Goal: Information Seeking & Learning: Learn about a topic

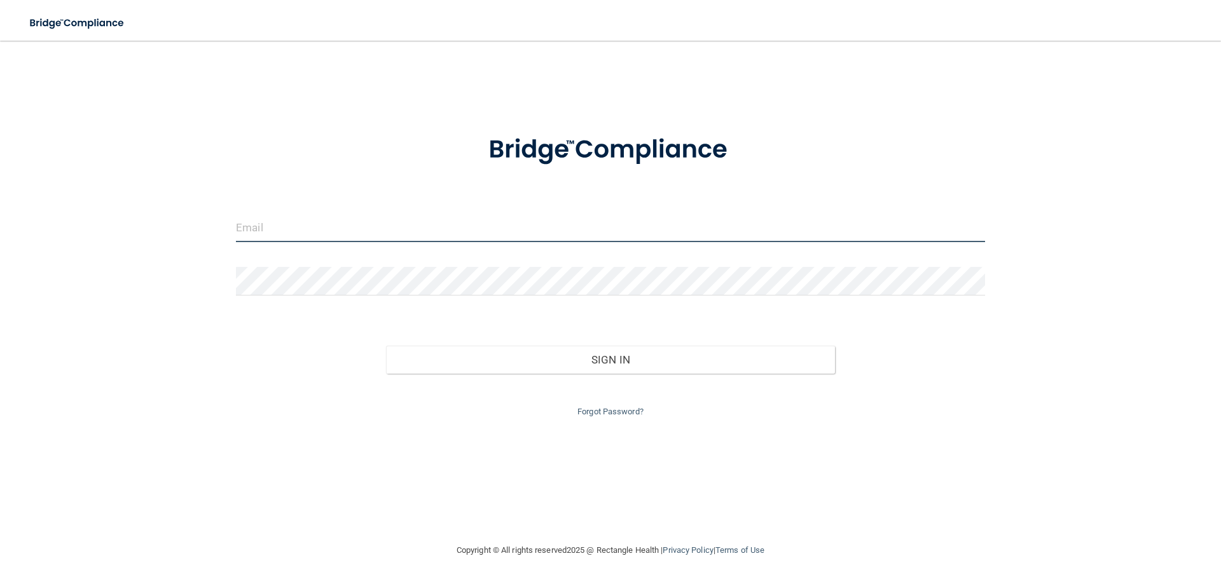
click at [345, 231] on input "email" at bounding box center [610, 228] width 749 height 29
type input "[EMAIL_ADDRESS][DOMAIN_NAME]"
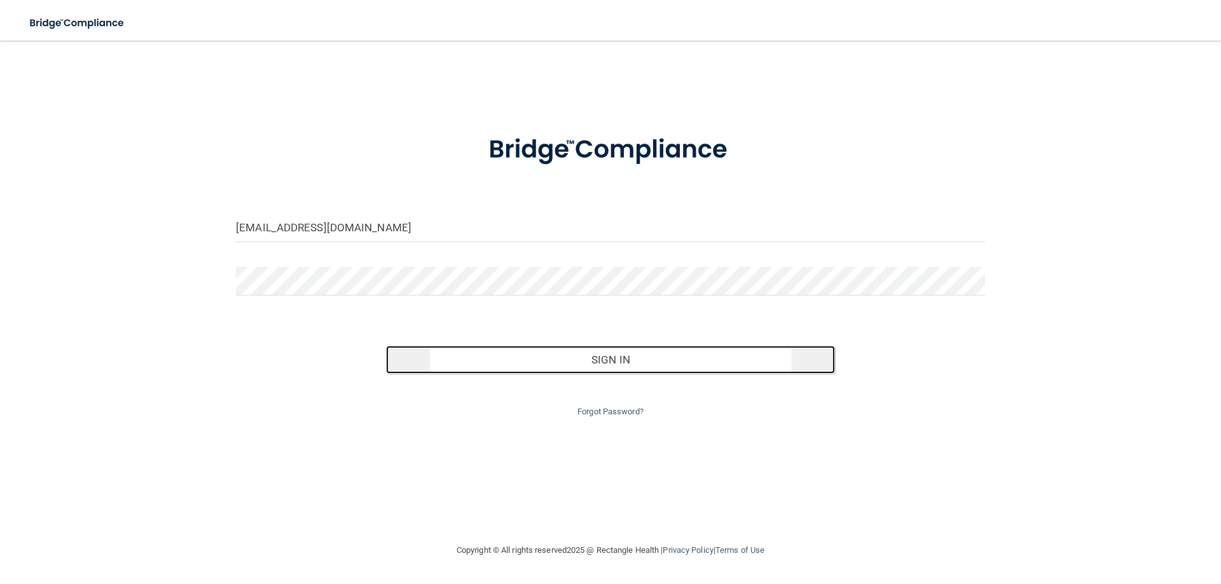
click at [599, 359] on button "Sign In" at bounding box center [611, 360] width 450 height 28
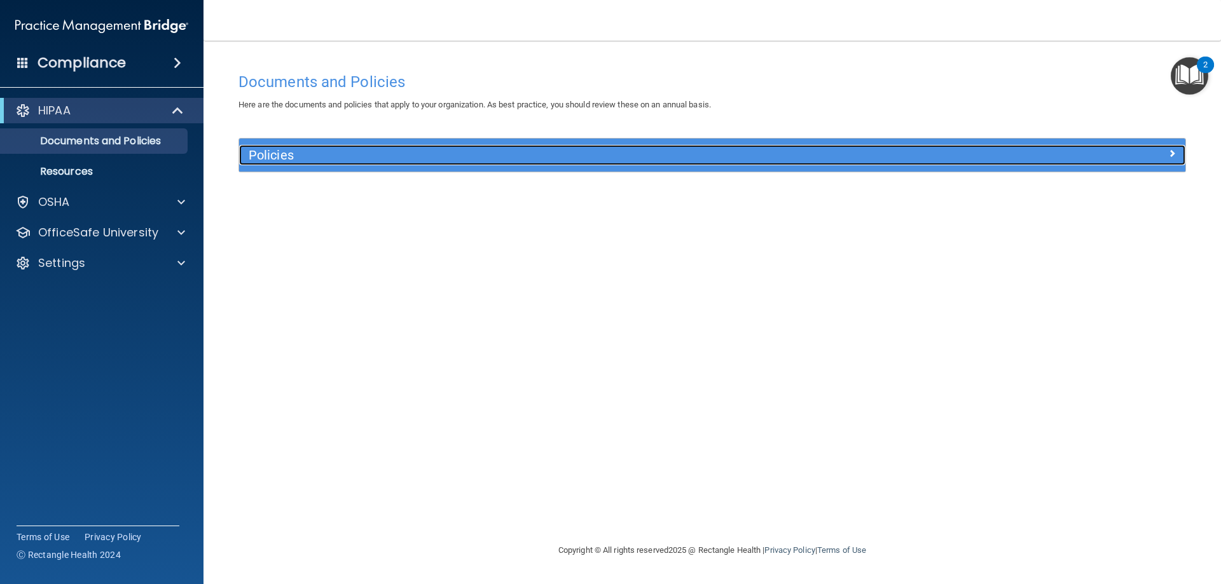
click at [306, 152] on h5 "Policies" at bounding box center [594, 155] width 691 height 14
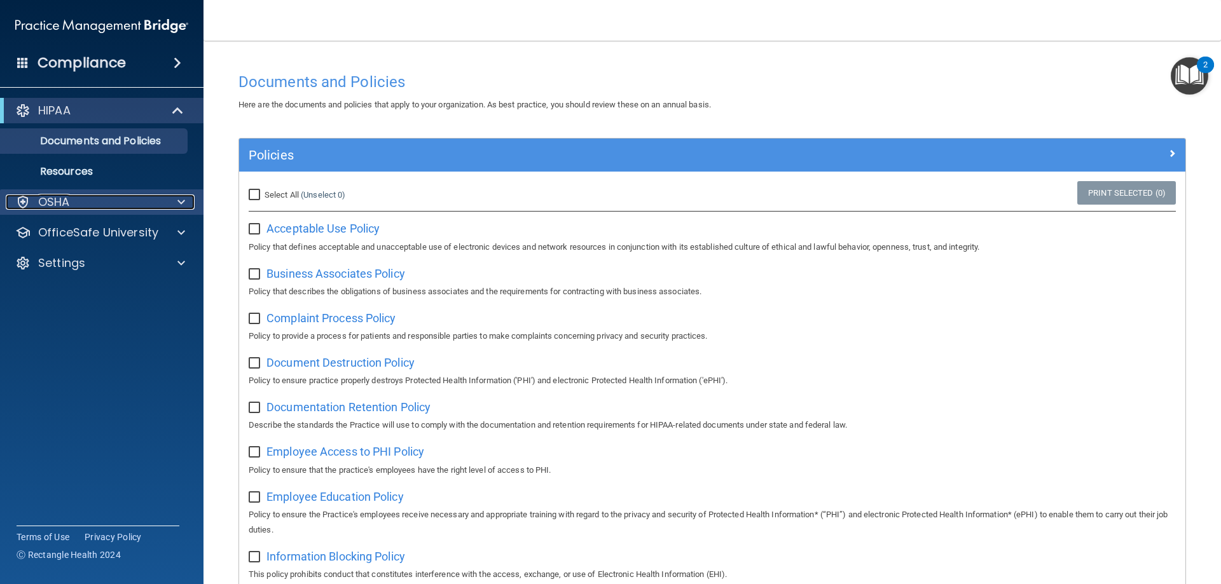
click at [67, 208] on p "OSHA" at bounding box center [54, 202] width 32 height 15
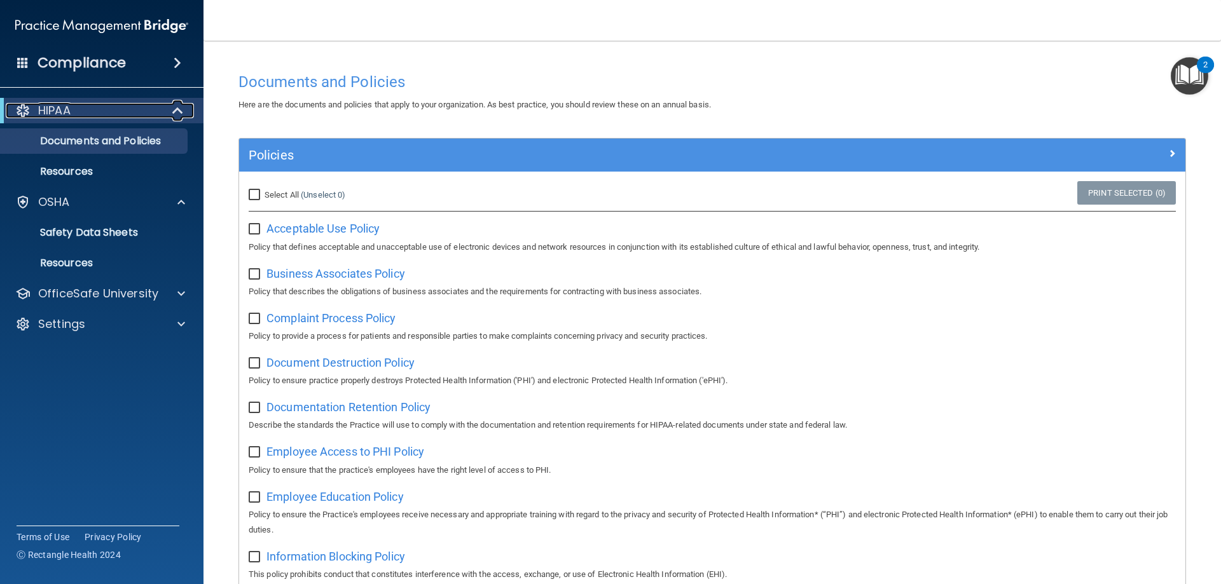
click at [123, 108] on div "HIPAA" at bounding box center [84, 110] width 157 height 15
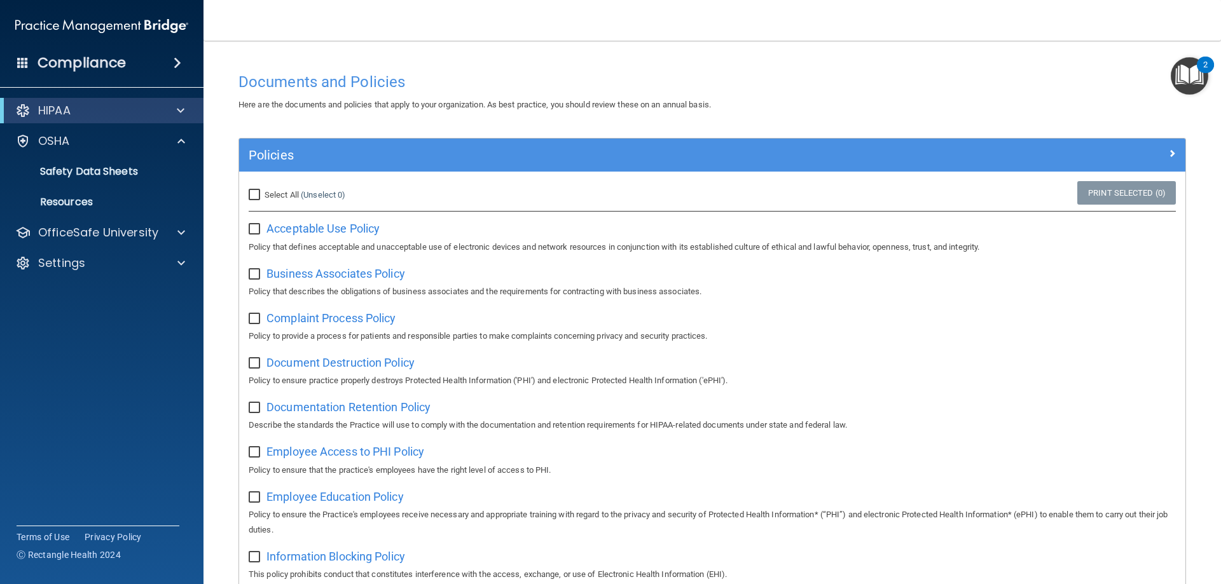
click at [177, 57] on span at bounding box center [178, 62] width 8 height 15
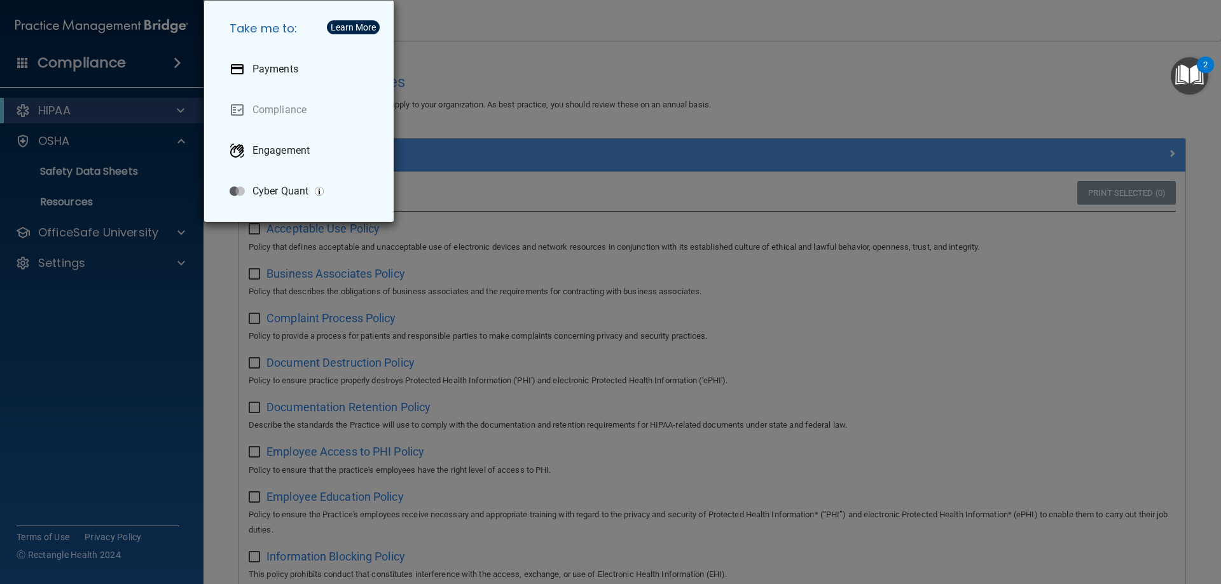
click at [139, 377] on div "Take me to: Payments Compliance Engagement Cyber Quant" at bounding box center [610, 292] width 1221 height 584
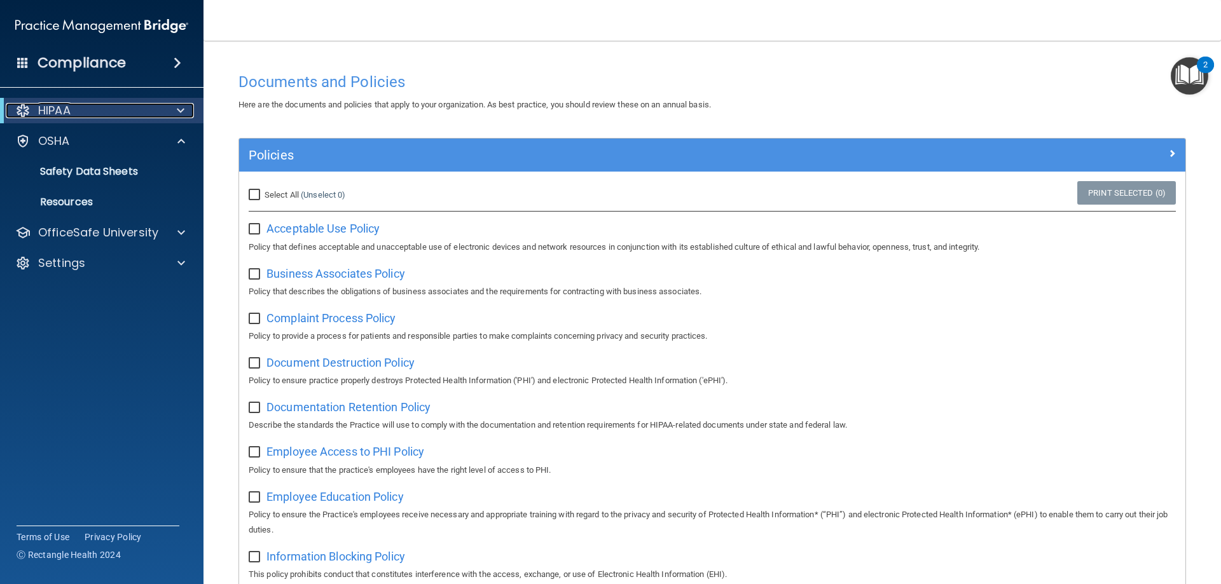
click at [163, 107] on div at bounding box center [178, 110] width 31 height 15
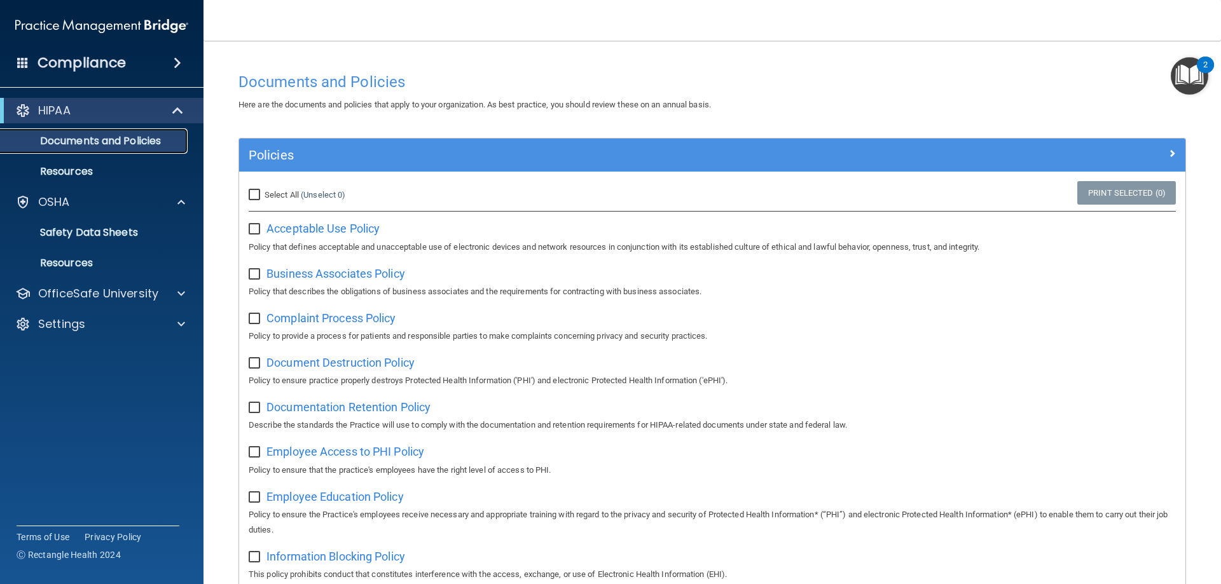
click at [161, 136] on p "Documents and Policies" at bounding box center [95, 141] width 174 height 13
click at [1203, 67] on div "2" at bounding box center [1205, 65] width 17 height 17
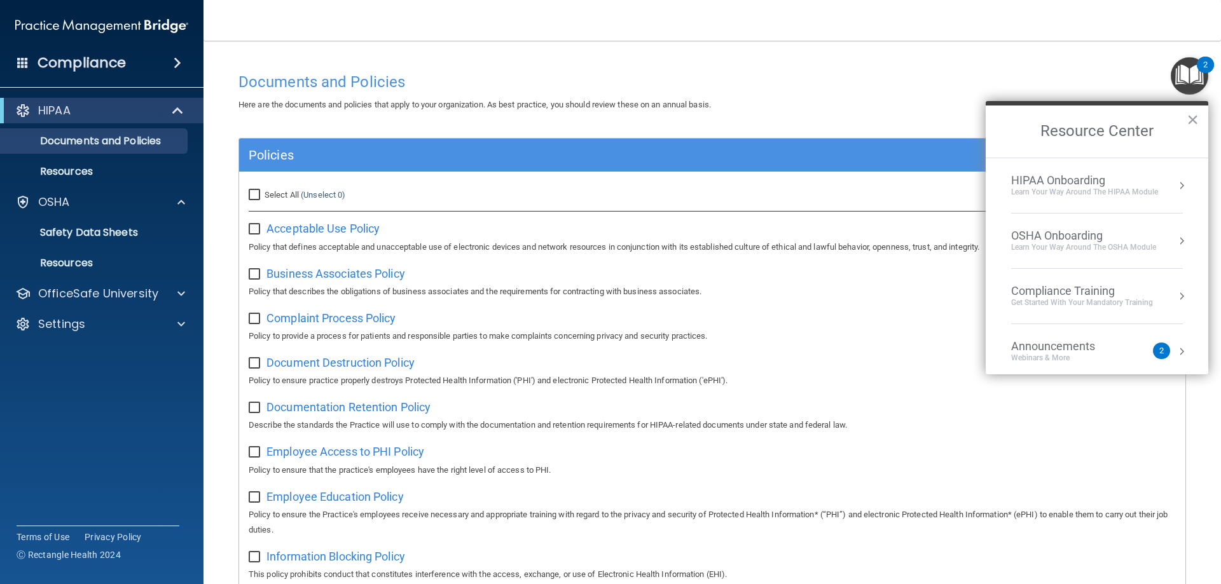
click at [1067, 79] on h4 "Documents and Policies" at bounding box center [713, 82] width 948 height 17
click at [1192, 123] on button "×" at bounding box center [1193, 119] width 12 height 20
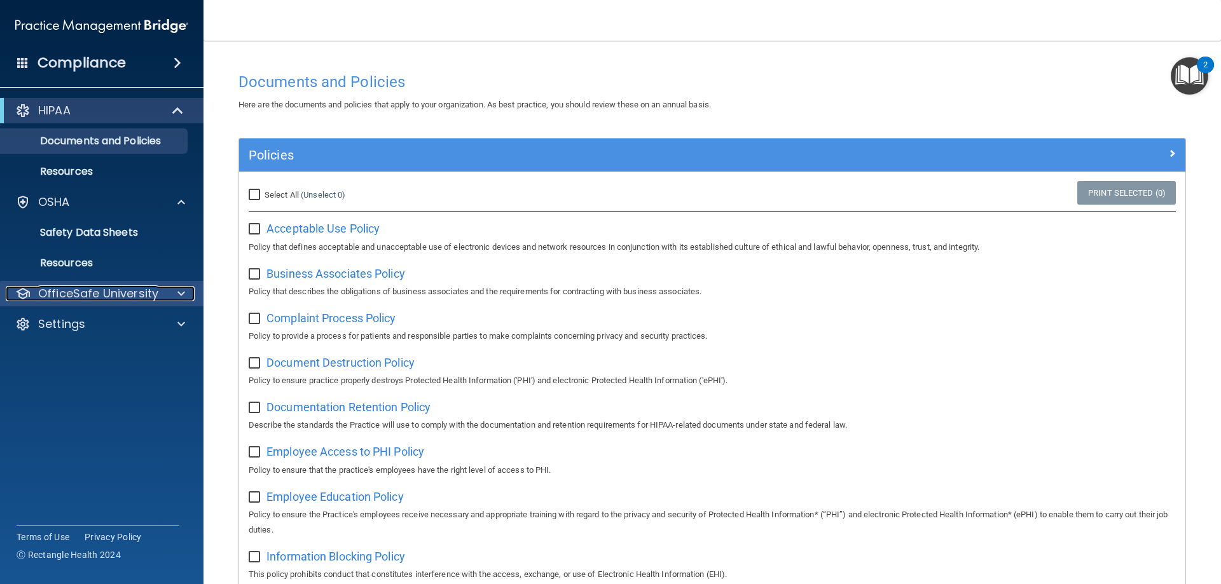
click at [127, 293] on p "OfficeSafe University" at bounding box center [98, 293] width 120 height 15
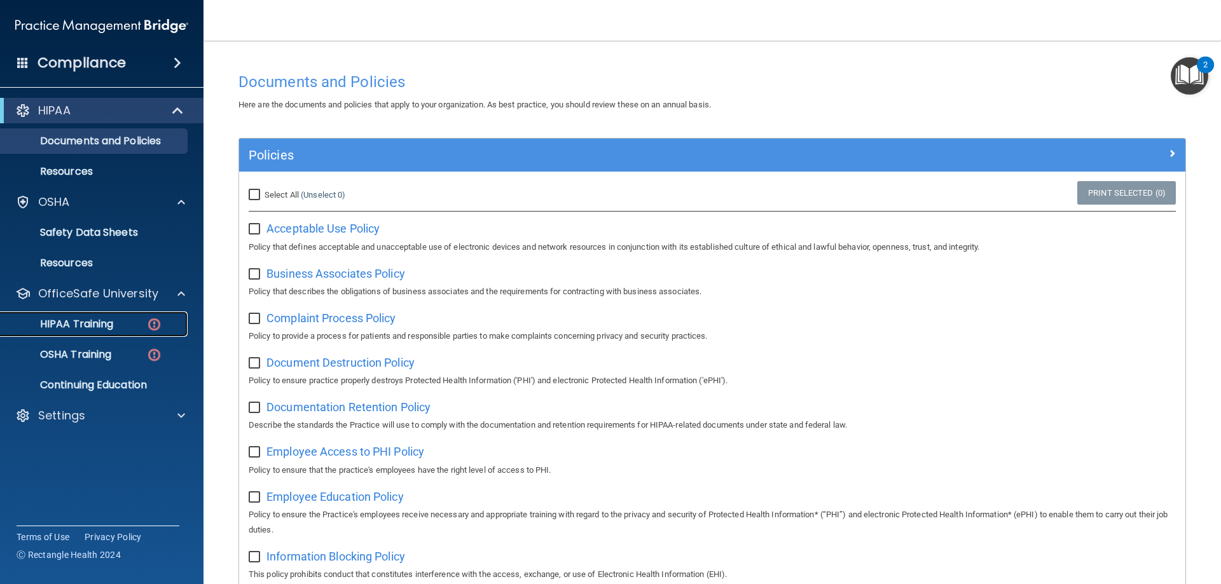
click at [137, 314] on link "HIPAA Training" at bounding box center [87, 324] width 200 height 25
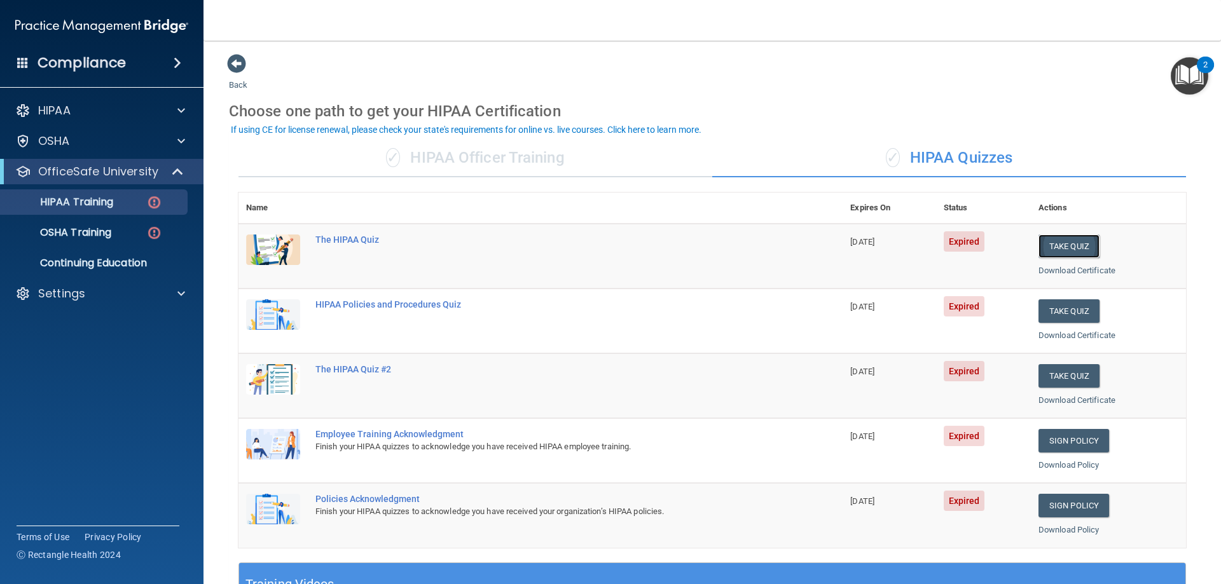
click at [1056, 242] on button "Take Quiz" at bounding box center [1069, 247] width 61 height 24
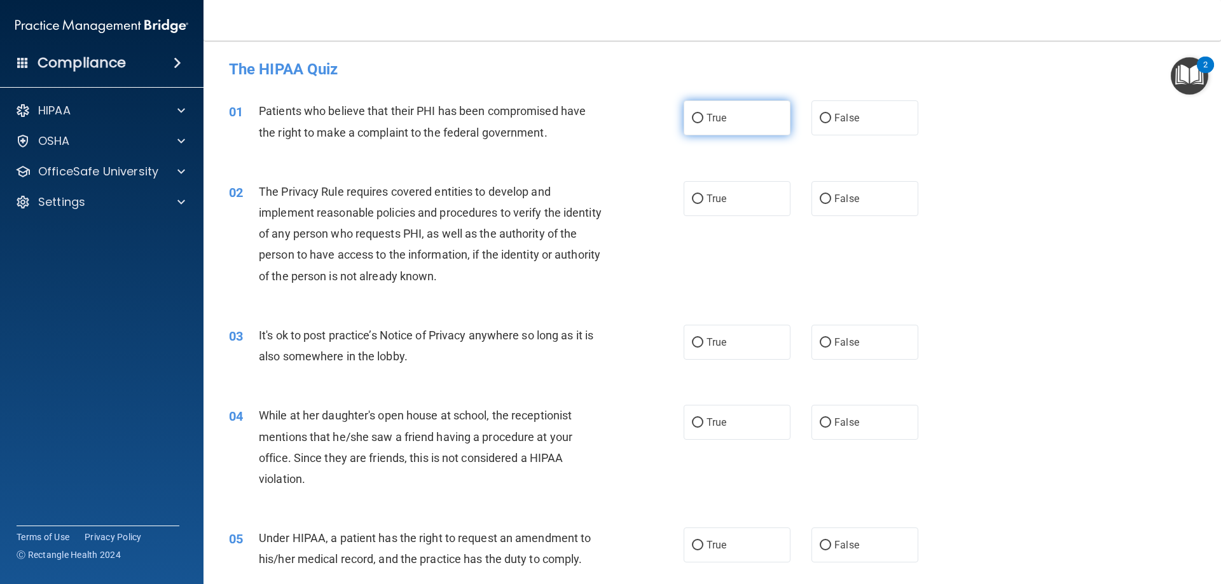
click at [692, 115] on input "True" at bounding box center [697, 119] width 11 height 10
radio input "true"
click at [692, 200] on input "True" at bounding box center [697, 200] width 11 height 10
radio input "true"
click at [825, 340] on input "False" at bounding box center [825, 343] width 11 height 10
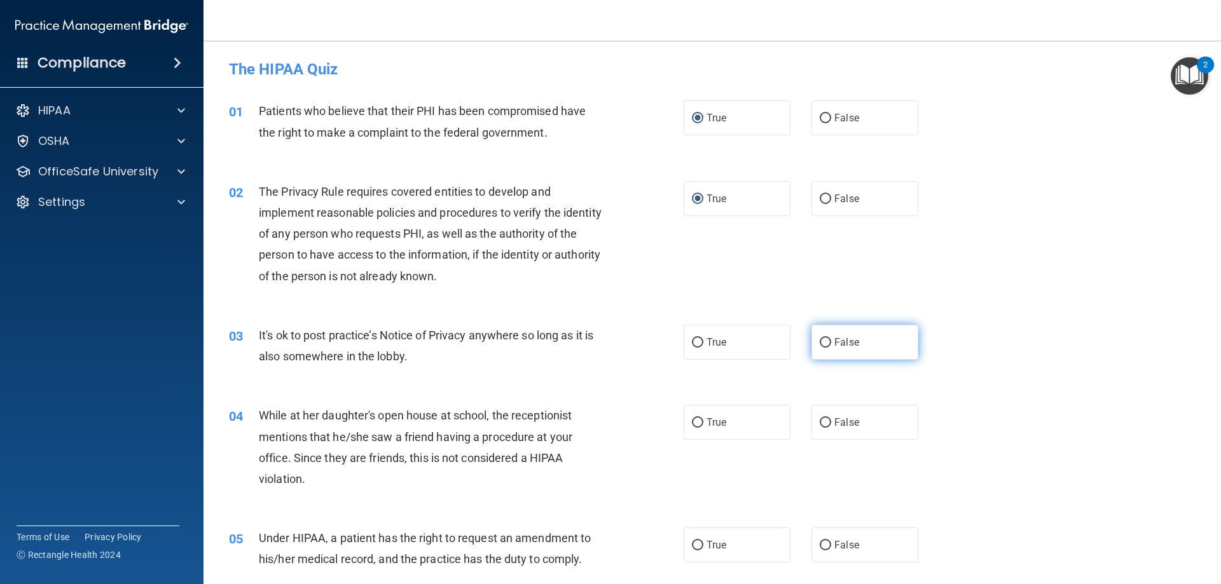
radio input "true"
click at [822, 424] on input "False" at bounding box center [825, 423] width 11 height 10
radio input "true"
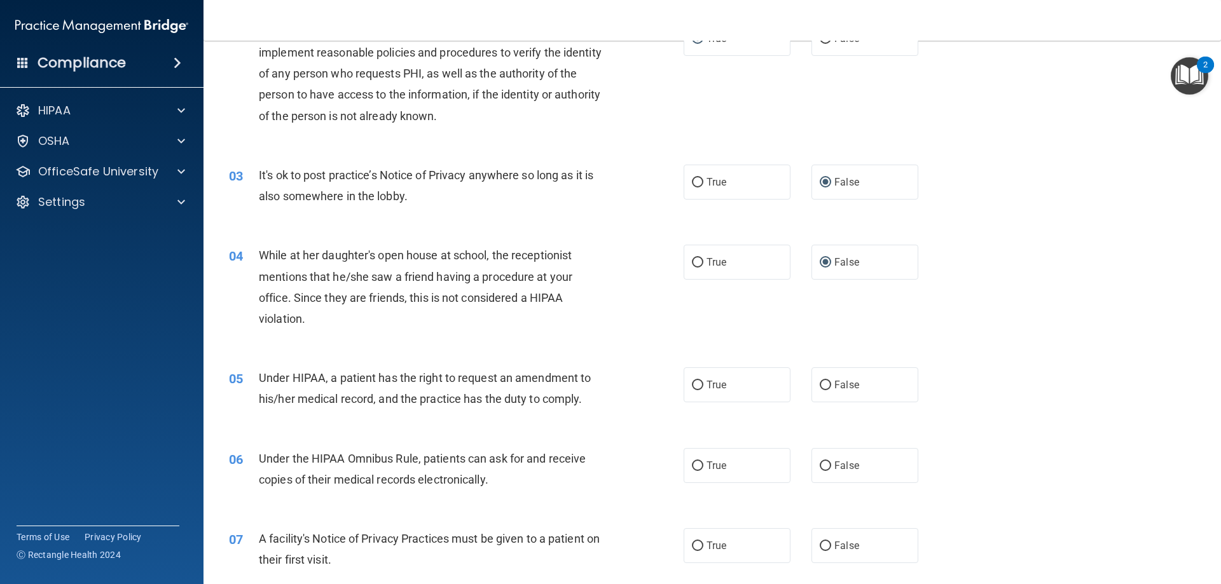
scroll to position [191, 0]
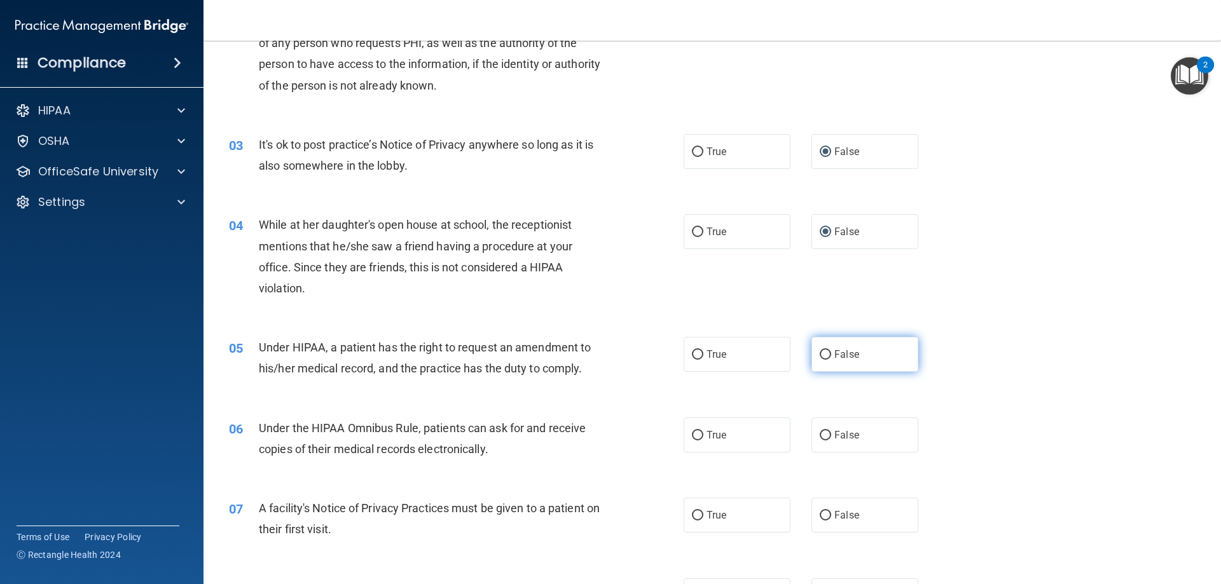
click at [820, 353] on input "False" at bounding box center [825, 355] width 11 height 10
radio input "true"
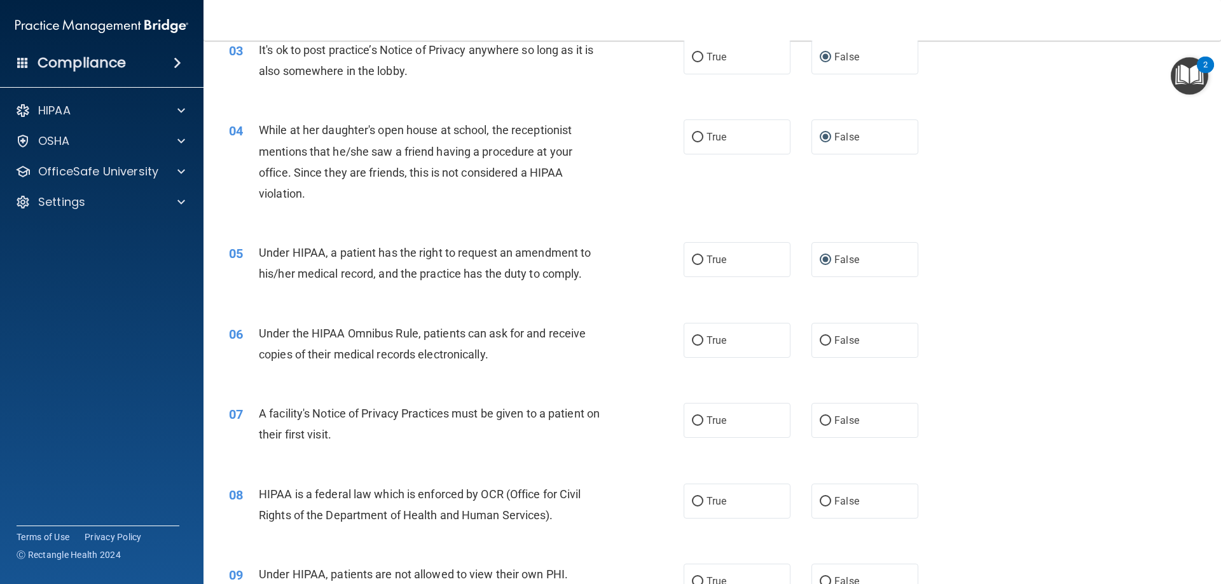
scroll to position [318, 0]
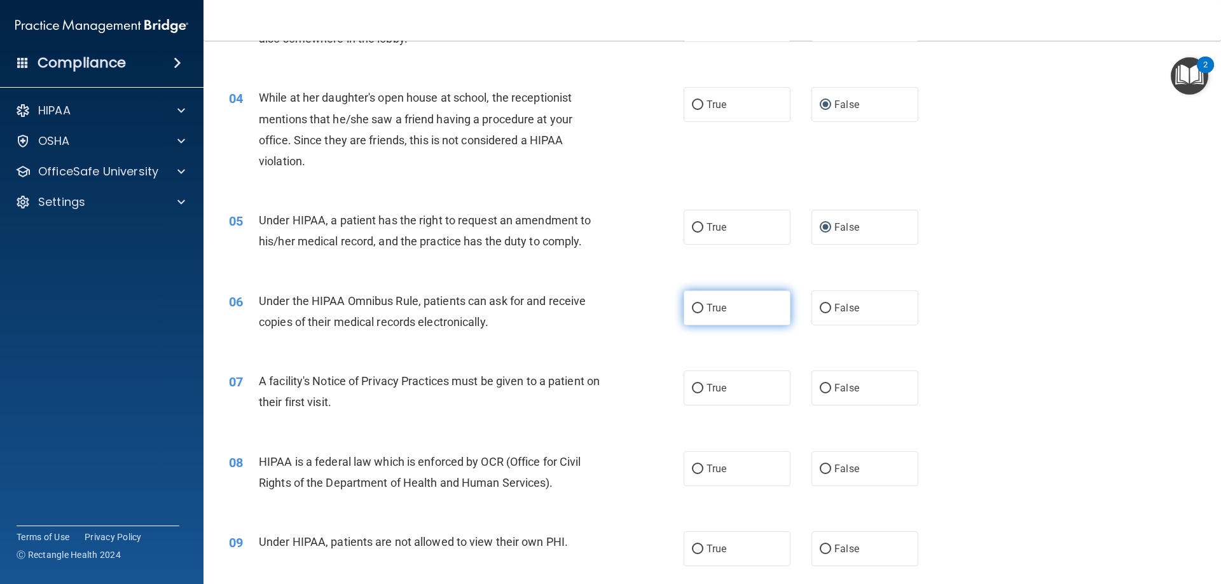
click at [693, 305] on input "True" at bounding box center [697, 309] width 11 height 10
radio input "true"
drag, startPoint x: 691, startPoint y: 391, endPoint x: 712, endPoint y: 425, distance: 40.3
click at [692, 392] on input "True" at bounding box center [697, 389] width 11 height 10
radio input "true"
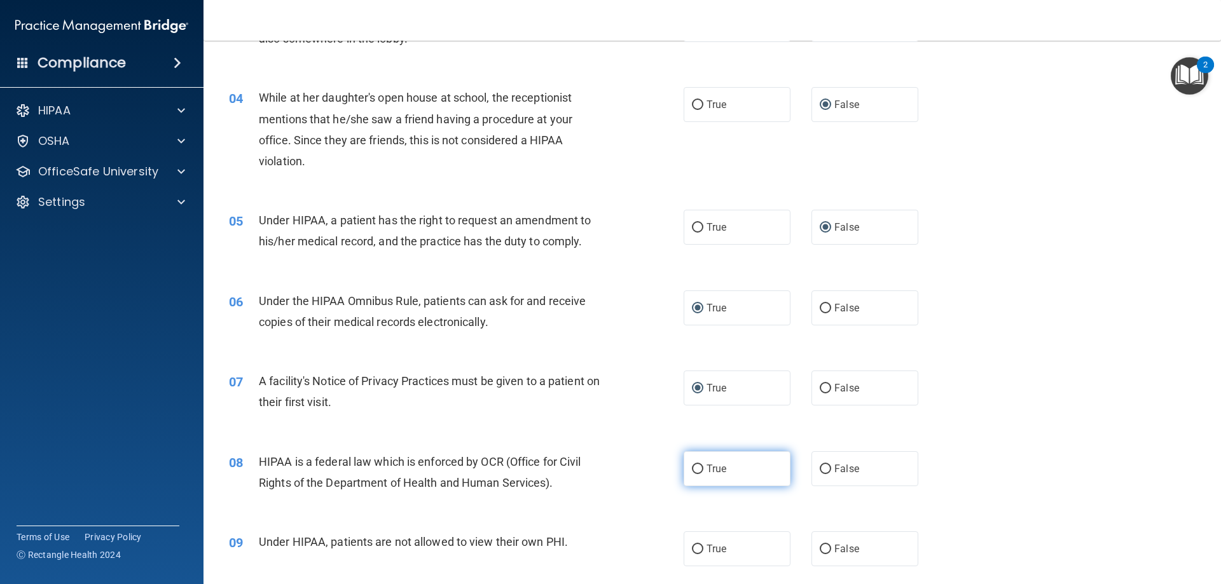
click at [696, 467] on input "True" at bounding box center [697, 470] width 11 height 10
radio input "true"
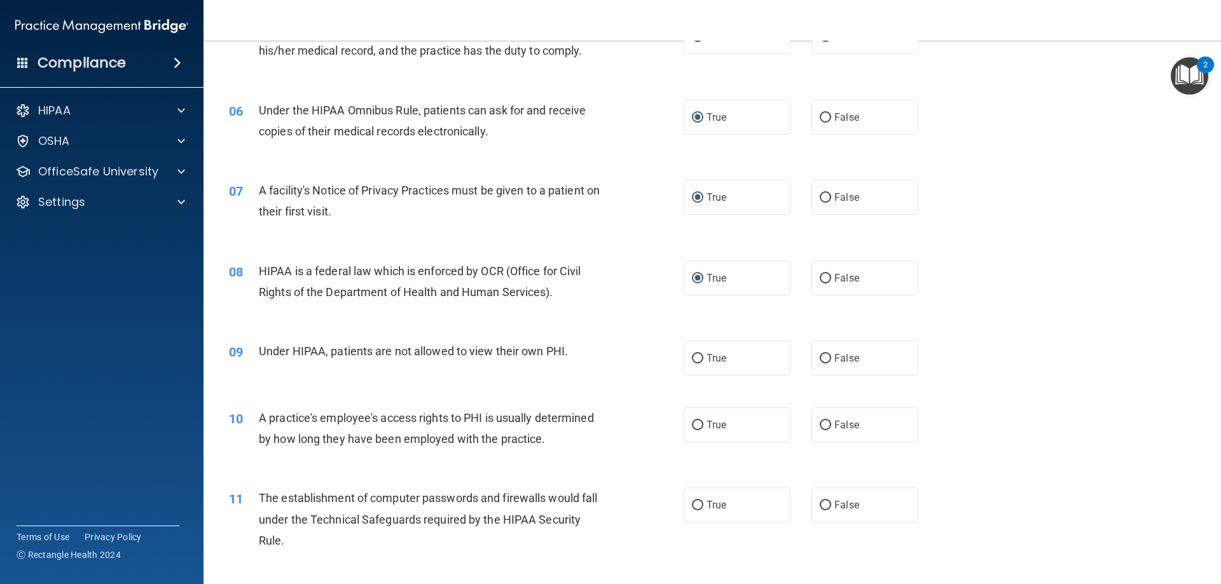
scroll to position [572, 0]
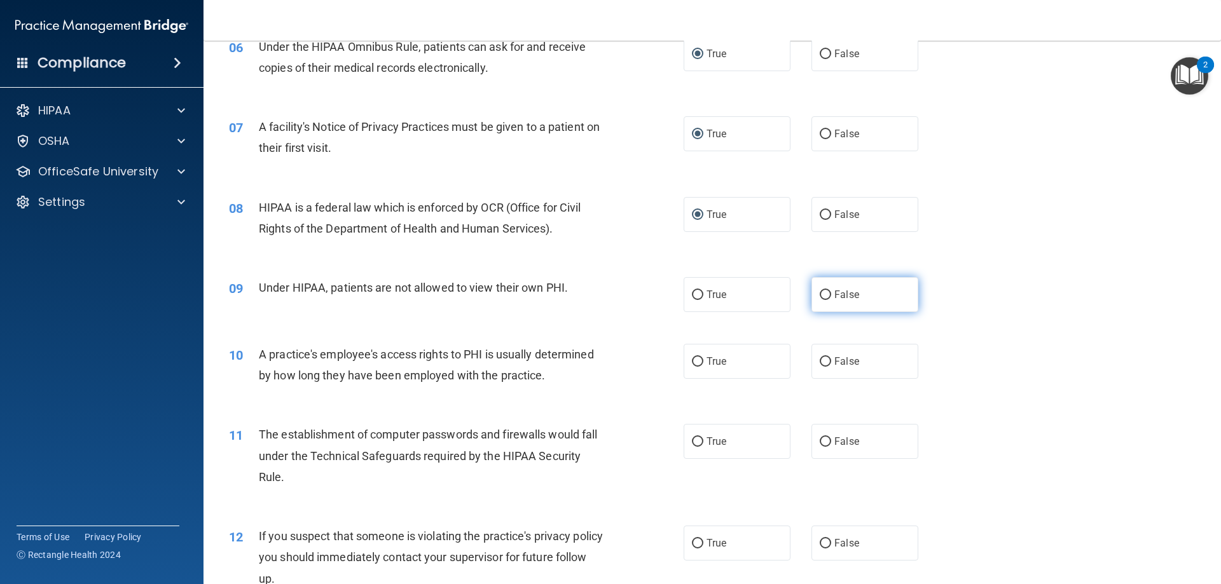
click at [822, 292] on input "False" at bounding box center [825, 296] width 11 height 10
radio input "true"
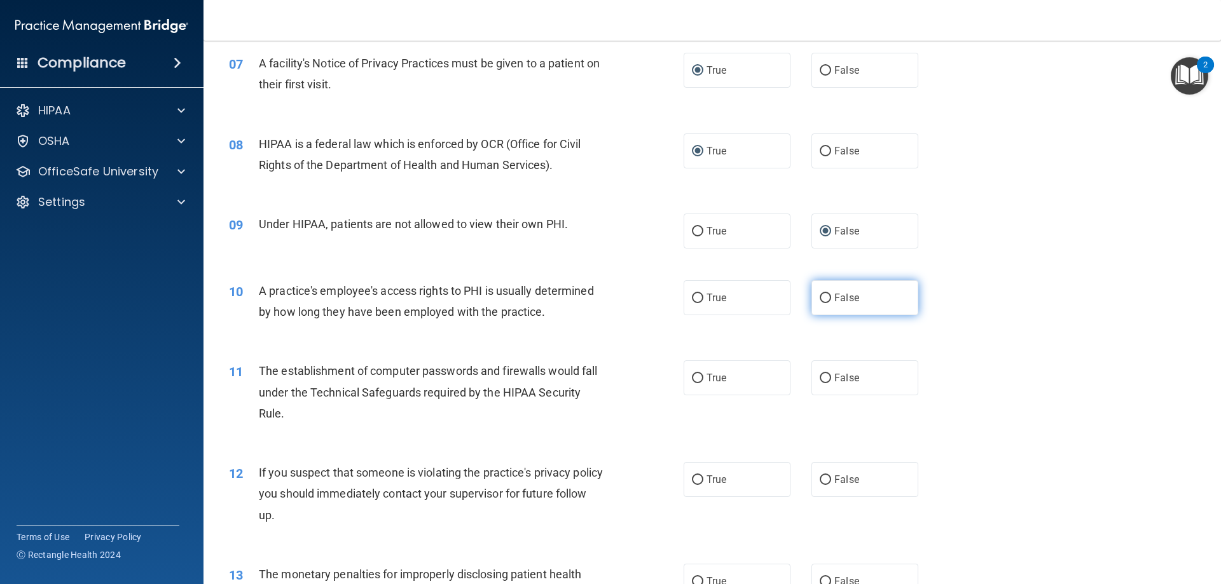
click at [820, 298] on input "False" at bounding box center [825, 299] width 11 height 10
radio input "true"
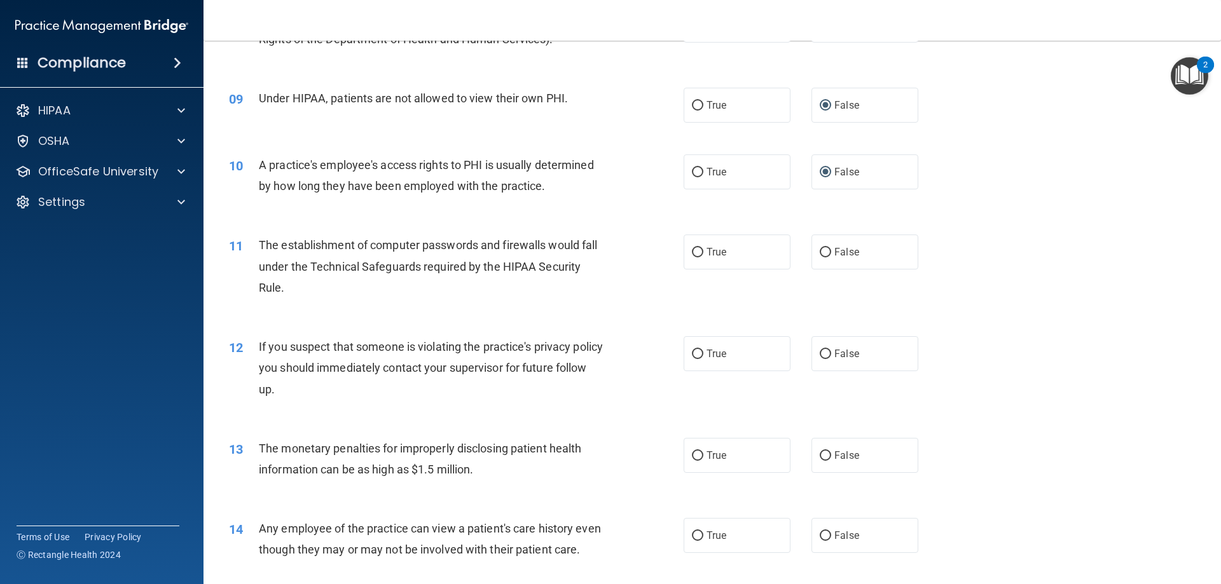
scroll to position [763, 0]
click at [693, 252] on input "True" at bounding box center [697, 252] width 11 height 10
radio input "true"
click at [692, 354] on input "True" at bounding box center [697, 354] width 11 height 10
radio input "true"
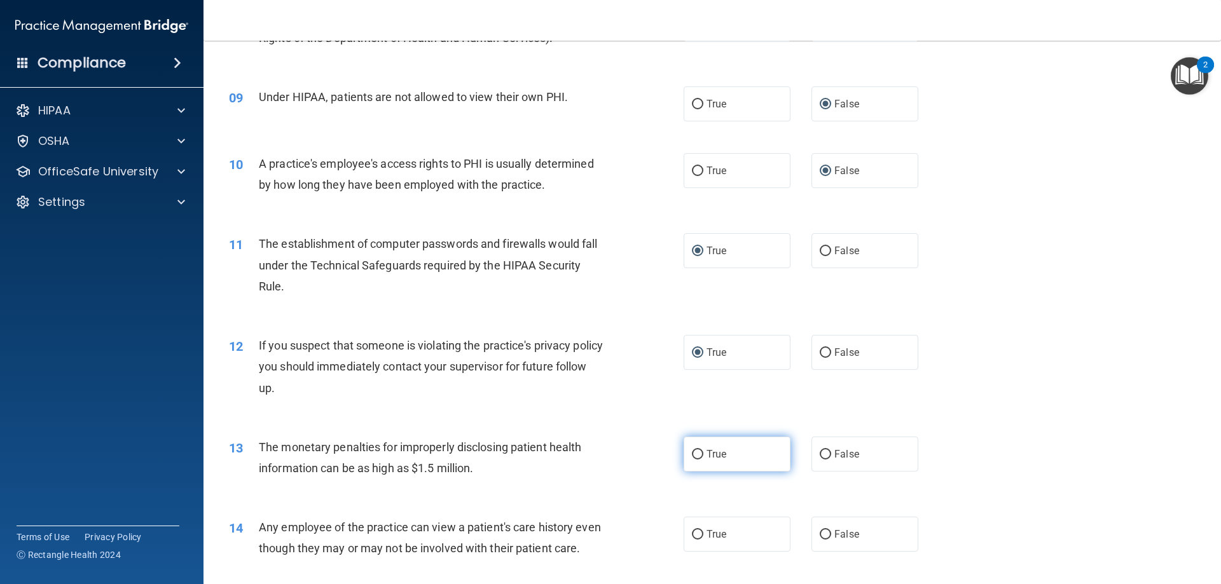
drag, startPoint x: 693, startPoint y: 457, endPoint x: 739, endPoint y: 446, distance: 47.8
click at [693, 458] on input "True" at bounding box center [697, 455] width 11 height 10
radio input "true"
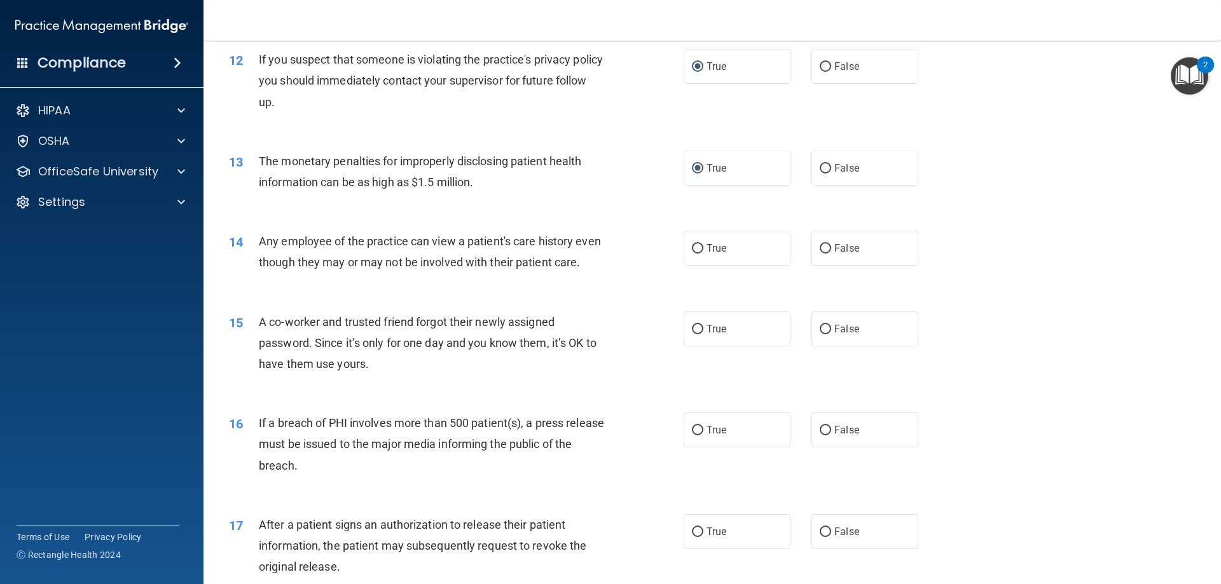
scroll to position [1081, 0]
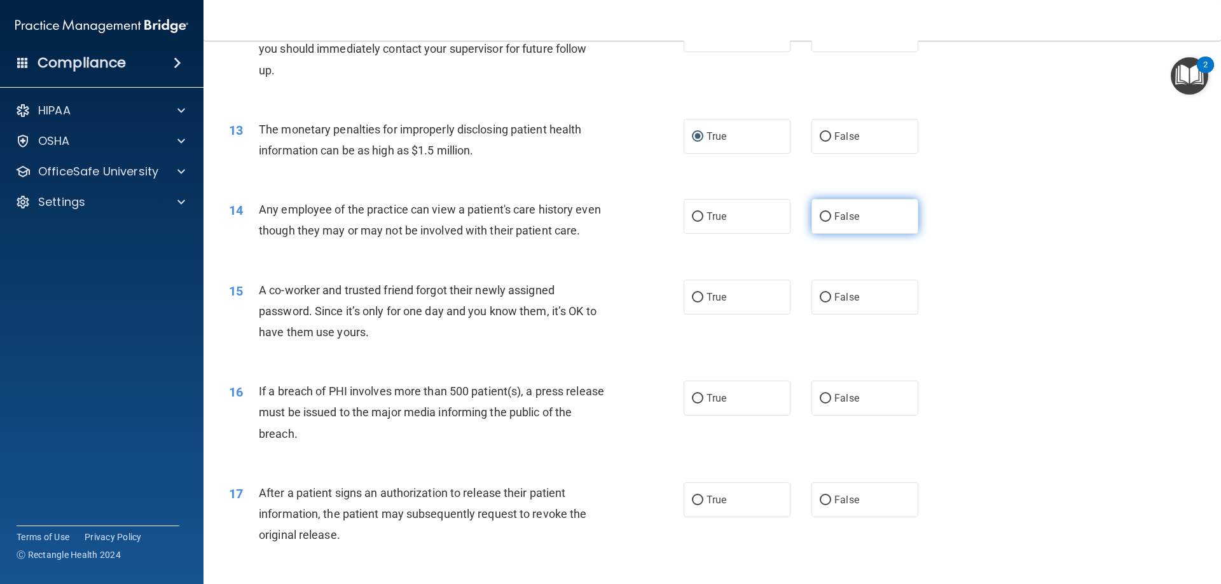
click at [819, 223] on label "False" at bounding box center [865, 216] width 107 height 35
click at [820, 222] on input "False" at bounding box center [825, 217] width 11 height 10
radio input "true"
click at [820, 303] on input "False" at bounding box center [825, 298] width 11 height 10
radio input "true"
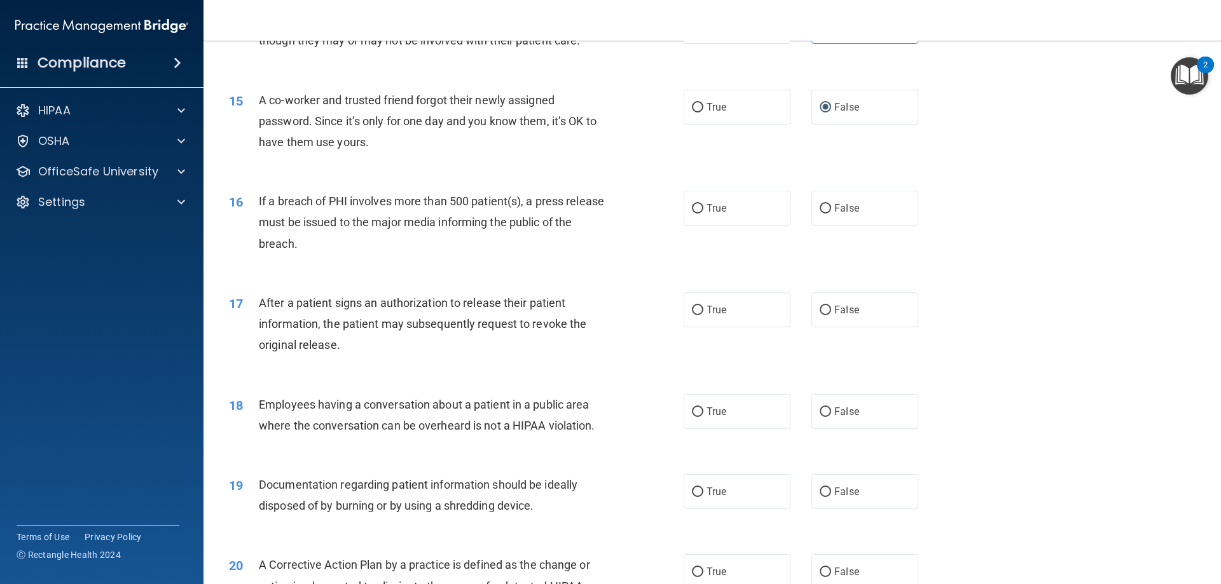
scroll to position [1272, 0]
click at [692, 213] on input "True" at bounding box center [697, 209] width 11 height 10
radio input "true"
click at [694, 315] on input "True" at bounding box center [697, 310] width 11 height 10
radio input "true"
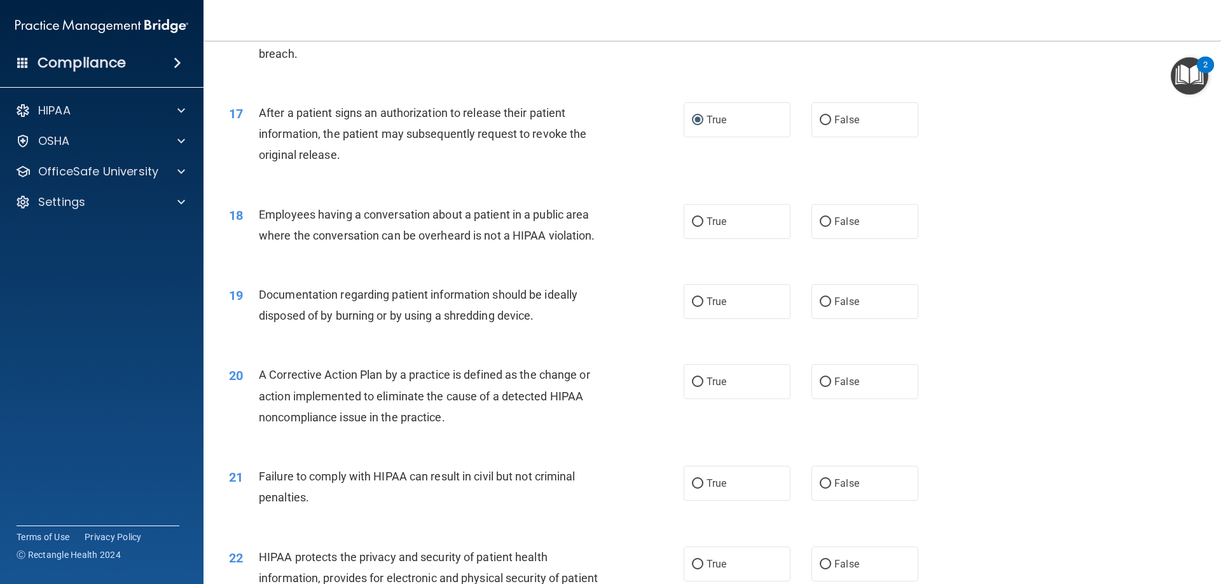
scroll to position [1463, 0]
click at [820, 226] on input "False" at bounding box center [825, 221] width 11 height 10
radio input "true"
click at [696, 306] on input "True" at bounding box center [697, 301] width 11 height 10
radio input "true"
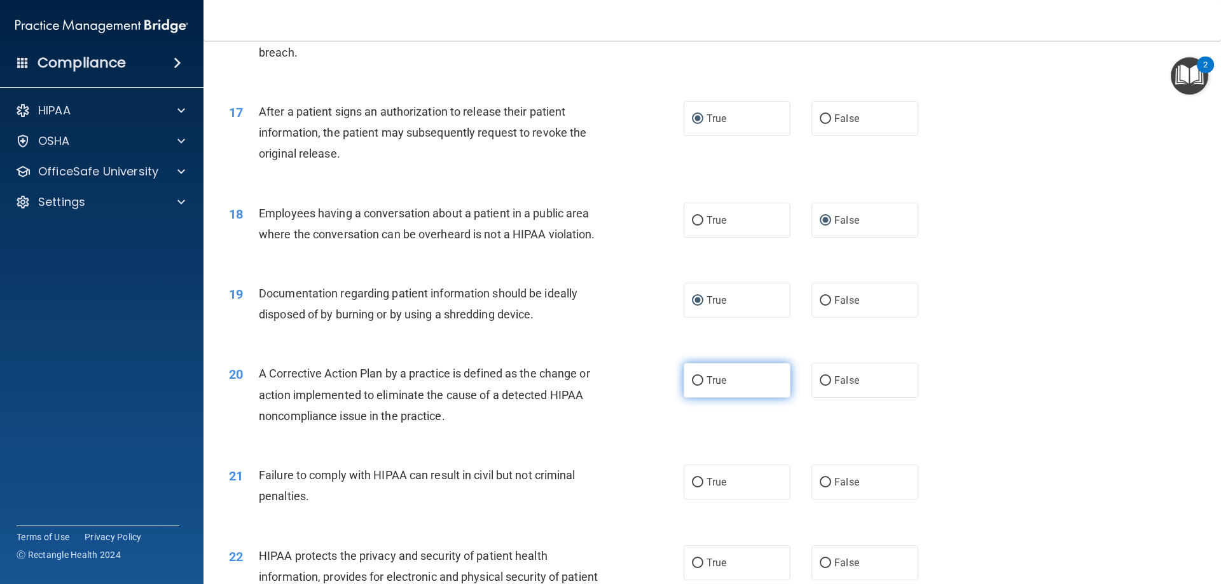
click at [694, 386] on input "True" at bounding box center [697, 382] width 11 height 10
radio input "true"
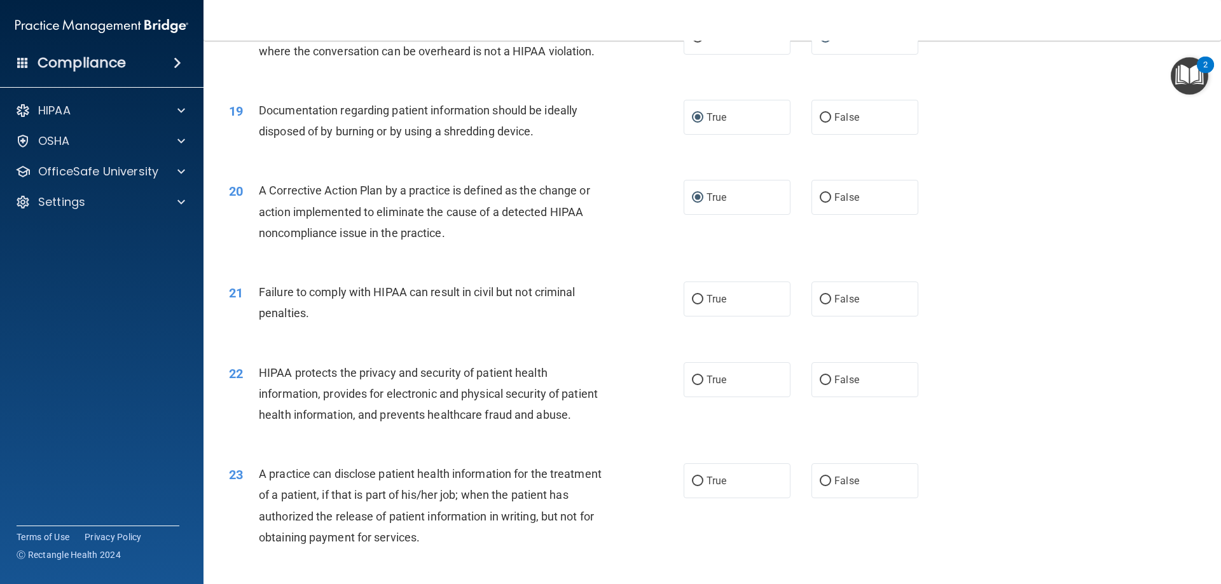
scroll to position [1717, 0]
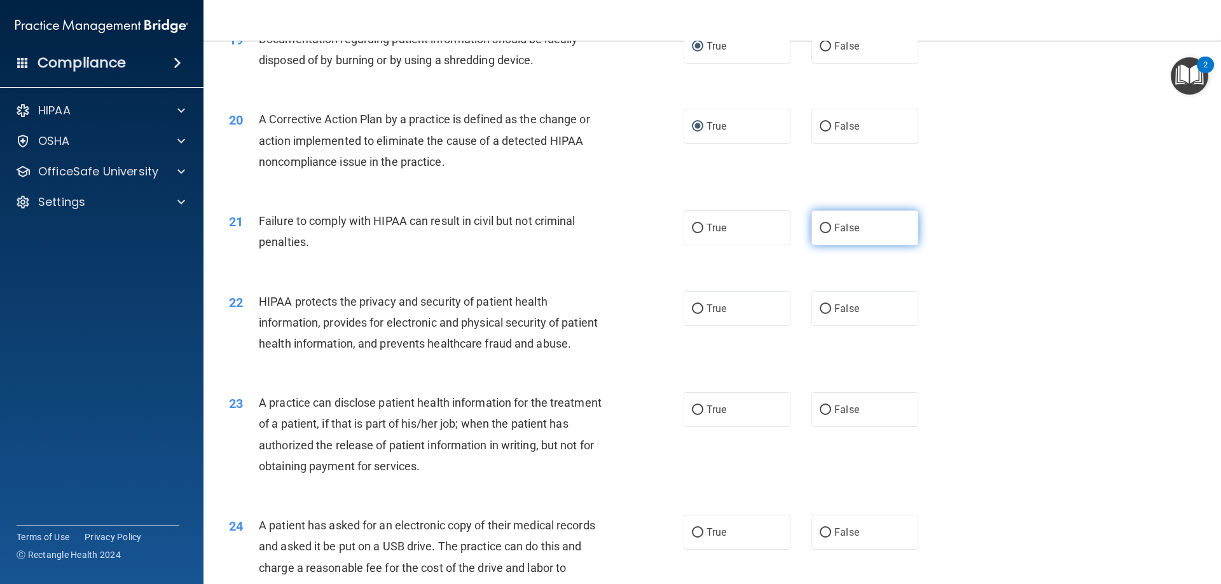
click at [820, 233] on input "False" at bounding box center [825, 229] width 11 height 10
radio input "true"
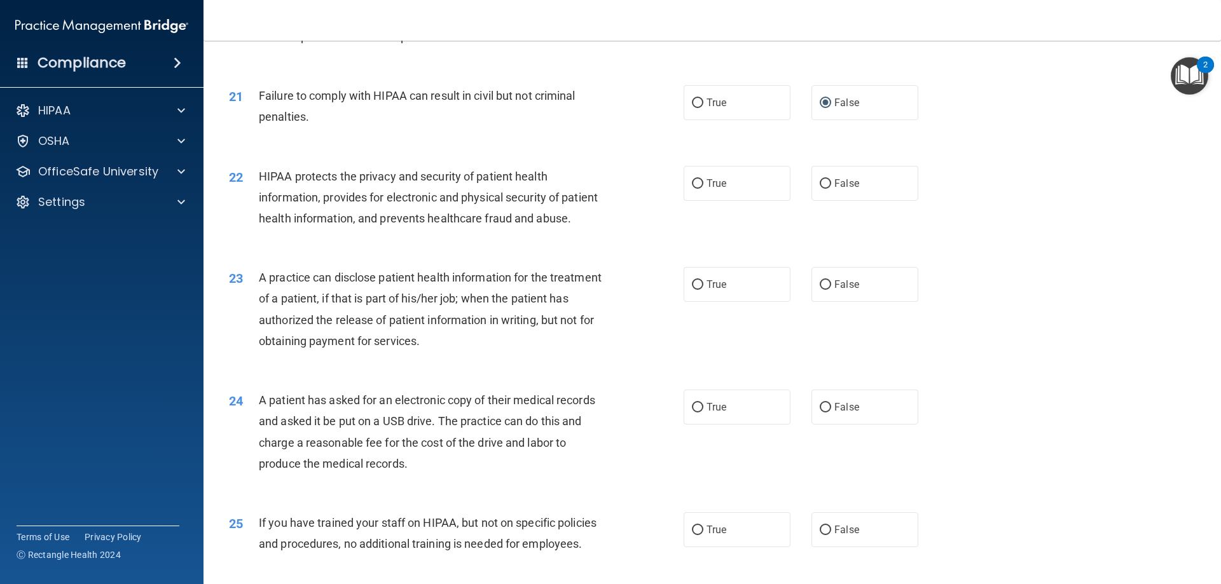
scroll to position [1844, 0]
click at [692, 187] on input "True" at bounding box center [697, 182] width 11 height 10
radio input "true"
drag, startPoint x: 822, startPoint y: 324, endPoint x: 816, endPoint y: 344, distance: 21.1
click at [820, 288] on input "False" at bounding box center [825, 284] width 11 height 10
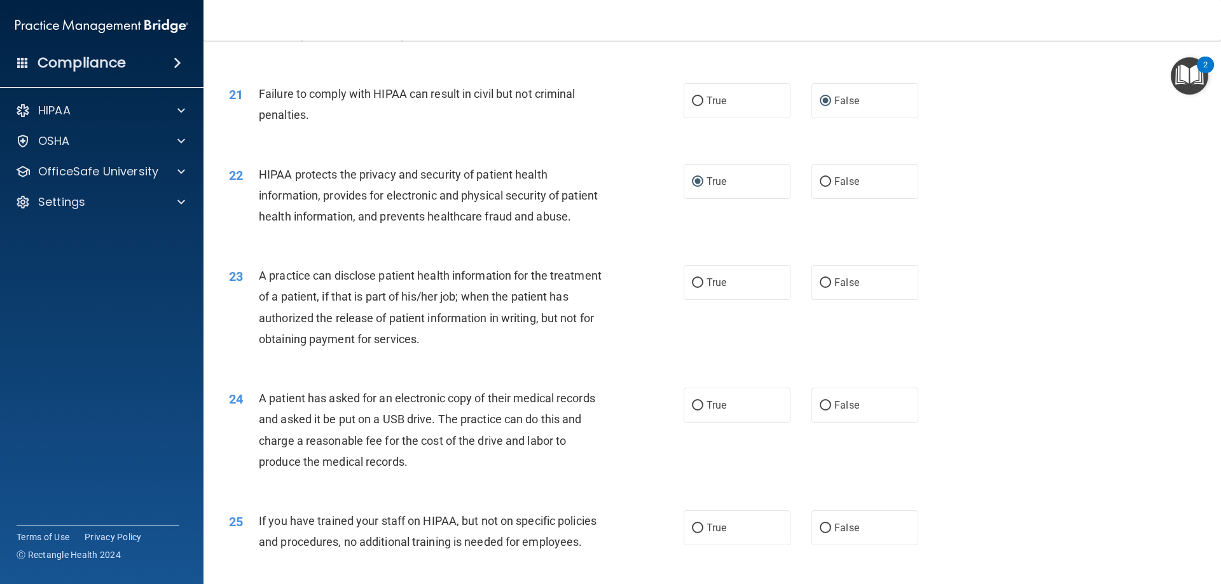
radio input "true"
click at [692, 411] on input "True" at bounding box center [697, 406] width 11 height 10
radio input "true"
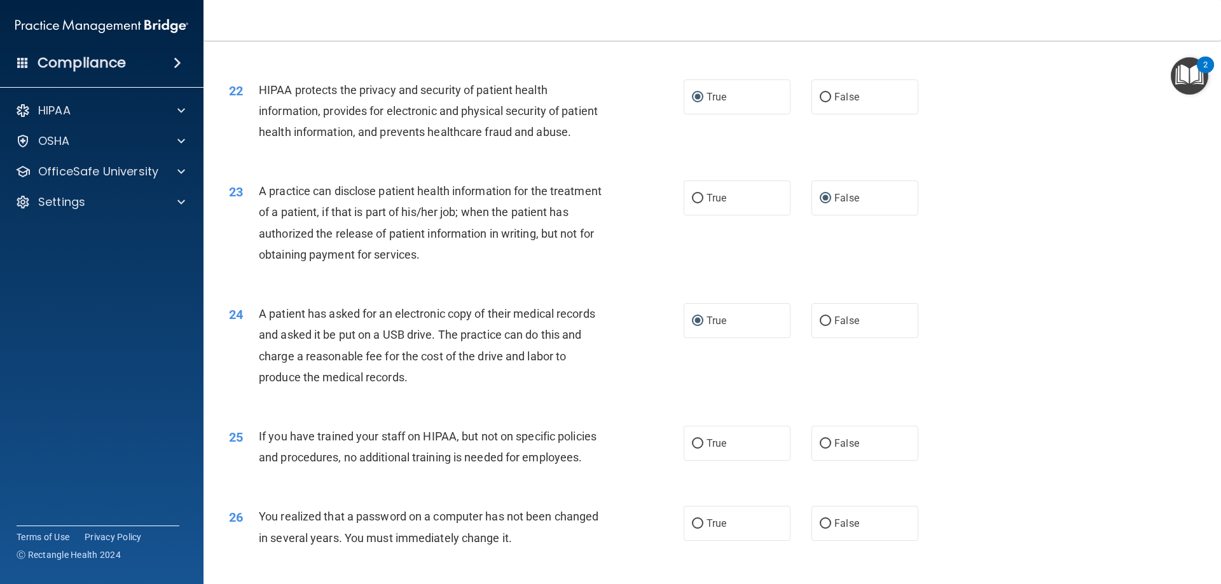
scroll to position [1908, 0]
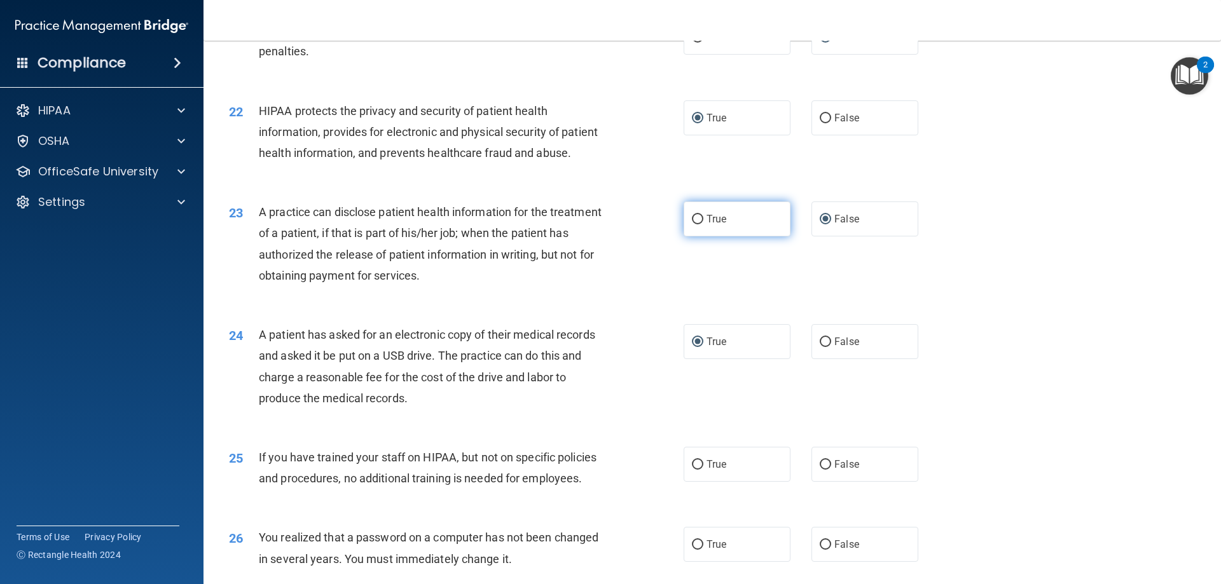
click at [692, 225] on input "True" at bounding box center [697, 220] width 11 height 10
radio input "true"
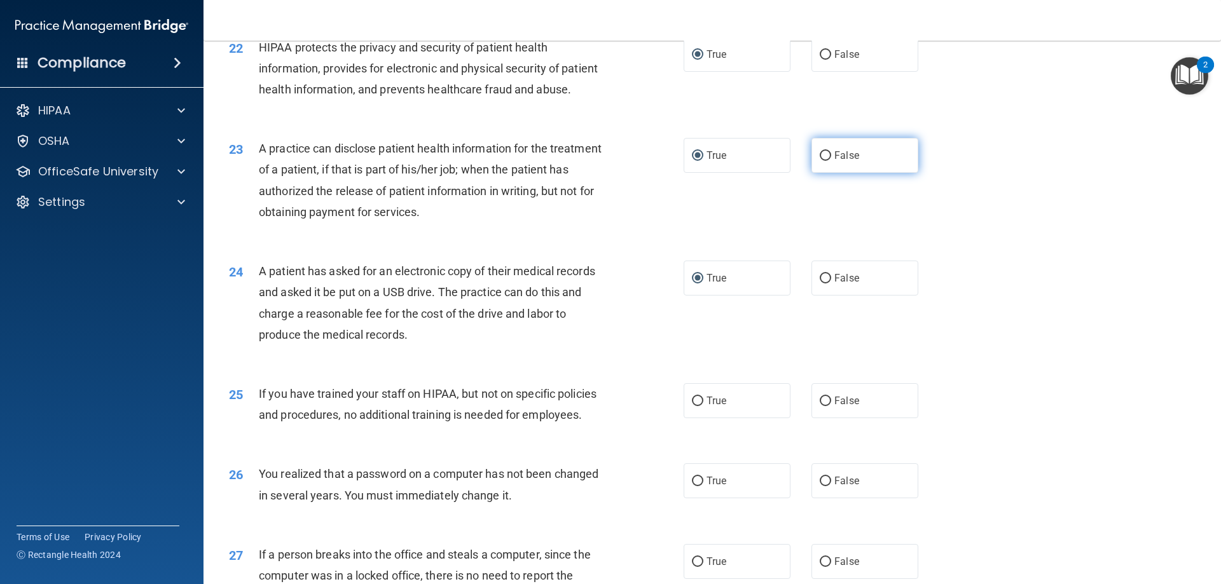
click at [820, 161] on input "False" at bounding box center [825, 156] width 11 height 10
radio input "true"
radio input "false"
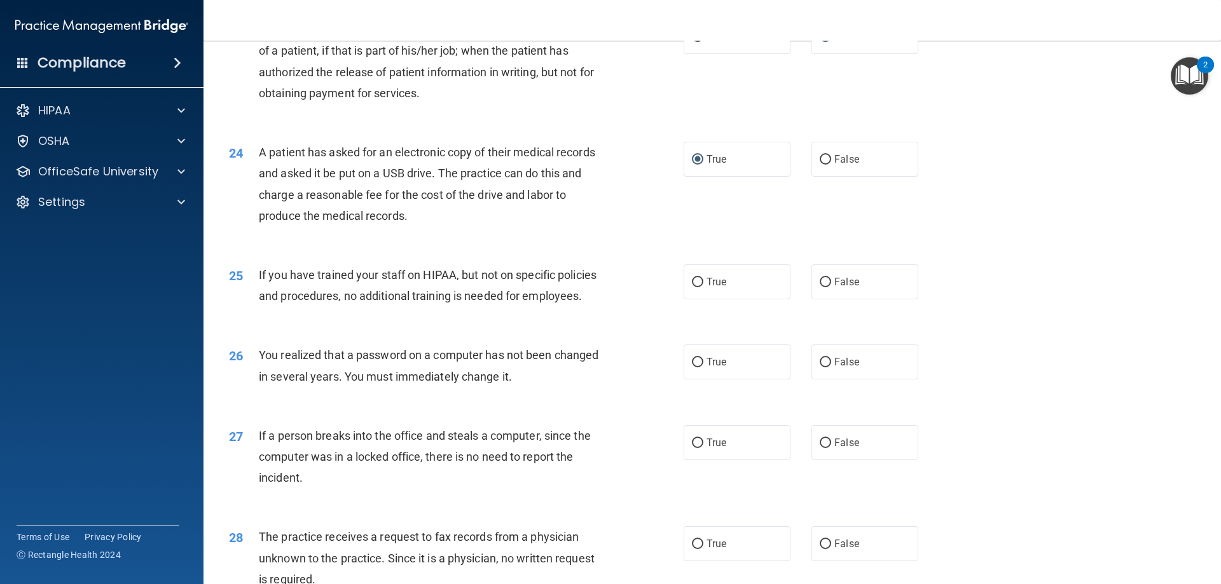
scroll to position [2099, 0]
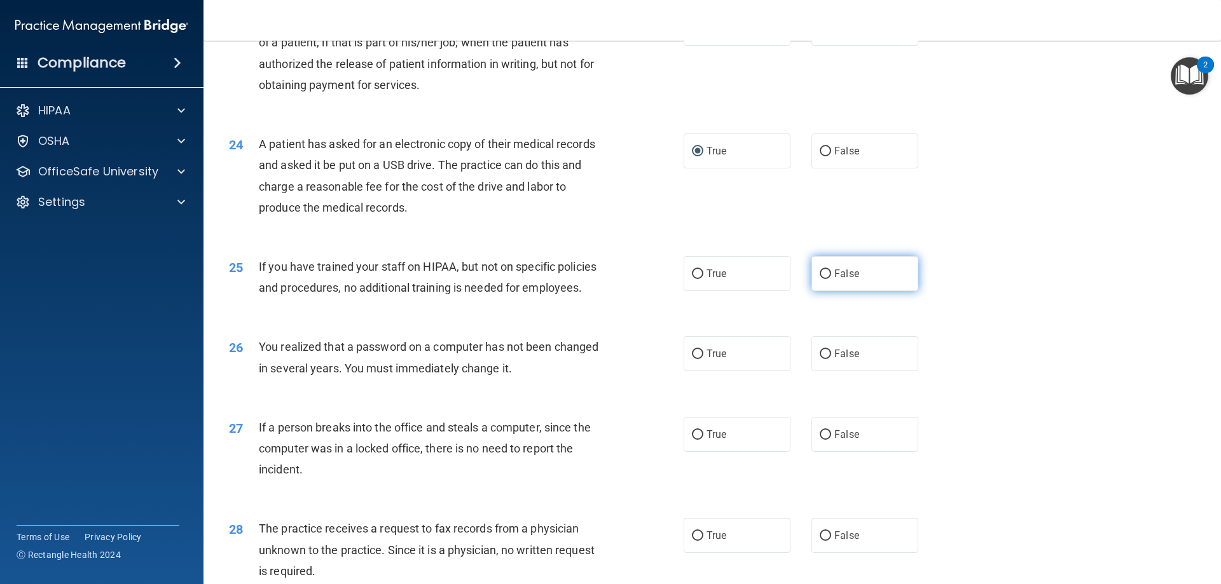
click at [821, 279] on input "False" at bounding box center [825, 275] width 11 height 10
radio input "true"
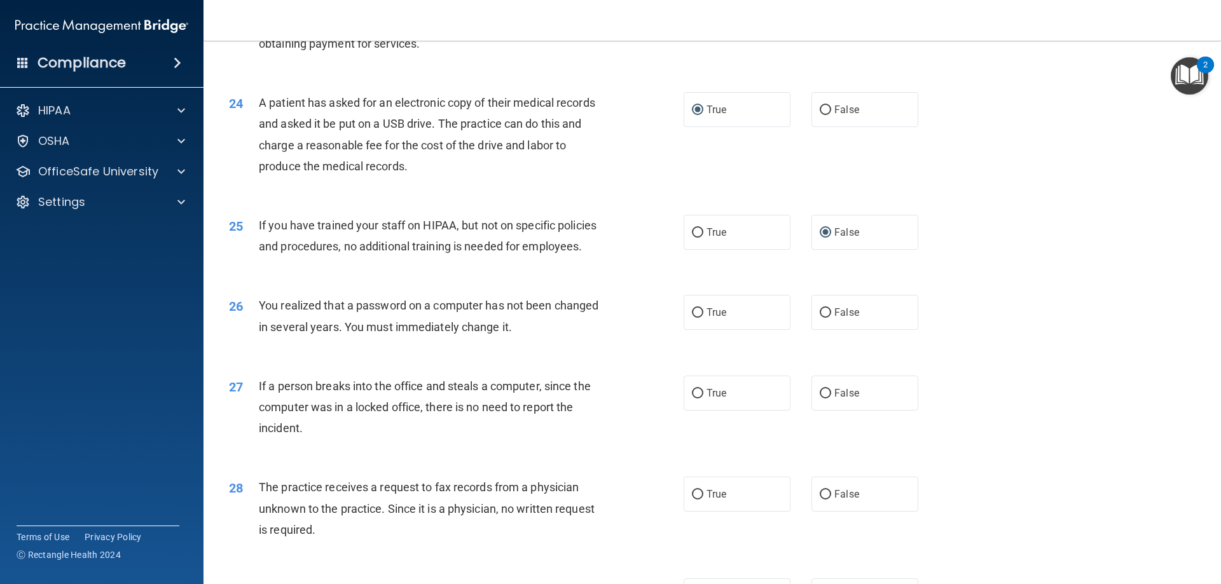
scroll to position [2162, 0]
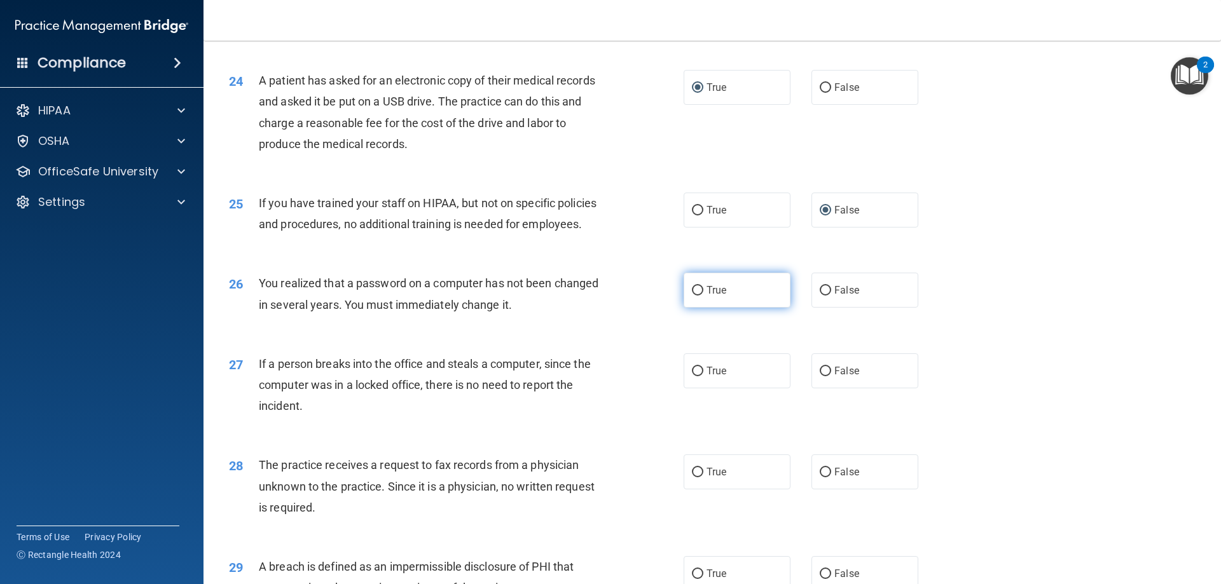
click at [692, 296] on input "True" at bounding box center [697, 291] width 11 height 10
radio input "true"
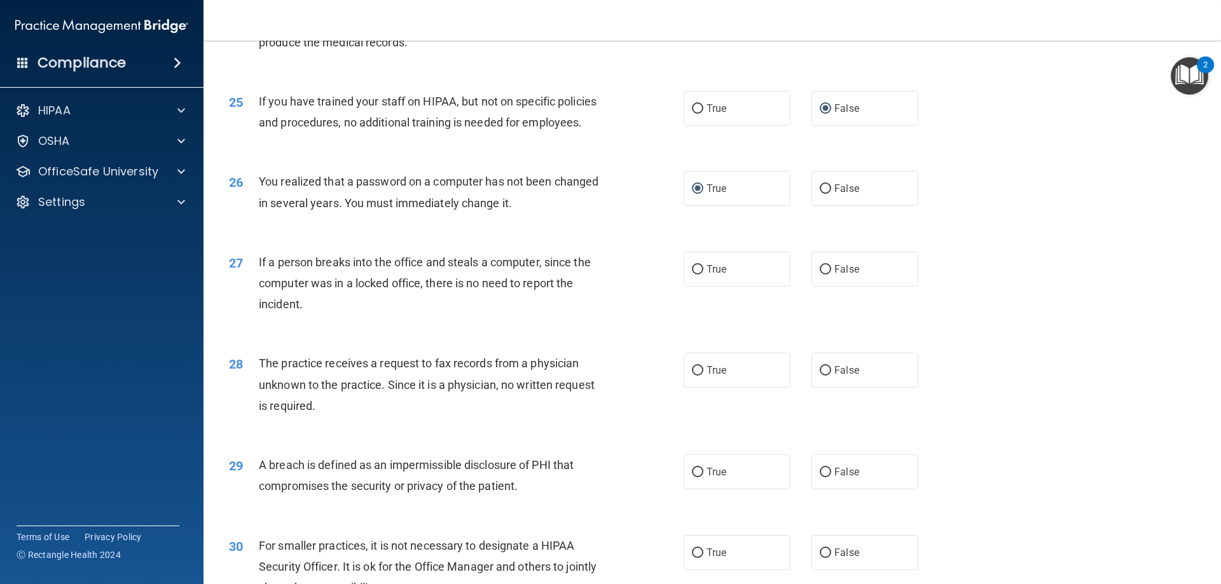
scroll to position [2290, 0]
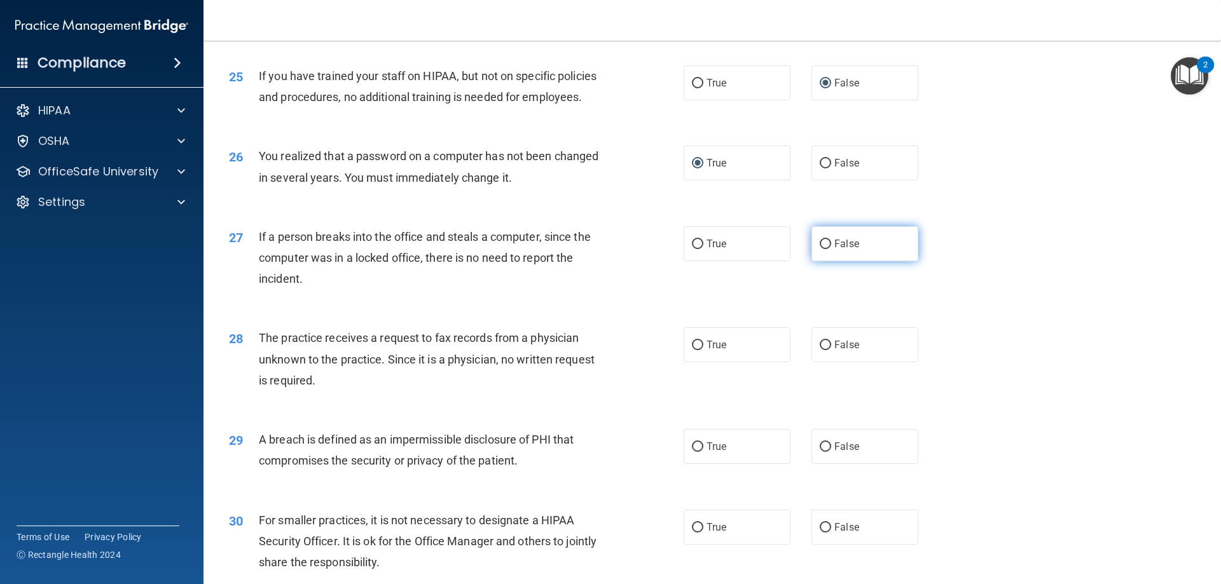
click at [820, 249] on input "False" at bounding box center [825, 245] width 11 height 10
radio input "true"
click at [820, 350] on input "False" at bounding box center [825, 346] width 11 height 10
radio input "true"
drag, startPoint x: 691, startPoint y: 492, endPoint x: 747, endPoint y: 473, distance: 59.1
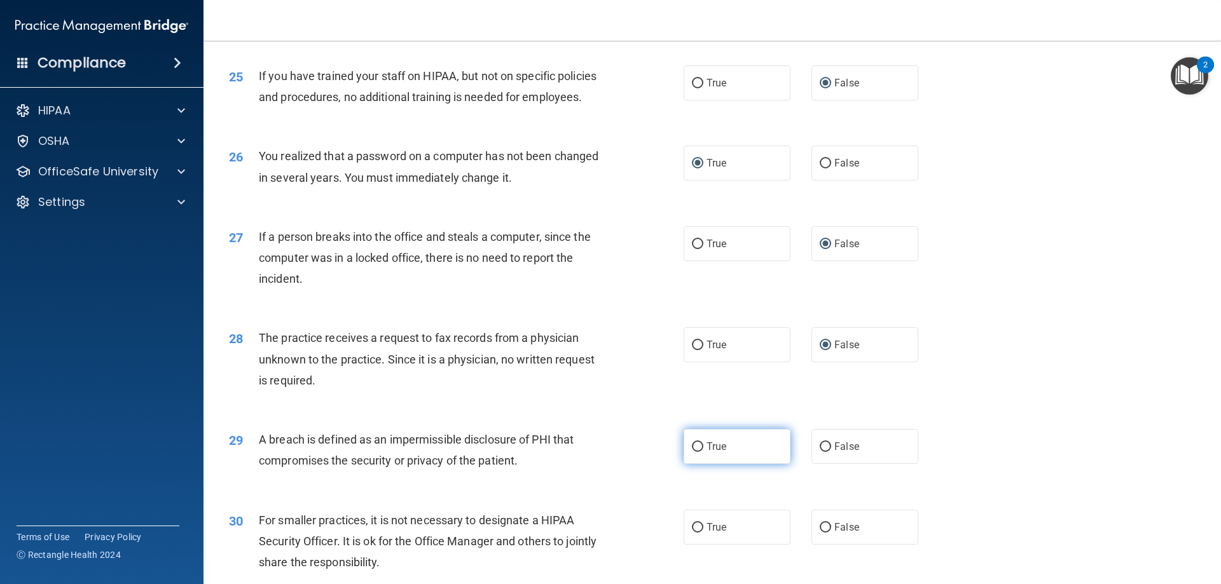
click at [692, 452] on input "True" at bounding box center [697, 448] width 11 height 10
radio input "true"
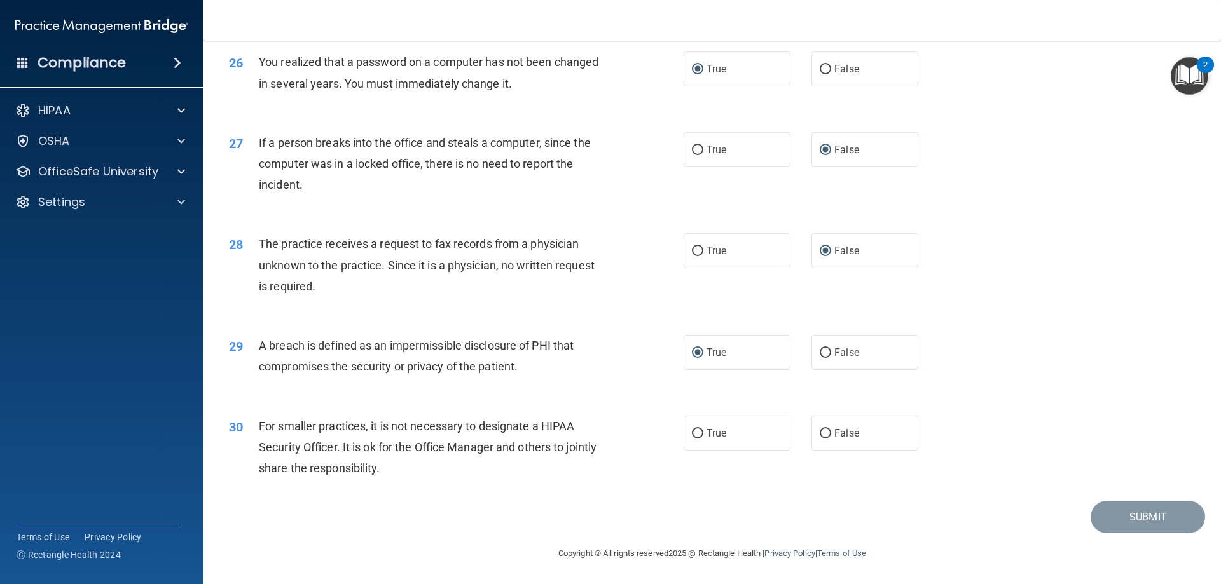
scroll to position [2426, 0]
click at [820, 434] on input "False" at bounding box center [825, 434] width 11 height 10
radio input "true"
click at [1115, 518] on button "Submit" at bounding box center [1148, 517] width 114 height 32
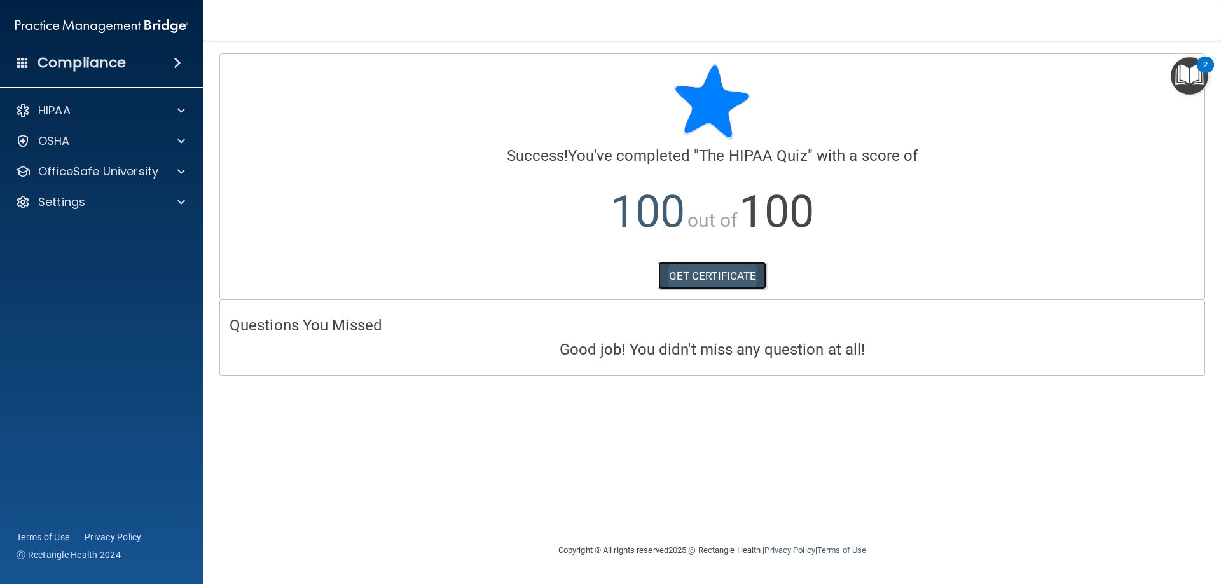
click at [712, 276] on link "GET CERTIFICATE" at bounding box center [712, 276] width 109 height 28
click at [168, 168] on div at bounding box center [179, 171] width 32 height 15
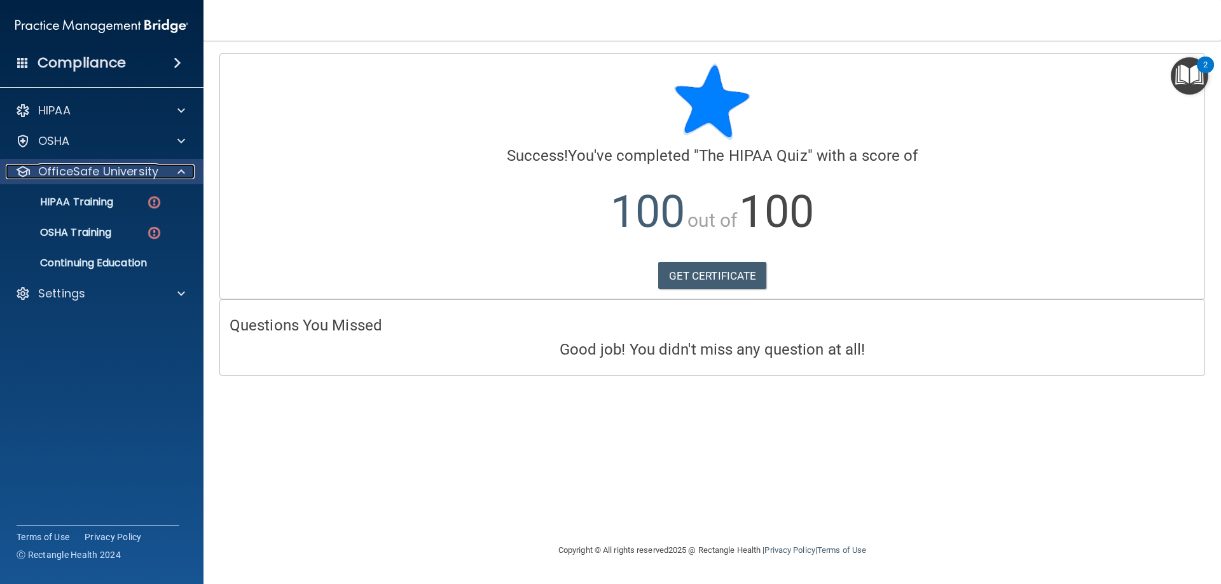
click at [147, 173] on p "OfficeSafe University" at bounding box center [98, 171] width 120 height 15
click at [148, 201] on img at bounding box center [154, 203] width 16 height 16
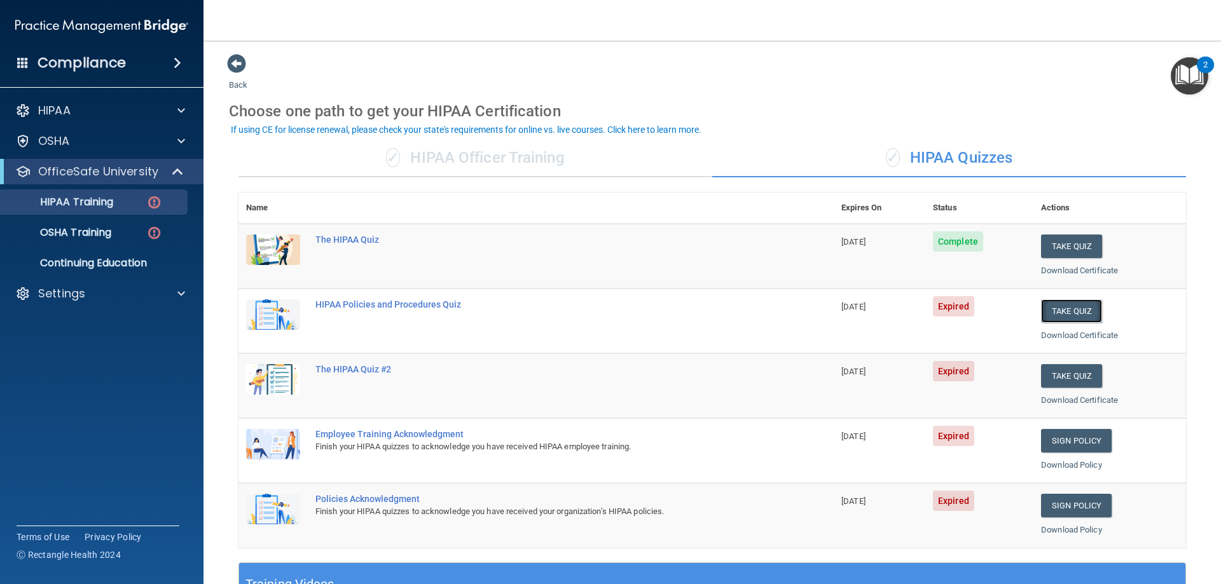
click at [1081, 311] on button "Take Quiz" at bounding box center [1071, 312] width 61 height 24
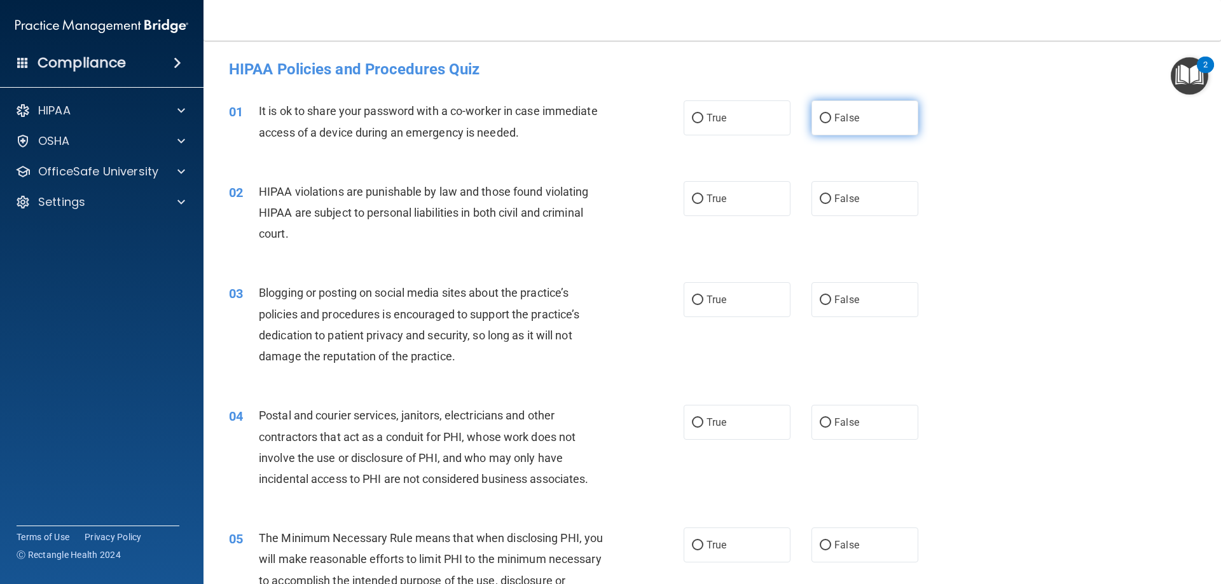
click at [820, 116] on input "False" at bounding box center [825, 119] width 11 height 10
radio input "true"
click at [693, 200] on input "True" at bounding box center [697, 200] width 11 height 10
radio input "true"
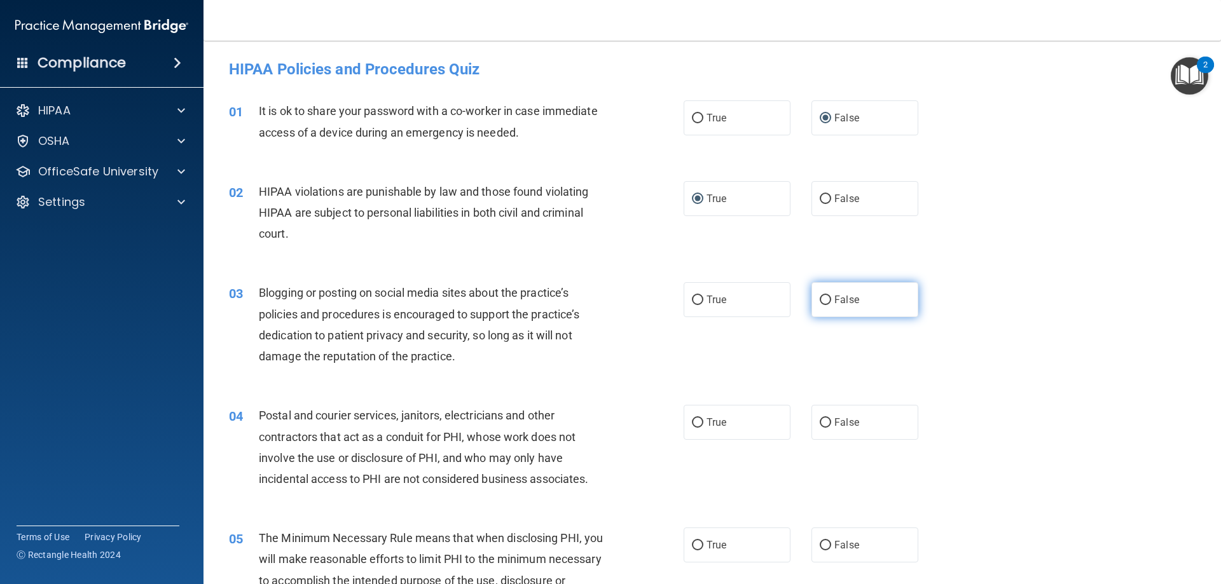
click at [820, 300] on input "False" at bounding box center [825, 301] width 11 height 10
radio input "true"
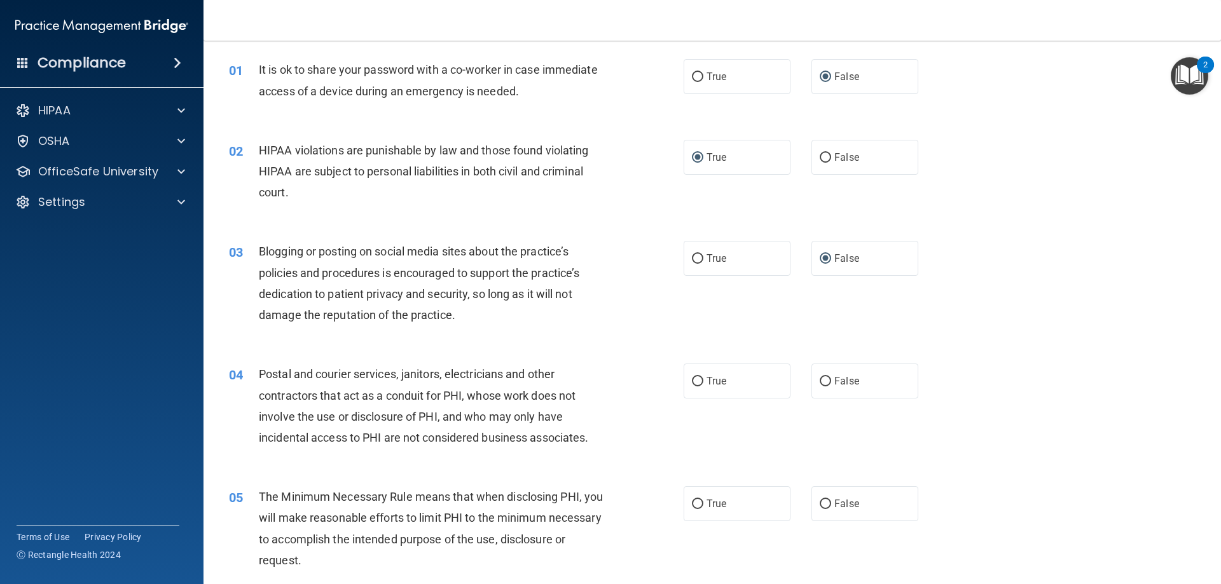
scroll to position [64, 0]
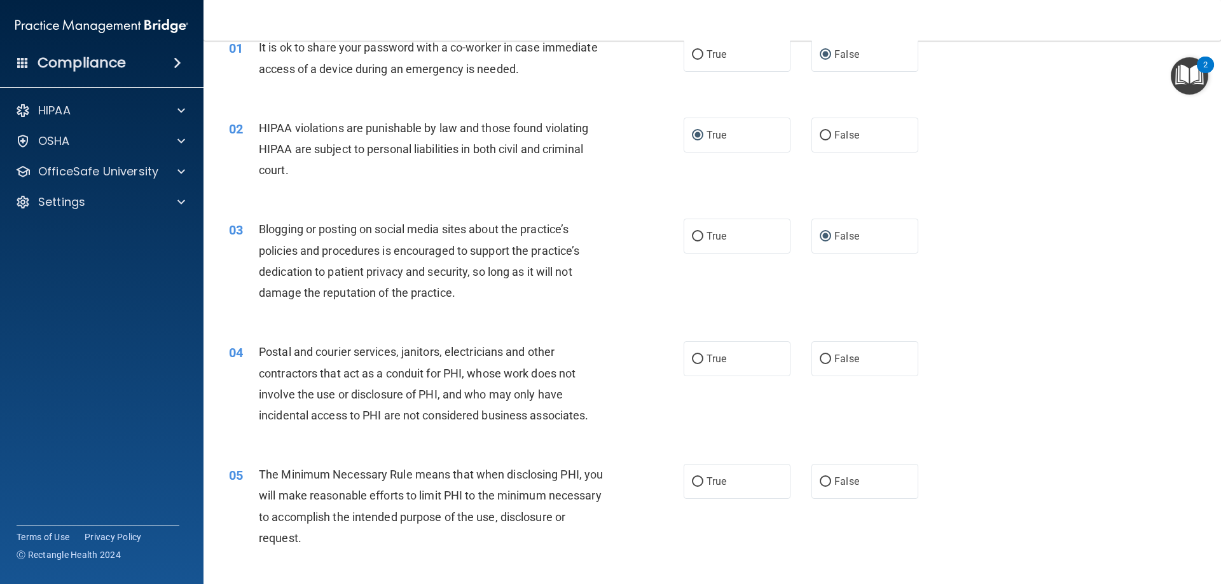
drag, startPoint x: 691, startPoint y: 359, endPoint x: 699, endPoint y: 407, distance: 48.9
click at [692, 360] on input "True" at bounding box center [697, 360] width 11 height 10
radio input "true"
click at [697, 482] on input "True" at bounding box center [697, 483] width 11 height 10
radio input "true"
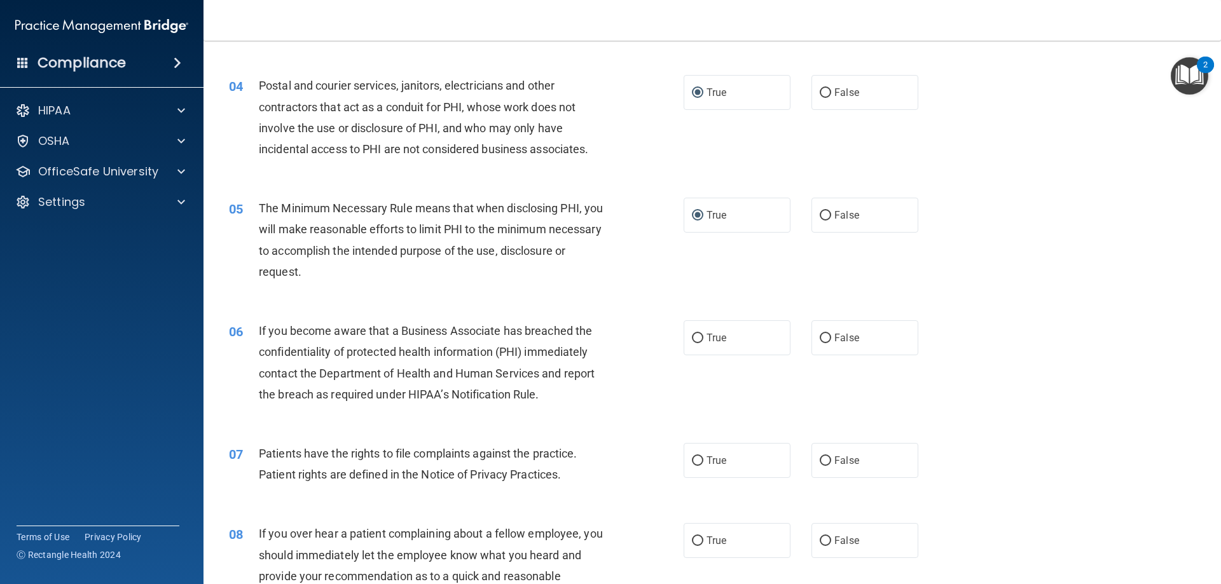
scroll to position [382, 0]
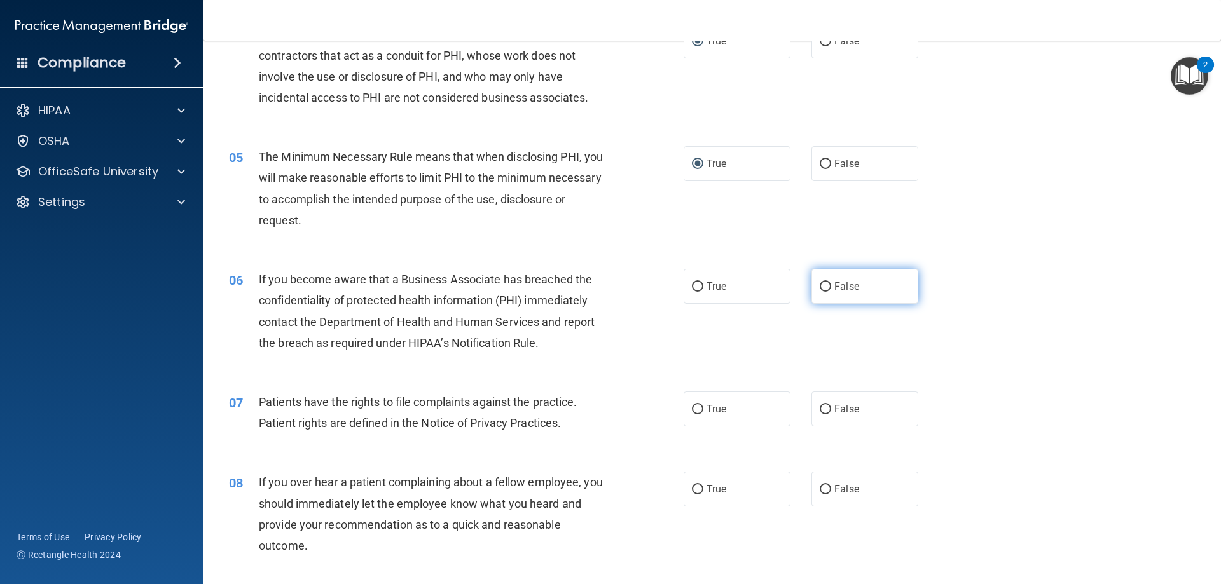
click at [820, 284] on input "False" at bounding box center [825, 287] width 11 height 10
radio input "true"
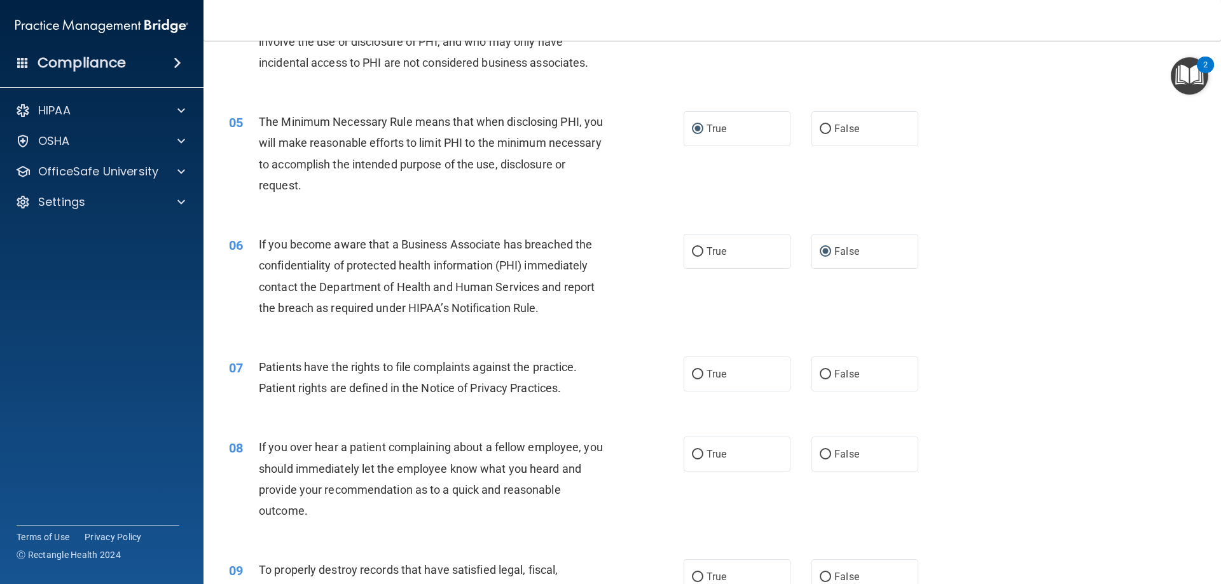
scroll to position [445, 0]
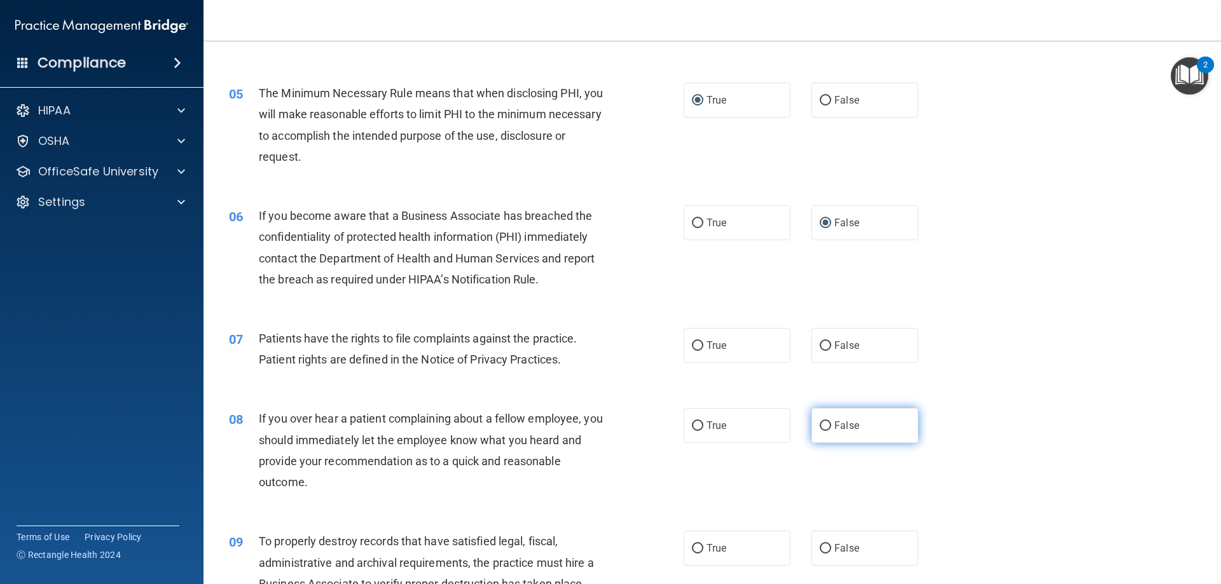
drag, startPoint x: 820, startPoint y: 344, endPoint x: 853, endPoint y: 416, distance: 78.9
click at [821, 344] on input "False" at bounding box center [825, 347] width 11 height 10
radio input "true"
click at [822, 424] on input "False" at bounding box center [825, 427] width 11 height 10
radio input "true"
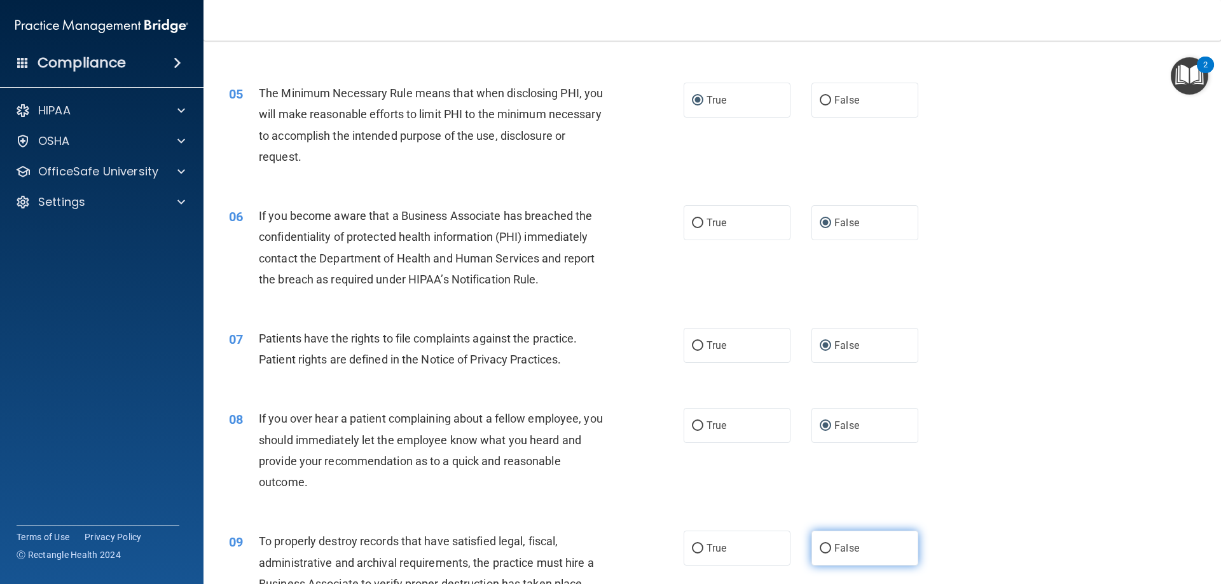
click at [820, 550] on input "False" at bounding box center [825, 549] width 11 height 10
radio input "true"
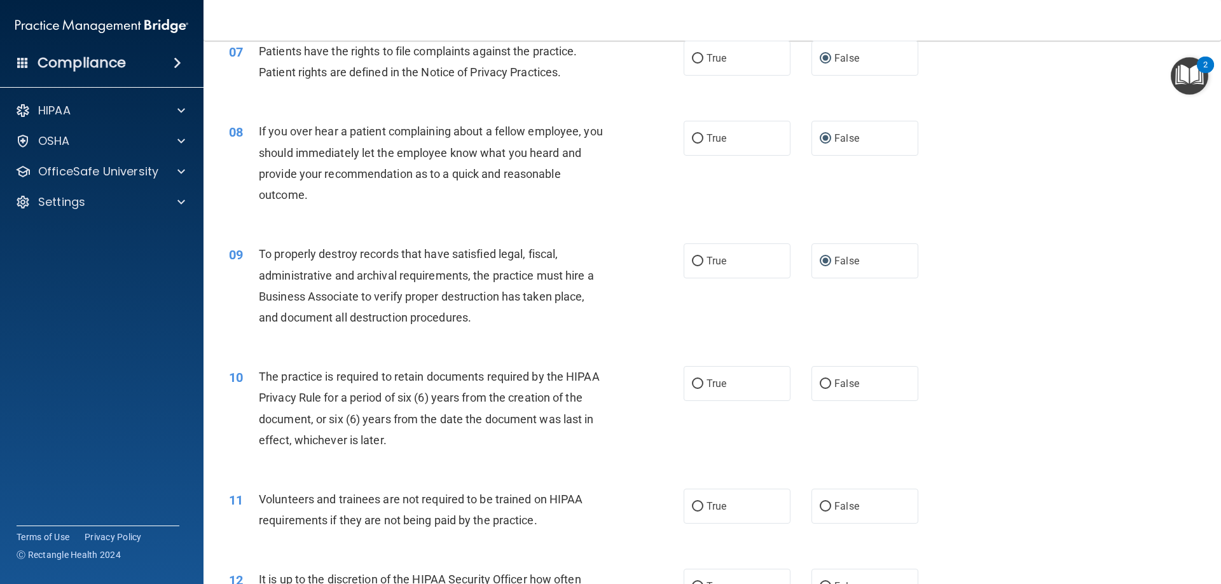
scroll to position [763, 0]
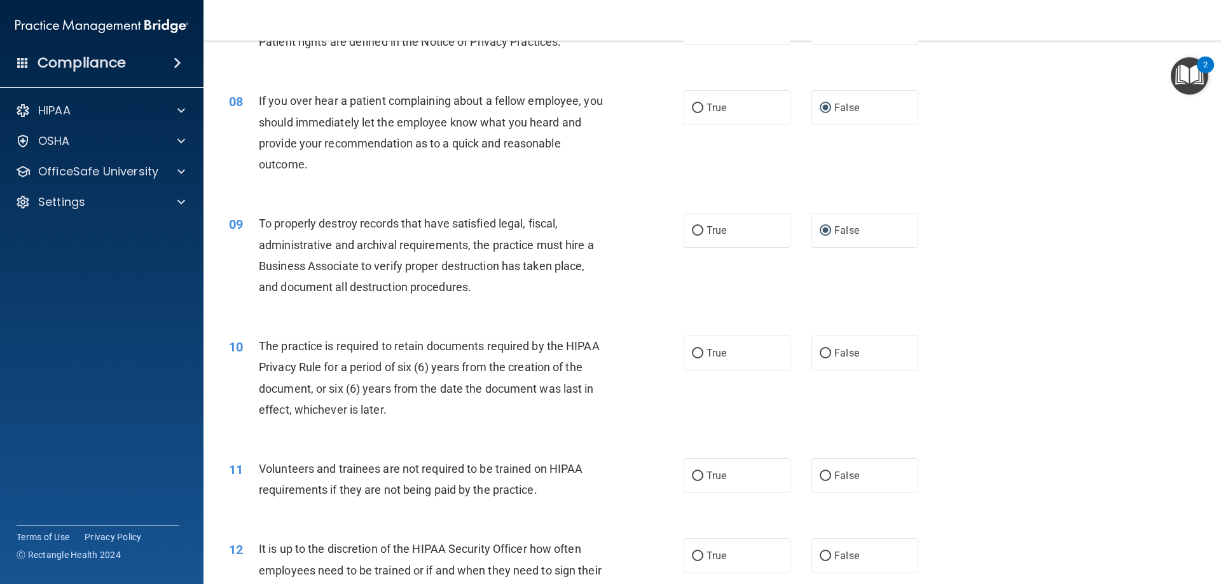
drag, startPoint x: 696, startPoint y: 353, endPoint x: 722, endPoint y: 422, distance: 73.2
click at [697, 353] on input "True" at bounding box center [697, 354] width 11 height 10
radio input "true"
click at [695, 475] on input "True" at bounding box center [697, 477] width 11 height 10
radio input "true"
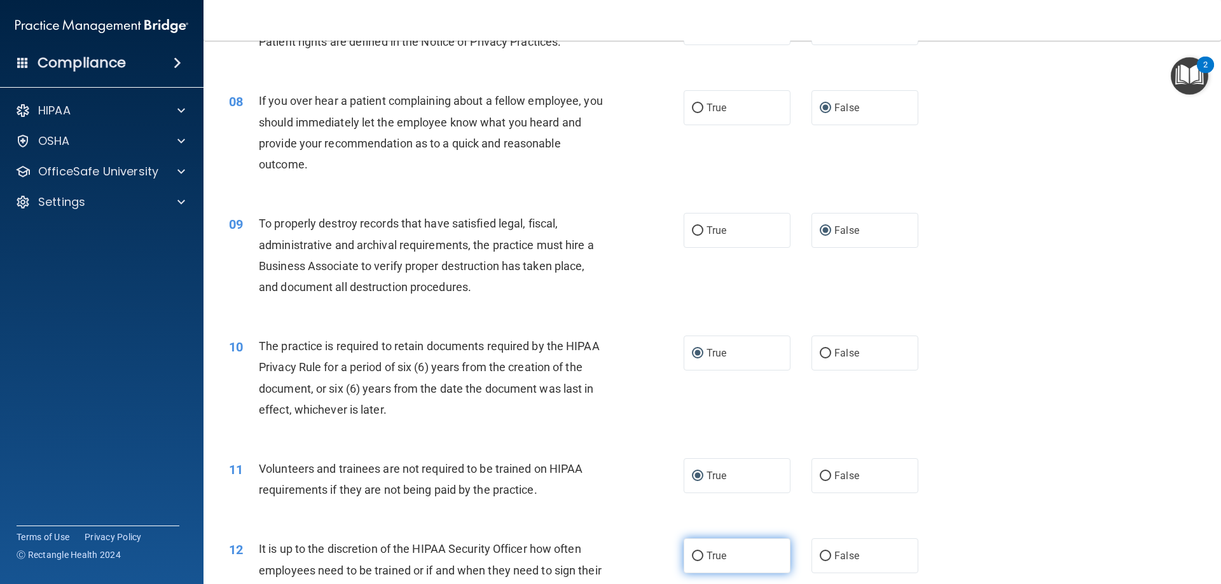
click at [694, 557] on input "True" at bounding box center [697, 557] width 11 height 10
radio input "true"
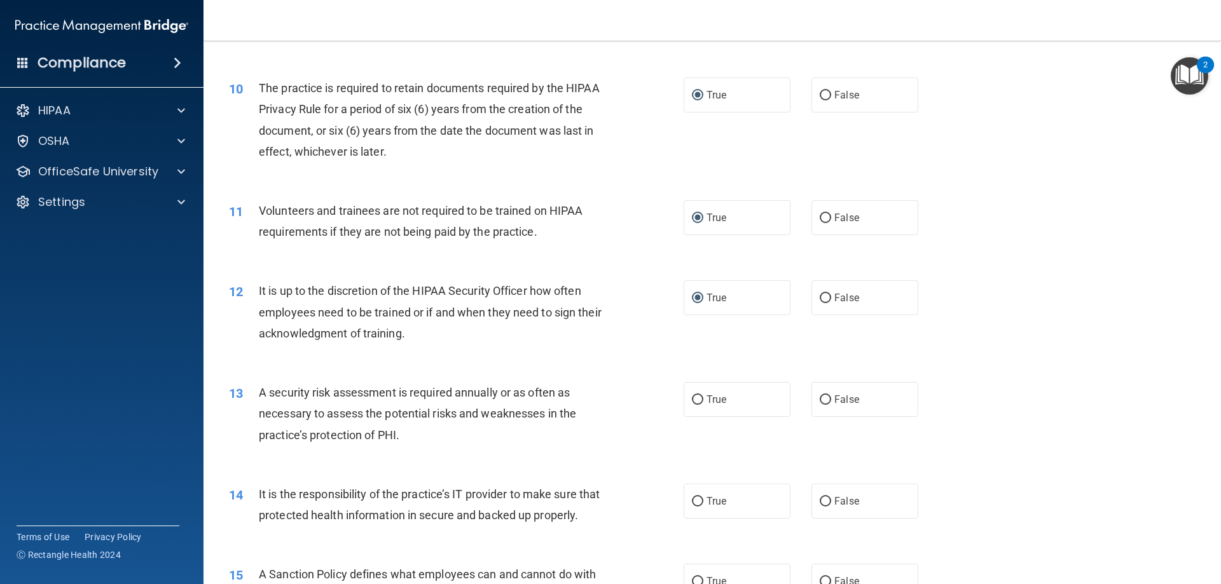
scroll to position [1081, 0]
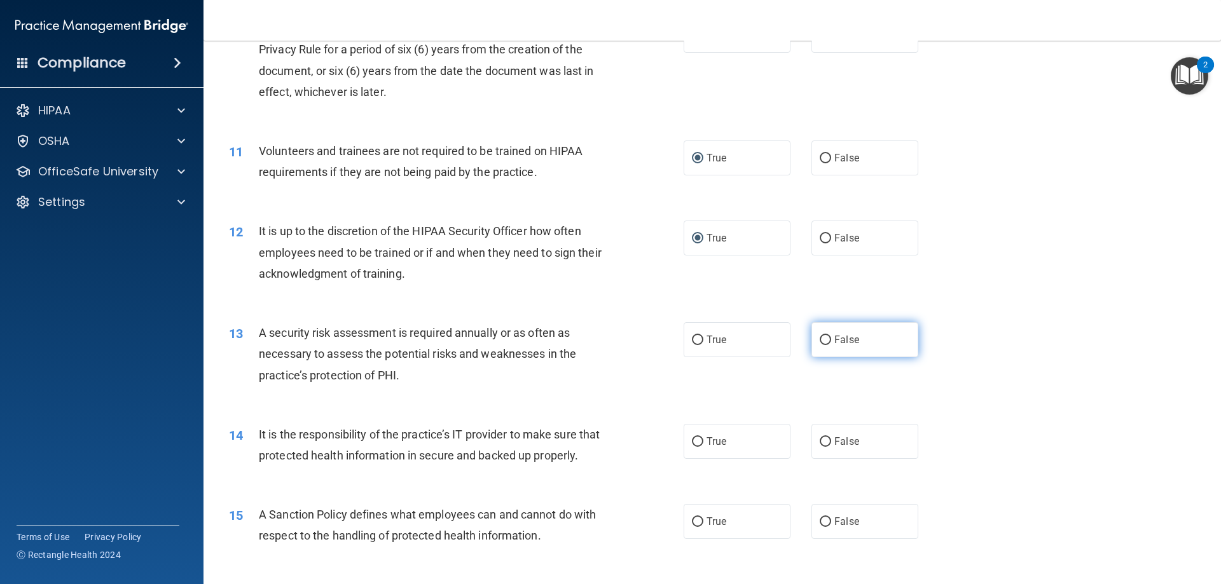
click at [820, 340] on input "False" at bounding box center [825, 341] width 11 height 10
radio input "true"
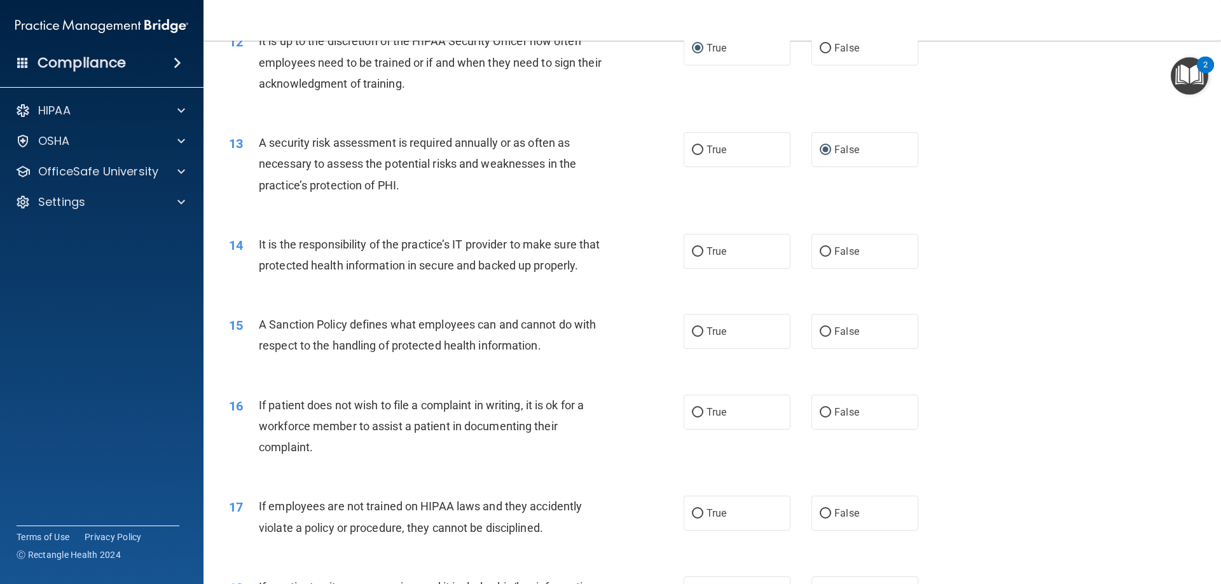
scroll to position [1272, 0]
click at [822, 248] on input "False" at bounding box center [825, 252] width 11 height 10
radio input "true"
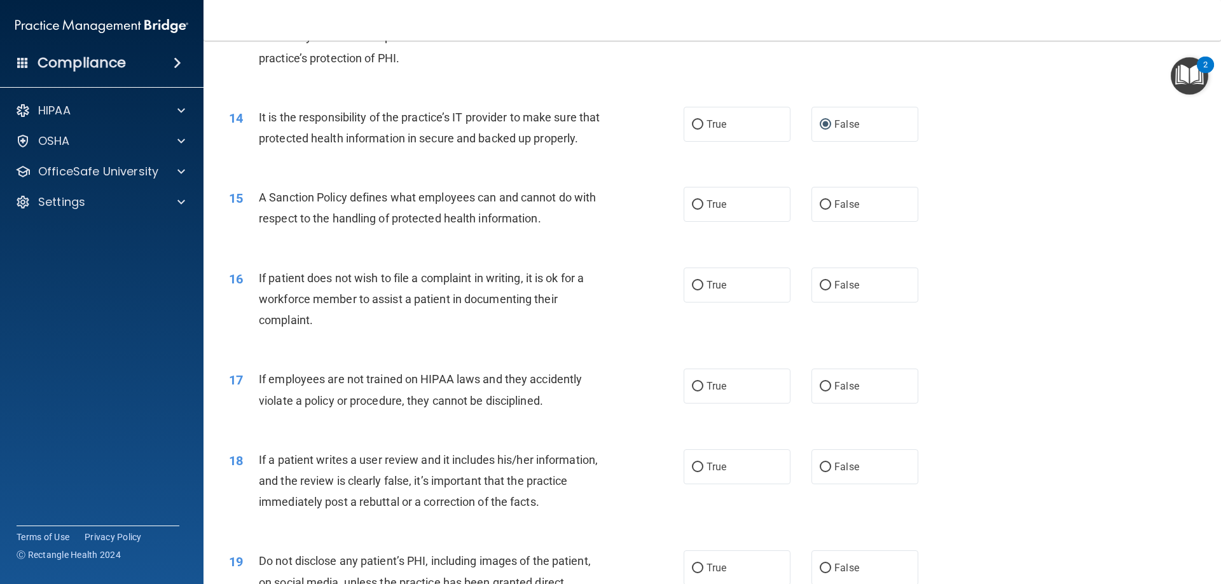
scroll to position [1399, 0]
click at [692, 209] on input "True" at bounding box center [697, 205] width 11 height 10
radio input "true"
click at [693, 290] on input "True" at bounding box center [697, 285] width 11 height 10
radio input "true"
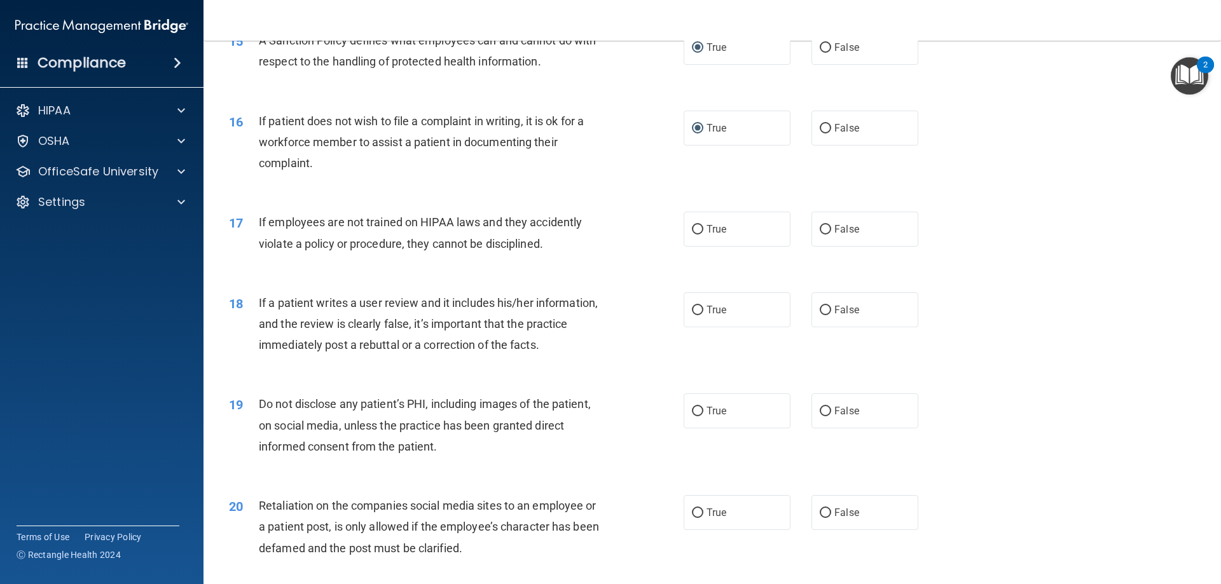
scroll to position [1590, 0]
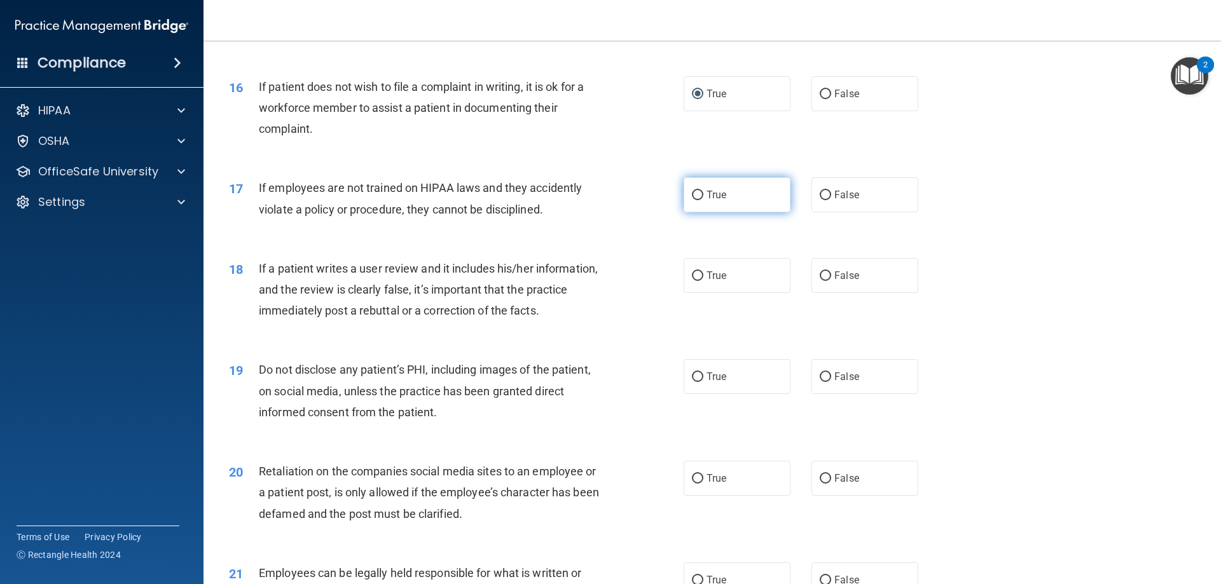
click at [693, 200] on input "True" at bounding box center [697, 196] width 11 height 10
radio input "true"
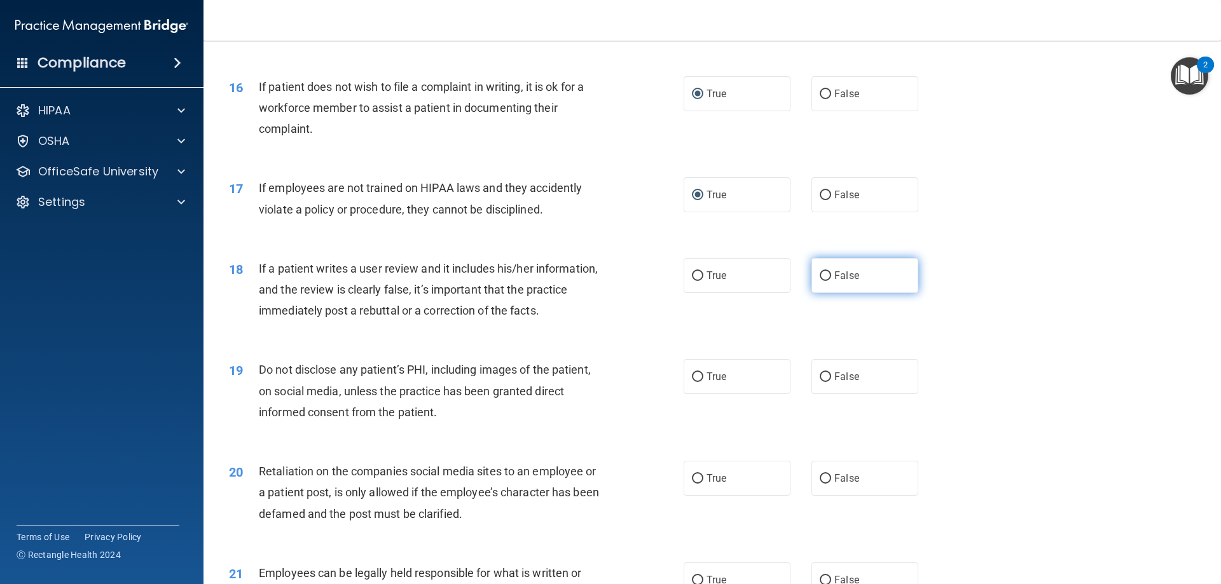
click at [821, 281] on input "False" at bounding box center [825, 277] width 11 height 10
radio input "true"
click at [822, 382] on input "False" at bounding box center [825, 378] width 11 height 10
radio input "true"
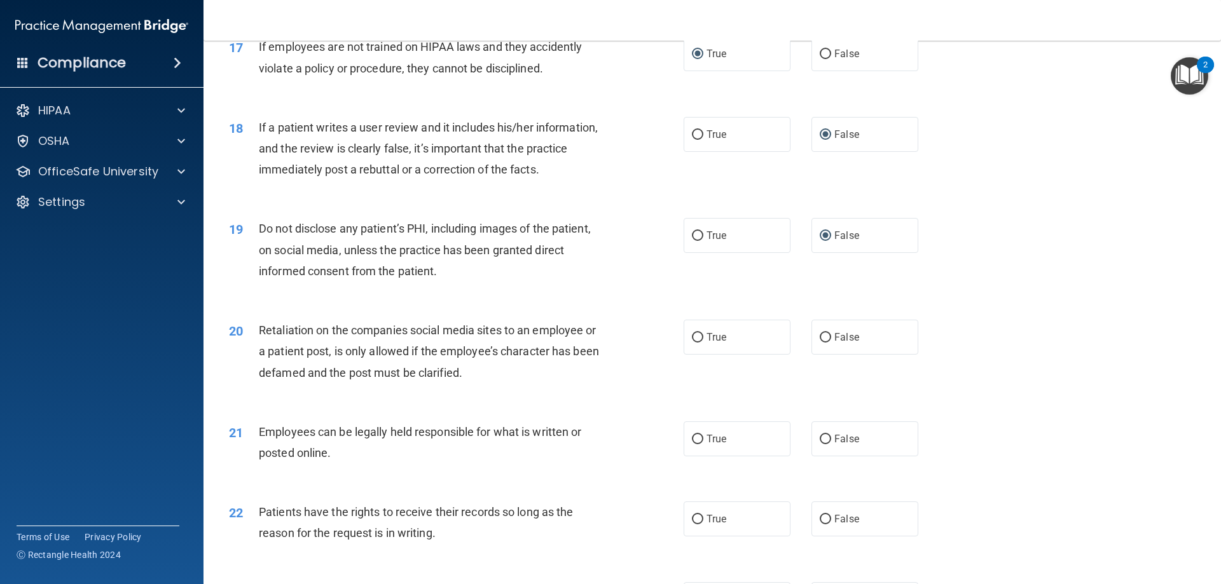
scroll to position [1781, 0]
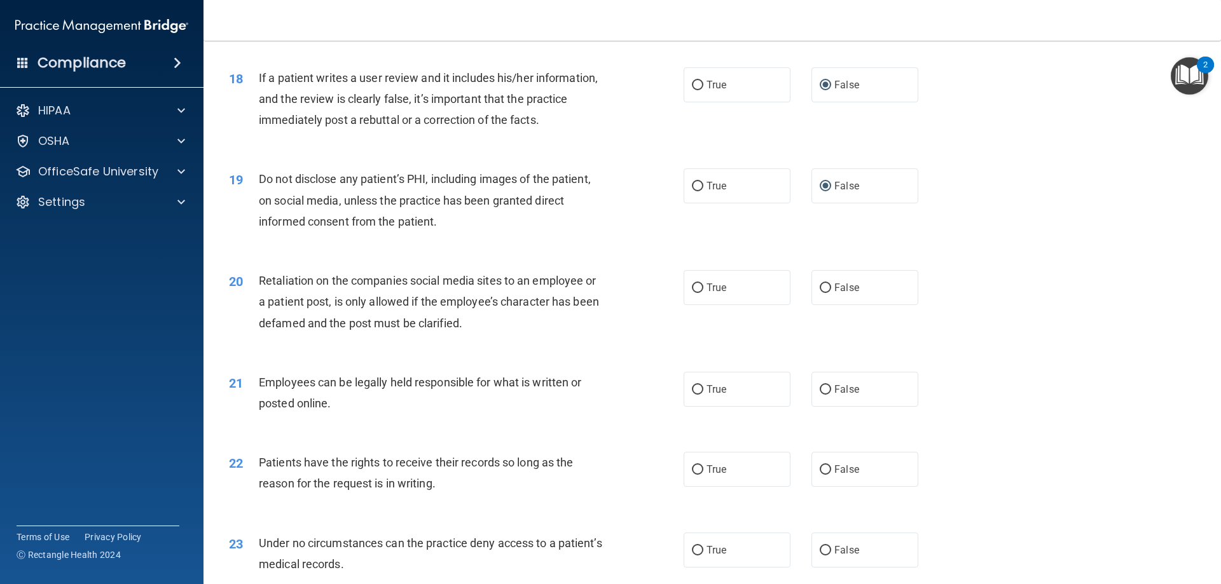
drag, startPoint x: 820, startPoint y: 312, endPoint x: 837, endPoint y: 345, distance: 37.0
click at [821, 293] on input "False" at bounding box center [825, 289] width 11 height 10
radio input "true"
click at [692, 395] on input "True" at bounding box center [697, 390] width 11 height 10
radio input "true"
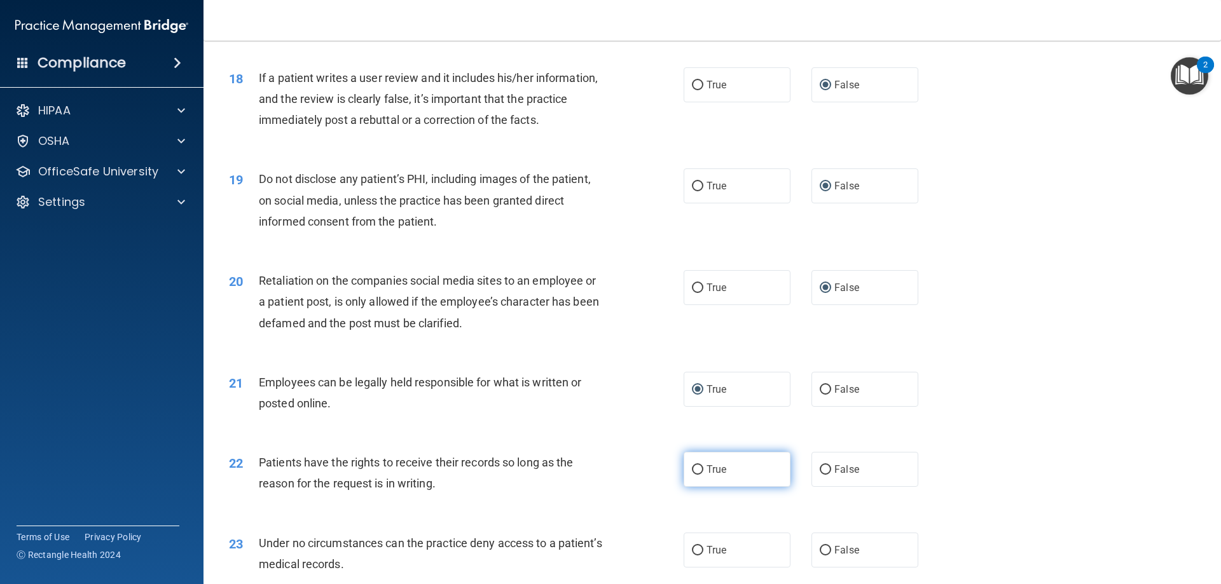
click at [695, 475] on input "True" at bounding box center [697, 471] width 11 height 10
radio input "true"
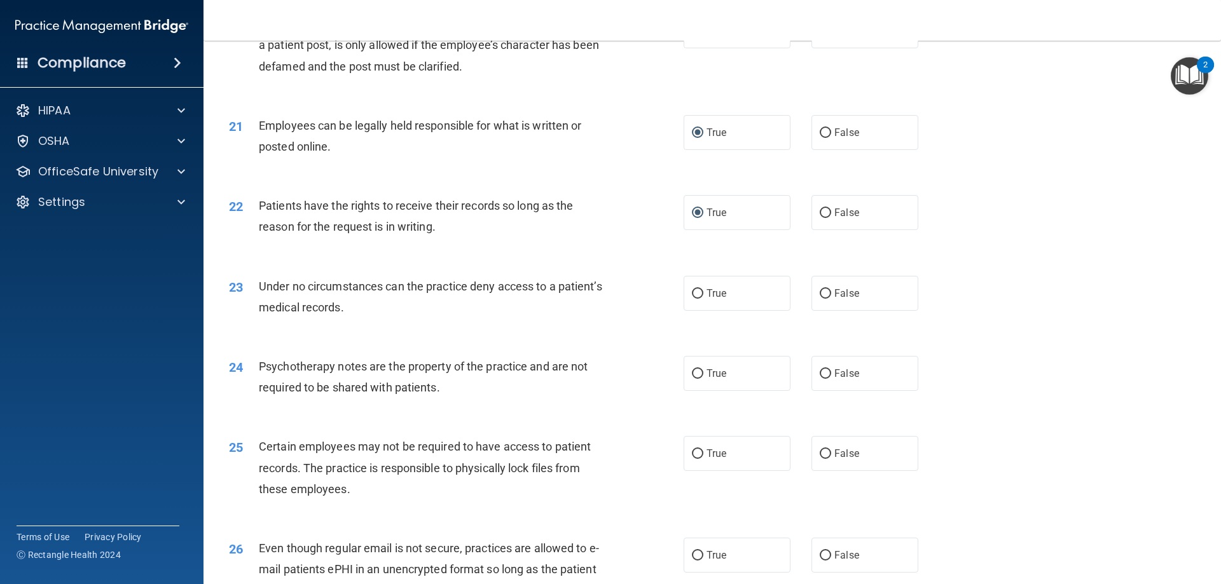
scroll to position [2099, 0]
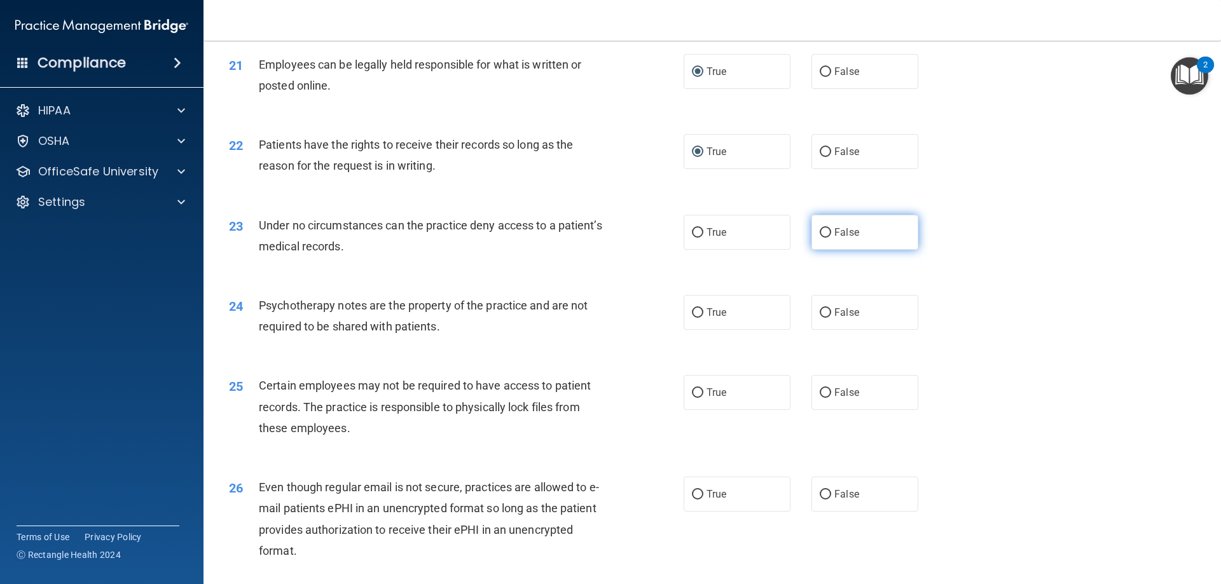
click at [820, 238] on input "False" at bounding box center [825, 233] width 11 height 10
radio input "true"
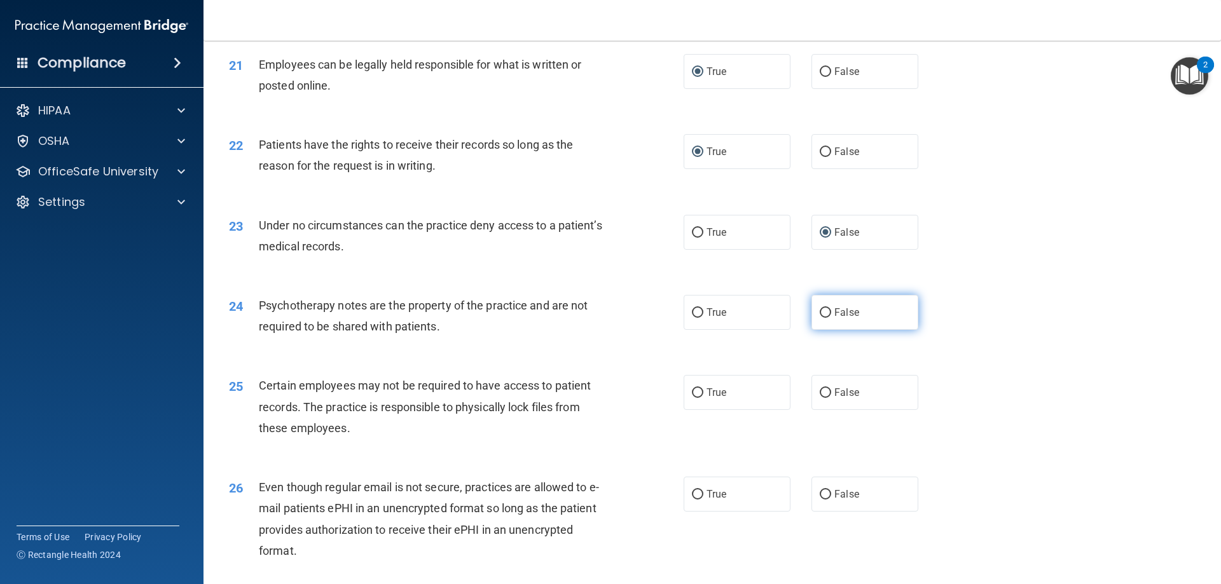
drag, startPoint x: 821, startPoint y: 335, endPoint x: 780, endPoint y: 404, distance: 80.2
click at [821, 318] on input "False" at bounding box center [825, 313] width 11 height 10
radio input "true"
click at [692, 398] on input "True" at bounding box center [697, 394] width 11 height 10
radio input "true"
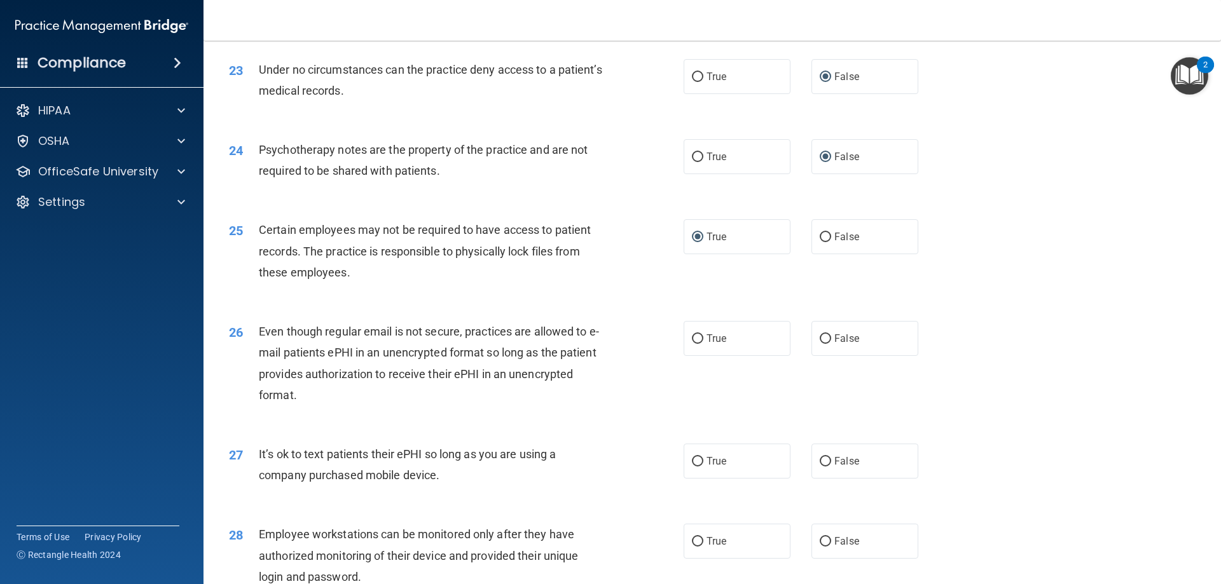
scroll to position [2353, 0]
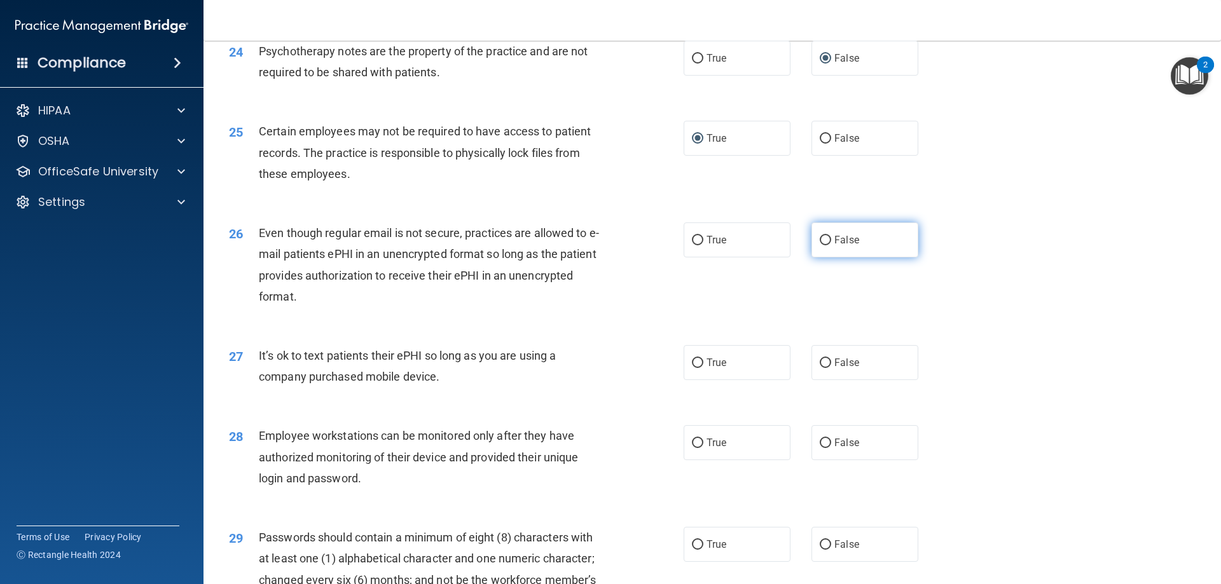
click at [820, 246] on input "False" at bounding box center [825, 241] width 11 height 10
radio input "true"
click at [820, 368] on input "False" at bounding box center [825, 364] width 11 height 10
radio input "true"
click at [692, 448] on input "True" at bounding box center [697, 444] width 11 height 10
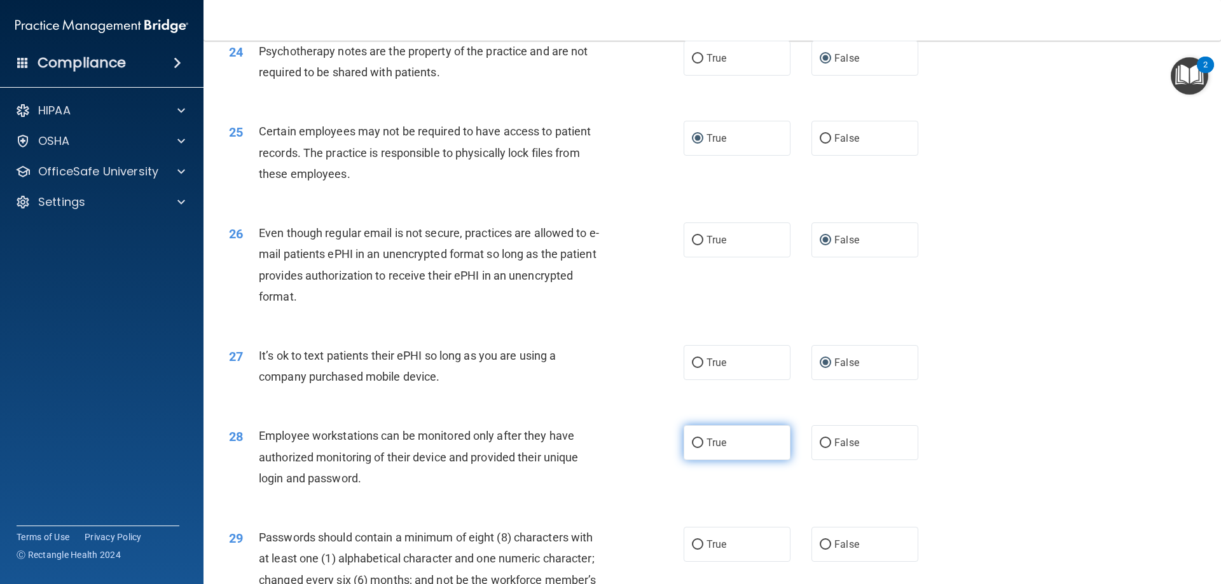
radio input "true"
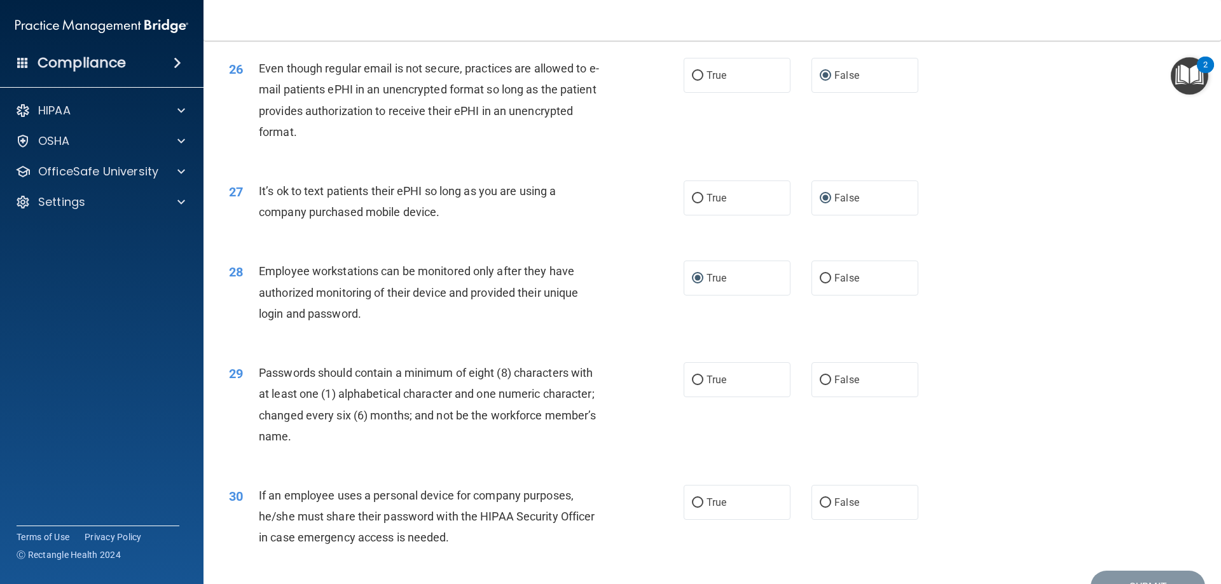
scroll to position [2544, 0]
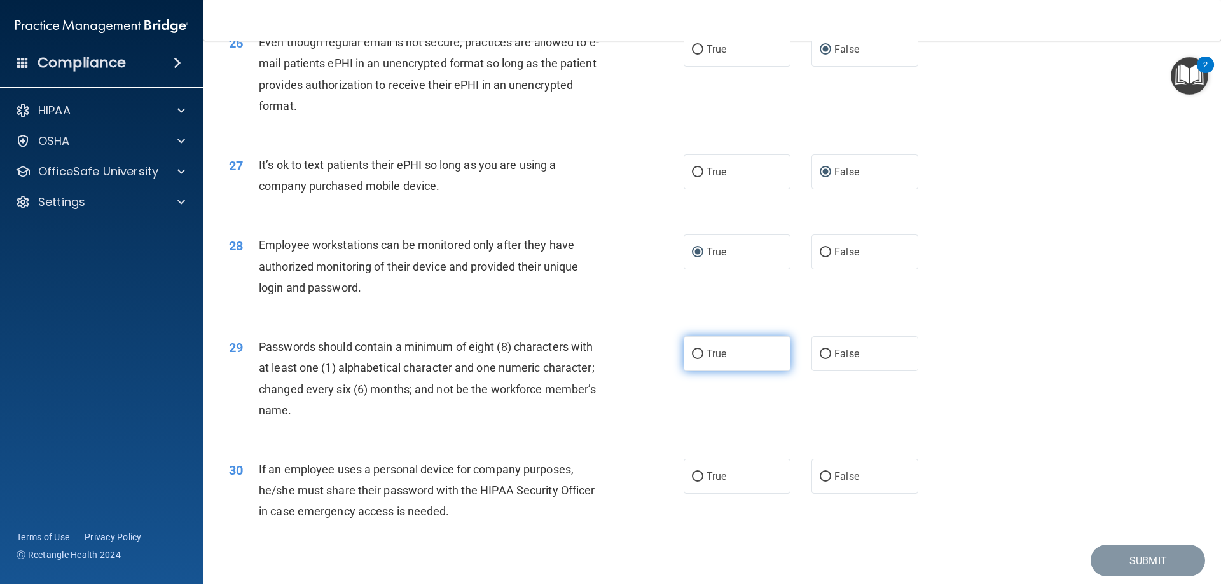
click at [692, 359] on input "True" at bounding box center [697, 355] width 11 height 10
radio input "true"
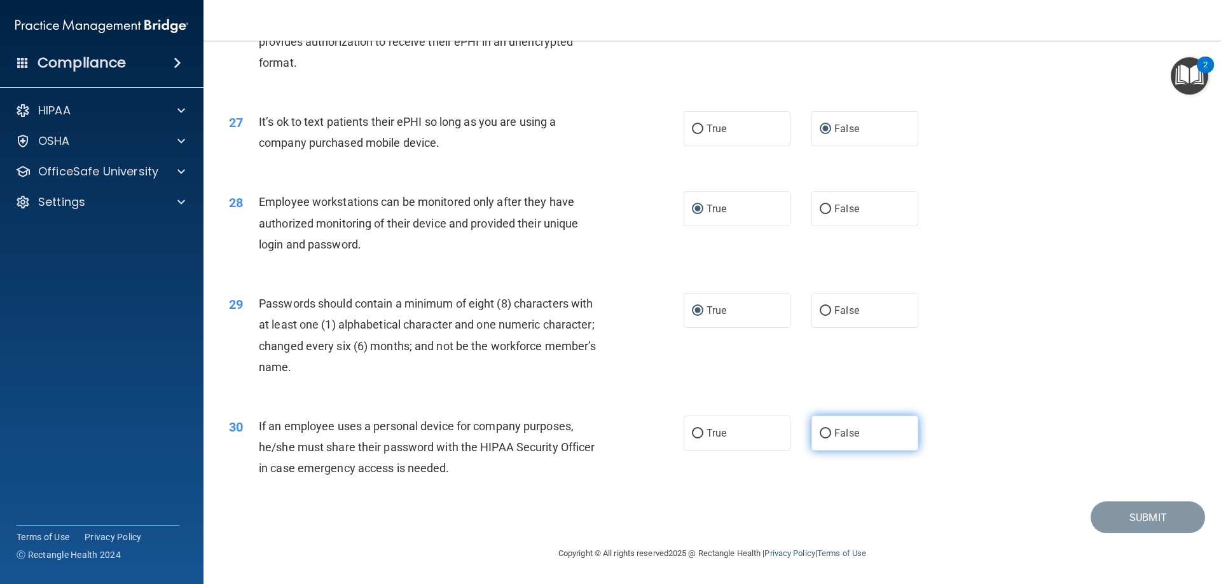
click at [822, 433] on input "False" at bounding box center [825, 434] width 11 height 10
radio input "true"
click at [1144, 506] on button "Submit" at bounding box center [1148, 518] width 114 height 32
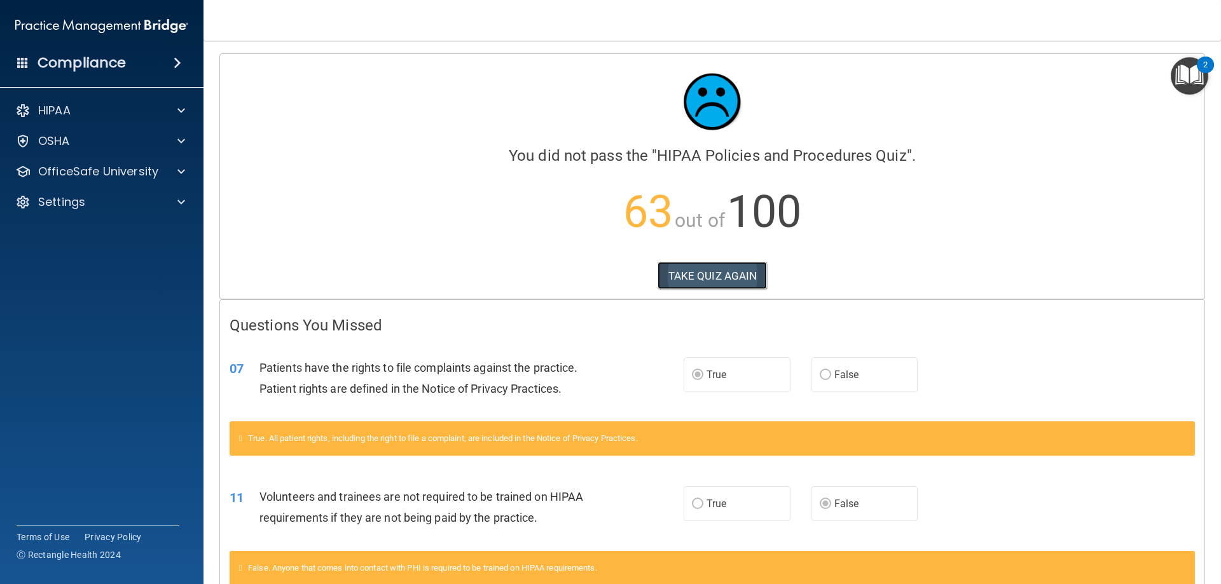
click at [691, 276] on button "TAKE QUIZ AGAIN" at bounding box center [713, 276] width 110 height 28
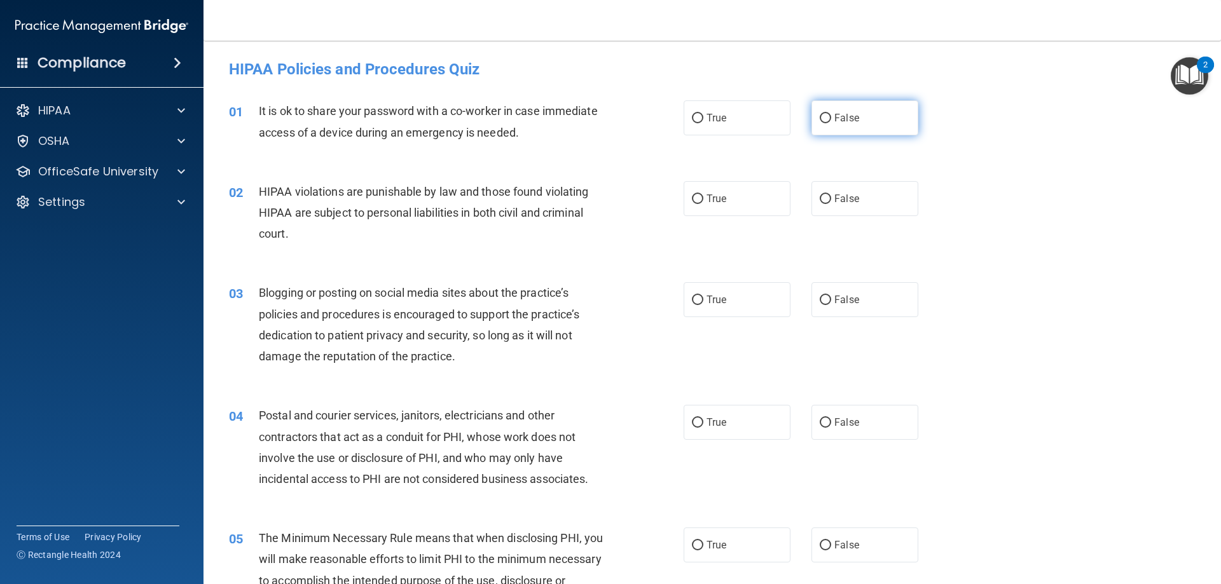
click at [820, 120] on input "False" at bounding box center [825, 119] width 11 height 10
radio input "true"
click at [696, 198] on input "True" at bounding box center [697, 200] width 11 height 10
radio input "true"
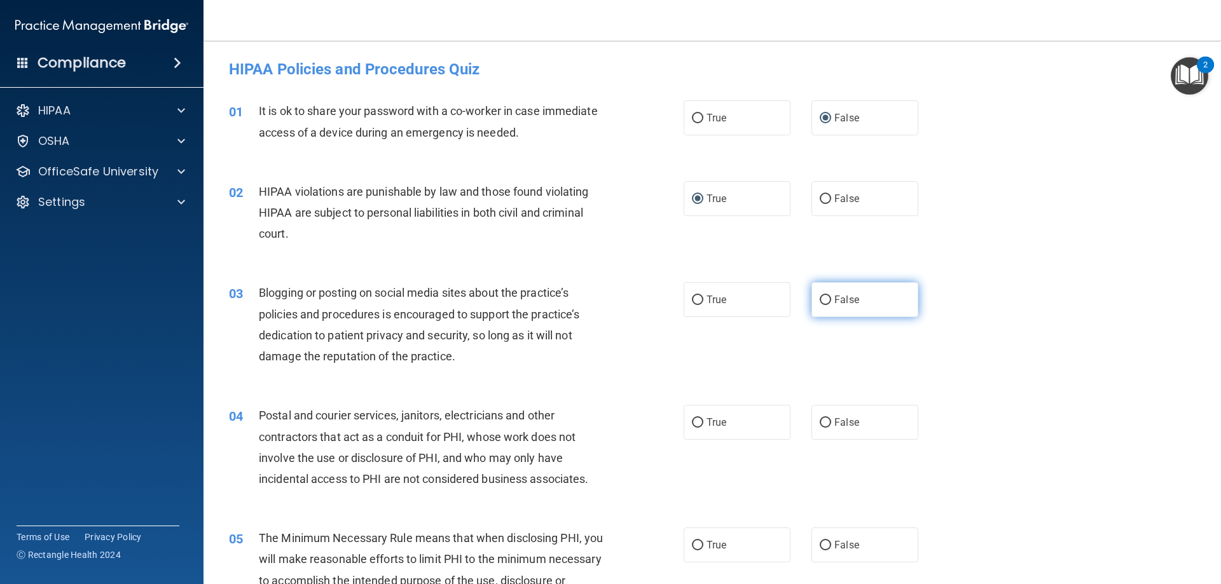
click at [820, 296] on input "False" at bounding box center [825, 301] width 11 height 10
radio input "true"
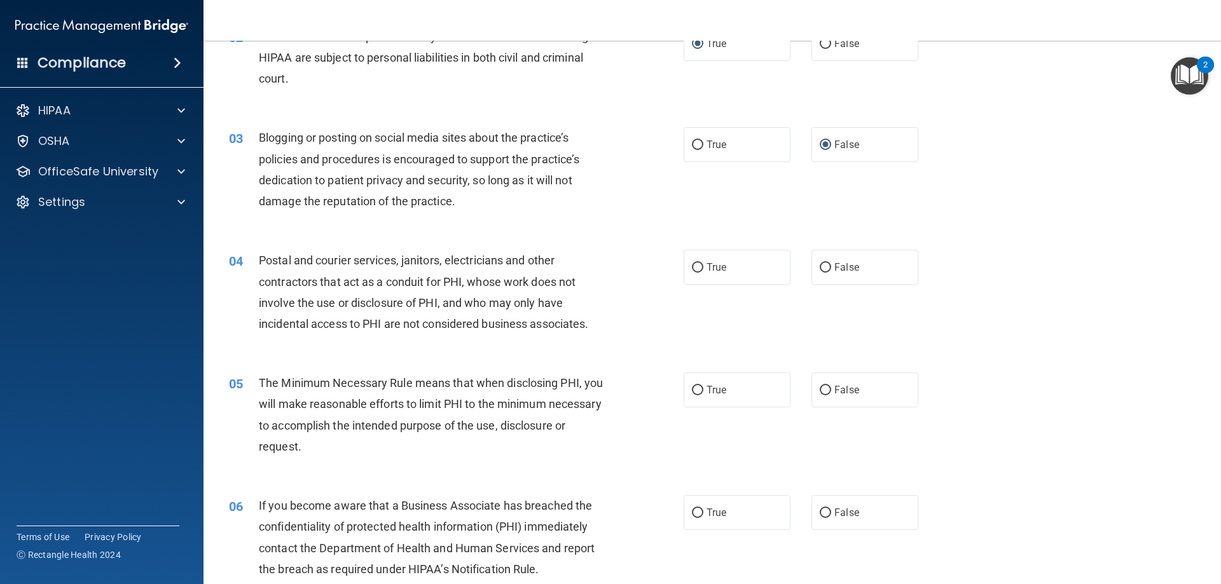
scroll to position [191, 0]
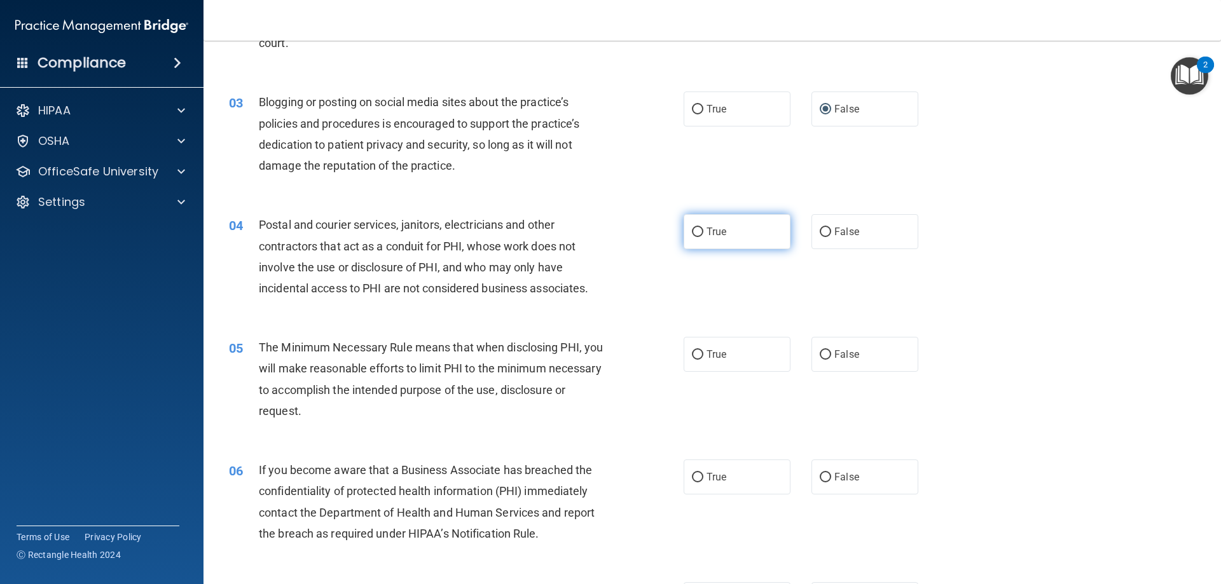
click at [692, 229] on input "True" at bounding box center [697, 233] width 11 height 10
radio input "true"
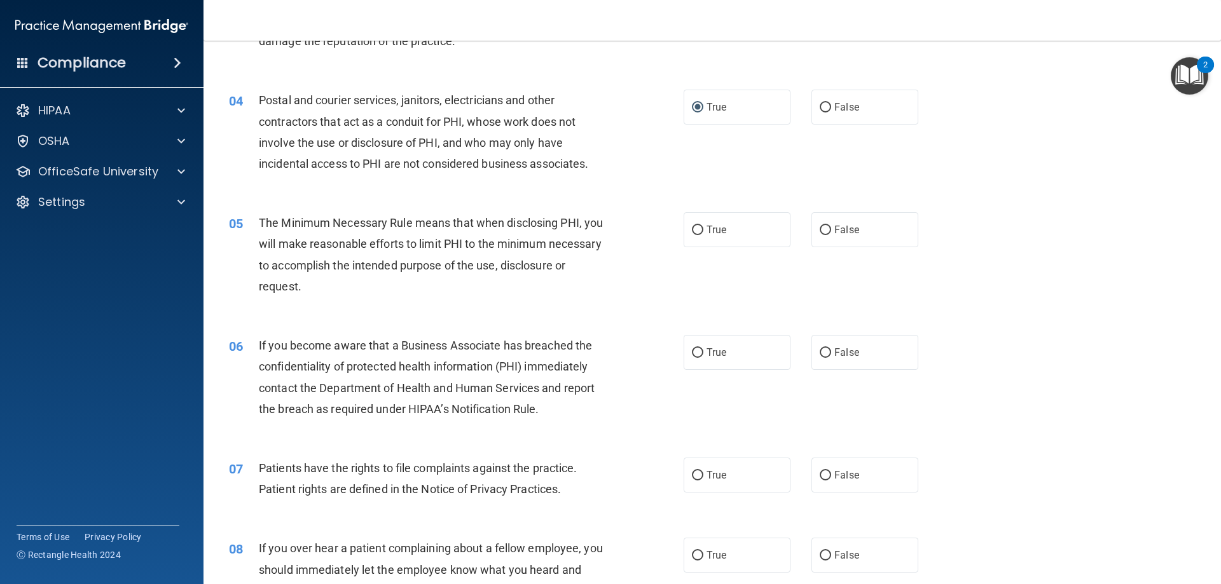
scroll to position [318, 0]
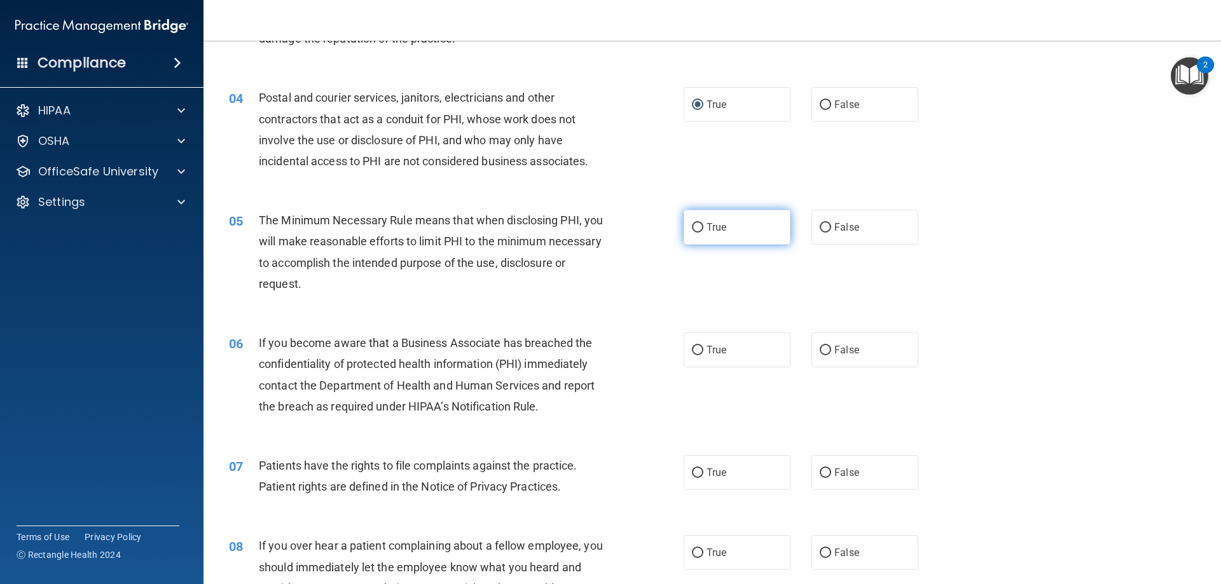
click at [692, 226] on input "True" at bounding box center [697, 228] width 11 height 10
radio input "true"
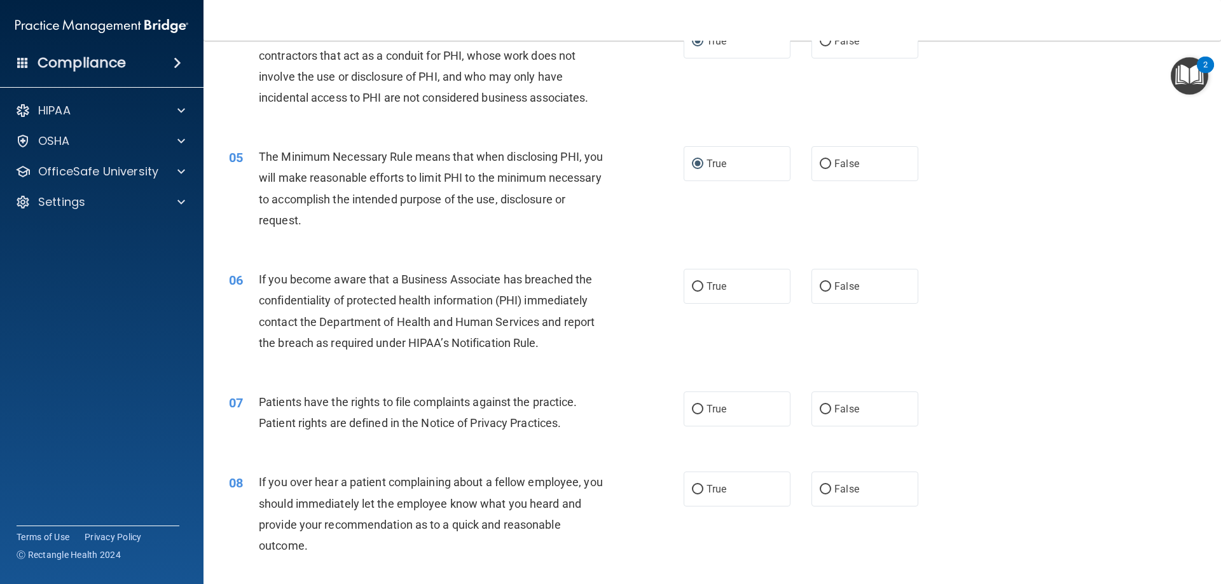
scroll to position [445, 0]
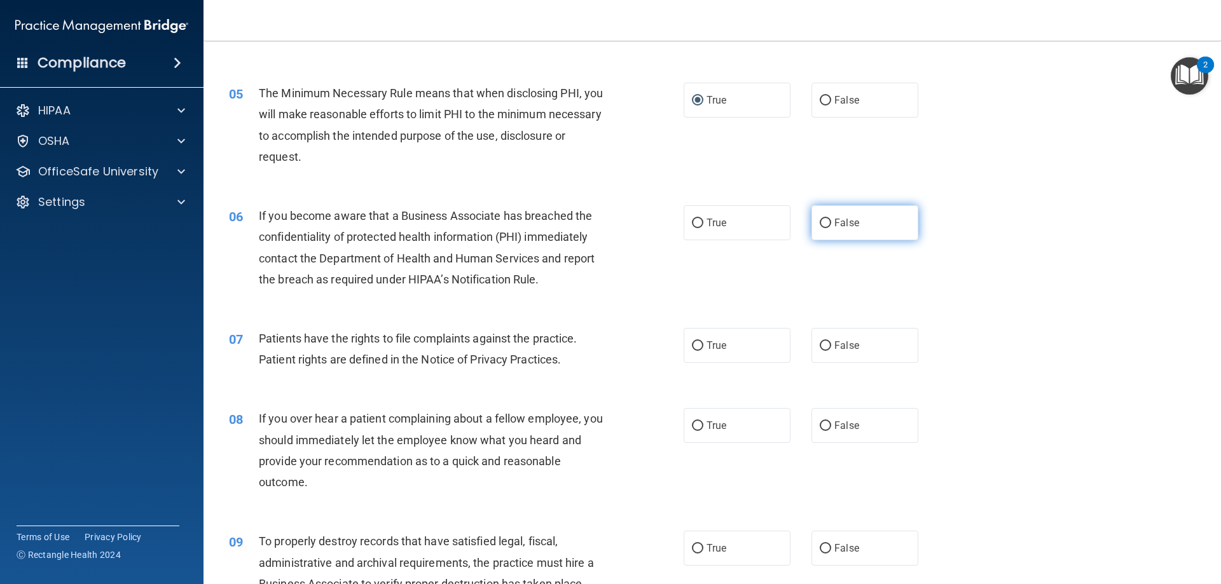
click at [820, 219] on input "False" at bounding box center [825, 224] width 11 height 10
radio input "true"
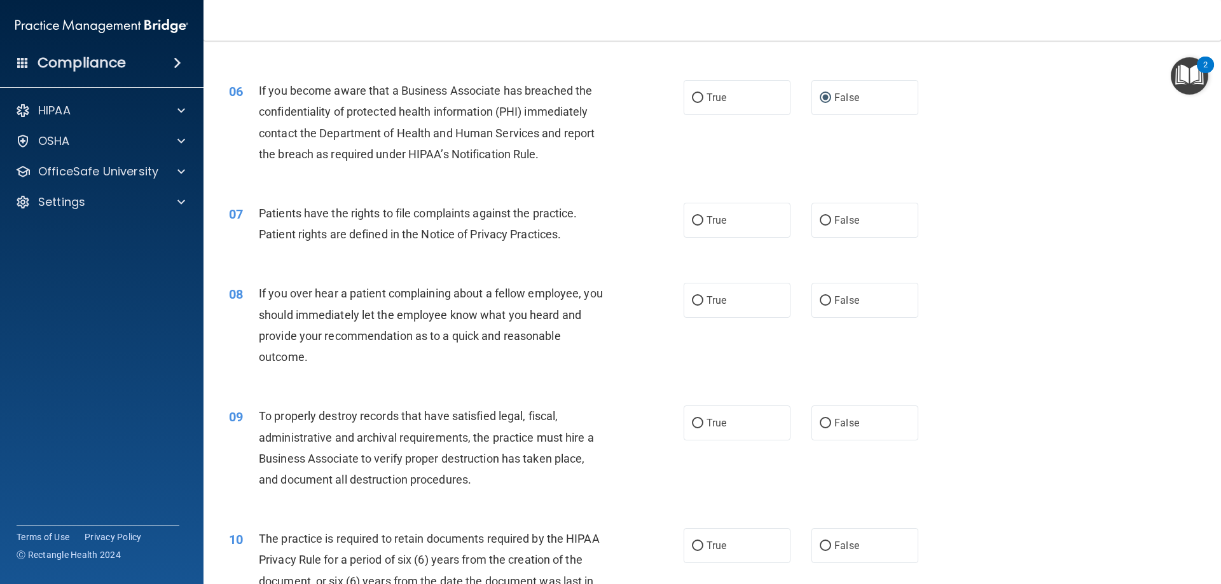
scroll to position [572, 0]
click at [820, 214] on input "False" at bounding box center [825, 219] width 11 height 10
radio input "true"
click at [820, 297] on input "False" at bounding box center [825, 299] width 11 height 10
radio input "true"
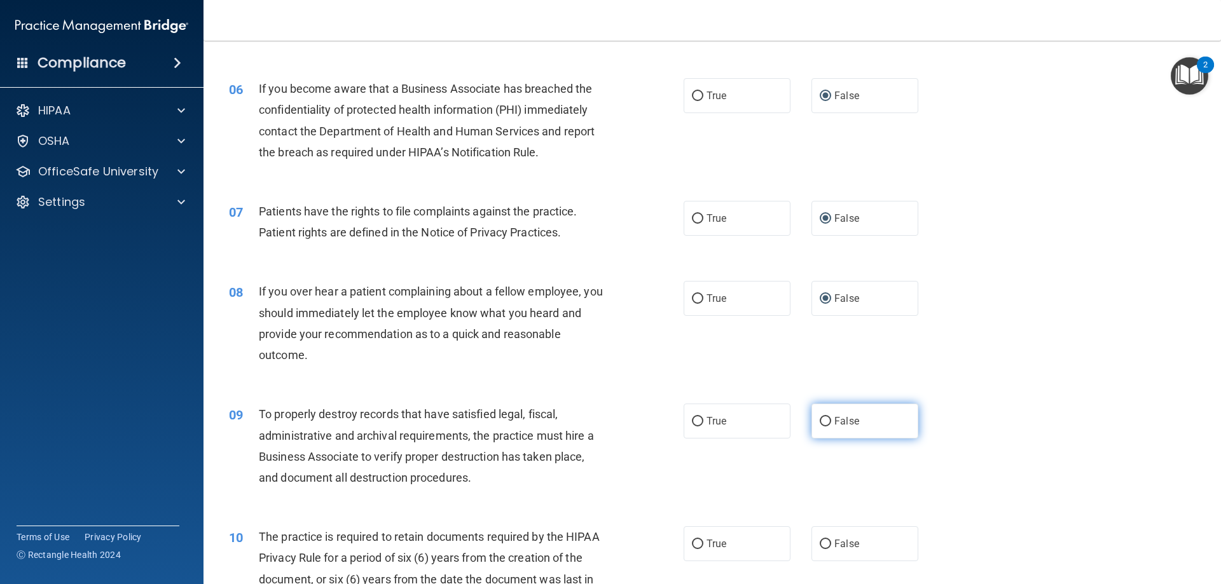
click at [820, 419] on input "False" at bounding box center [825, 422] width 11 height 10
radio input "true"
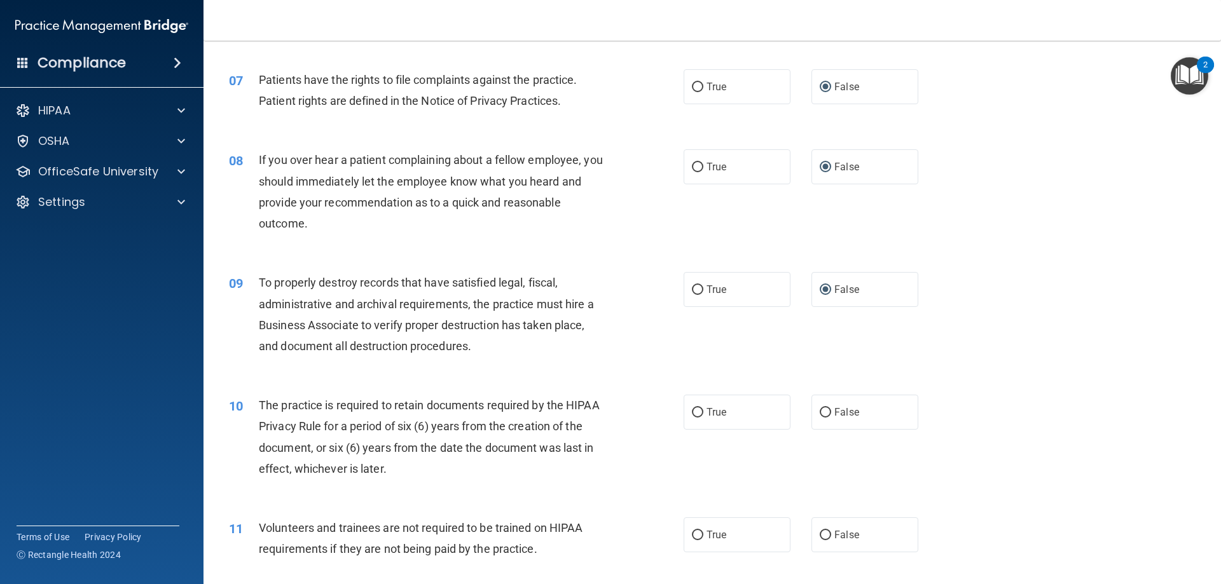
scroll to position [763, 0]
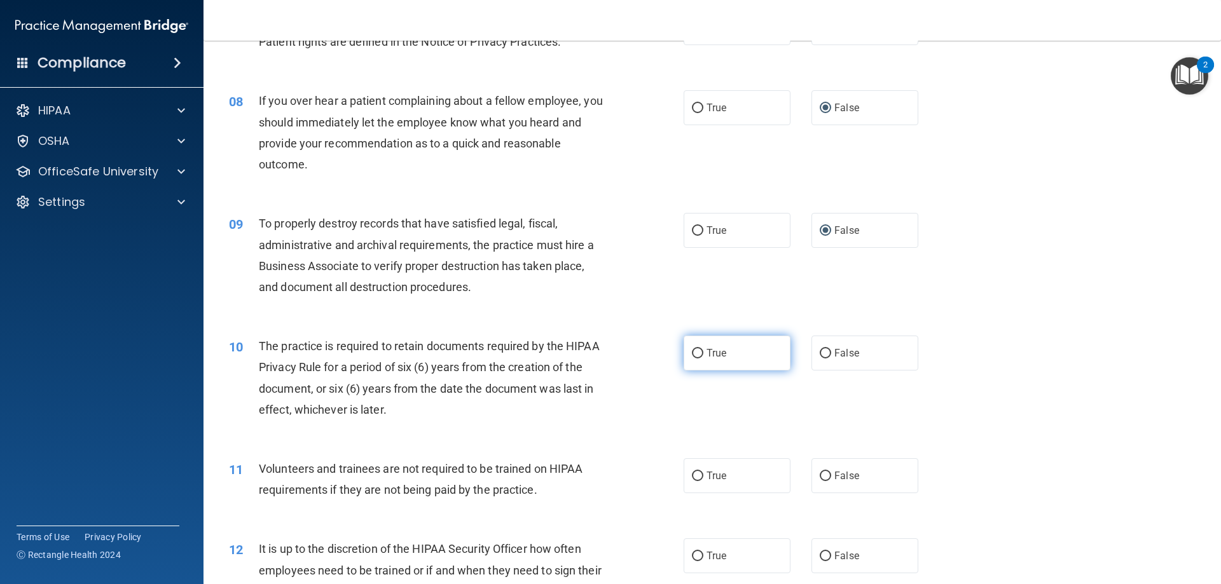
click at [692, 350] on input "True" at bounding box center [697, 354] width 11 height 10
radio input "true"
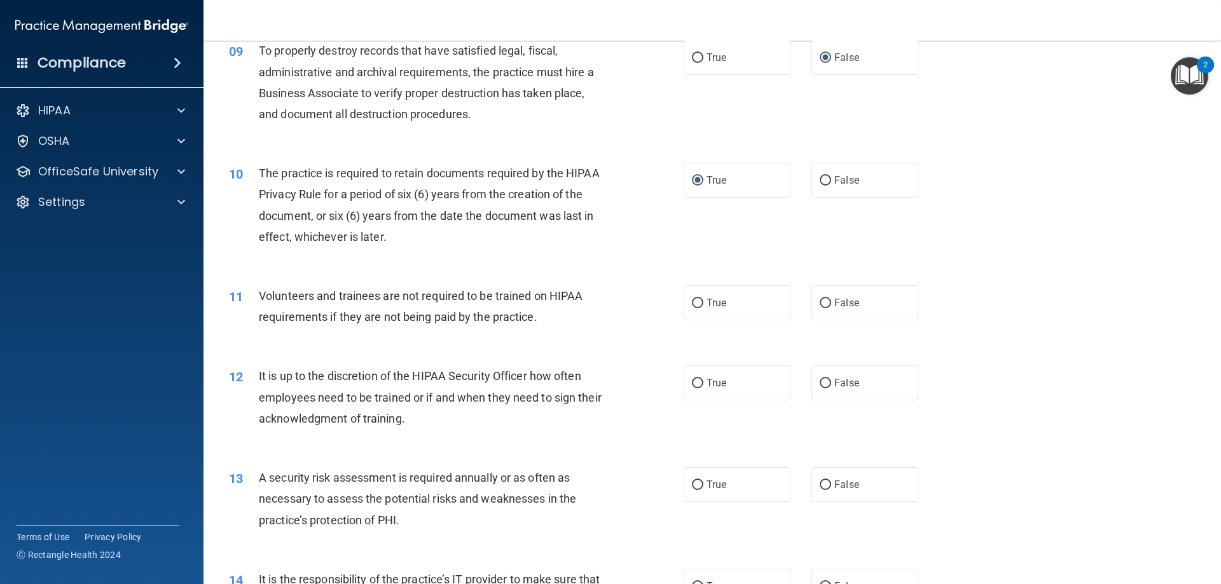
scroll to position [954, 0]
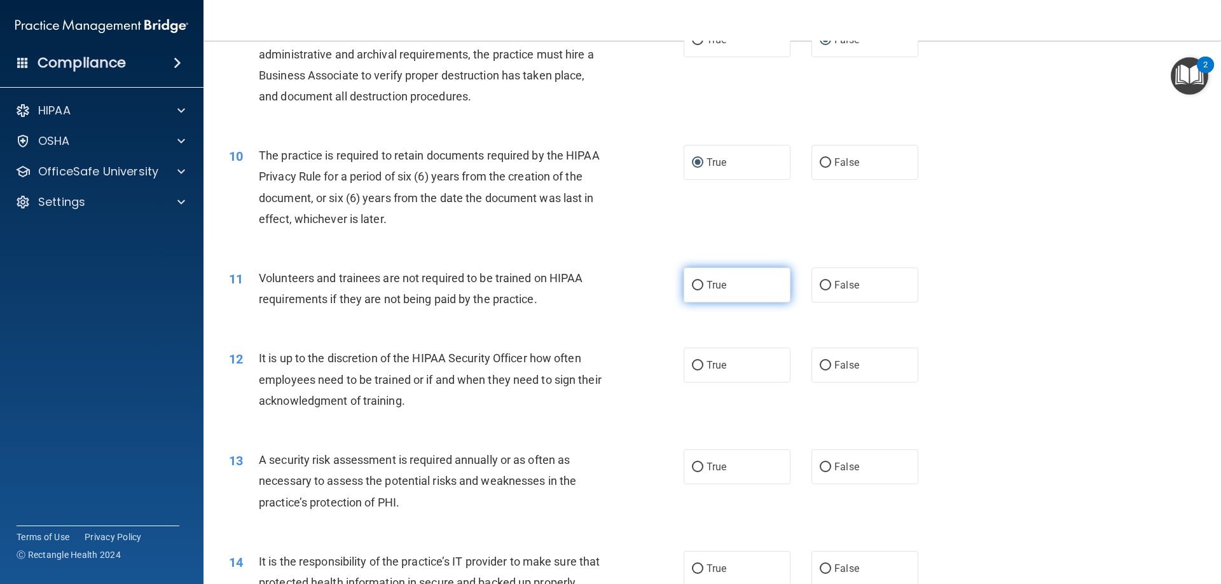
click at [694, 284] on input "True" at bounding box center [697, 286] width 11 height 10
radio input "true"
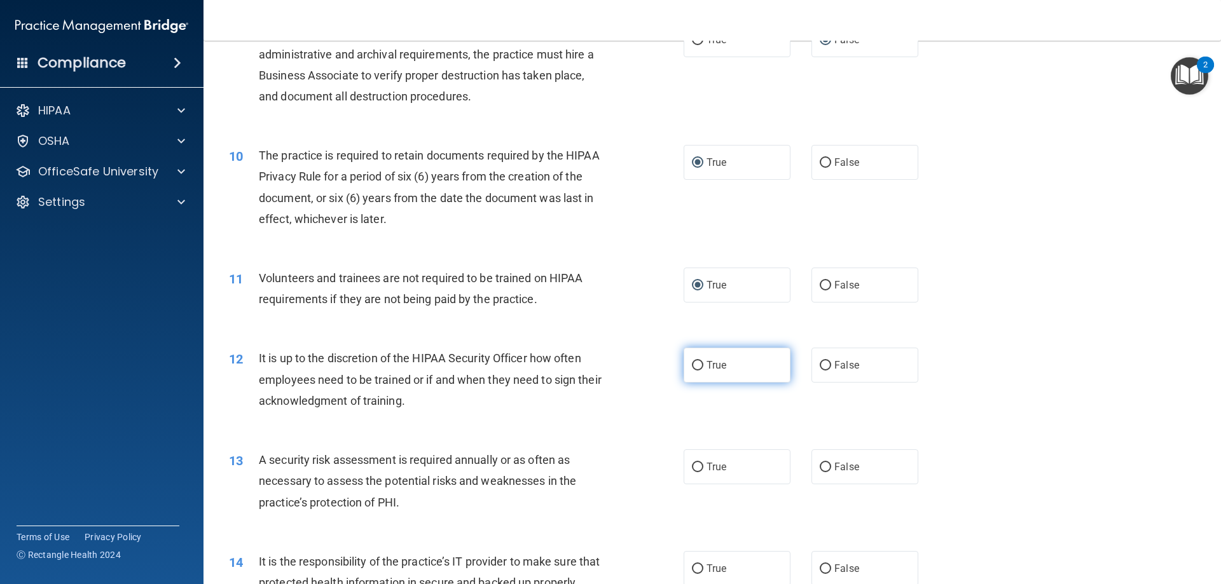
click at [693, 362] on input "True" at bounding box center [697, 366] width 11 height 10
radio input "true"
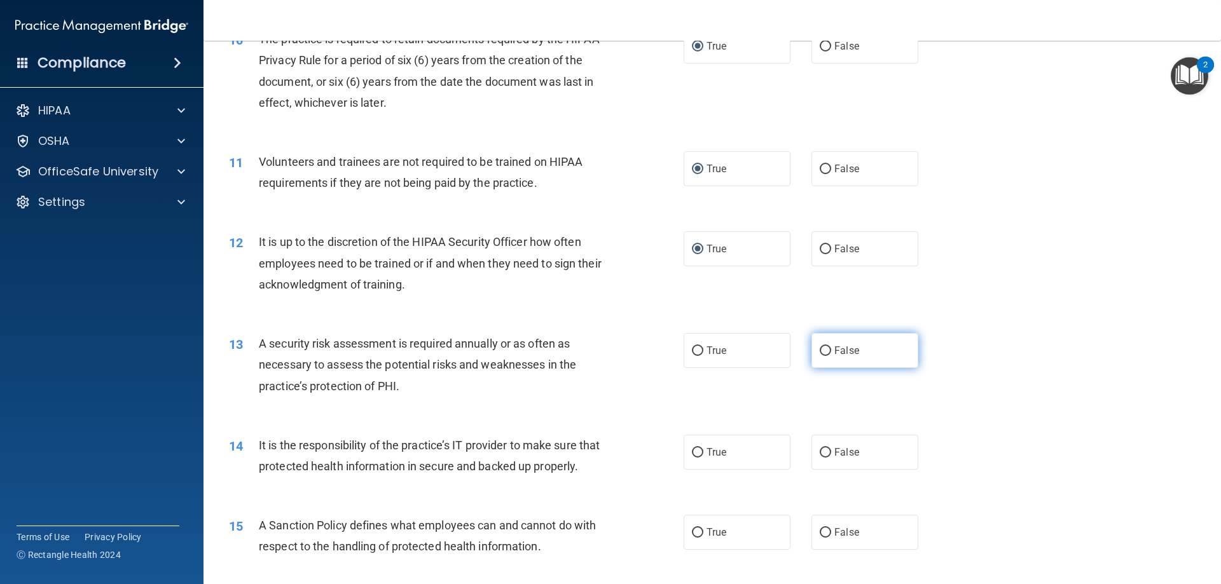
scroll to position [1081, 0]
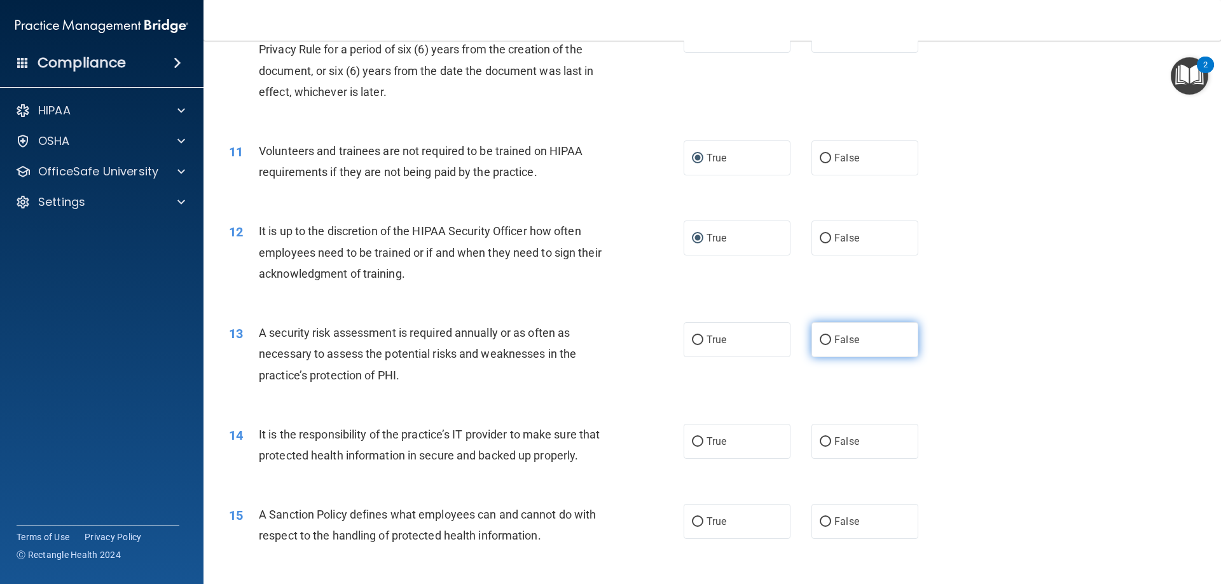
click at [822, 336] on input "False" at bounding box center [825, 341] width 11 height 10
radio input "true"
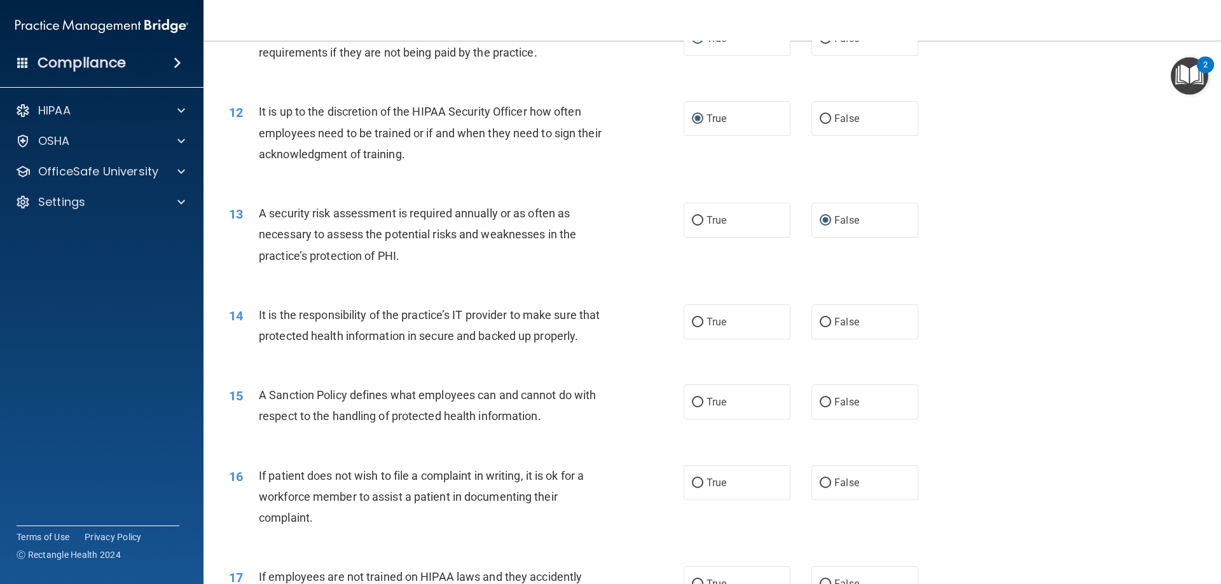
scroll to position [1208, 0]
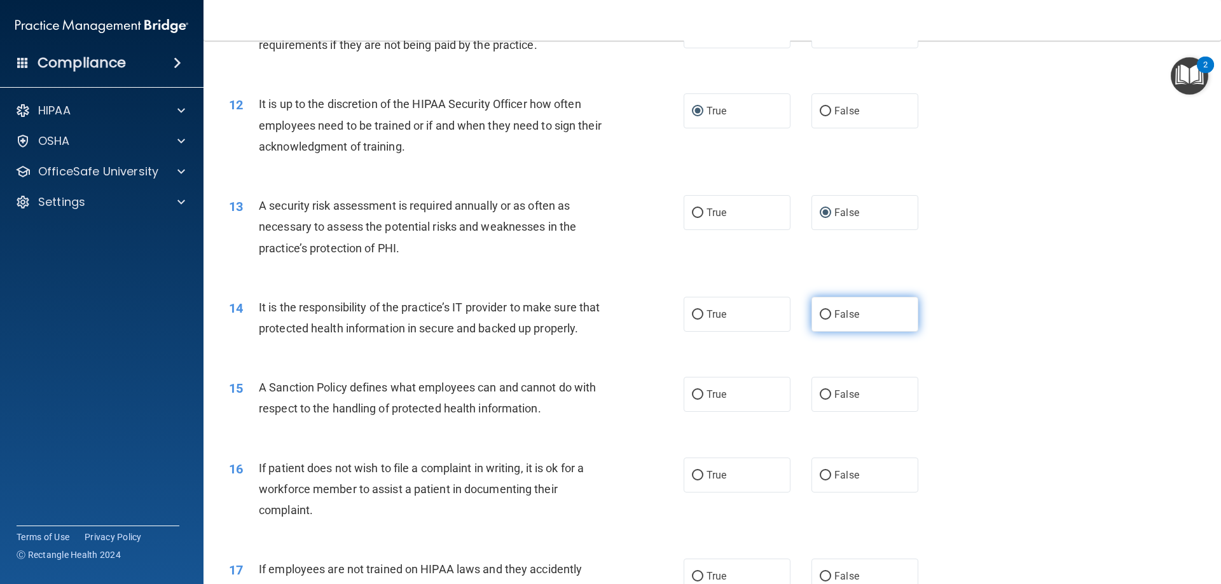
click at [824, 314] on input "False" at bounding box center [825, 315] width 11 height 10
radio input "true"
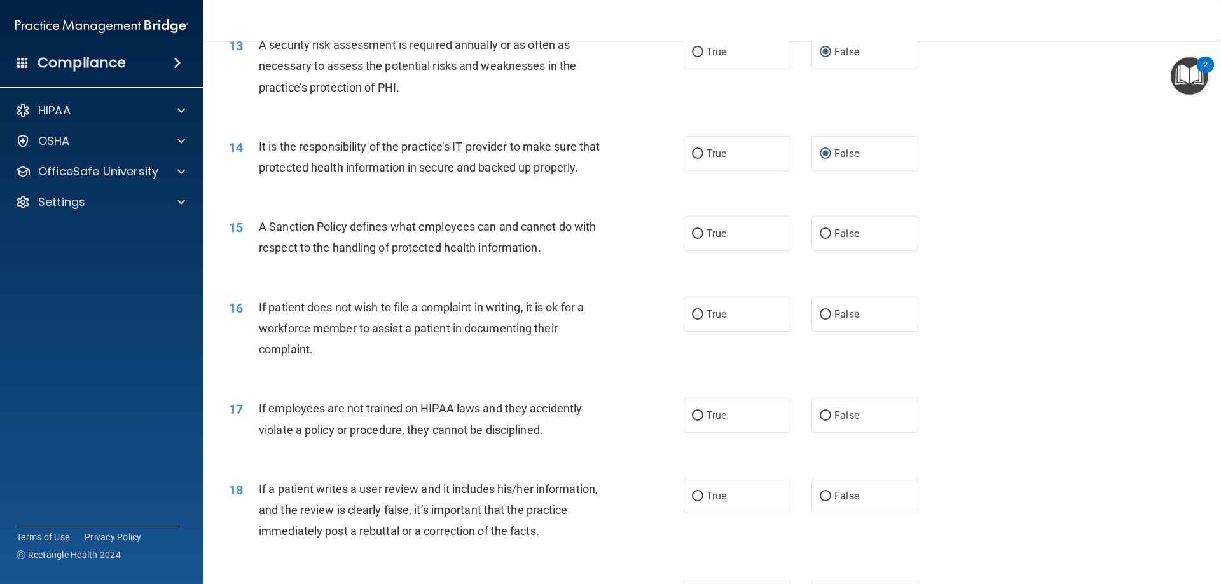
scroll to position [1399, 0]
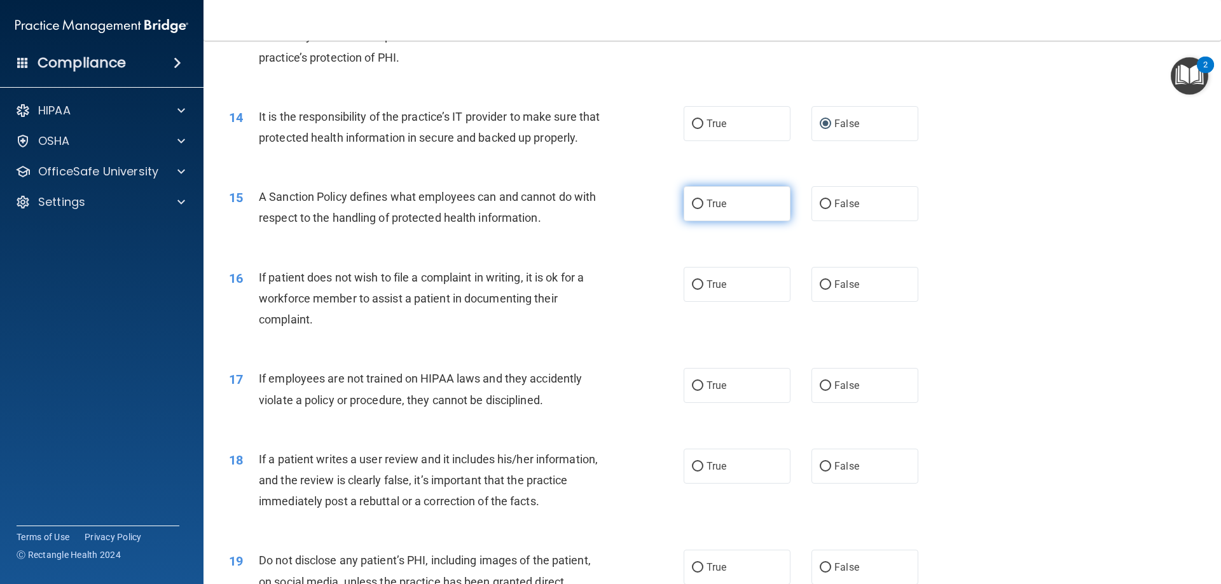
click at [694, 209] on input "True" at bounding box center [697, 205] width 11 height 10
radio input "true"
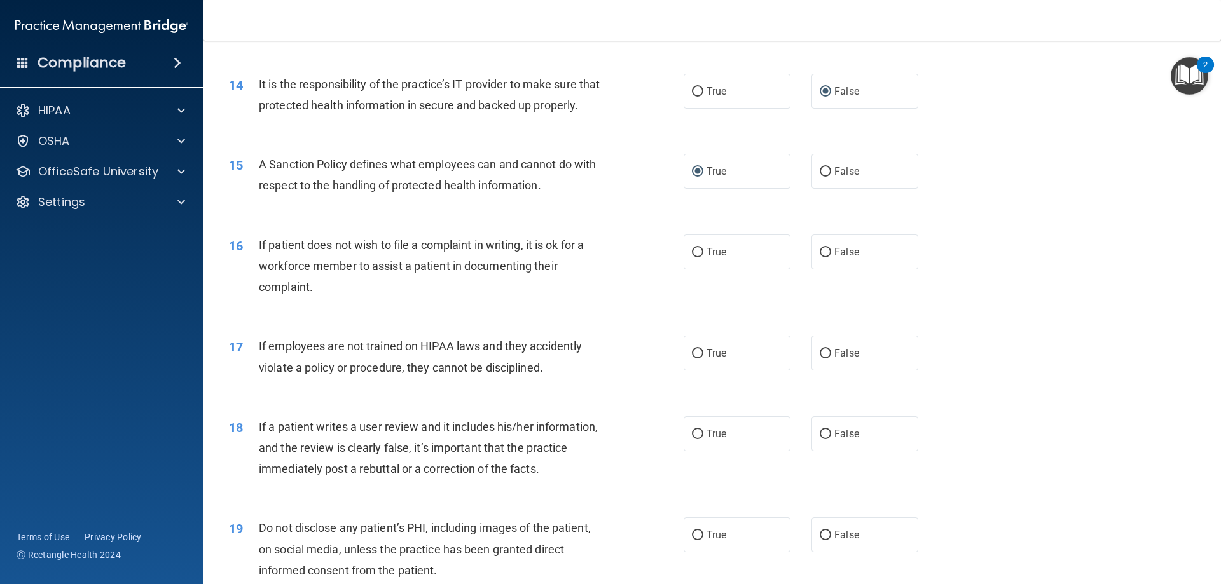
scroll to position [1463, 0]
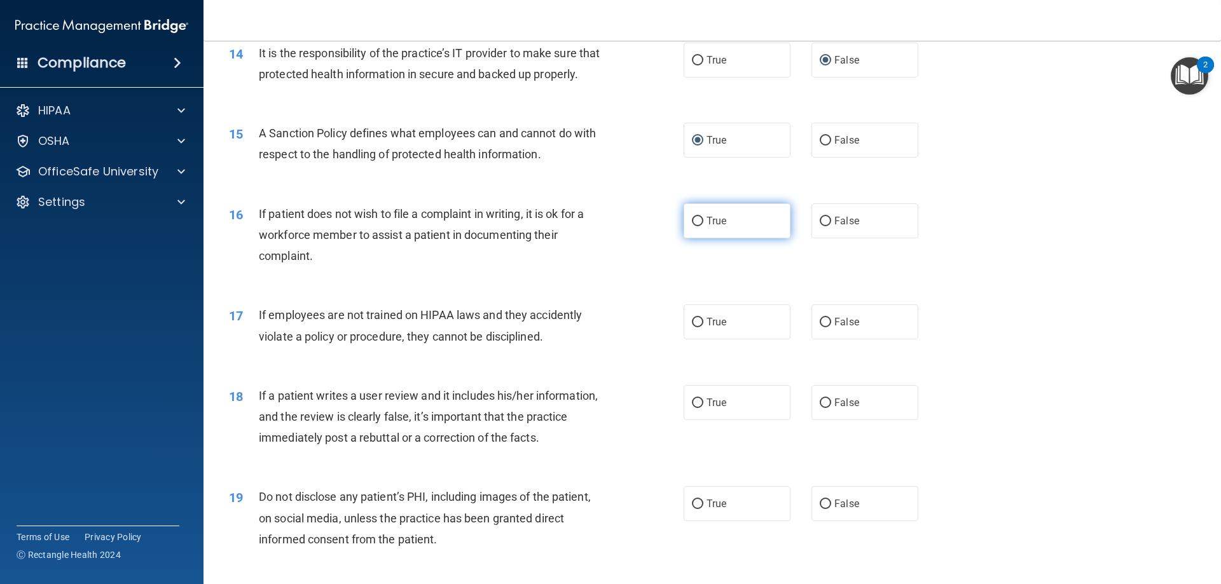
drag, startPoint x: 688, startPoint y: 239, endPoint x: 712, endPoint y: 244, distance: 24.2
click at [692, 226] on input "True" at bounding box center [697, 222] width 11 height 10
radio input "true"
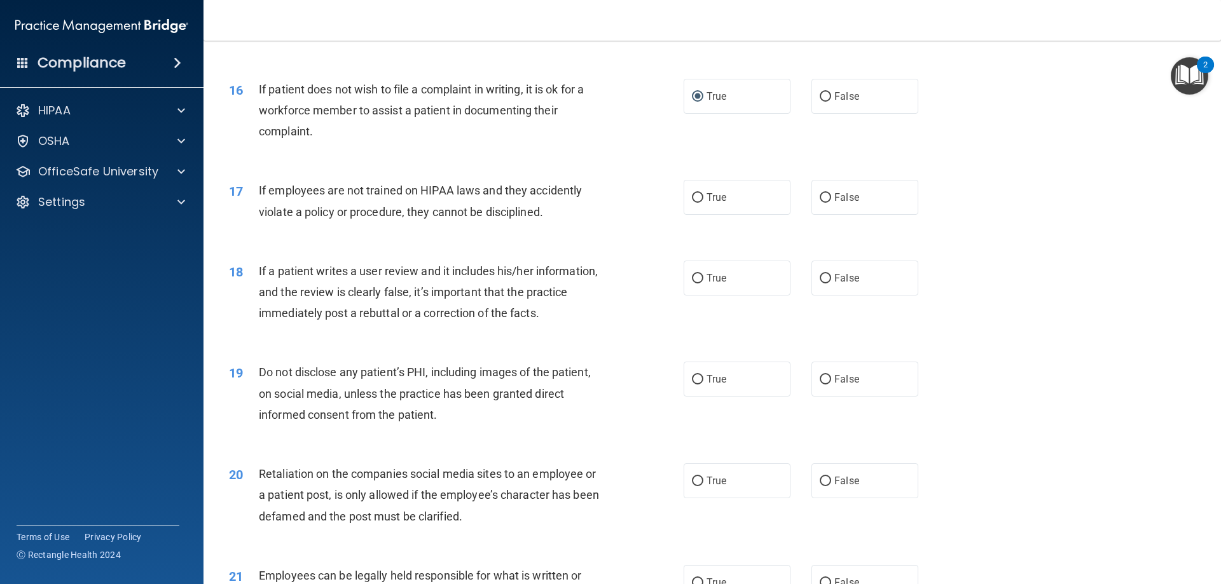
scroll to position [1590, 0]
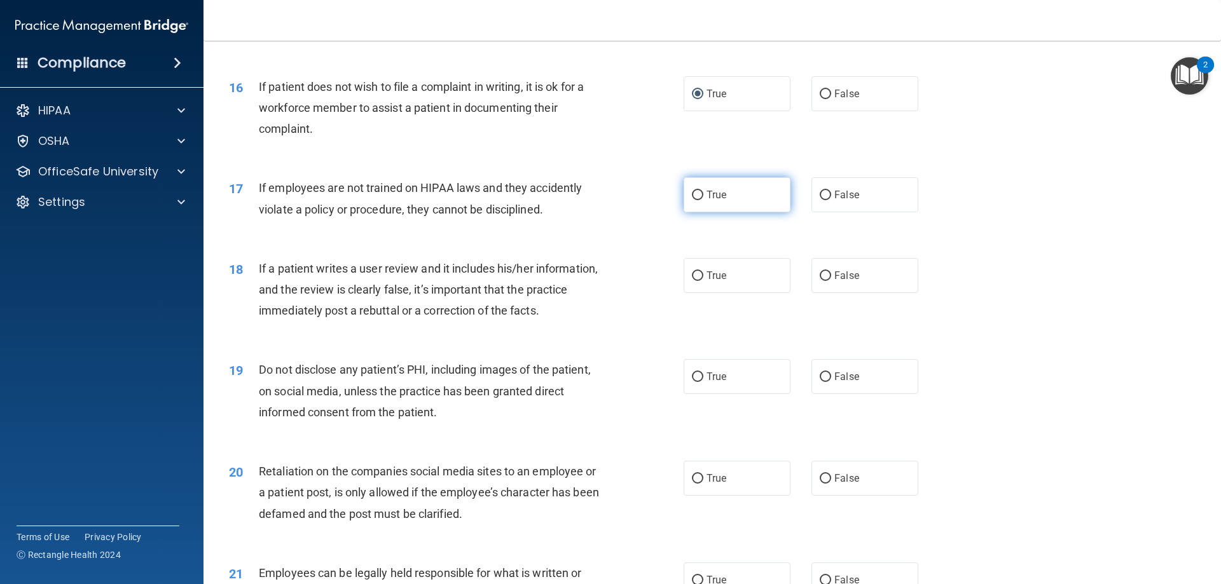
click at [692, 200] on input "True" at bounding box center [697, 196] width 11 height 10
radio input "true"
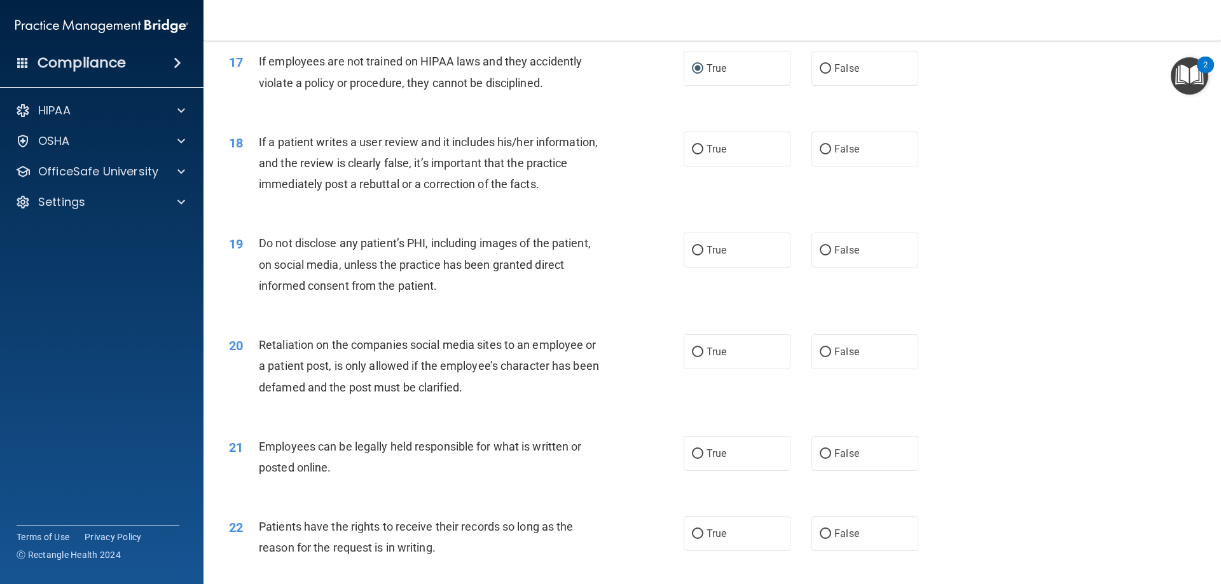
scroll to position [1717, 0]
click at [820, 154] on input "False" at bounding box center [825, 149] width 11 height 10
radio input "true"
click at [820, 255] on input "False" at bounding box center [825, 251] width 11 height 10
radio input "true"
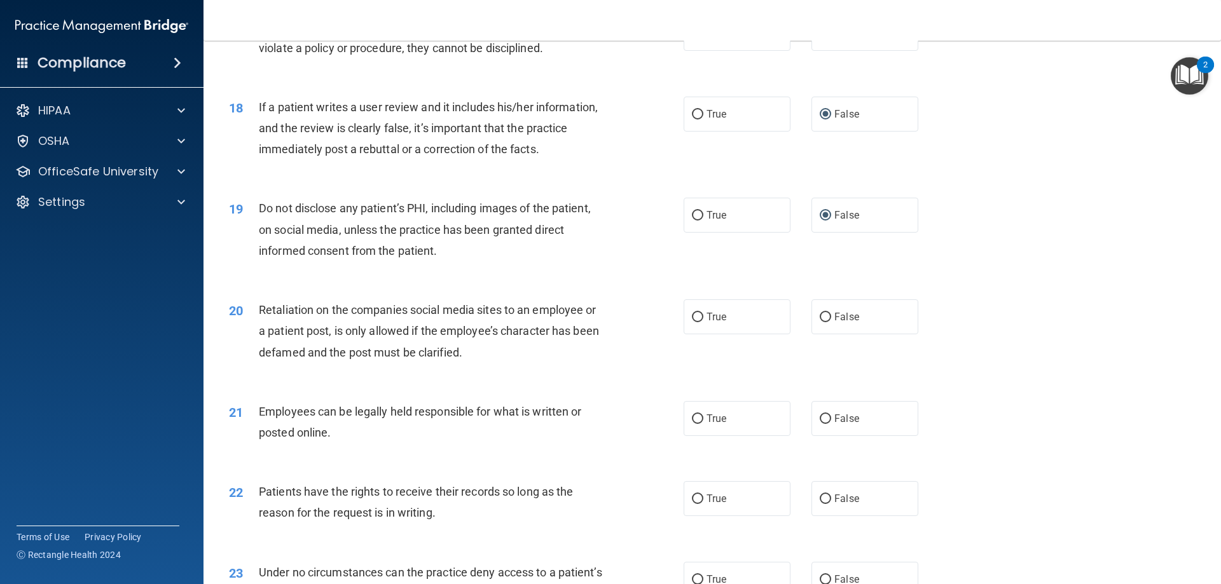
scroll to position [1781, 0]
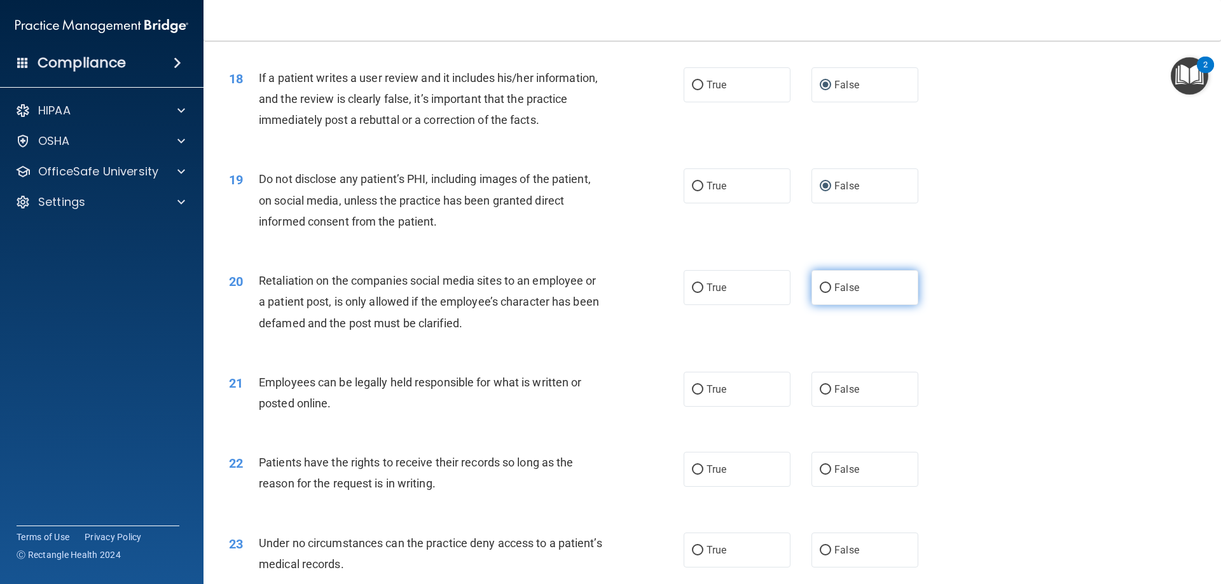
click at [822, 293] on input "False" at bounding box center [825, 289] width 11 height 10
radio input "true"
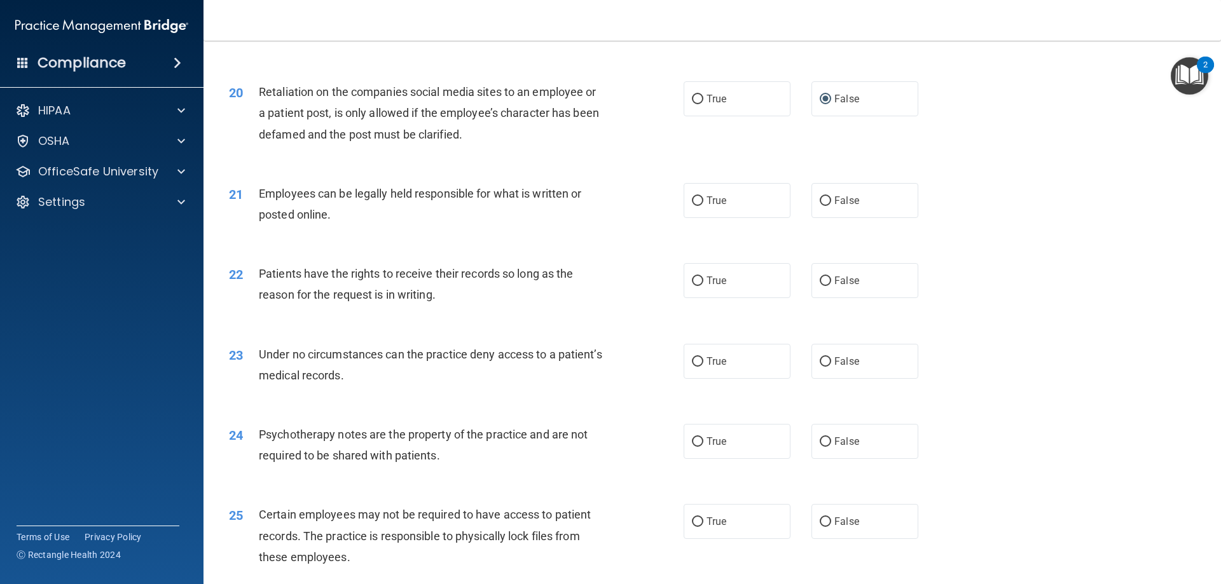
scroll to position [1972, 0]
click at [692, 204] on input "True" at bounding box center [697, 200] width 11 height 10
radio input "true"
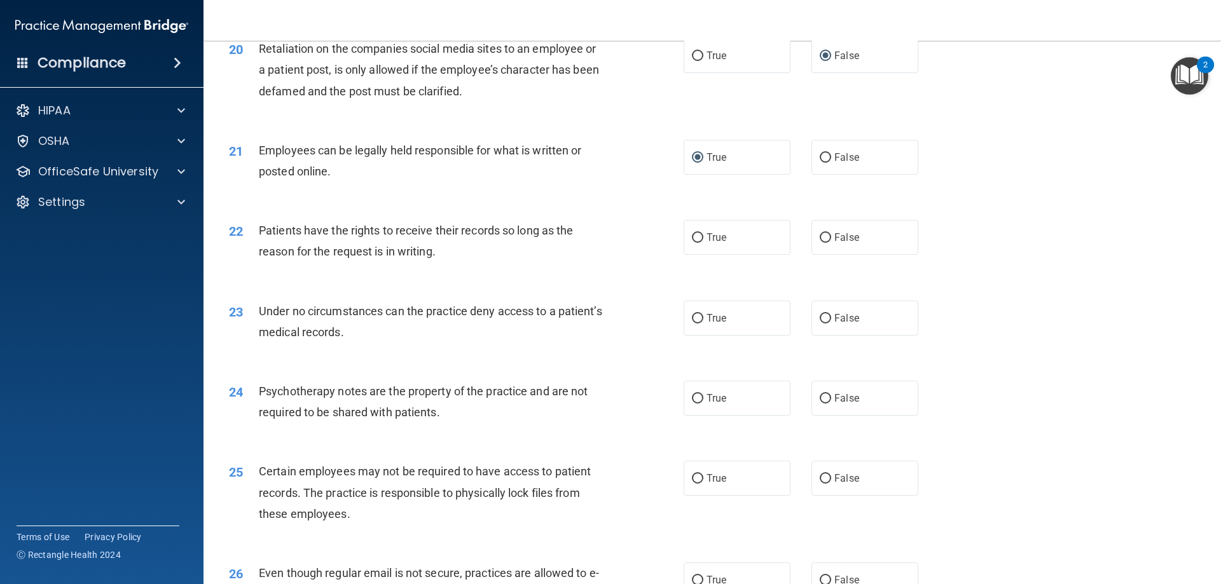
scroll to position [2035, 0]
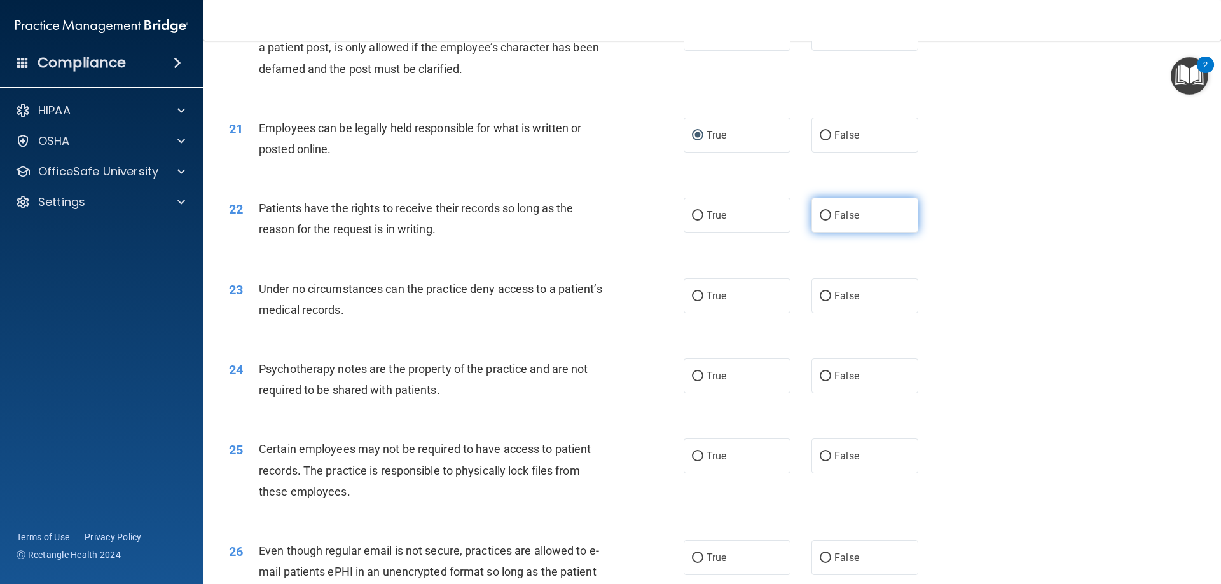
click at [823, 221] on input "False" at bounding box center [825, 216] width 11 height 10
radio input "true"
click at [692, 221] on input "True" at bounding box center [697, 216] width 11 height 10
radio input "true"
radio input "false"
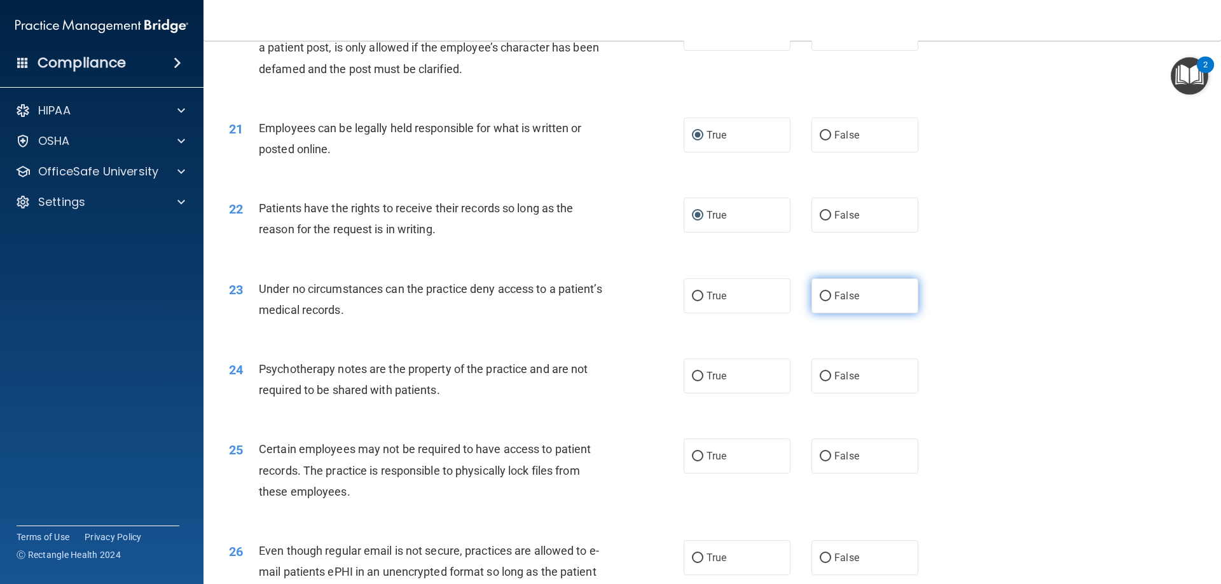
click at [821, 301] on input "False" at bounding box center [825, 297] width 11 height 10
radio input "true"
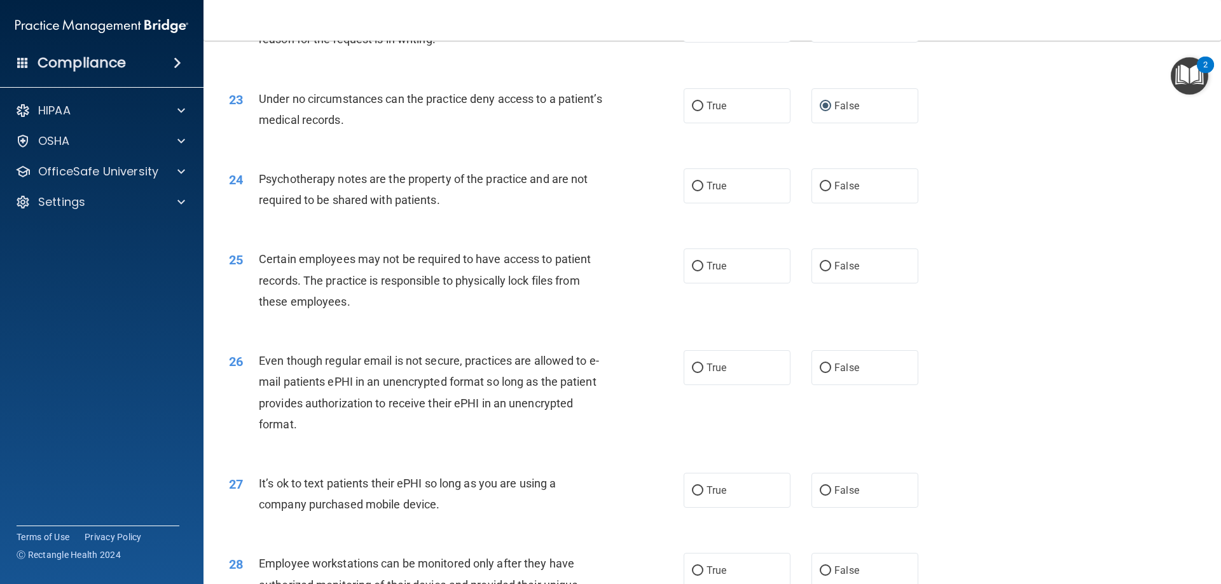
scroll to position [2226, 0]
click at [824, 191] on input "False" at bounding box center [825, 186] width 11 height 10
radio input "true"
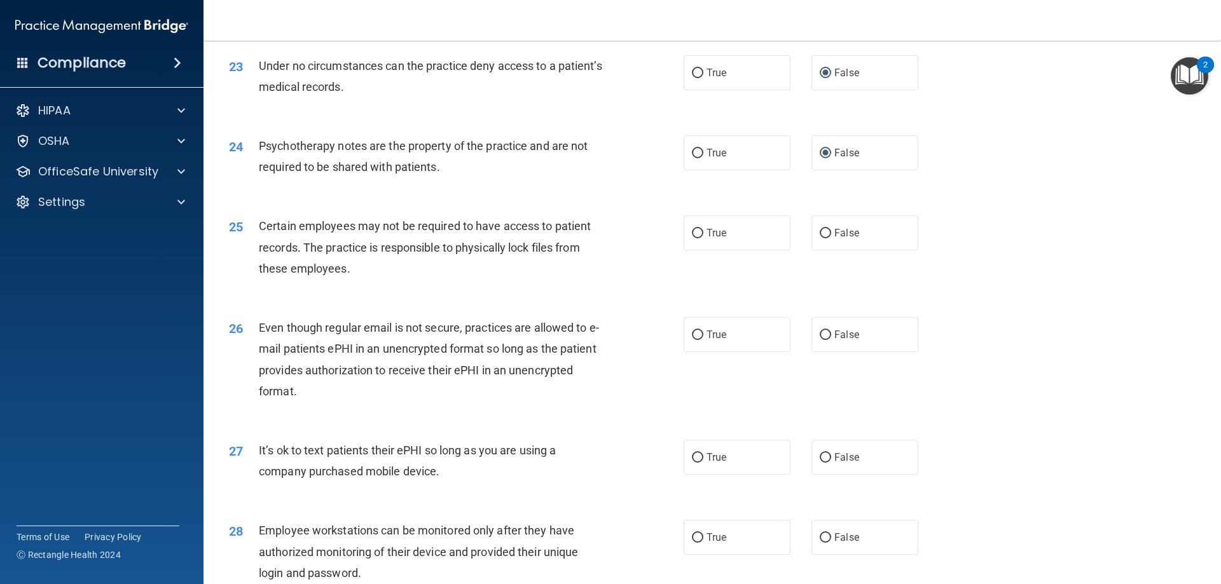
scroll to position [2290, 0]
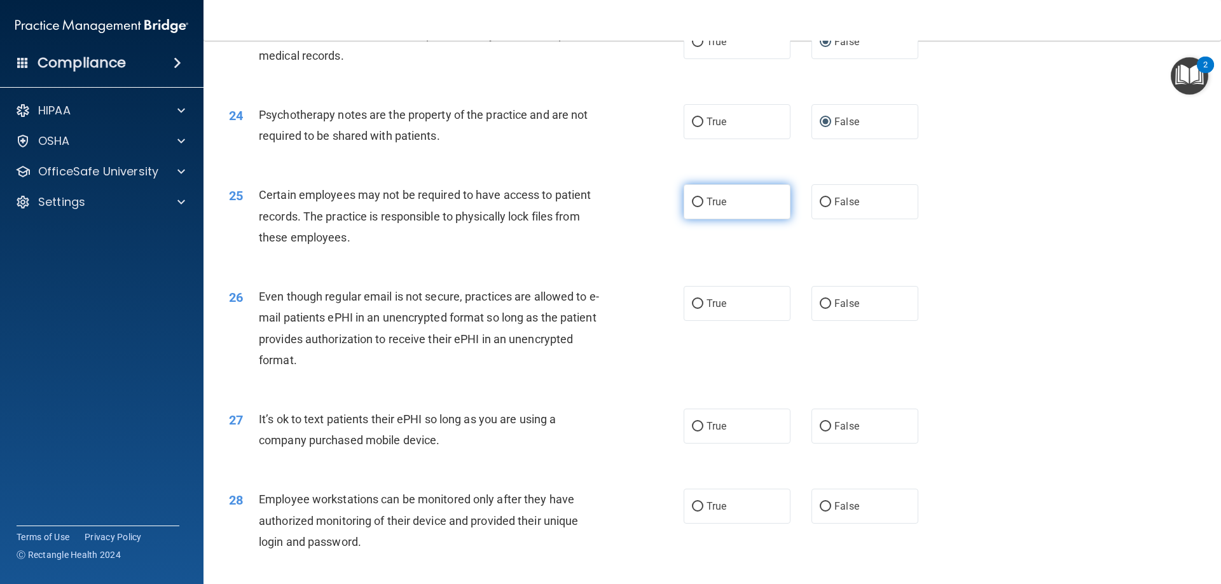
click at [693, 207] on input "True" at bounding box center [697, 203] width 11 height 10
radio input "true"
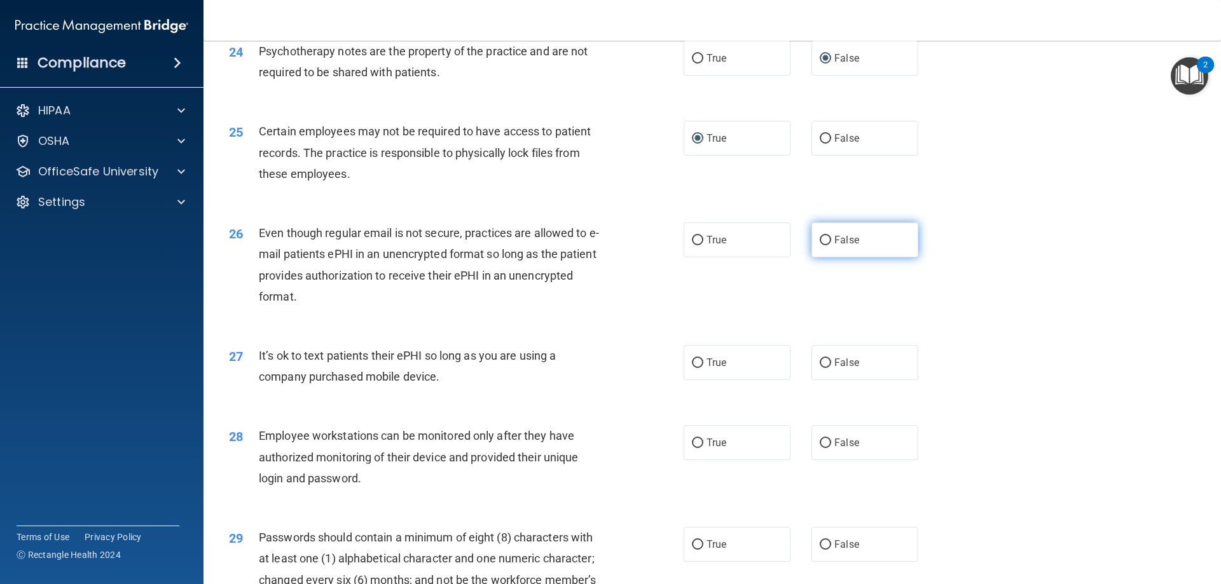
click at [820, 246] on input "False" at bounding box center [825, 241] width 11 height 10
radio input "true"
click at [820, 368] on input "False" at bounding box center [825, 364] width 11 height 10
radio input "true"
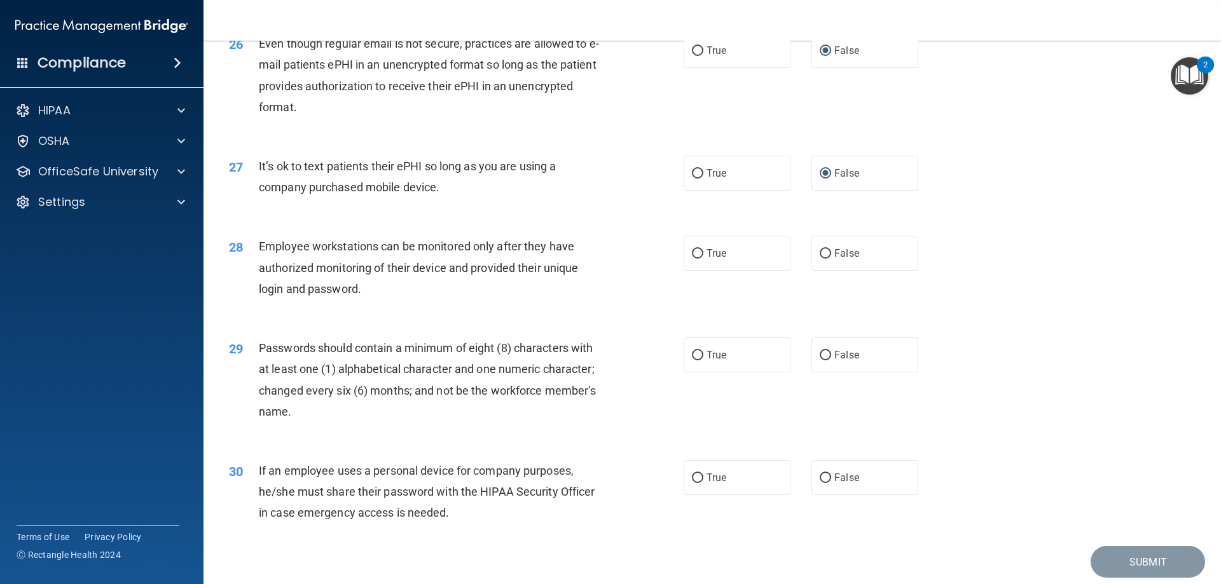
scroll to position [2544, 0]
click at [692, 258] on input "True" at bounding box center [697, 253] width 11 height 10
radio input "true"
click at [695, 359] on input "True" at bounding box center [697, 355] width 11 height 10
radio input "true"
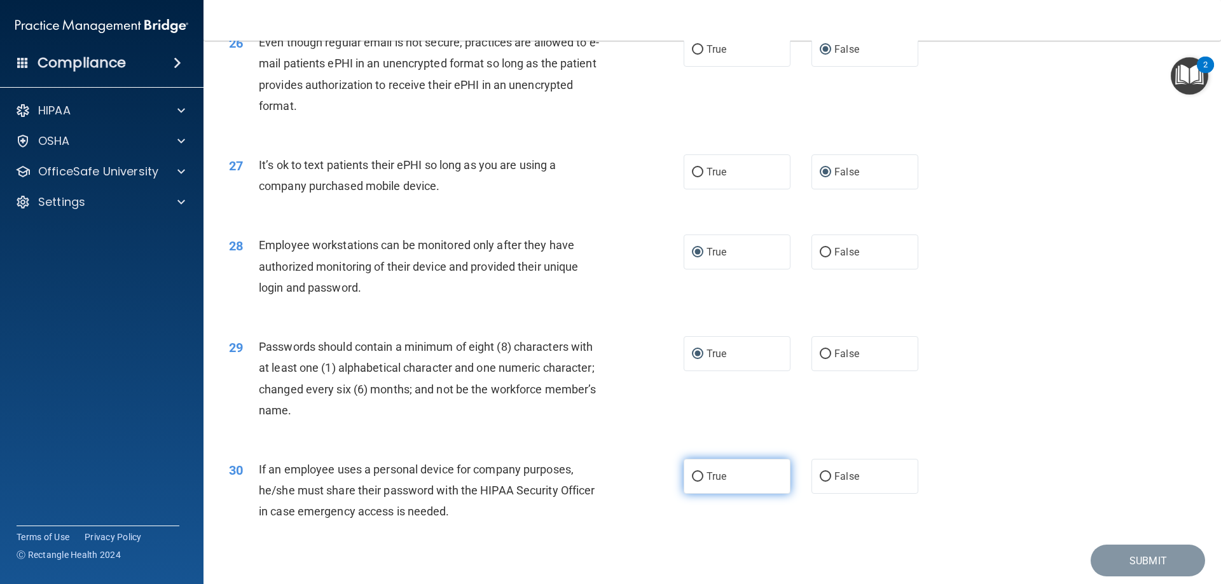
click at [693, 482] on input "True" at bounding box center [697, 478] width 11 height 10
radio input "true"
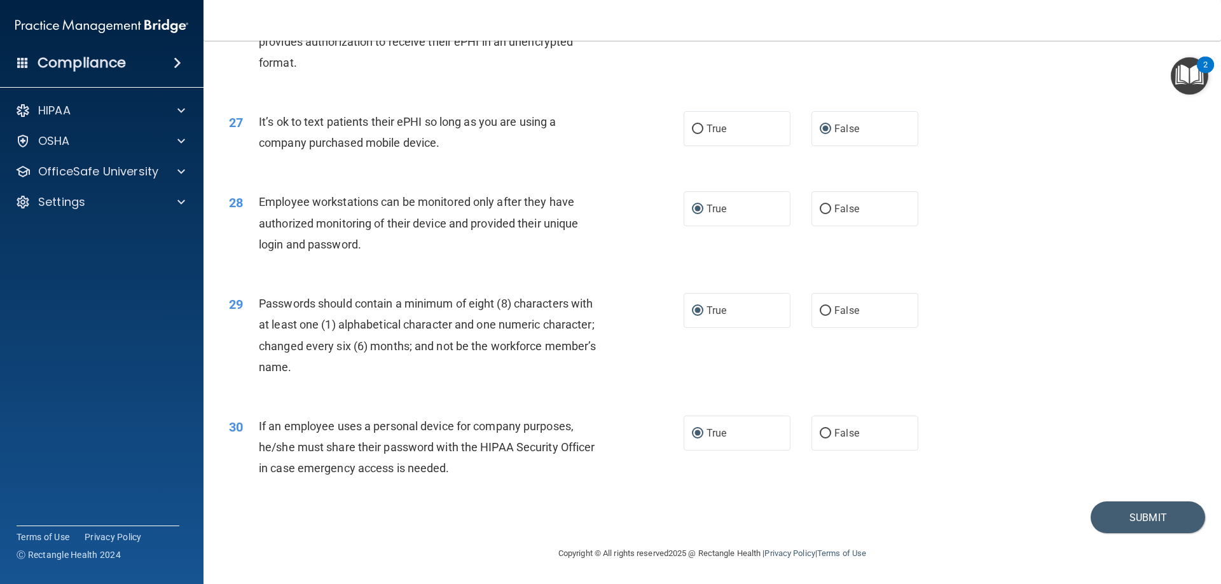
scroll to position [2608, 0]
click at [1117, 517] on button "Submit" at bounding box center [1148, 518] width 114 height 32
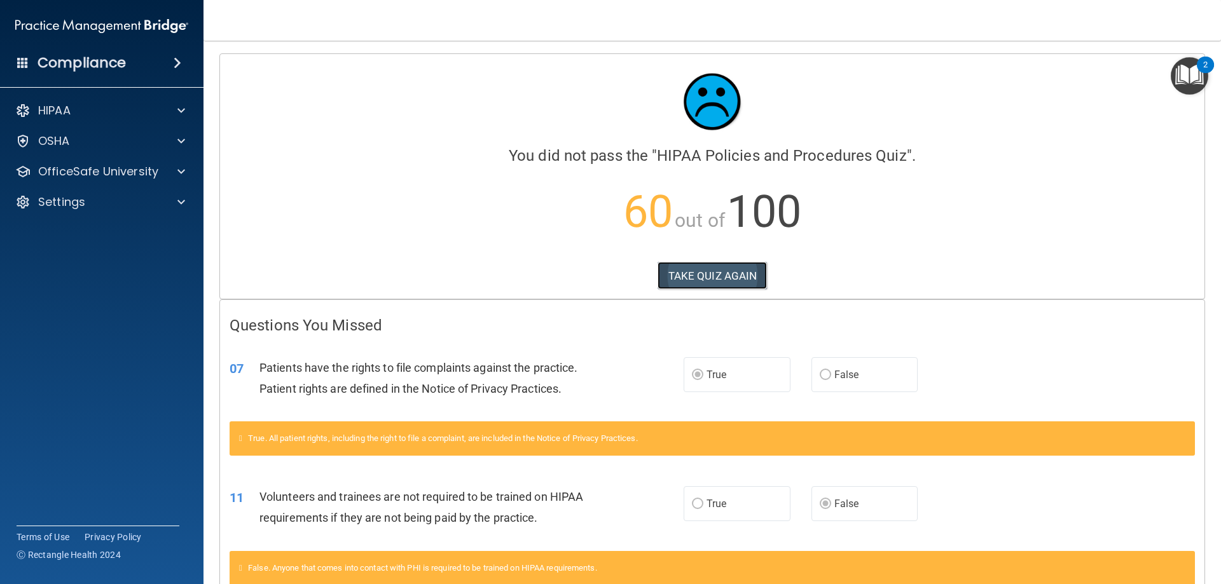
click at [721, 277] on button "TAKE QUIZ AGAIN" at bounding box center [713, 276] width 110 height 28
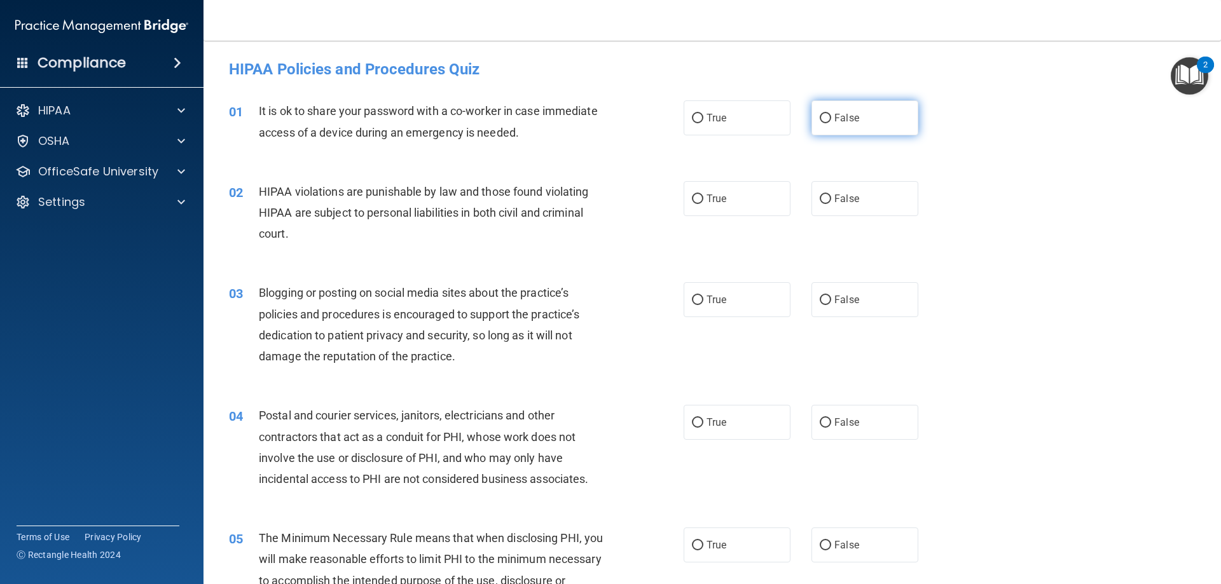
click at [820, 115] on input "False" at bounding box center [825, 119] width 11 height 10
radio input "true"
click at [695, 199] on input "True" at bounding box center [697, 200] width 11 height 10
radio input "true"
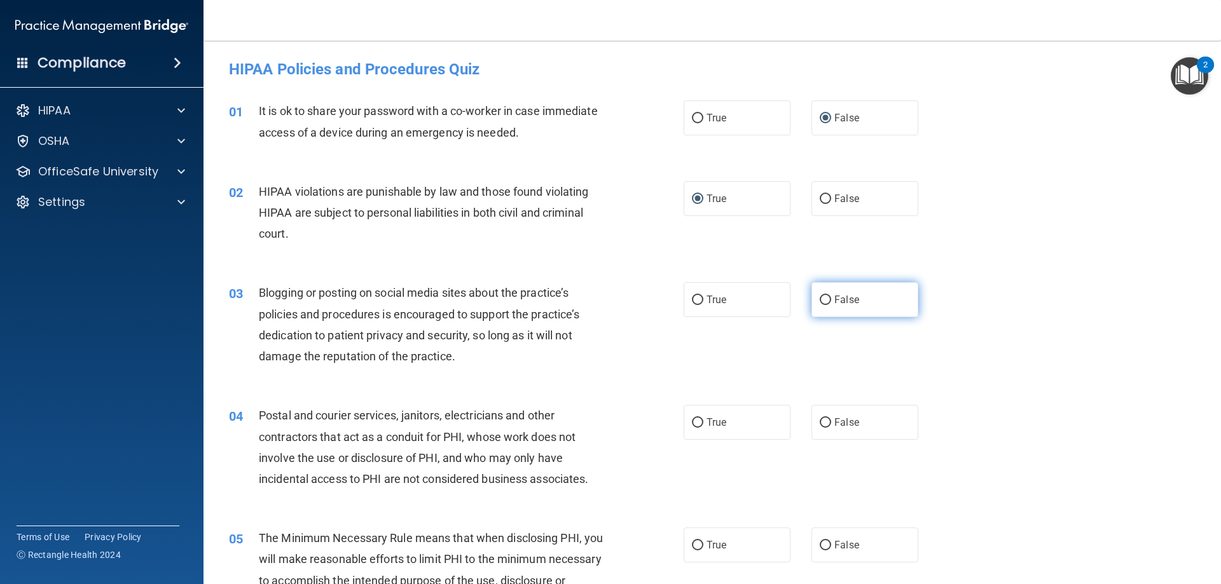
click at [821, 298] on input "False" at bounding box center [825, 301] width 11 height 10
radio input "true"
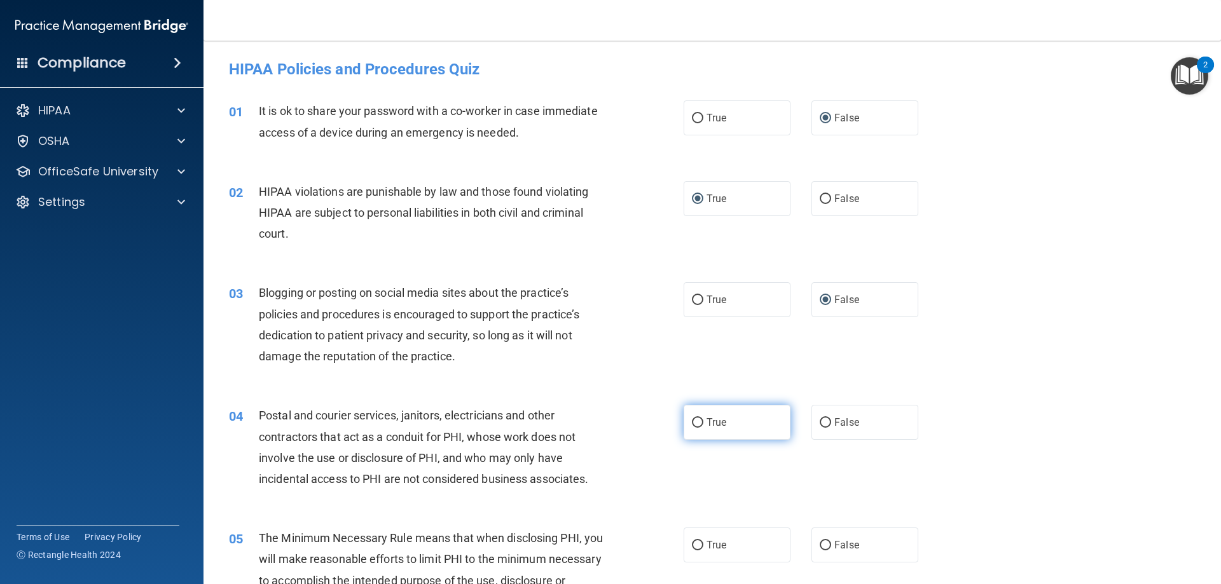
click at [692, 418] on input "True" at bounding box center [697, 423] width 11 height 10
radio input "true"
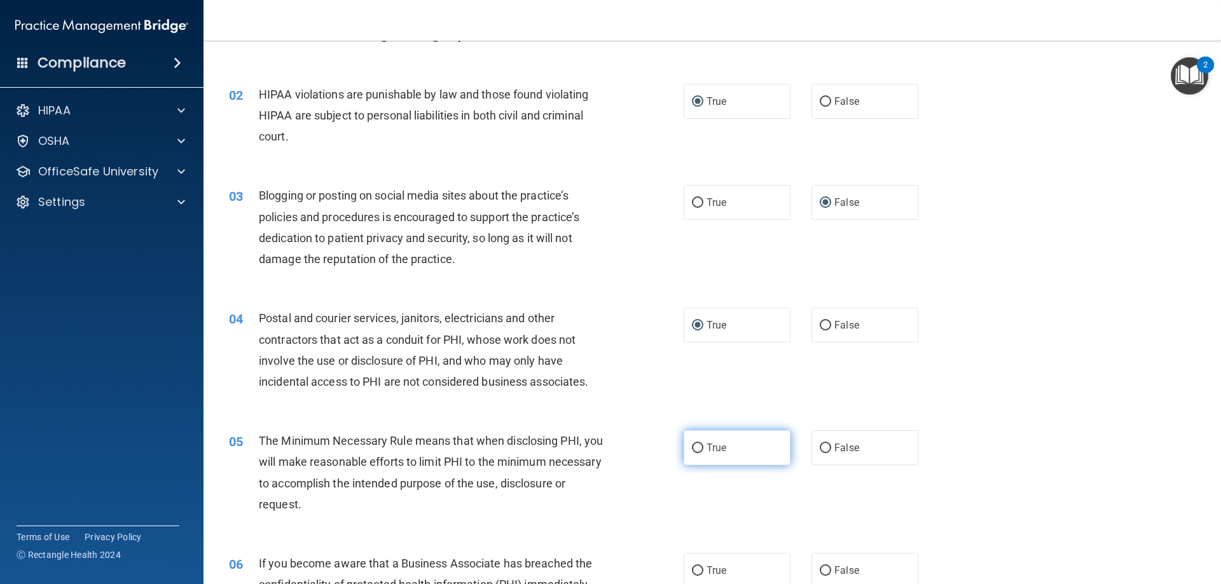
scroll to position [127, 0]
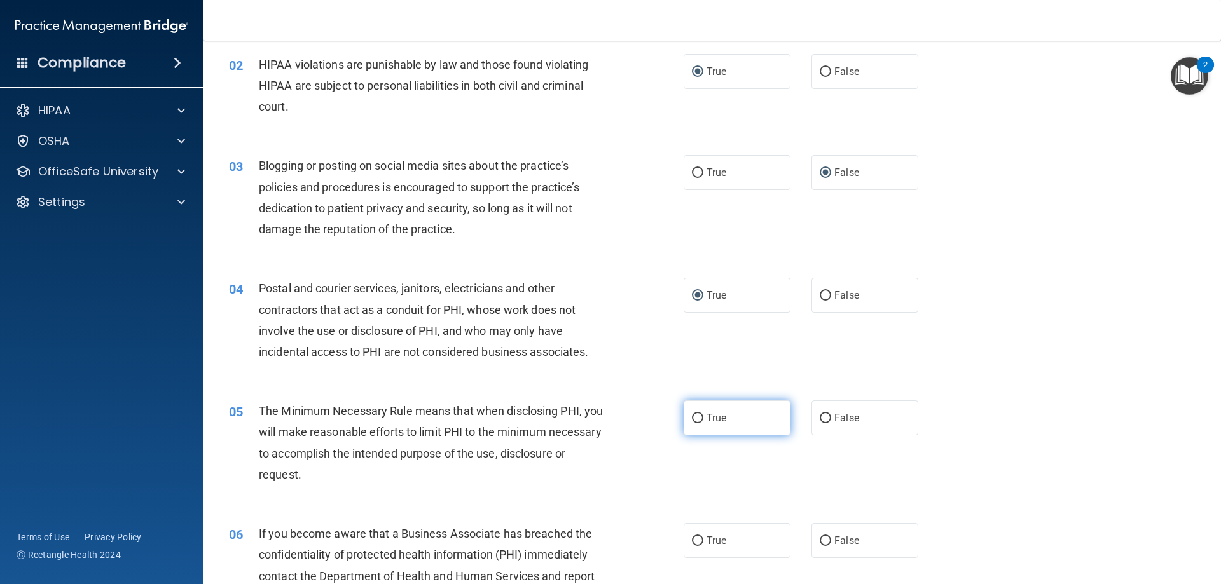
click at [696, 416] on input "True" at bounding box center [697, 419] width 11 height 10
radio input "true"
click at [820, 537] on input "False" at bounding box center [825, 542] width 11 height 10
radio input "true"
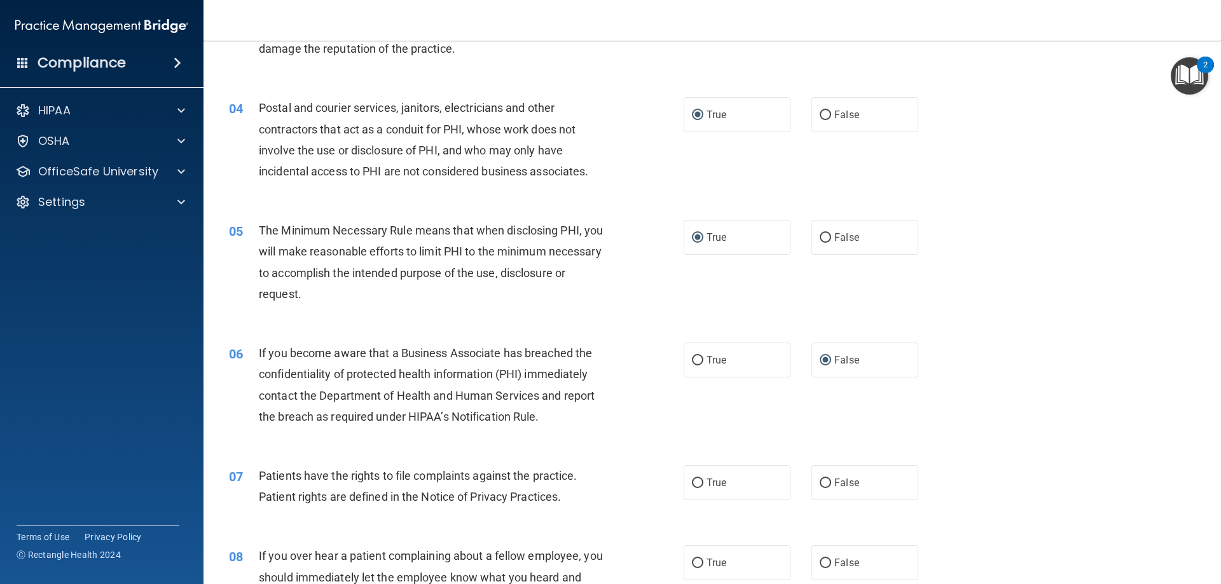
scroll to position [318, 0]
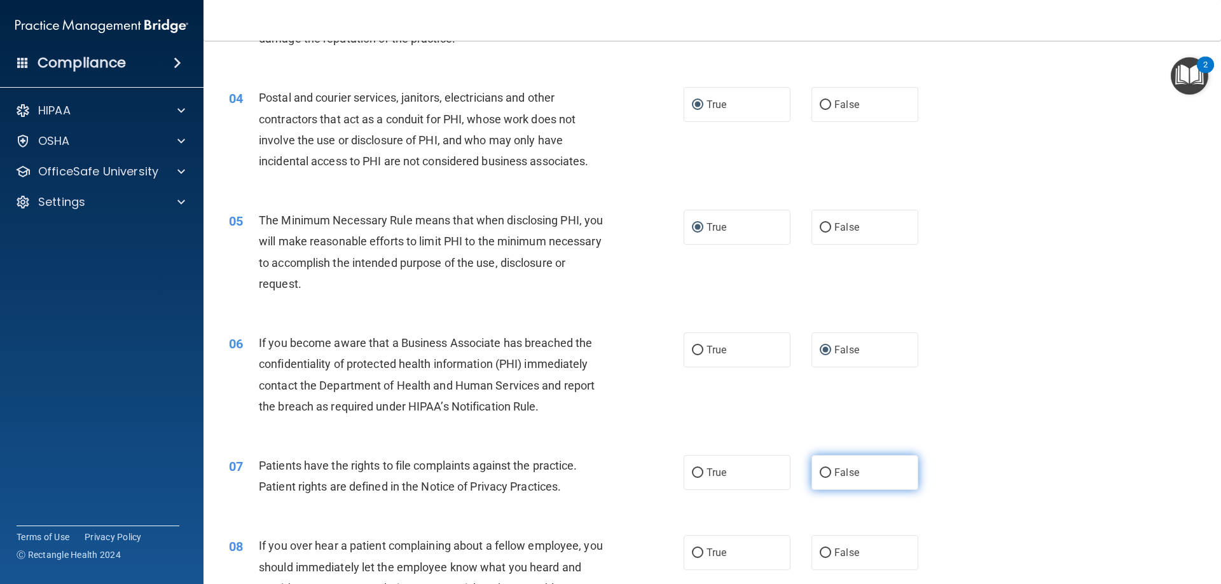
click at [822, 471] on input "False" at bounding box center [825, 474] width 11 height 10
radio input "true"
click at [824, 553] on input "False" at bounding box center [825, 554] width 11 height 10
radio input "true"
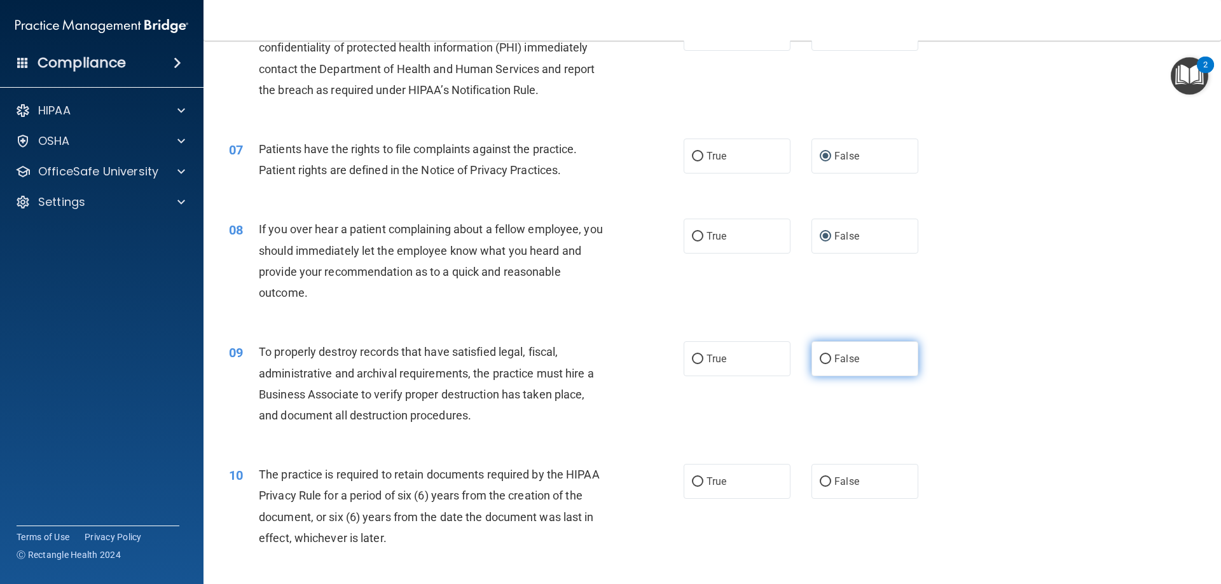
scroll to position [636, 0]
click at [821, 357] on input "False" at bounding box center [825, 359] width 11 height 10
radio input "true"
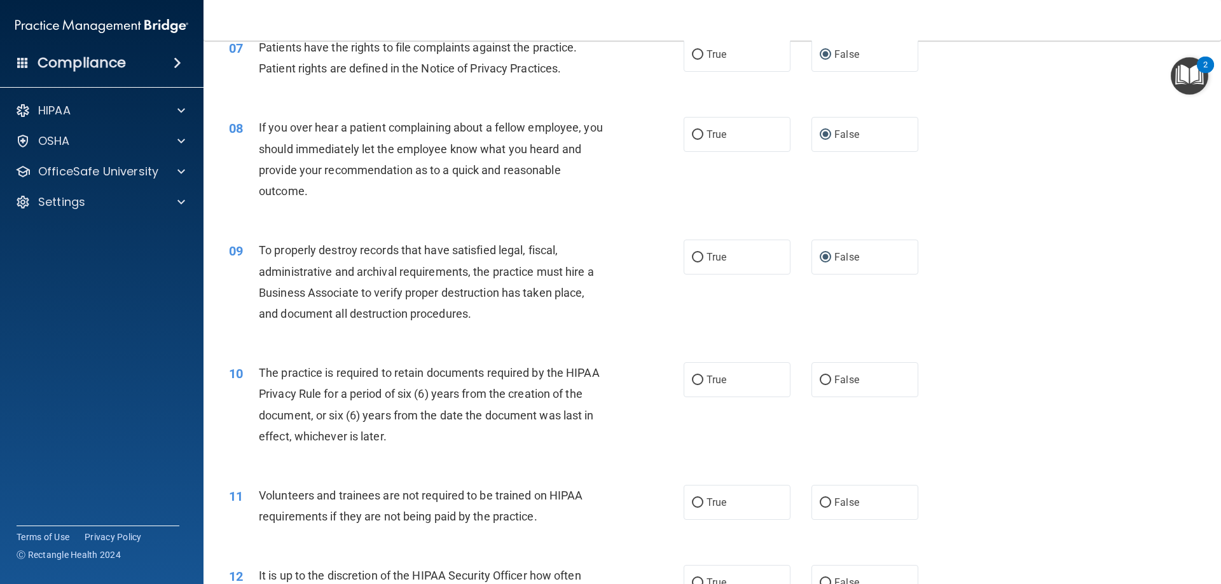
scroll to position [763, 0]
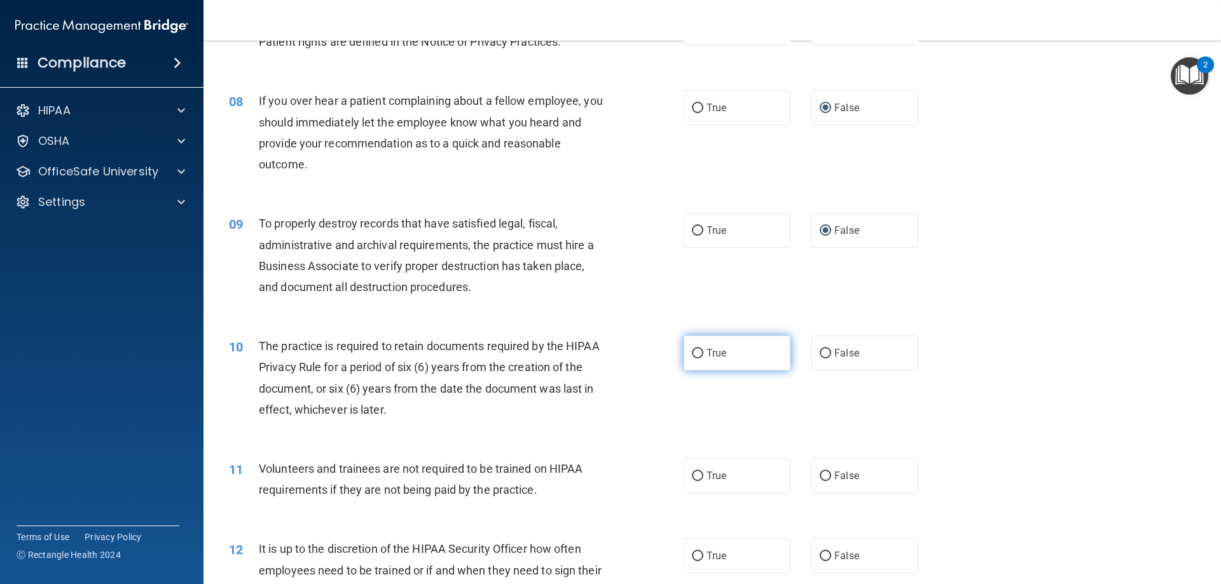
click at [694, 356] on input "True" at bounding box center [697, 354] width 11 height 10
radio input "true"
click at [697, 473] on input "True" at bounding box center [697, 477] width 11 height 10
radio input "true"
drag, startPoint x: 693, startPoint y: 555, endPoint x: 726, endPoint y: 546, distance: 34.1
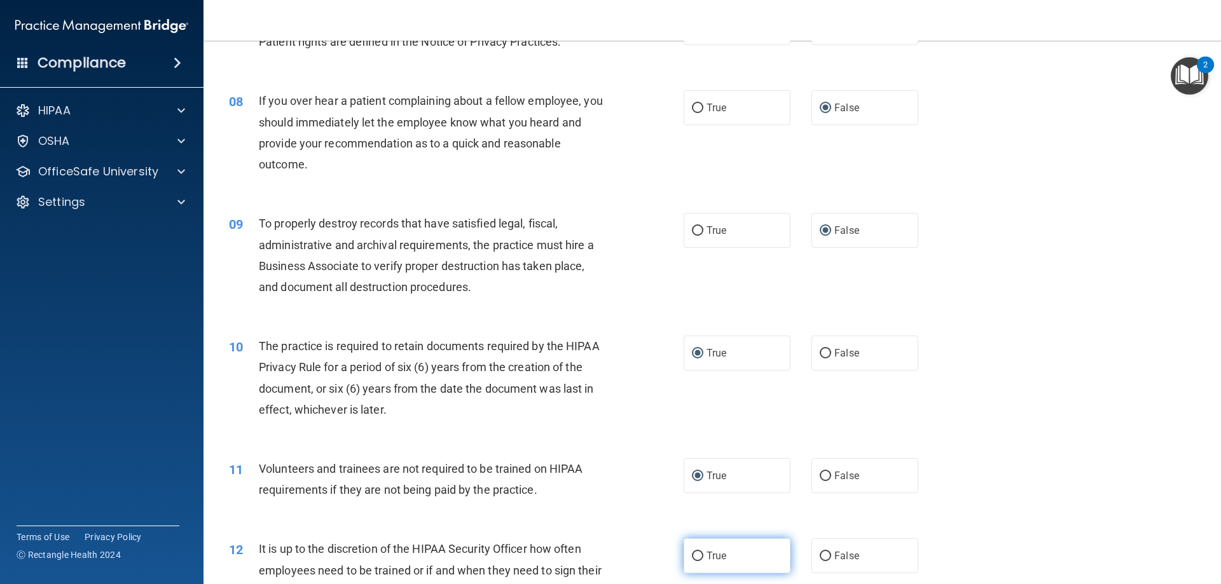
click at [693, 555] on input "True" at bounding box center [697, 557] width 11 height 10
radio input "true"
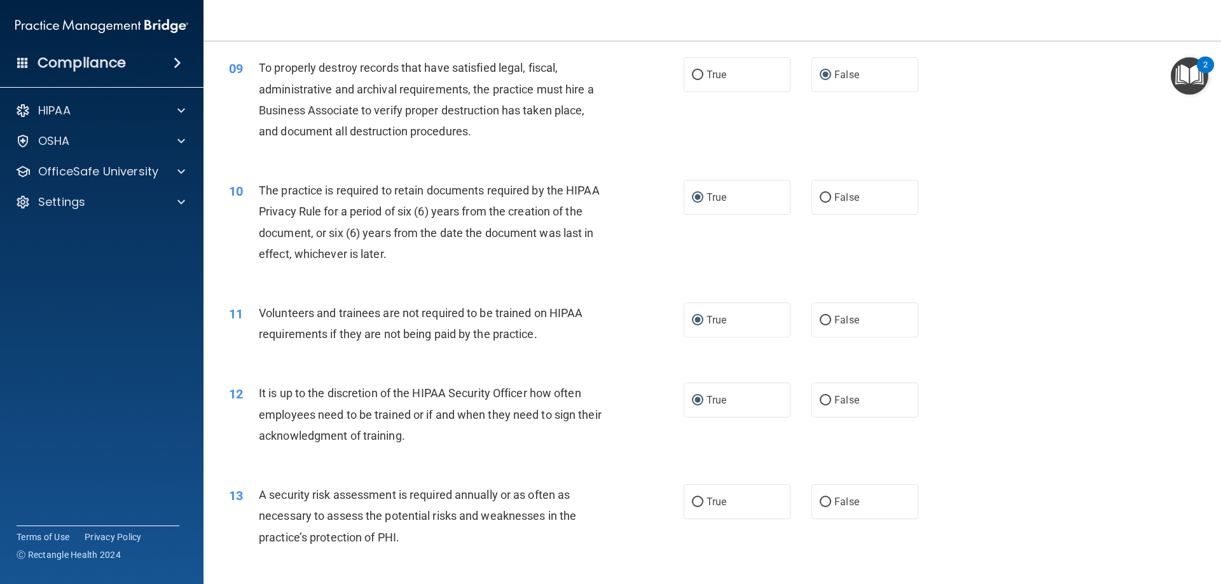
scroll to position [954, 0]
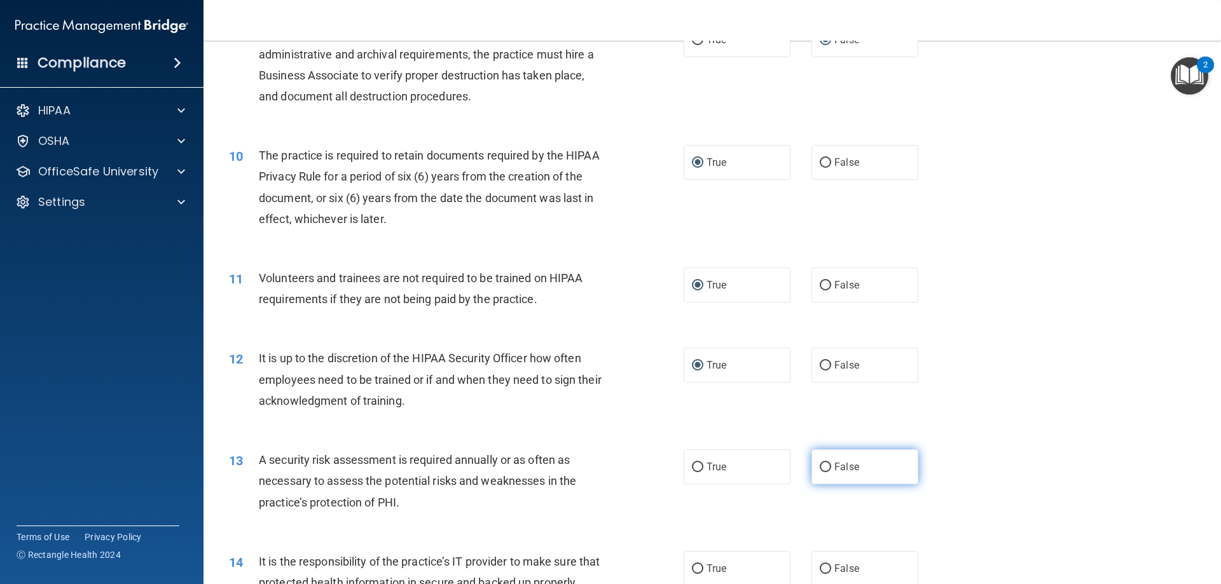
click at [822, 467] on input "False" at bounding box center [825, 468] width 11 height 10
radio input "true"
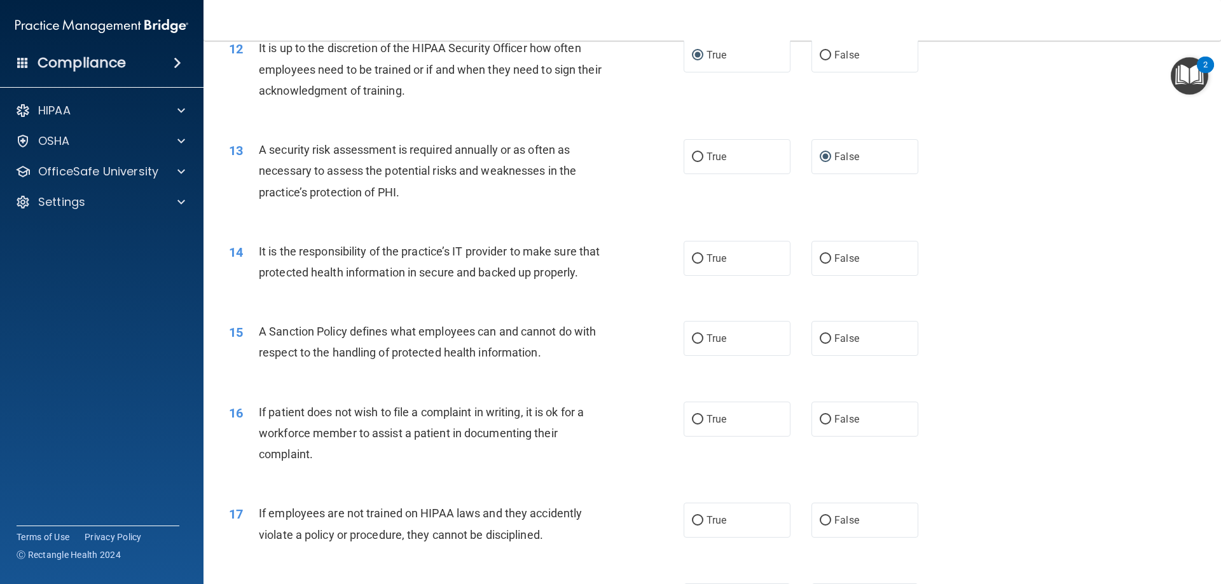
scroll to position [1272, 0]
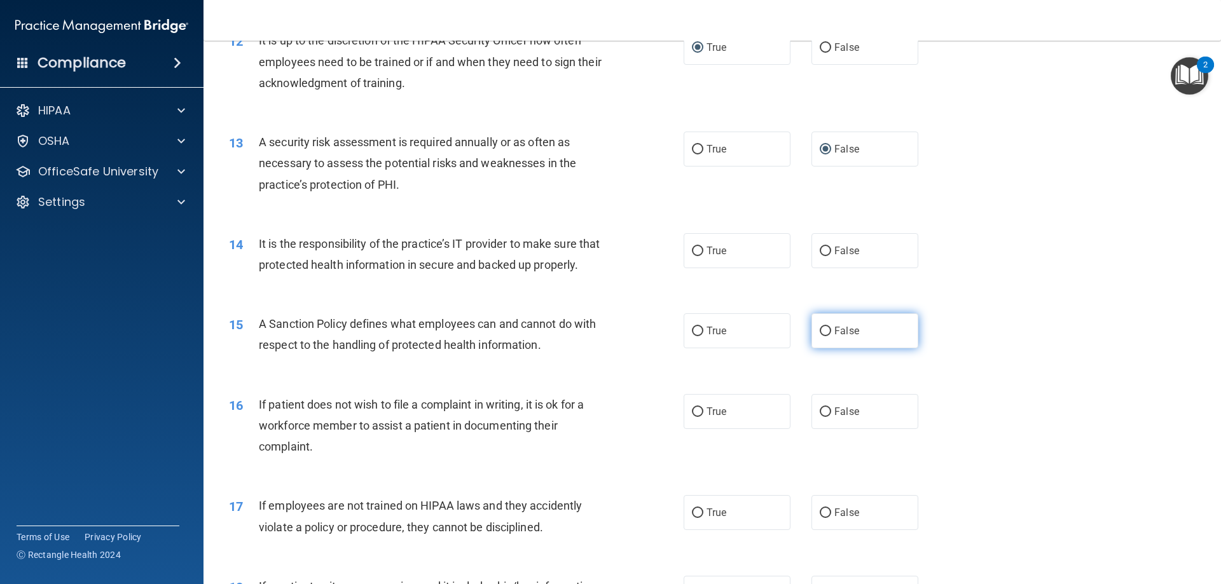
click at [820, 336] on input "False" at bounding box center [825, 332] width 11 height 10
radio input "true"
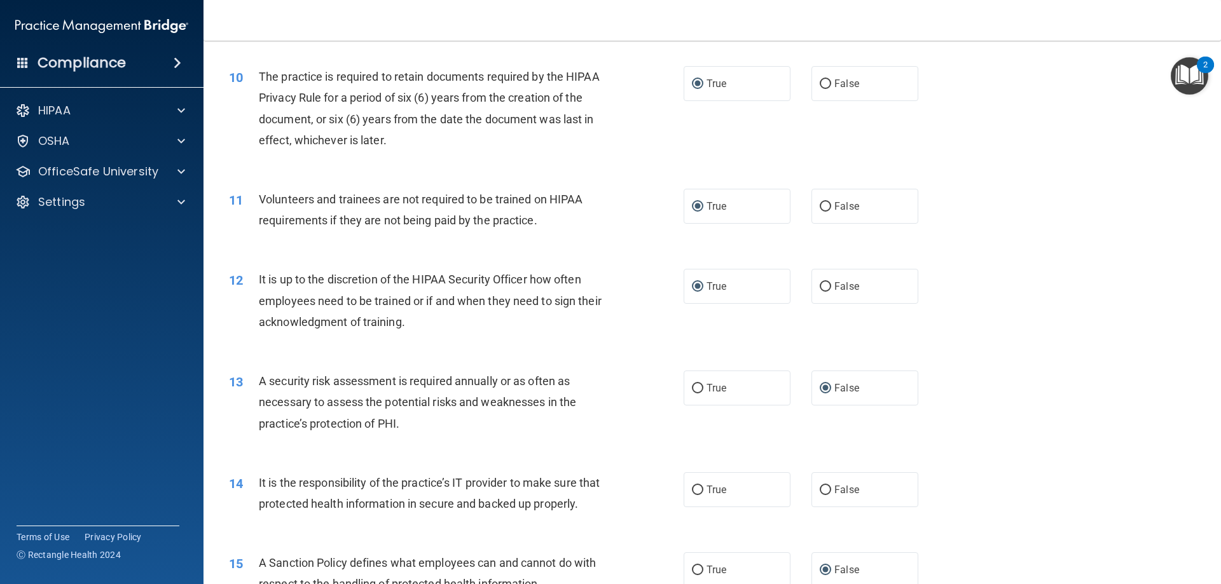
scroll to position [1018, 0]
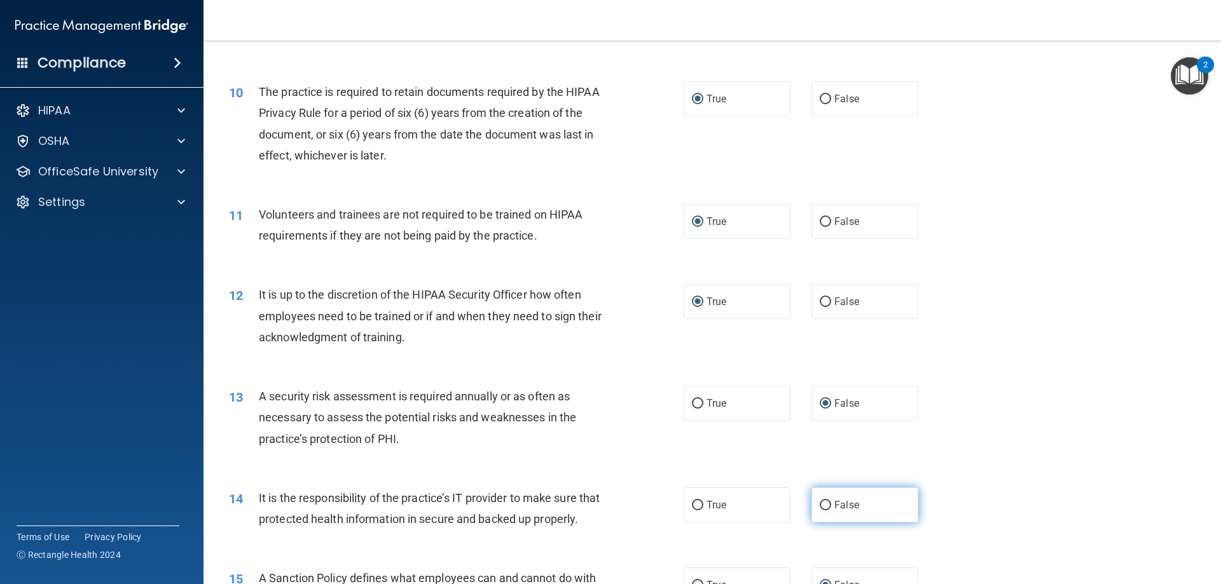
click at [820, 506] on input "False" at bounding box center [825, 506] width 11 height 10
radio input "true"
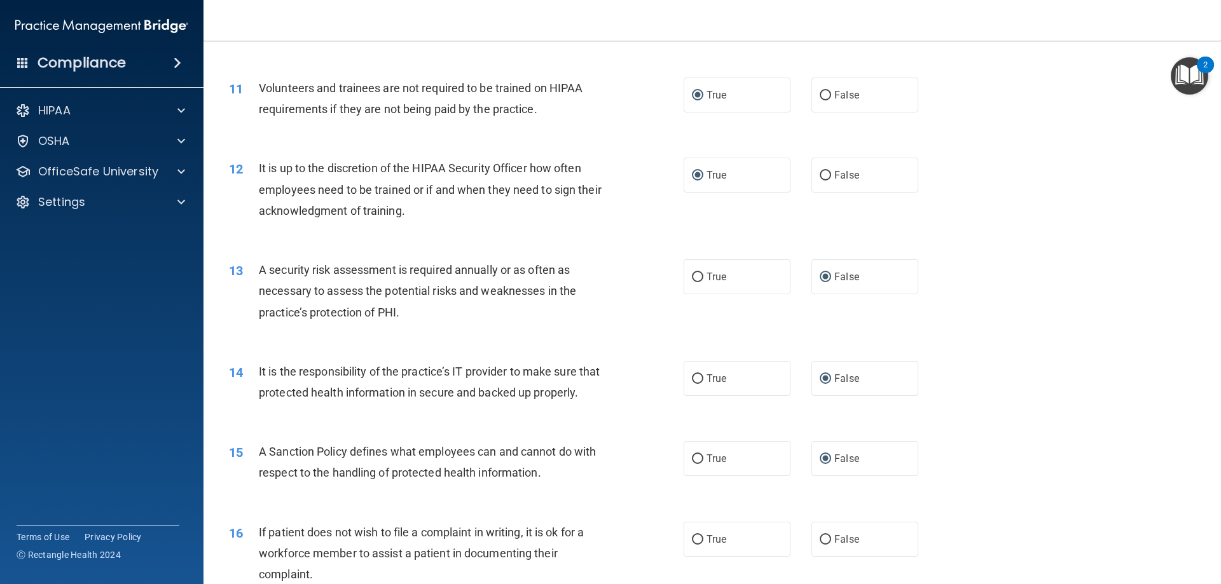
scroll to position [1145, 0]
click at [698, 464] on input "True" at bounding box center [697, 459] width 11 height 10
radio input "true"
radio input "false"
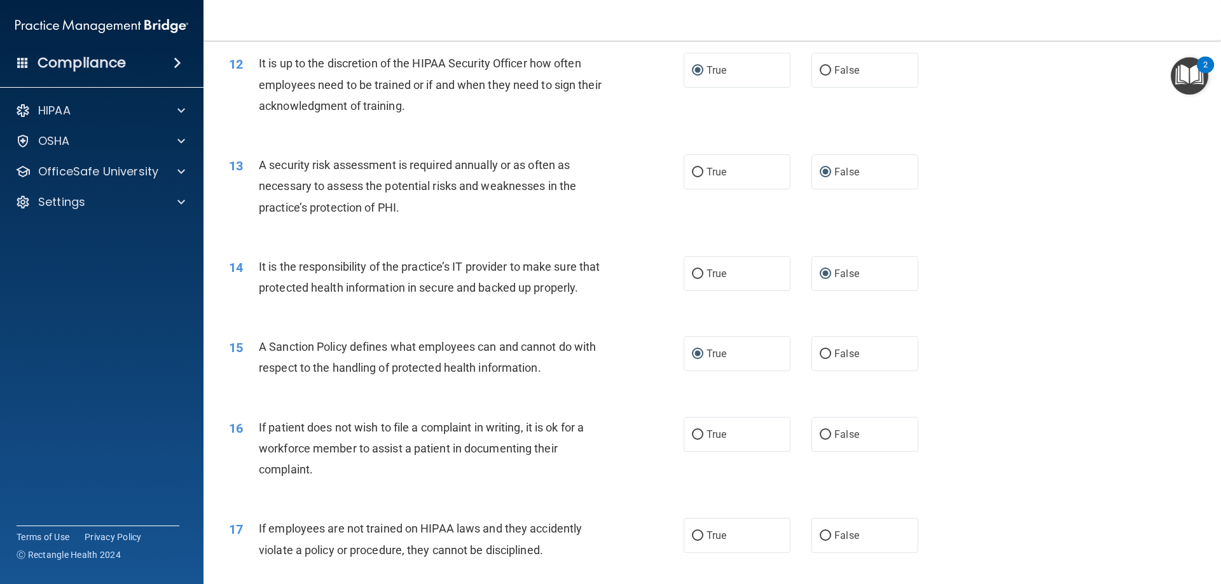
scroll to position [1272, 0]
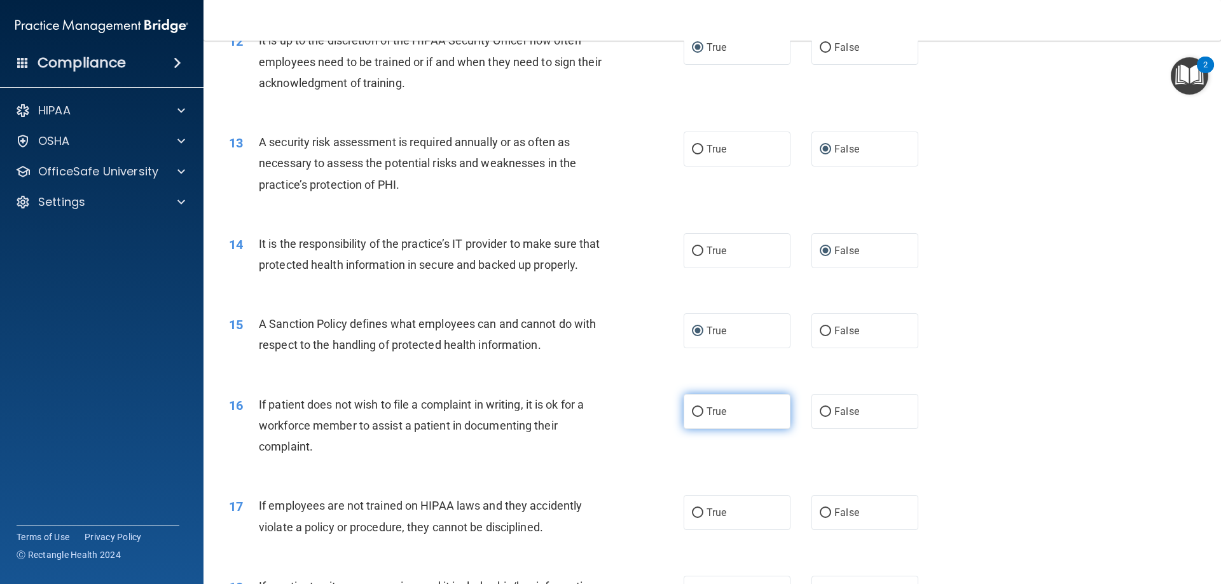
click at [696, 417] on input "True" at bounding box center [697, 413] width 11 height 10
radio input "true"
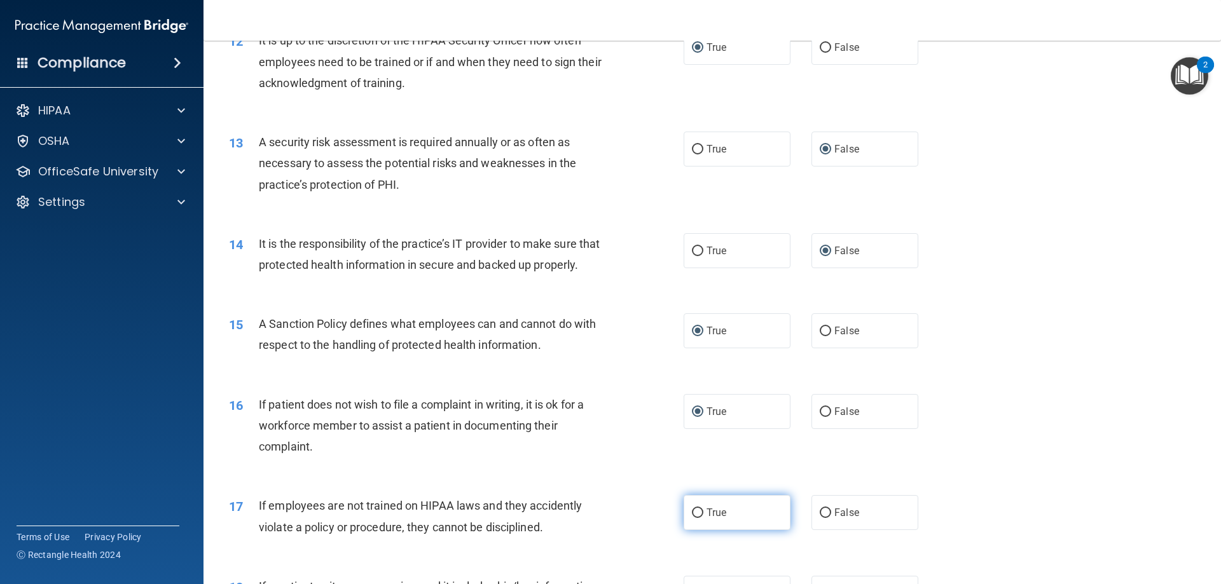
click at [698, 518] on input "True" at bounding box center [697, 514] width 11 height 10
radio input "true"
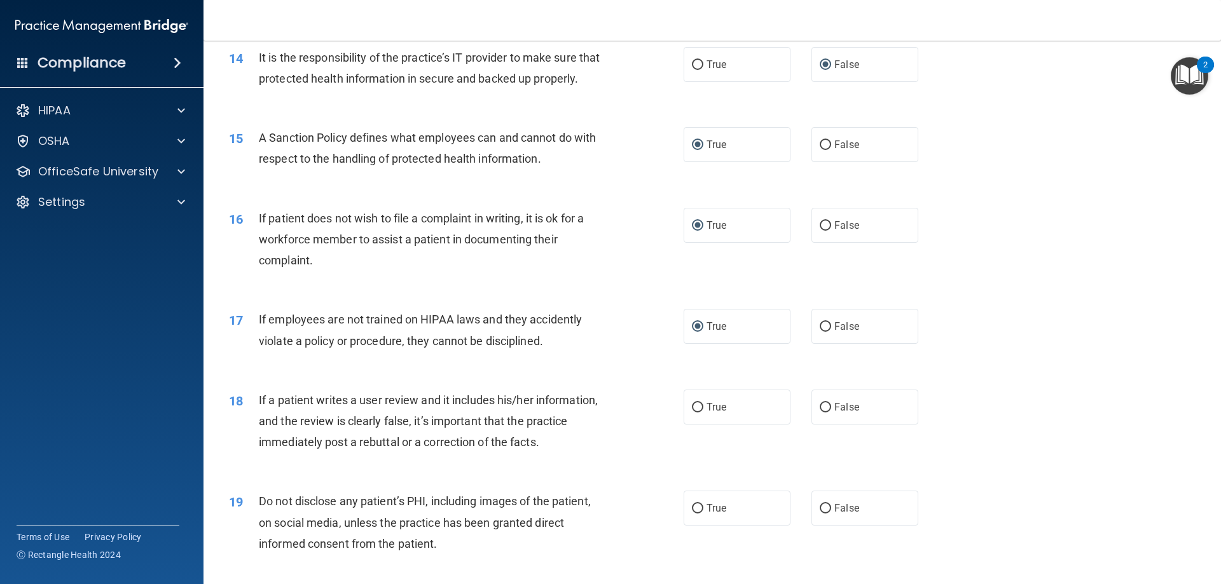
scroll to position [1463, 0]
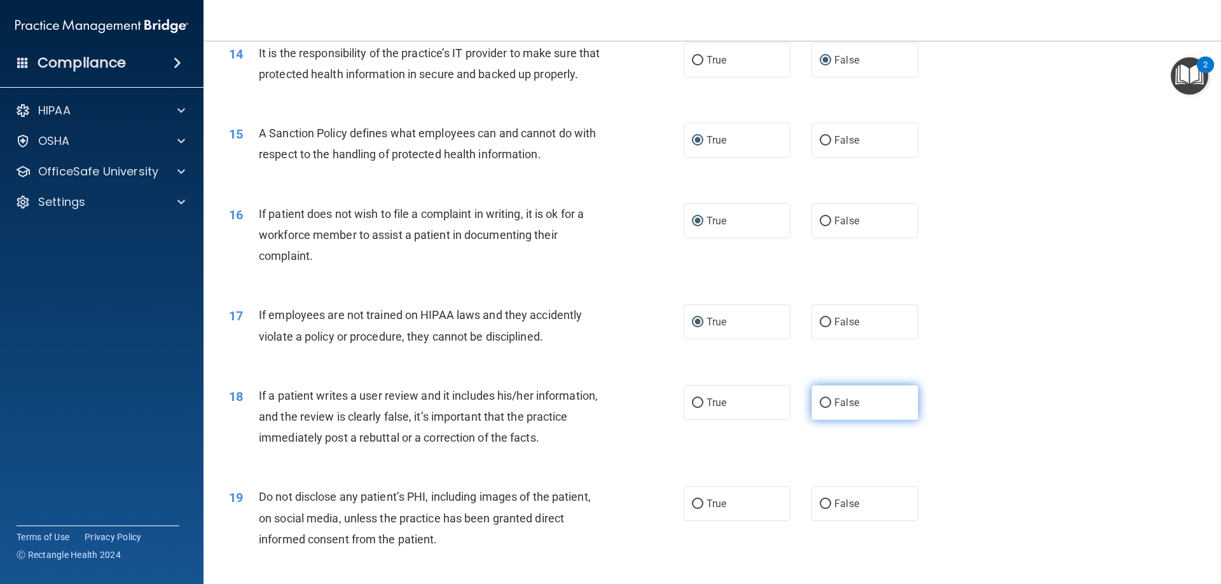
click at [822, 408] on input "False" at bounding box center [825, 404] width 11 height 10
radio input "true"
click at [821, 509] on input "False" at bounding box center [825, 505] width 11 height 10
radio input "true"
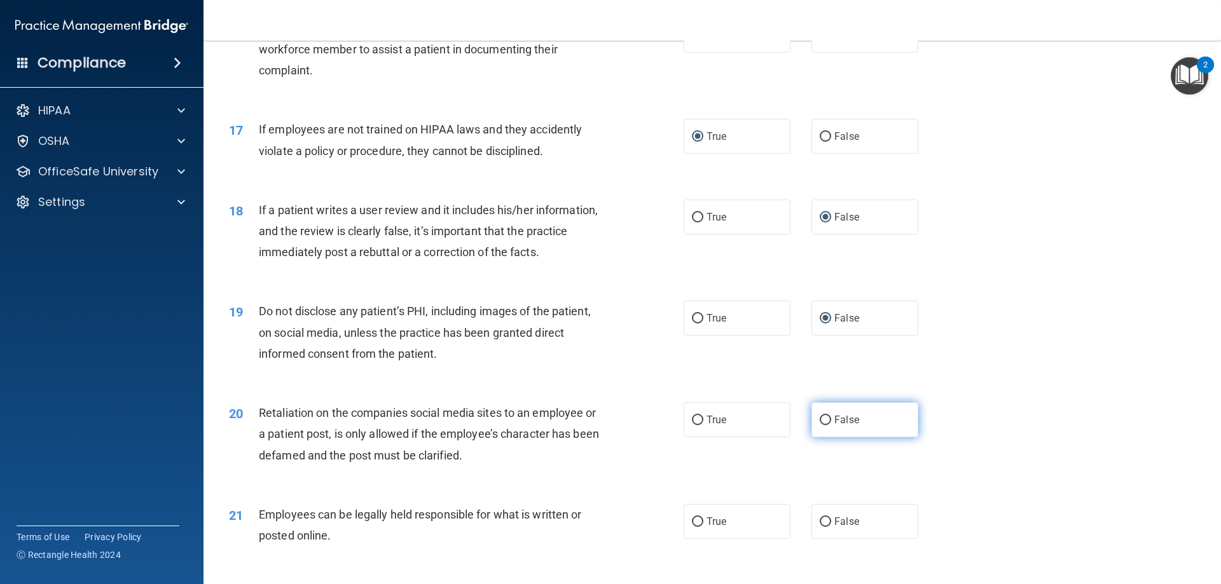
scroll to position [1654, 0]
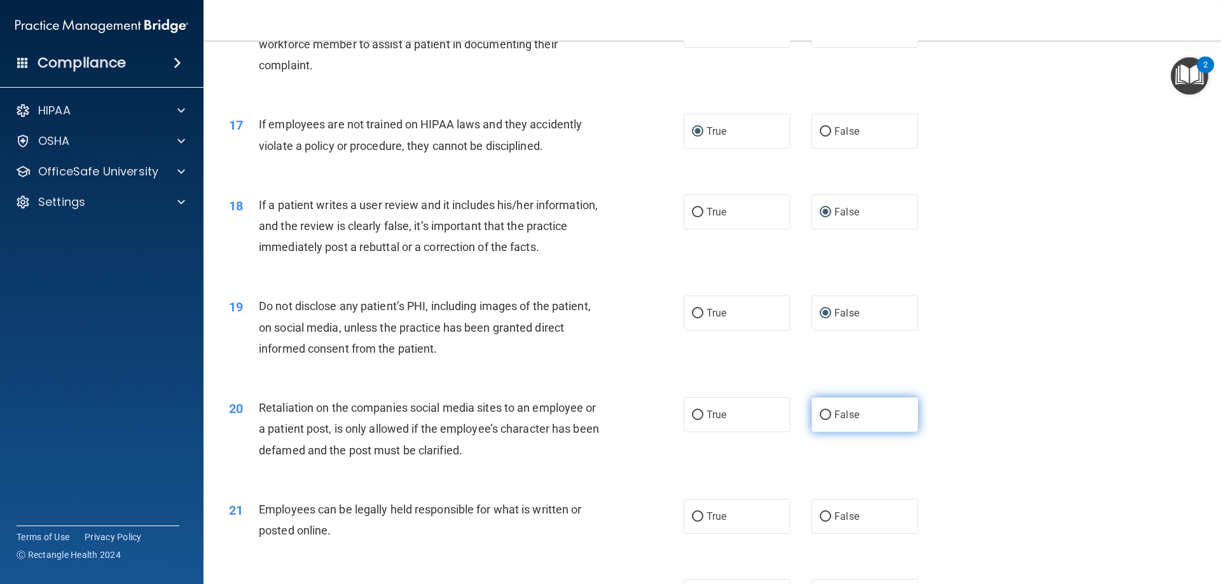
click at [821, 420] on input "False" at bounding box center [825, 416] width 11 height 10
radio input "true"
click at [696, 522] on input "True" at bounding box center [697, 518] width 11 height 10
radio input "true"
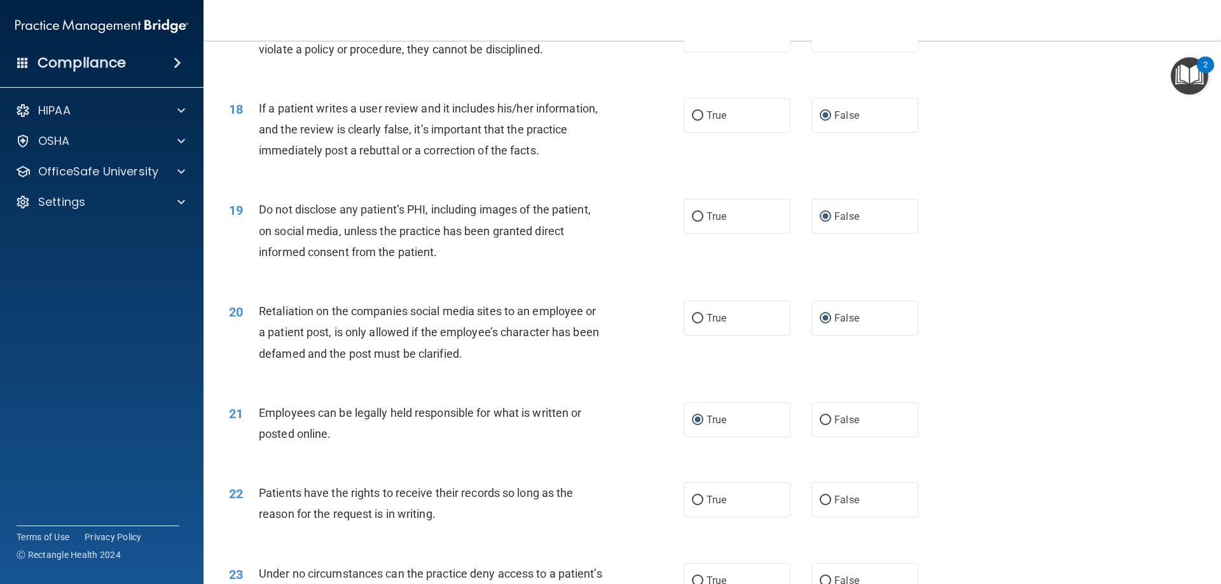
scroll to position [1781, 0]
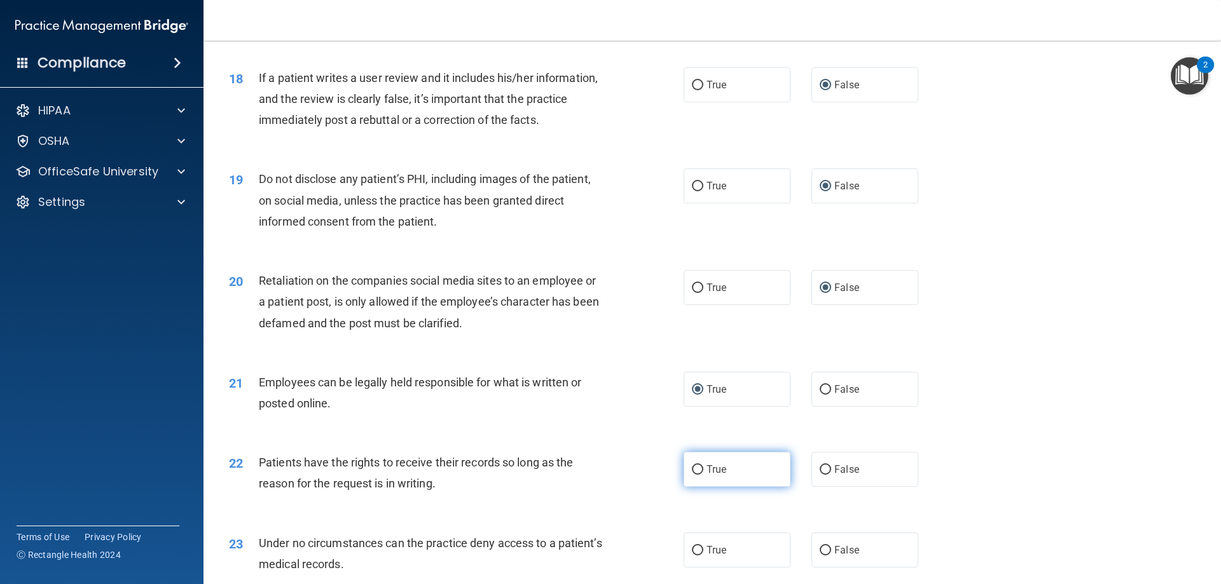
click at [693, 475] on input "True" at bounding box center [697, 471] width 11 height 10
radio input "true"
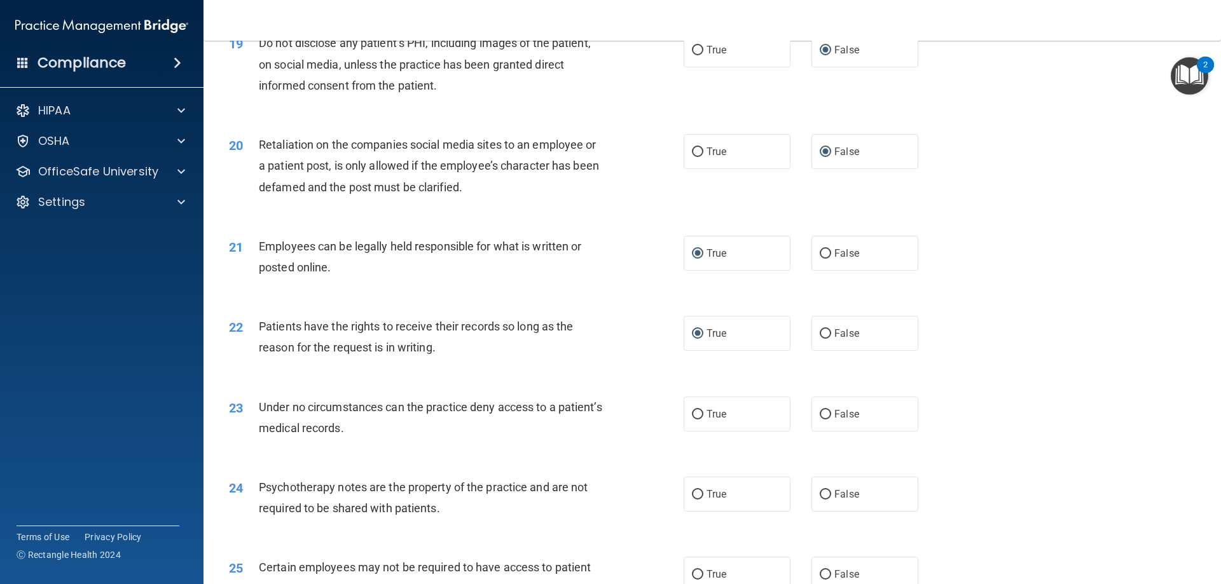
scroll to position [1972, 0]
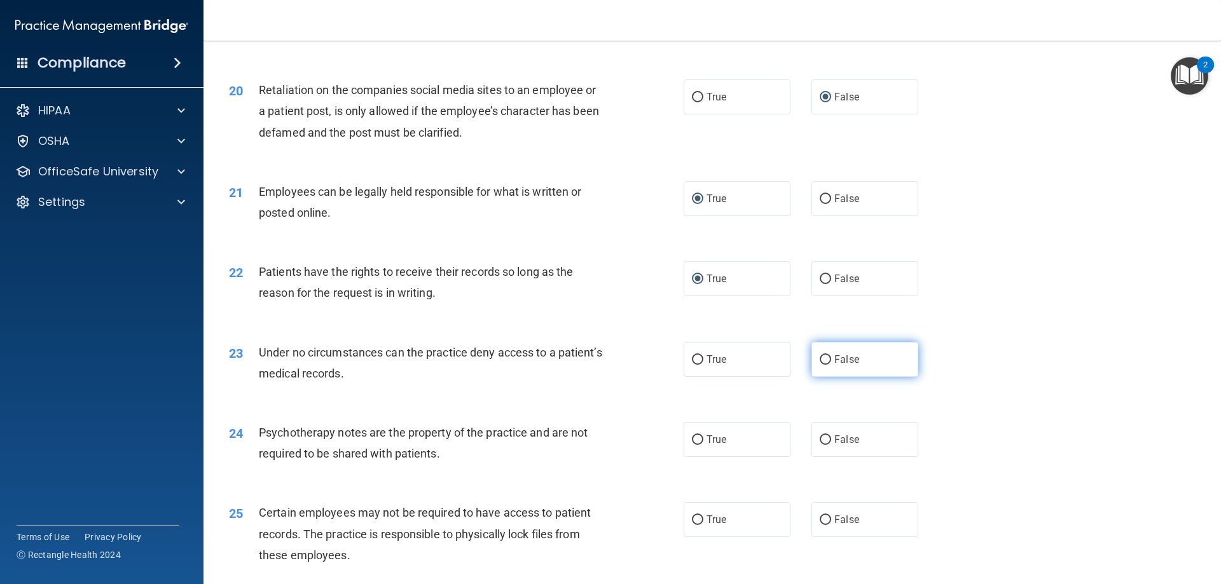
click at [820, 365] on input "False" at bounding box center [825, 361] width 11 height 10
radio input "true"
click at [824, 445] on input "False" at bounding box center [825, 441] width 11 height 10
radio input "true"
click at [692, 525] on input "True" at bounding box center [697, 521] width 11 height 10
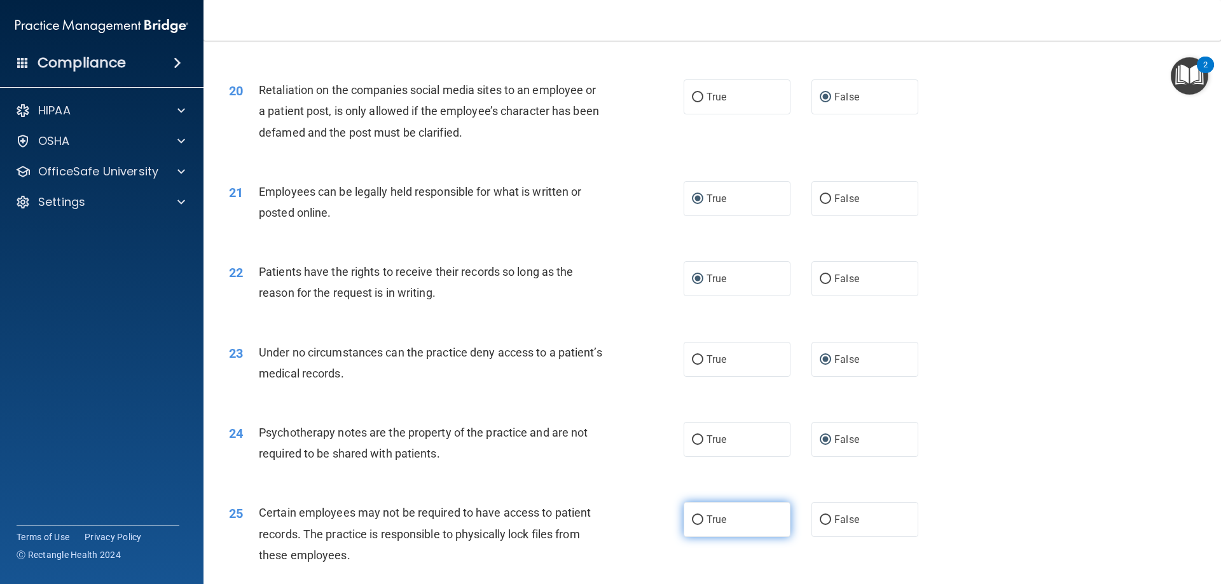
radio input "true"
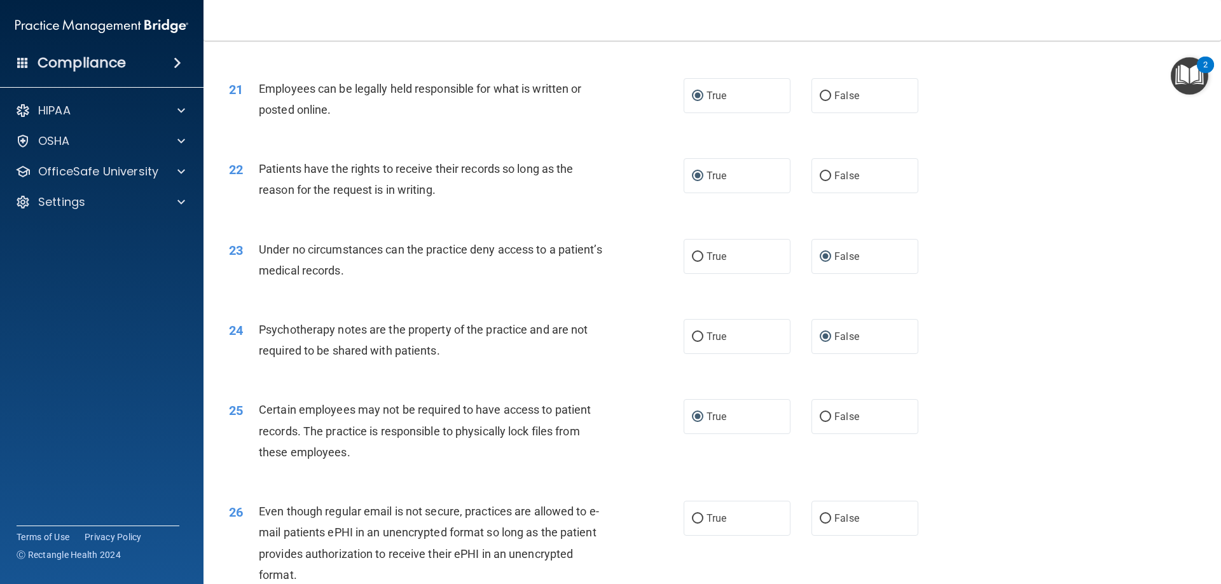
scroll to position [2162, 0]
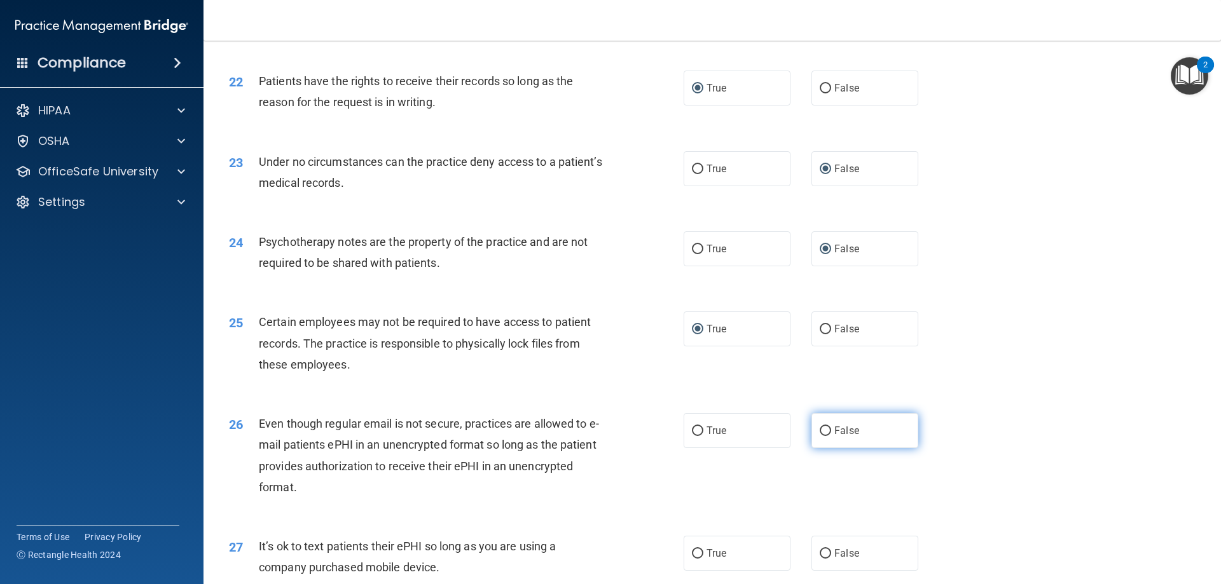
click at [820, 436] on input "False" at bounding box center [825, 432] width 11 height 10
radio input "true"
drag, startPoint x: 820, startPoint y: 574, endPoint x: 873, endPoint y: 546, distance: 59.7
click at [821, 559] on input "False" at bounding box center [825, 555] width 11 height 10
radio input "true"
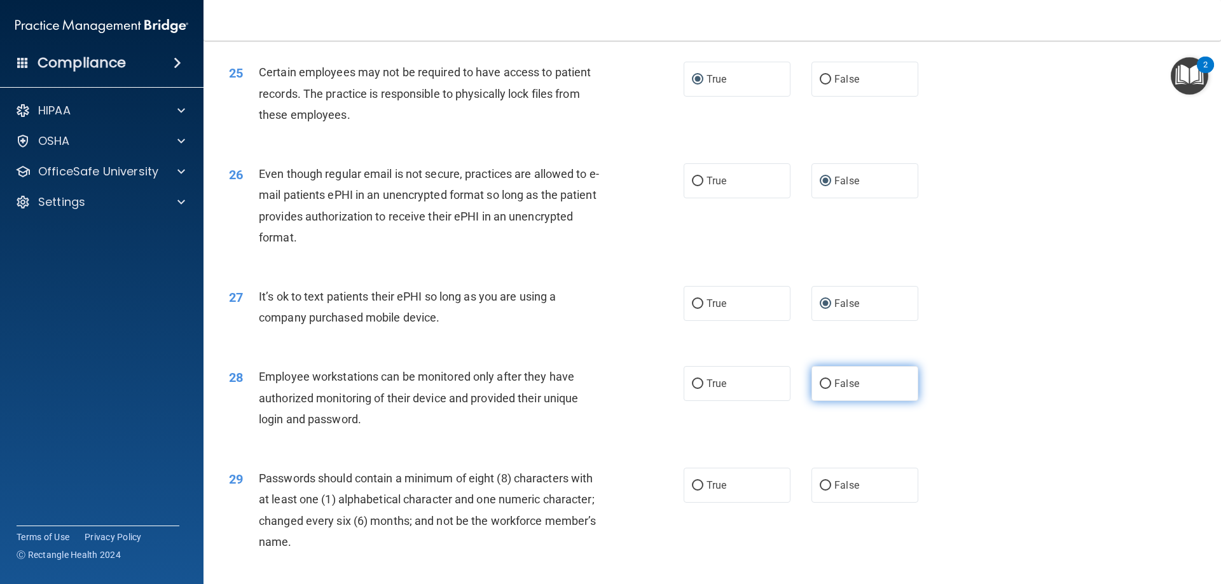
scroll to position [2417, 0]
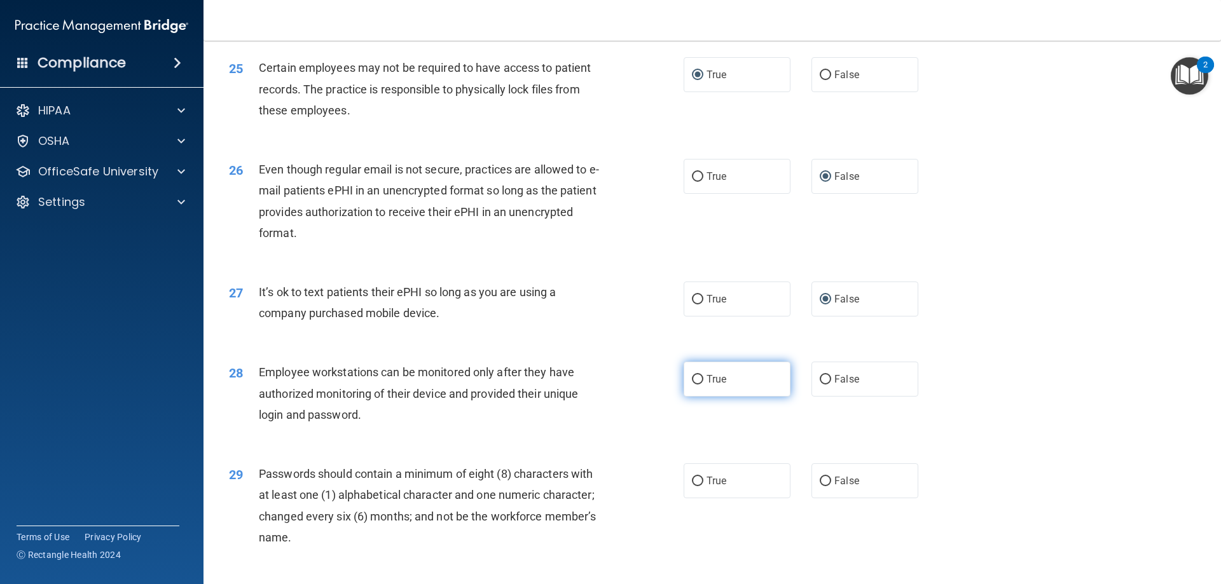
click at [697, 385] on input "True" at bounding box center [697, 380] width 11 height 10
radio input "true"
click at [696, 487] on input "True" at bounding box center [697, 482] width 11 height 10
radio input "true"
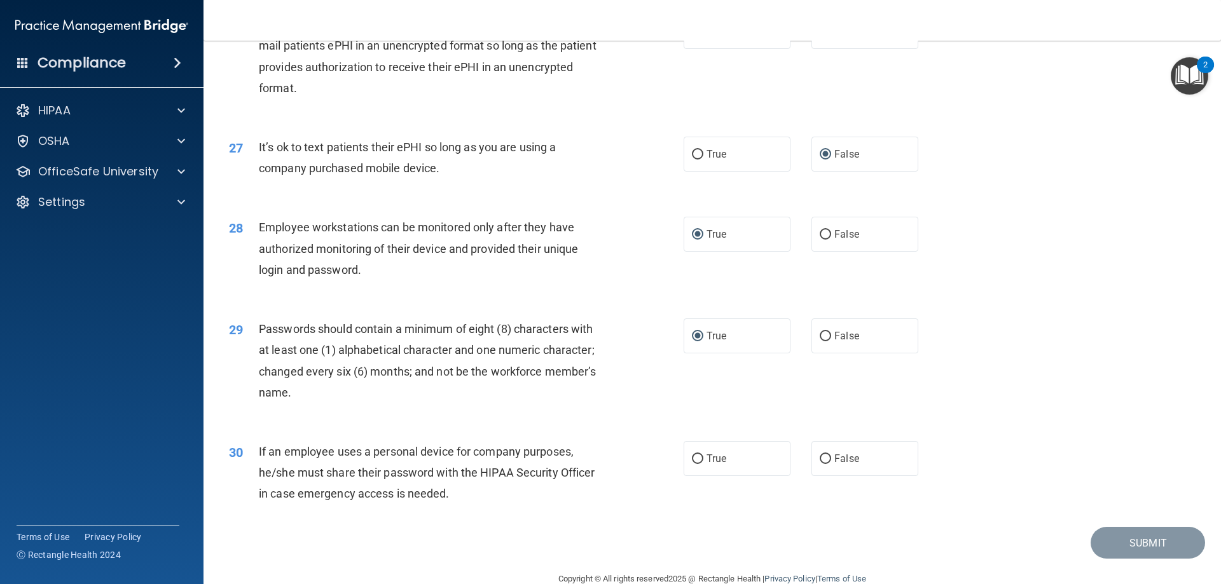
scroll to position [2608, 0]
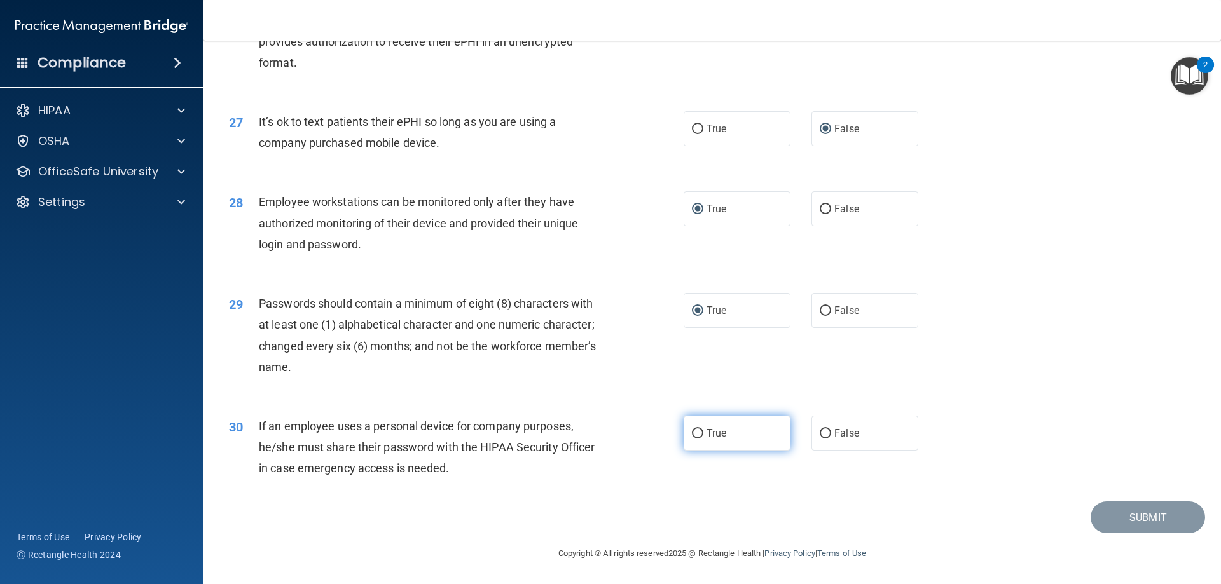
click at [696, 436] on input "True" at bounding box center [697, 434] width 11 height 10
radio input "true"
click at [1140, 516] on button "Submit" at bounding box center [1148, 518] width 114 height 32
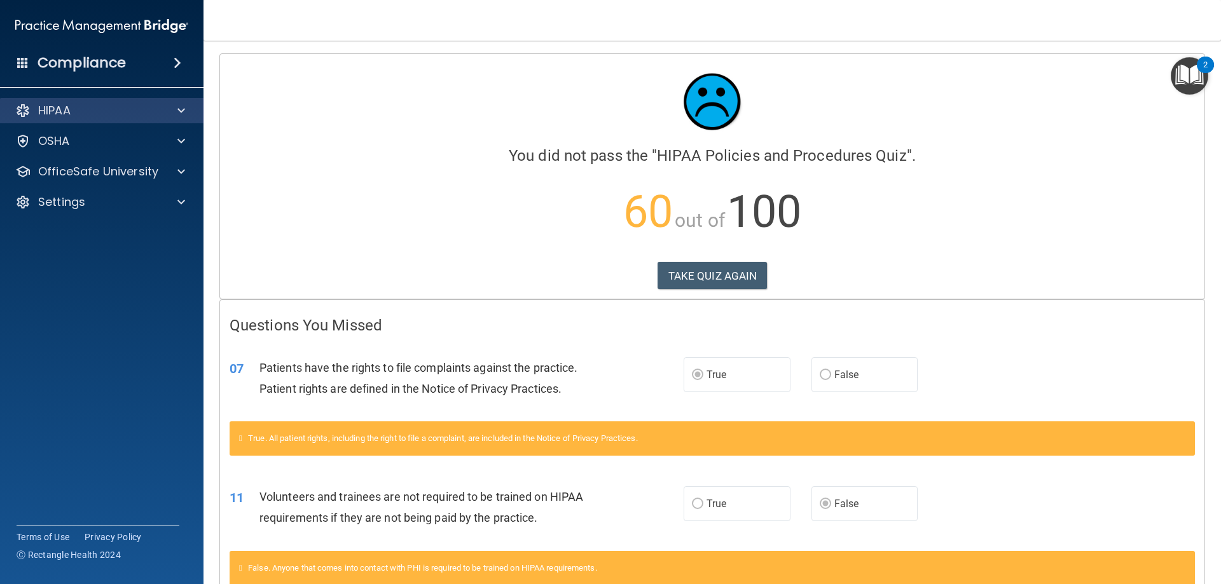
click at [130, 100] on div "HIPAA" at bounding box center [102, 110] width 204 height 25
click at [178, 106] on span at bounding box center [181, 110] width 8 height 15
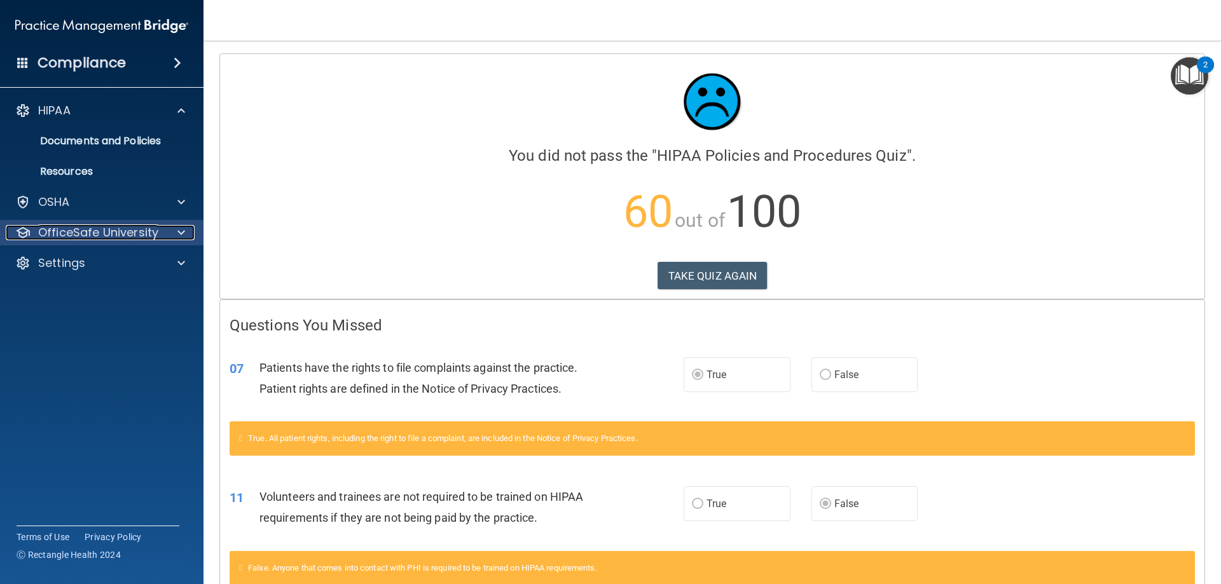
click at [54, 226] on p "OfficeSafe University" at bounding box center [98, 232] width 120 height 15
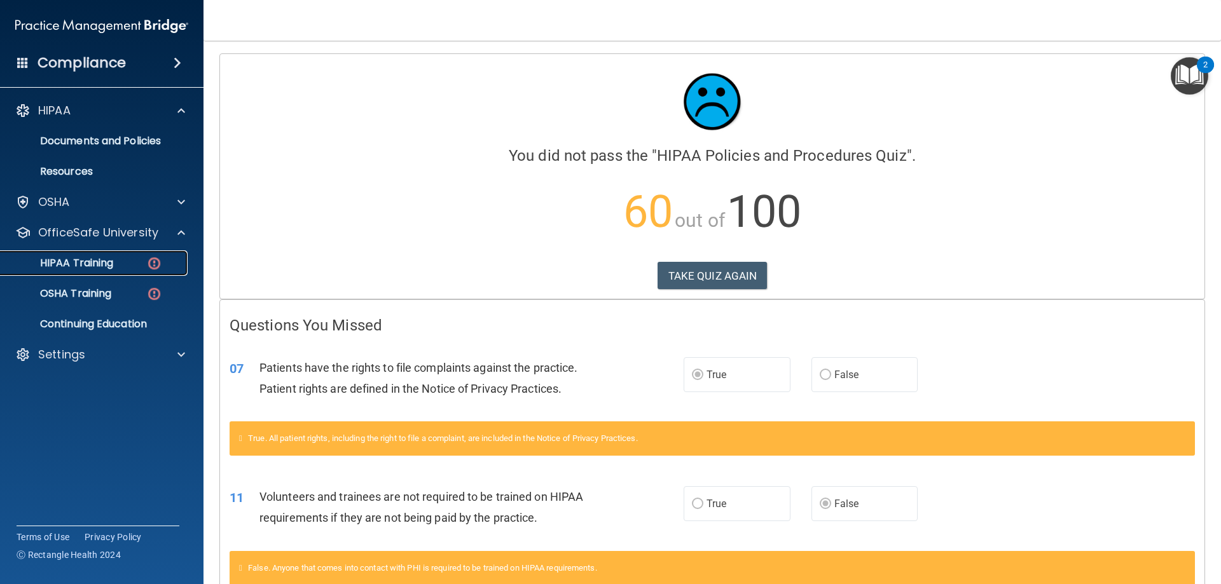
click at [105, 261] on p "HIPAA Training" at bounding box center [60, 263] width 105 height 13
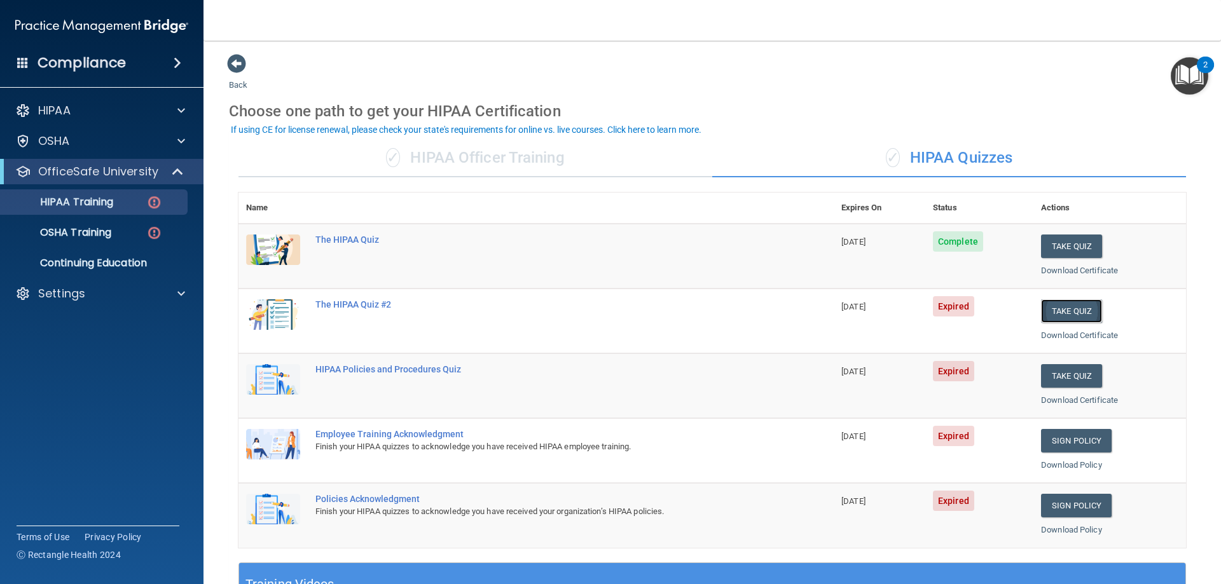
click at [1084, 308] on button "Take Quiz" at bounding box center [1071, 312] width 61 height 24
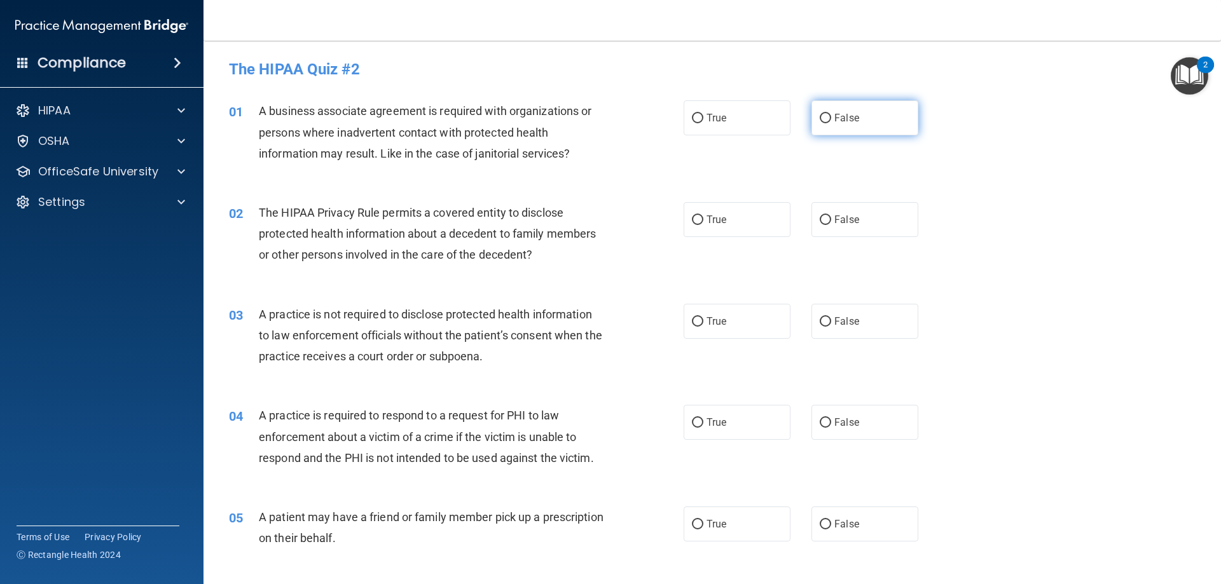
click at [821, 117] on input "False" at bounding box center [825, 119] width 11 height 10
radio input "true"
click at [692, 217] on input "True" at bounding box center [697, 221] width 11 height 10
radio input "true"
click at [823, 324] on input "False" at bounding box center [825, 322] width 11 height 10
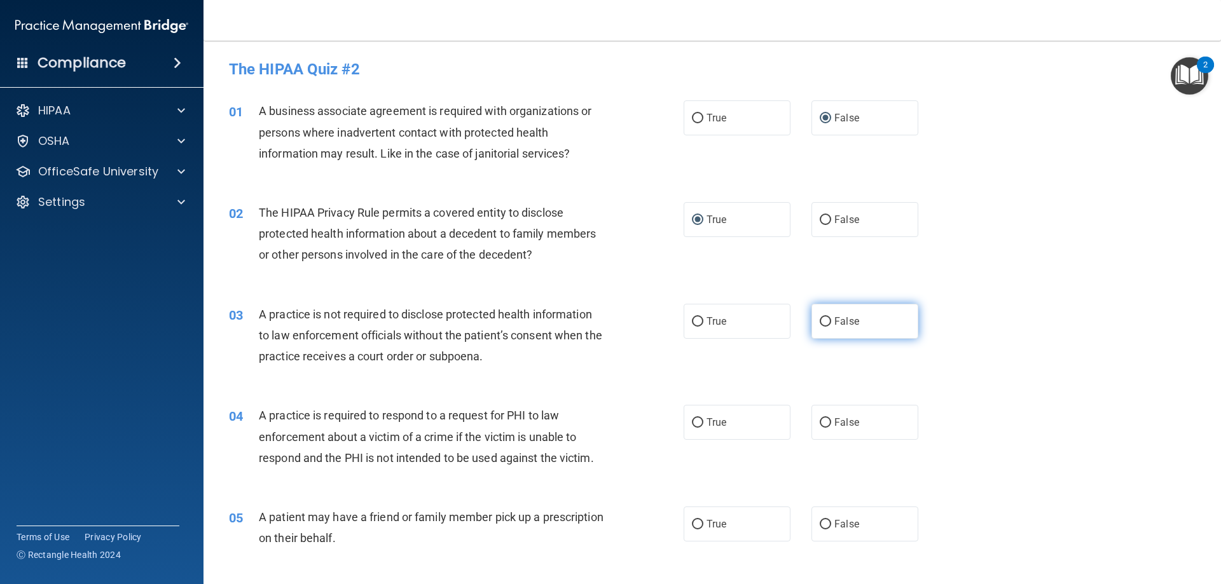
radio input "true"
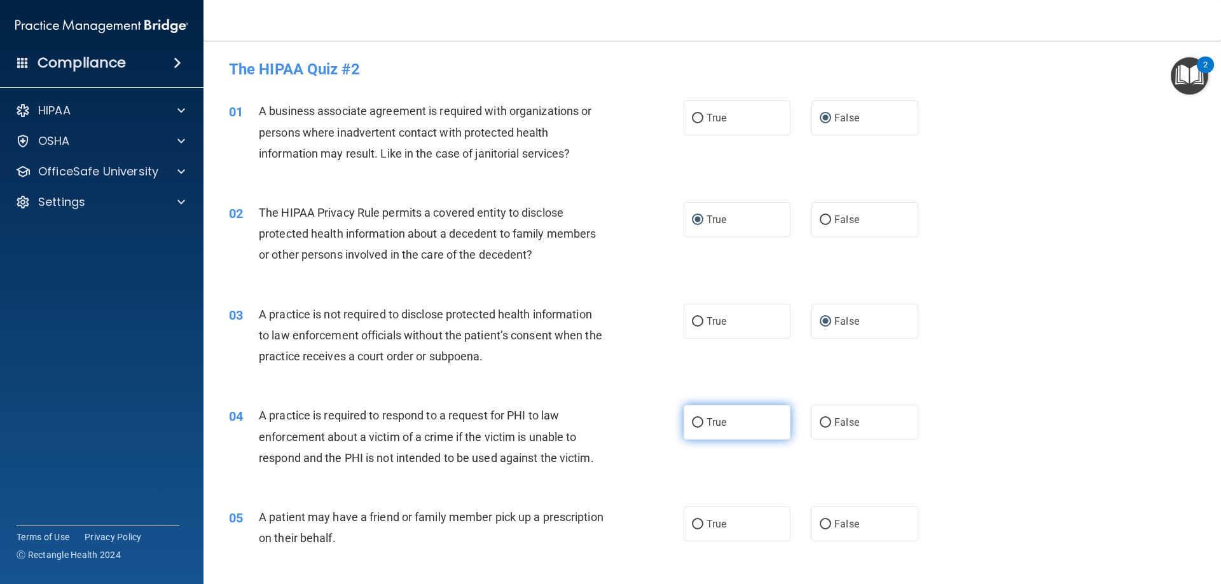
drag, startPoint x: 690, startPoint y: 423, endPoint x: 693, endPoint y: 431, distance: 8.9
click at [692, 424] on input "True" at bounding box center [697, 423] width 11 height 10
radio input "true"
click at [695, 525] on input "True" at bounding box center [697, 525] width 11 height 10
radio input "true"
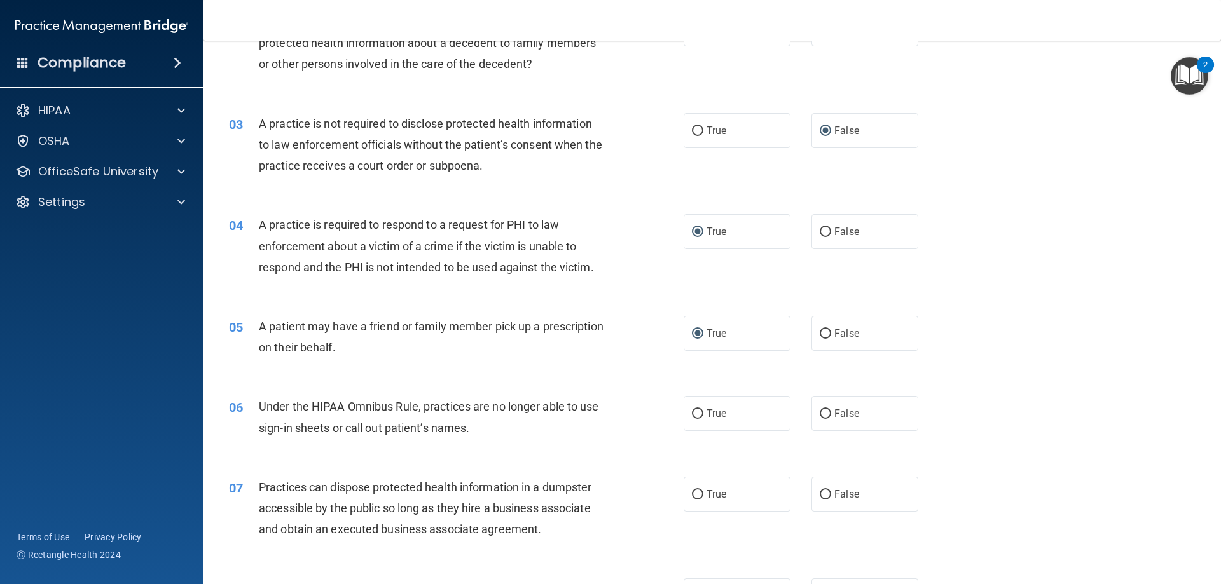
scroll to position [254, 0]
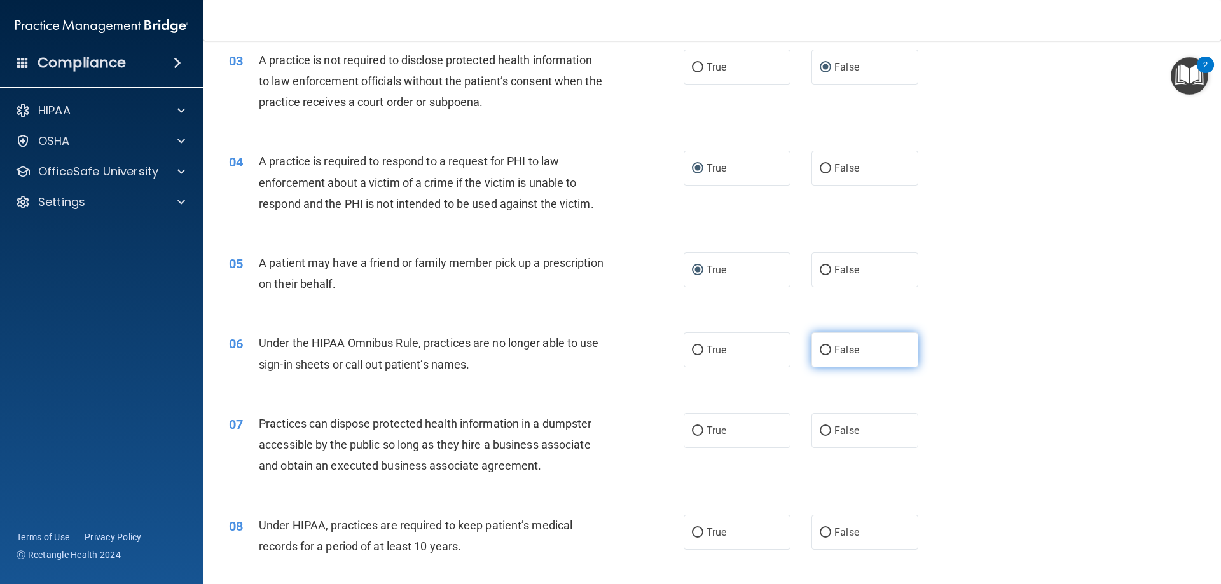
click at [822, 349] on input "False" at bounding box center [825, 351] width 11 height 10
radio input "true"
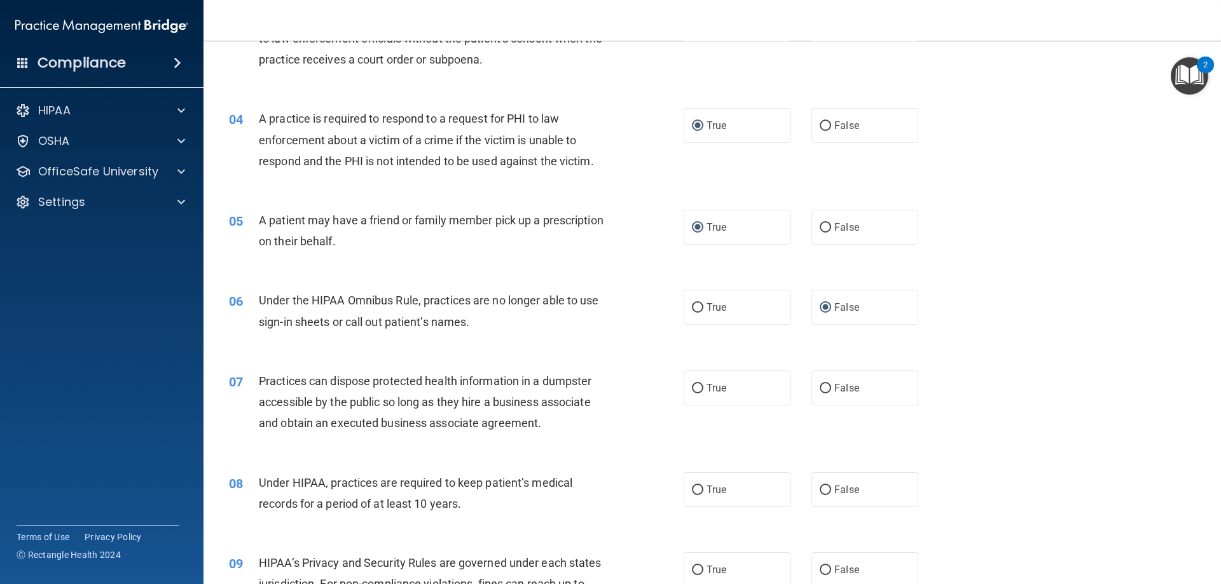
scroll to position [382, 0]
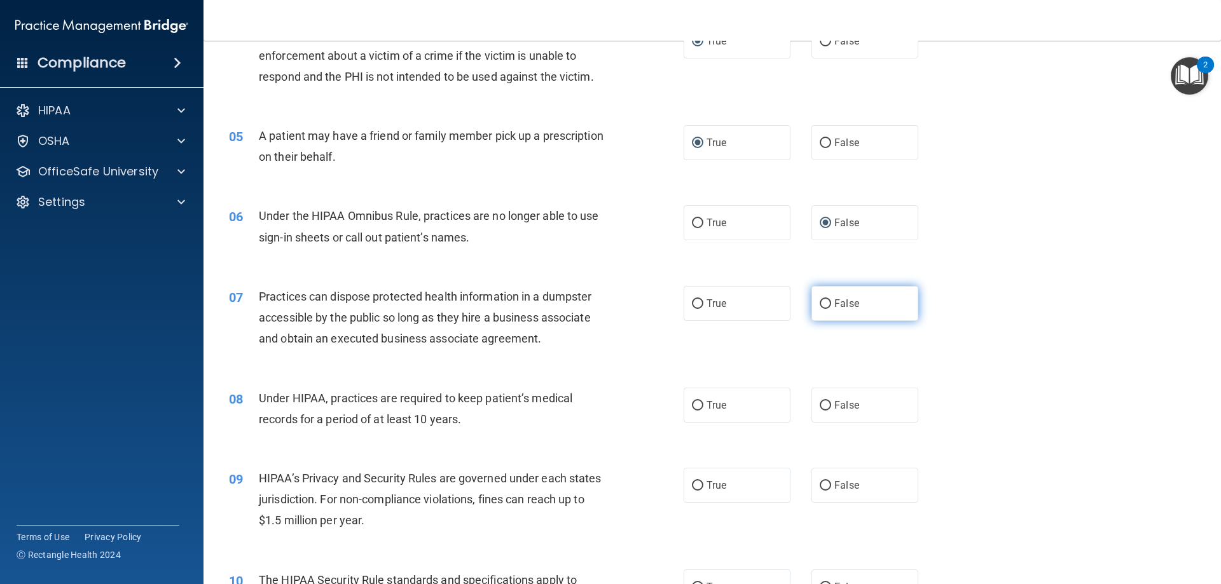
click at [820, 303] on input "False" at bounding box center [825, 305] width 11 height 10
radio input "true"
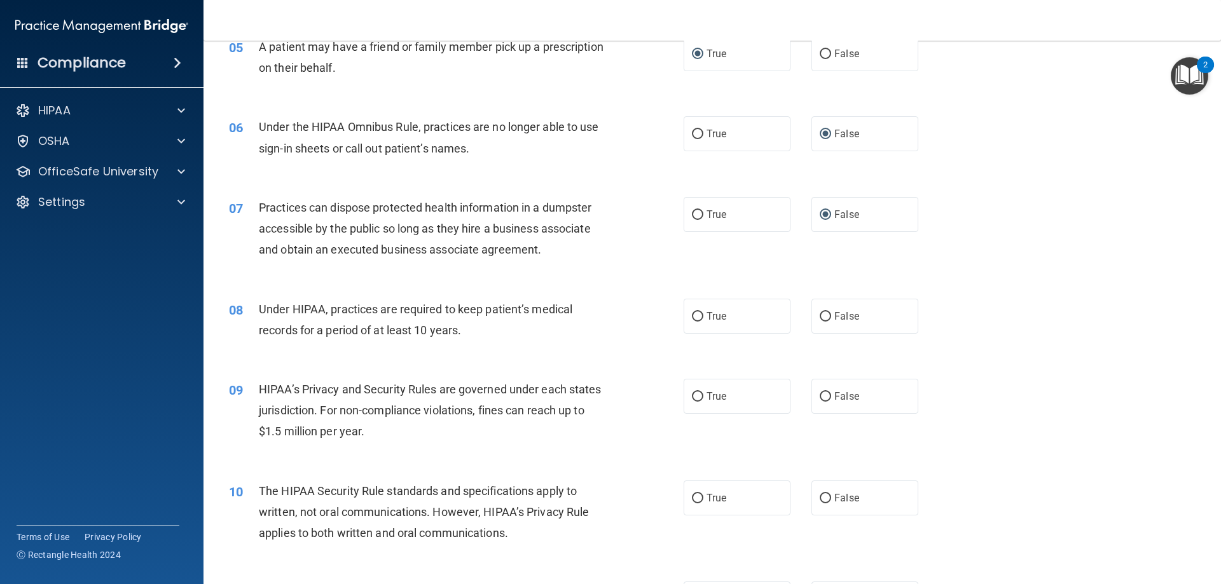
scroll to position [509, 0]
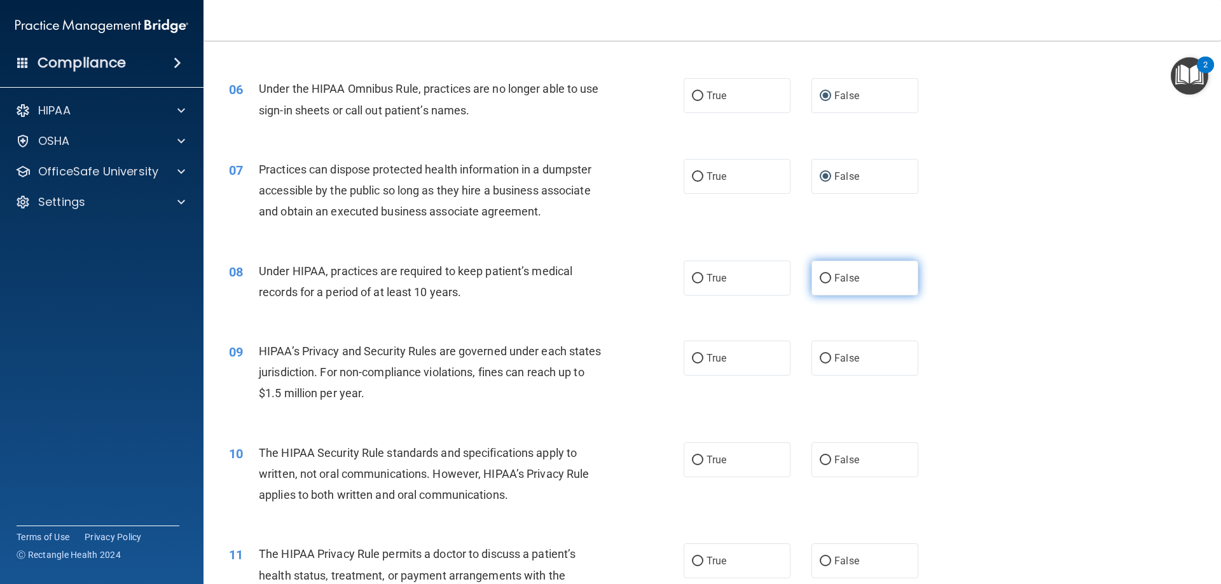
click at [820, 282] on input "False" at bounding box center [825, 279] width 11 height 10
radio input "true"
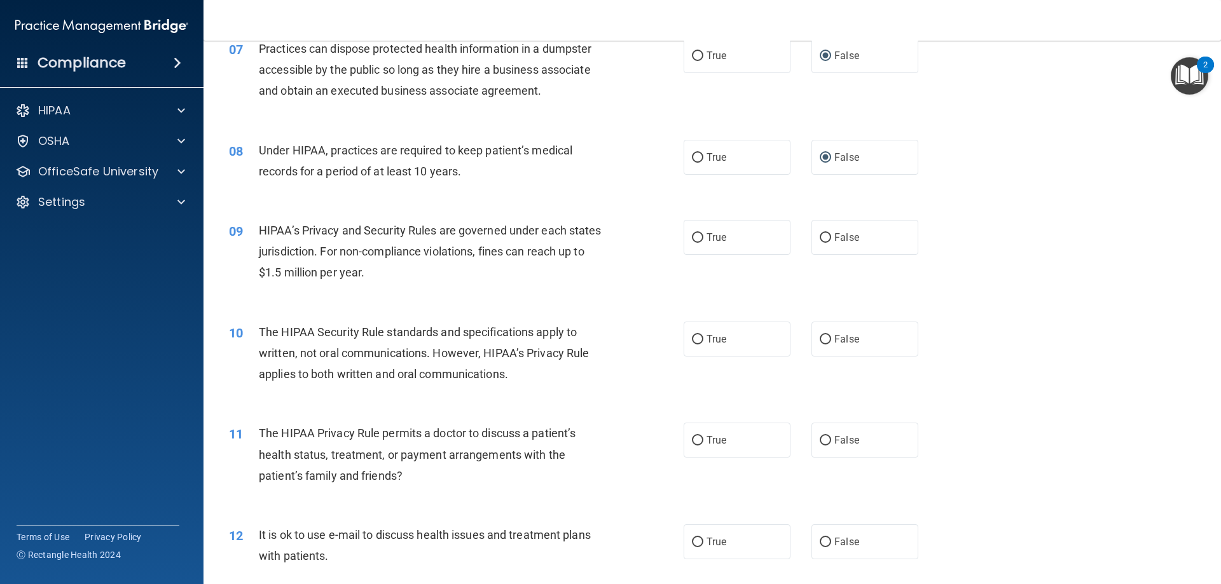
scroll to position [636, 0]
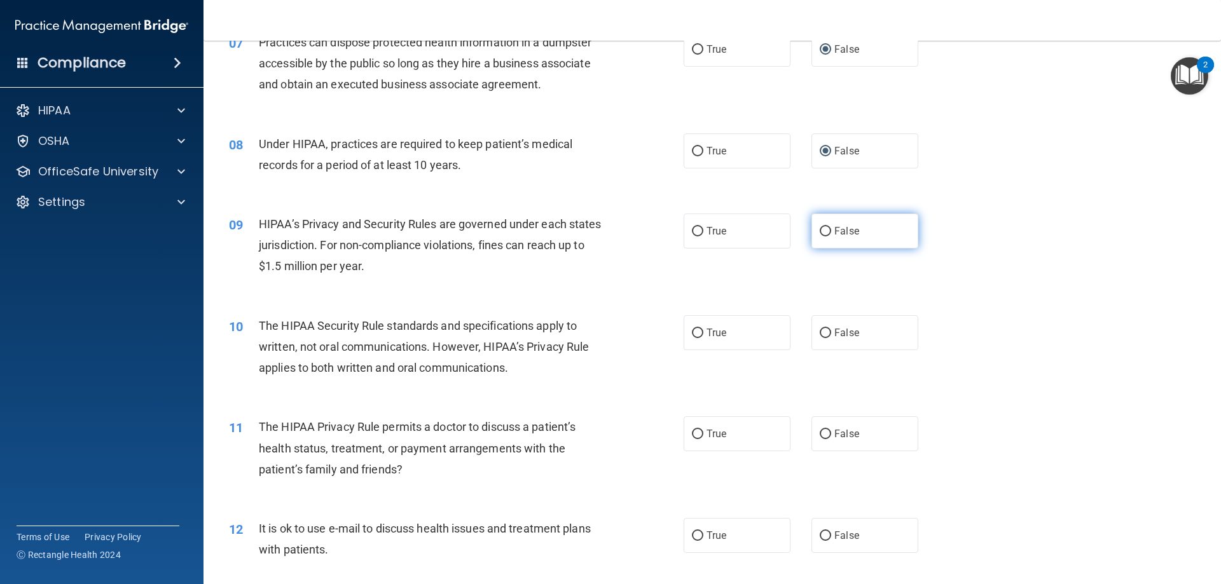
click at [822, 228] on input "False" at bounding box center [825, 232] width 11 height 10
radio input "true"
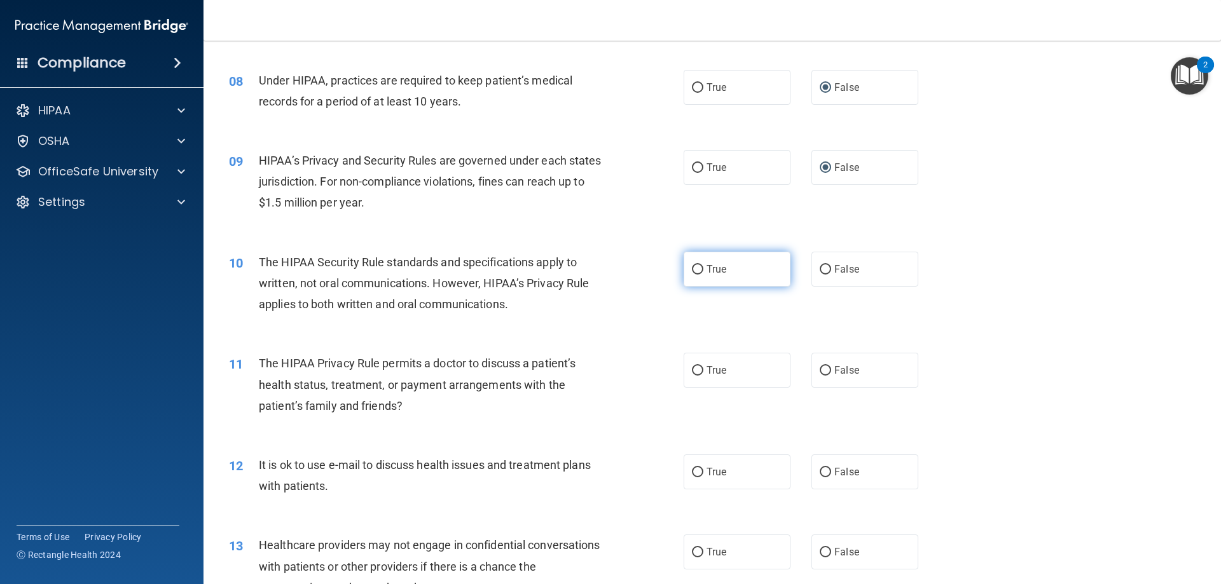
click at [695, 268] on input "True" at bounding box center [697, 270] width 11 height 10
radio input "true"
click at [696, 371] on input "True" at bounding box center [697, 371] width 11 height 10
radio input "true"
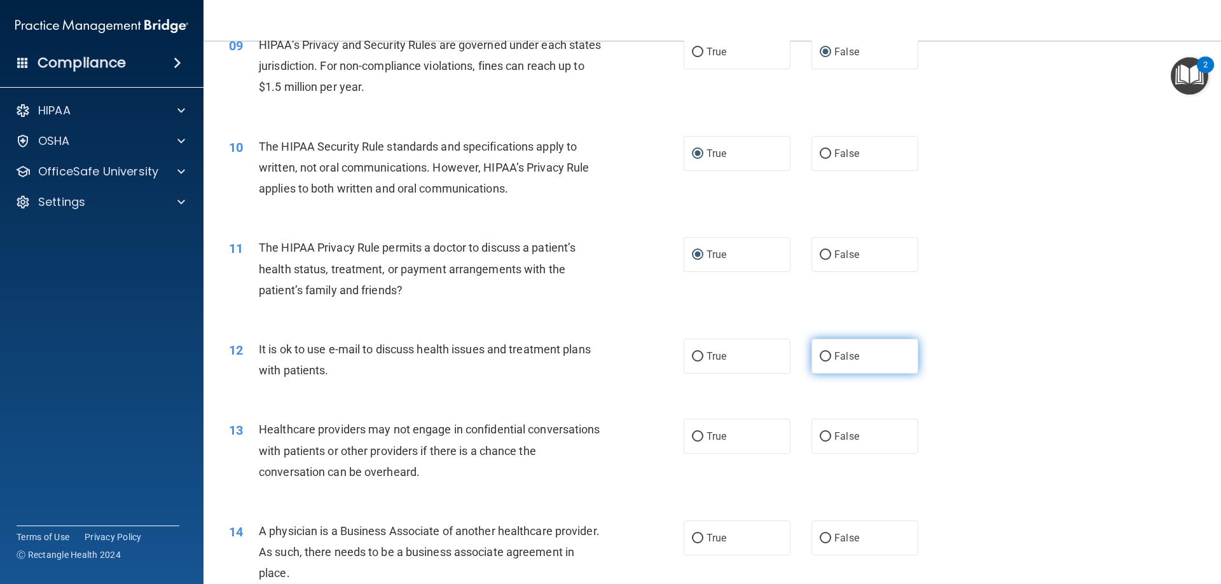
scroll to position [827, 0]
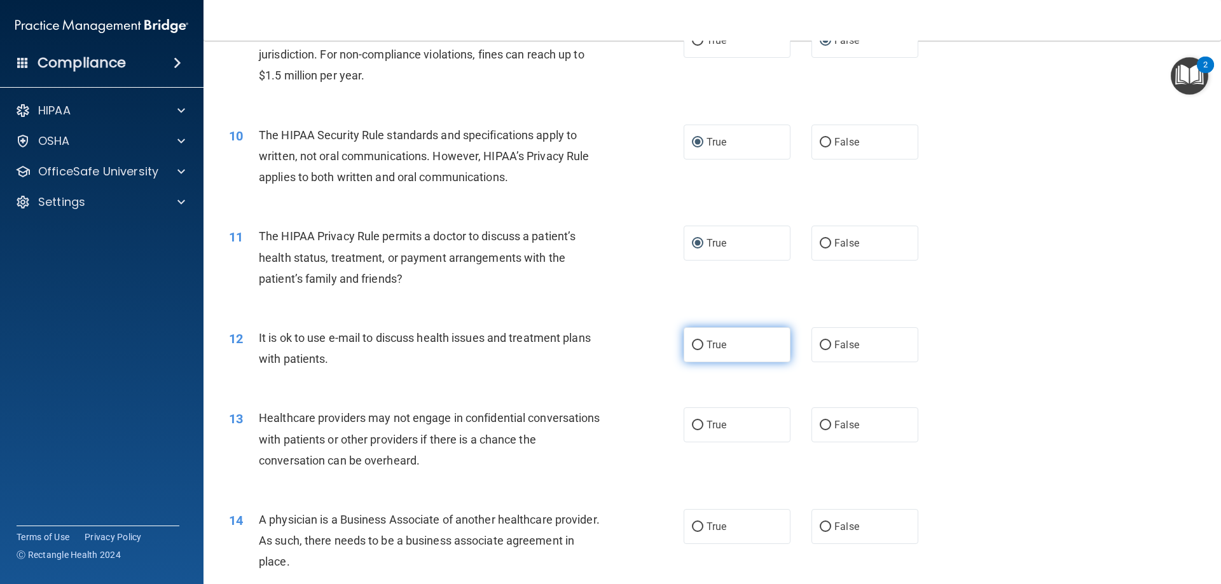
click at [696, 345] on input "True" at bounding box center [697, 346] width 11 height 10
radio input "true"
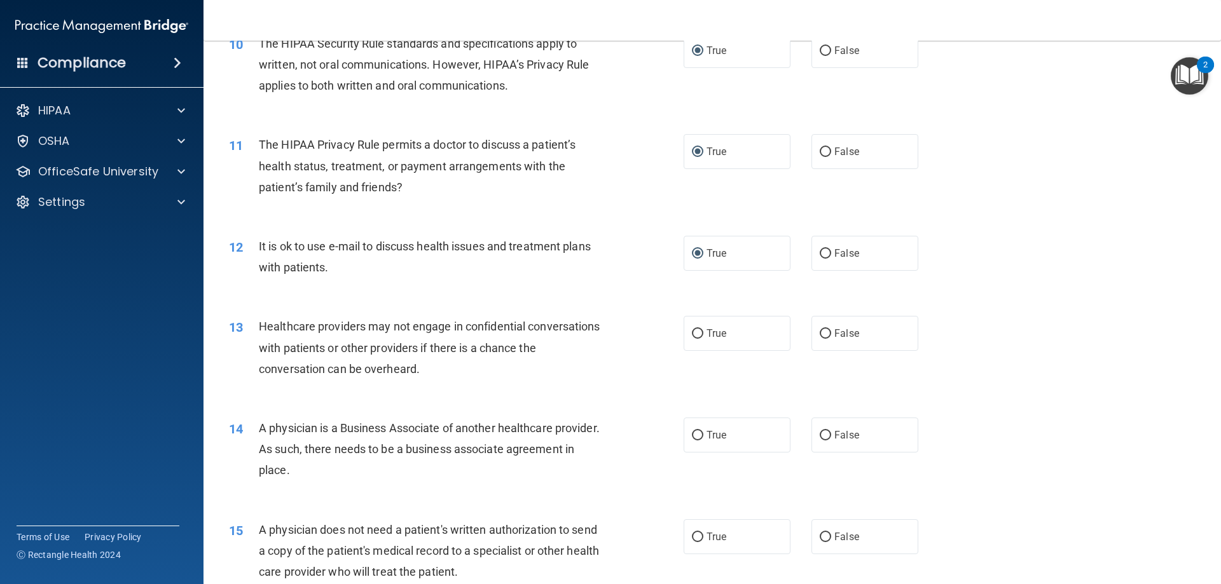
scroll to position [954, 0]
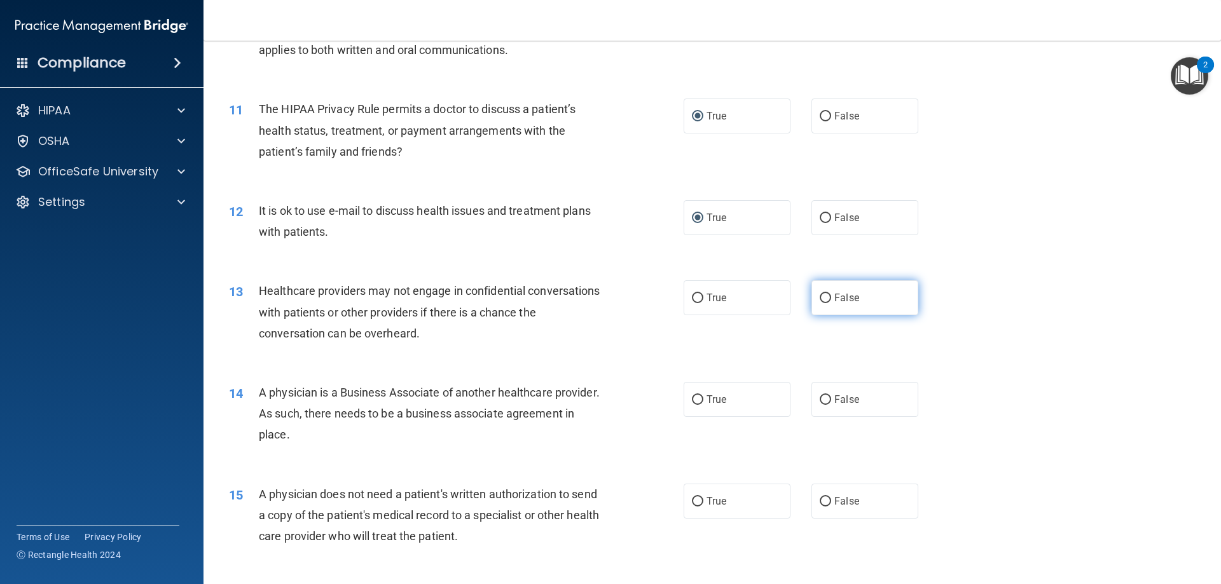
click at [820, 300] on input "False" at bounding box center [825, 299] width 11 height 10
radio input "true"
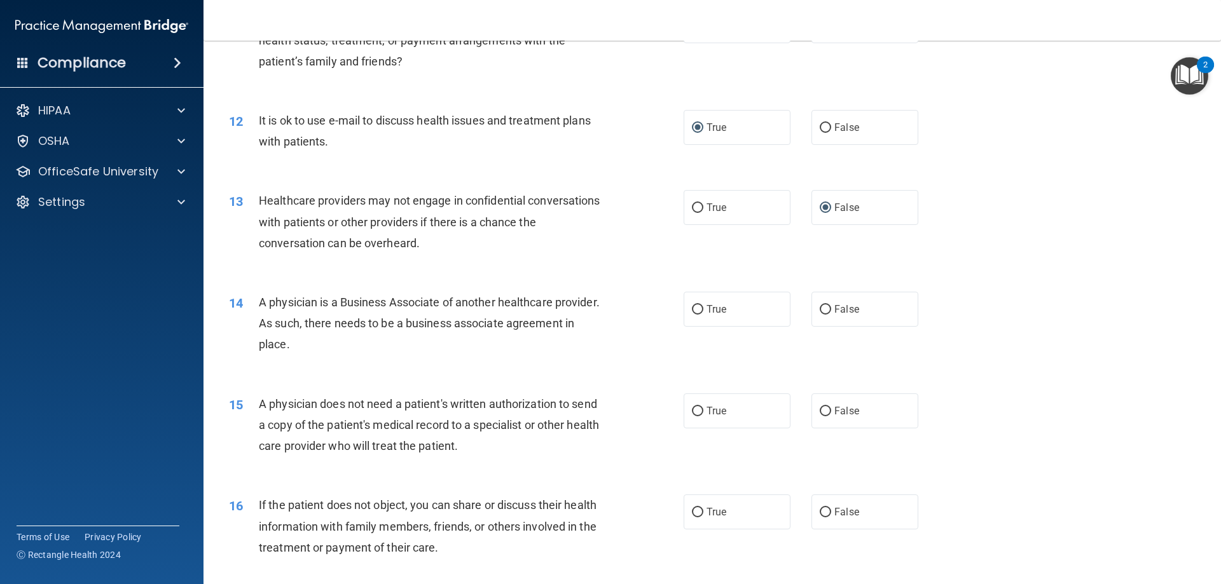
scroll to position [1081, 0]
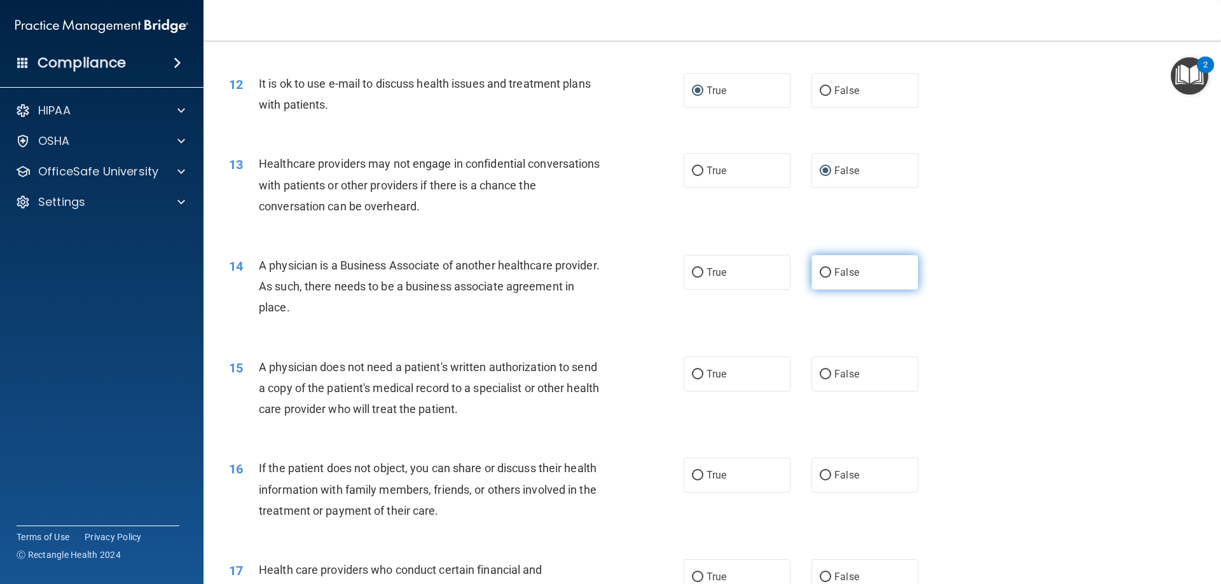
click at [820, 272] on input "False" at bounding box center [825, 273] width 11 height 10
radio input "true"
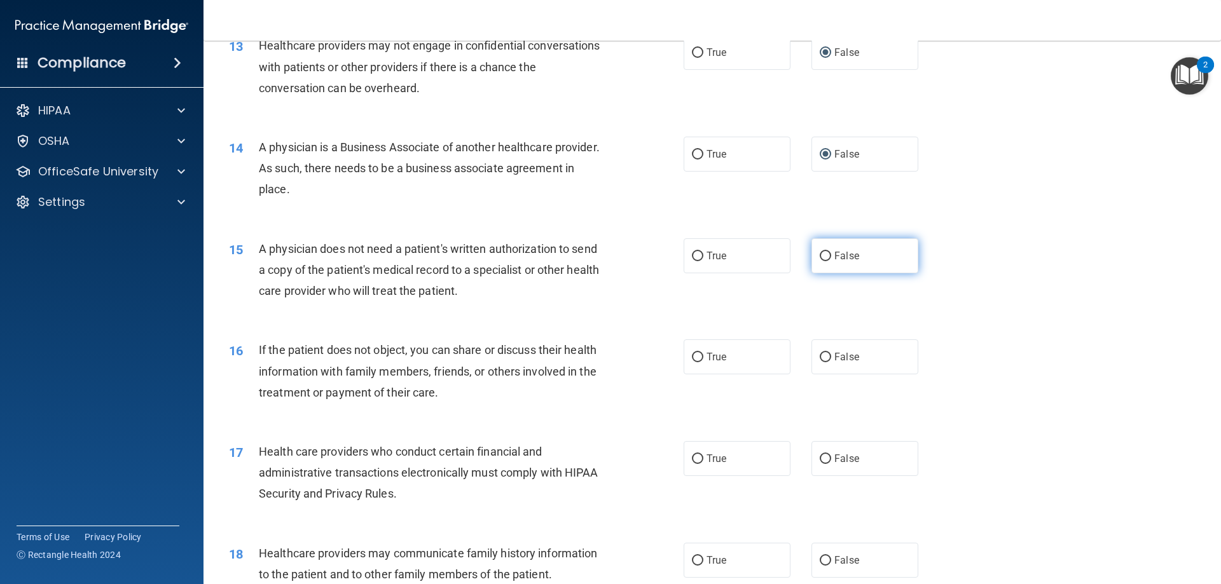
scroll to position [1208, 0]
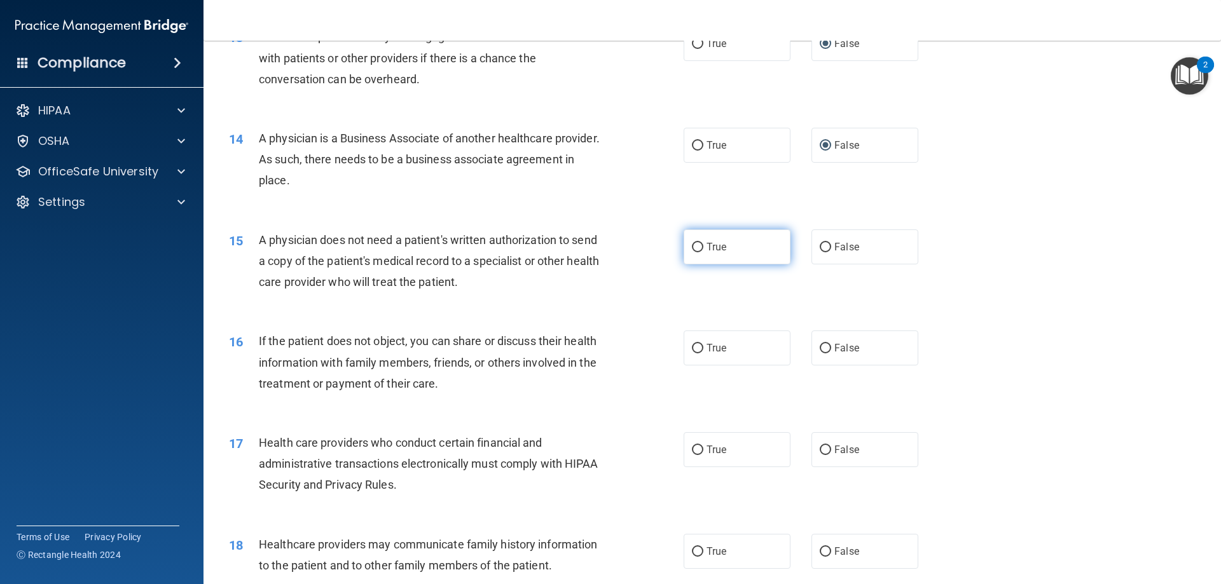
click at [693, 248] on input "True" at bounding box center [697, 248] width 11 height 10
radio input "true"
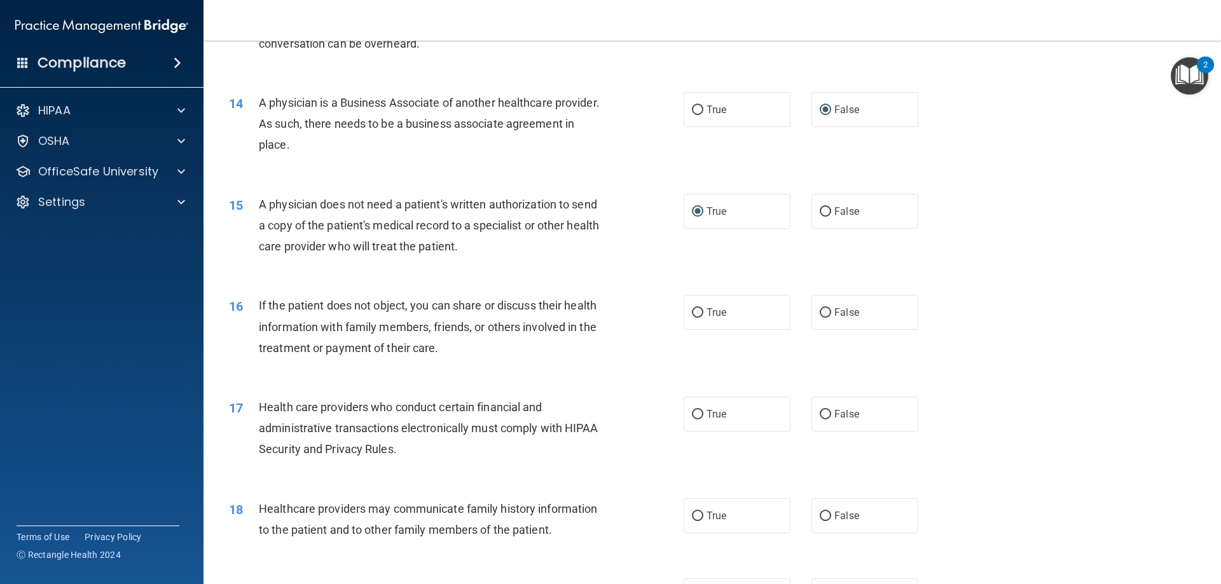
scroll to position [1336, 0]
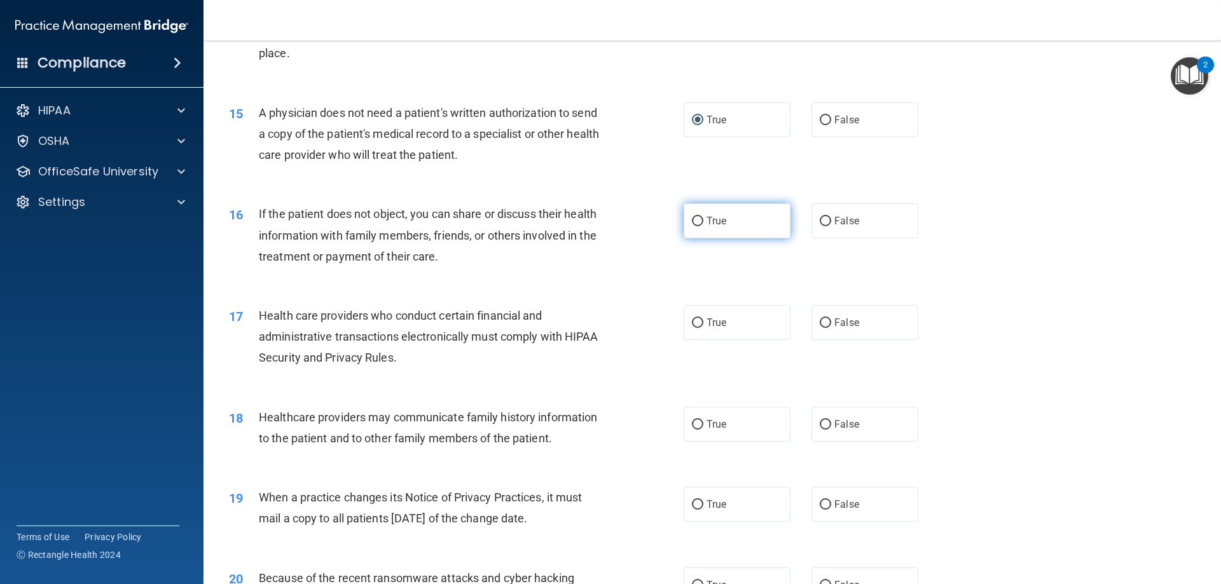
drag, startPoint x: 695, startPoint y: 223, endPoint x: 695, endPoint y: 234, distance: 11.4
click at [695, 223] on input "True" at bounding box center [697, 222] width 11 height 10
radio input "true"
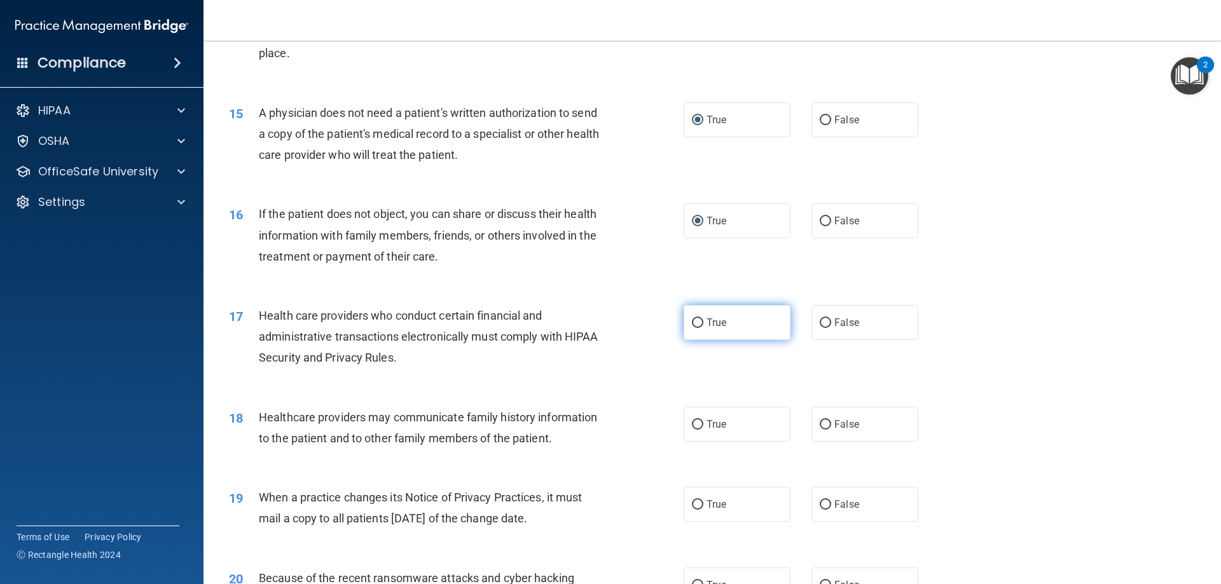
click at [696, 322] on input "True" at bounding box center [697, 324] width 11 height 10
radio input "true"
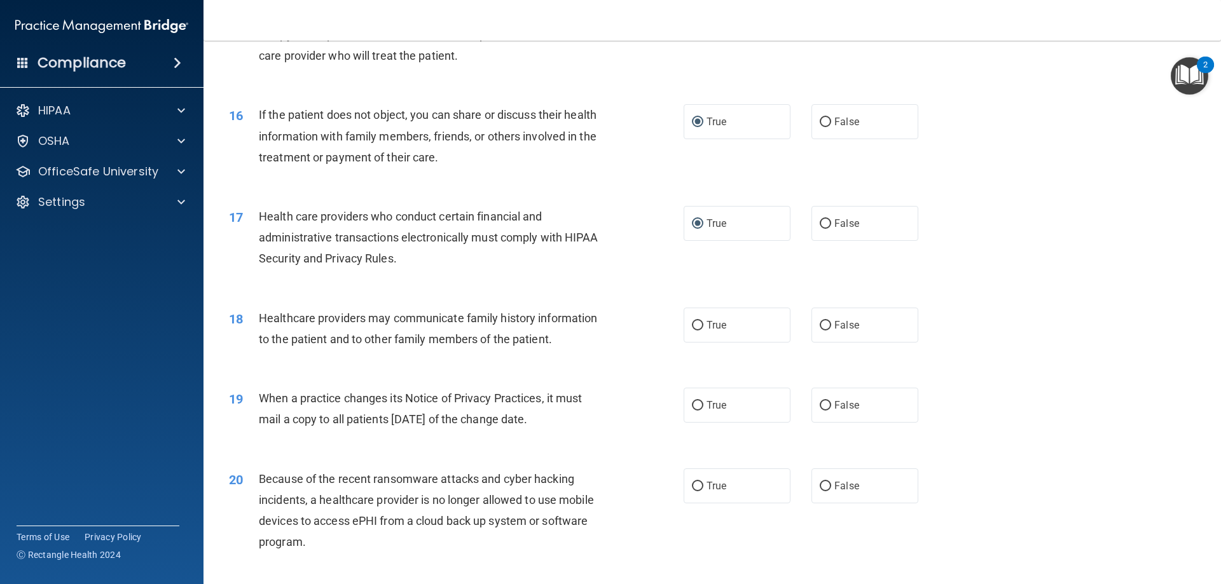
scroll to position [1463, 0]
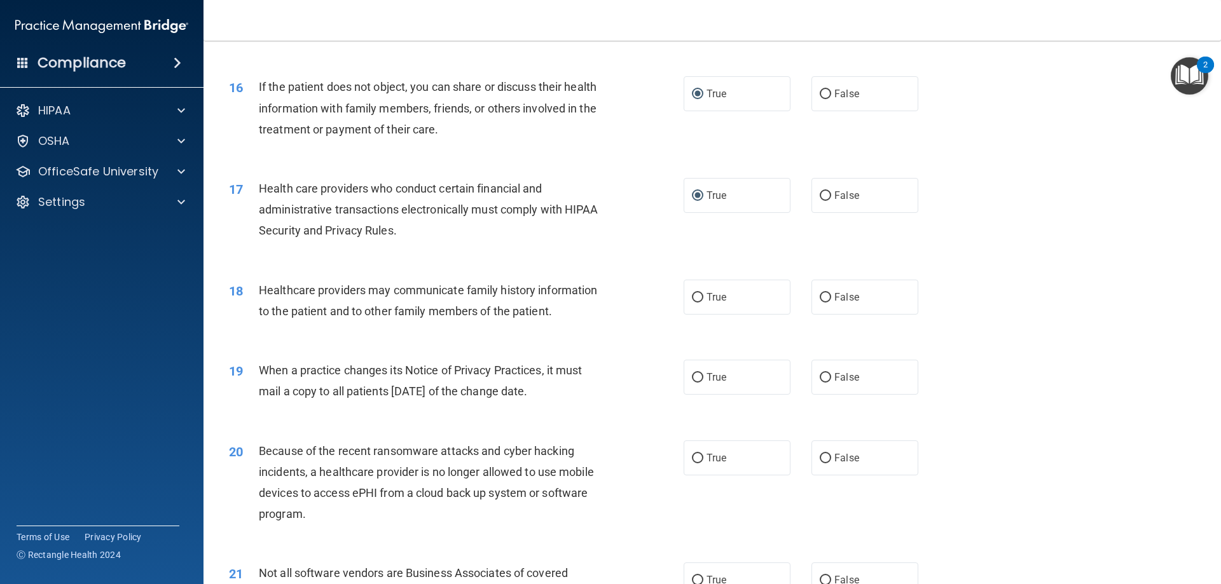
drag, startPoint x: 824, startPoint y: 296, endPoint x: 844, endPoint y: 343, distance: 51.6
click at [824, 296] on input "False" at bounding box center [825, 298] width 11 height 10
radio input "true"
click at [822, 380] on input "False" at bounding box center [825, 378] width 11 height 10
radio input "true"
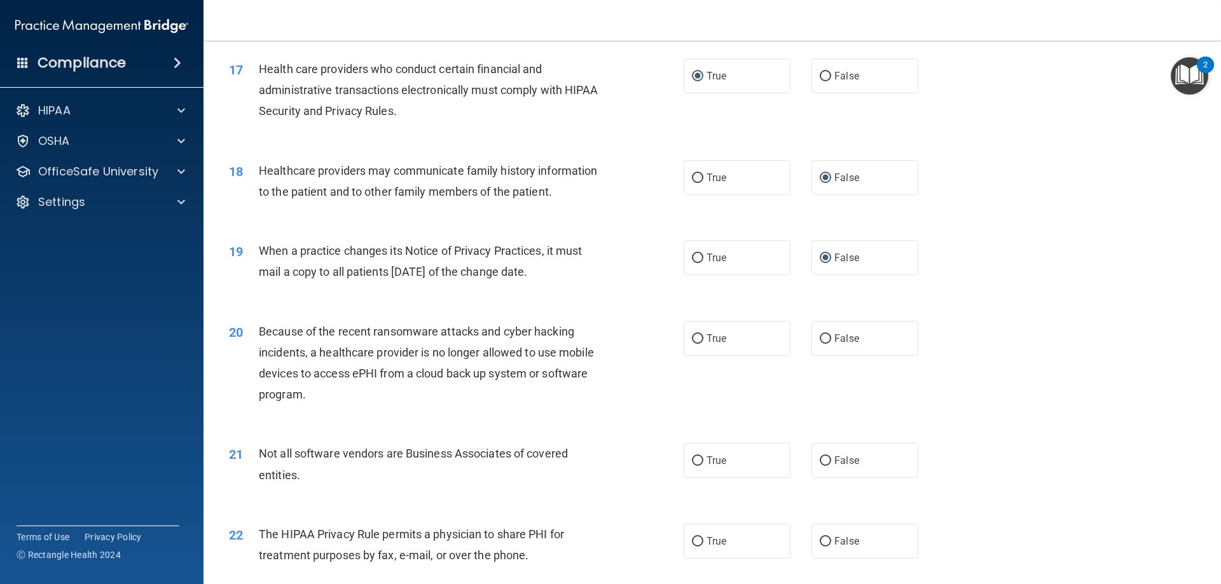
scroll to position [1590, 0]
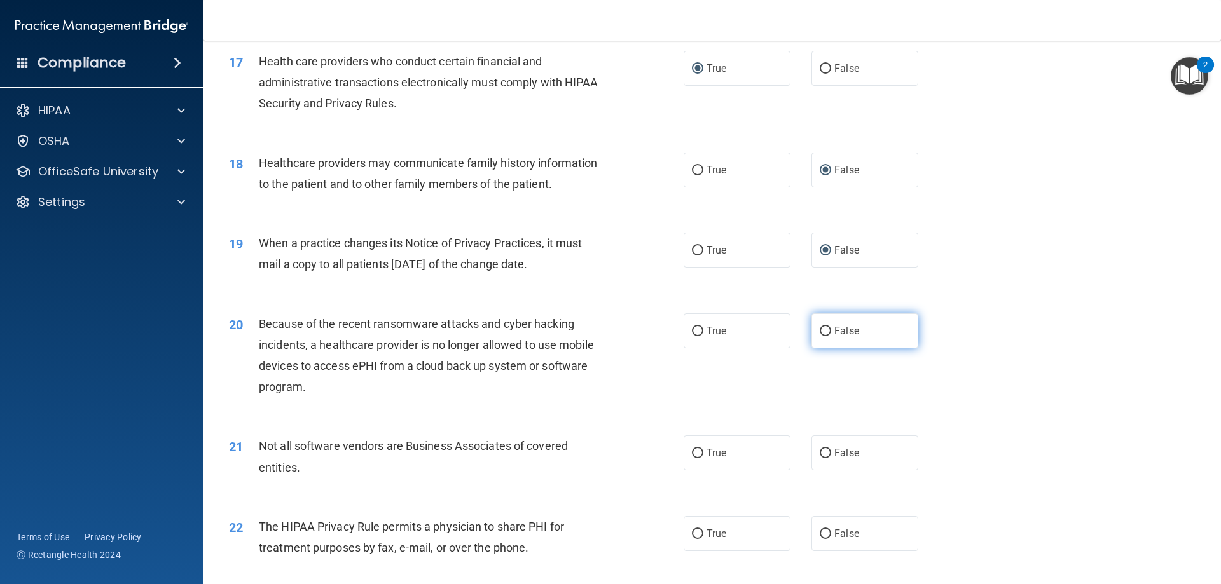
click at [820, 332] on input "False" at bounding box center [825, 332] width 11 height 10
radio input "true"
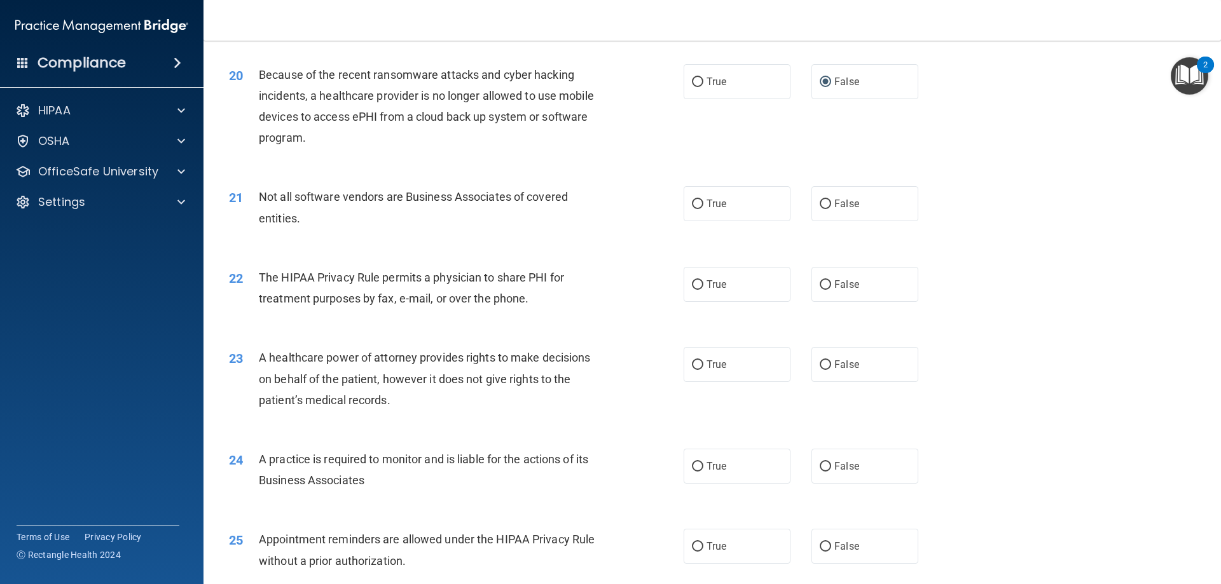
scroll to position [1844, 0]
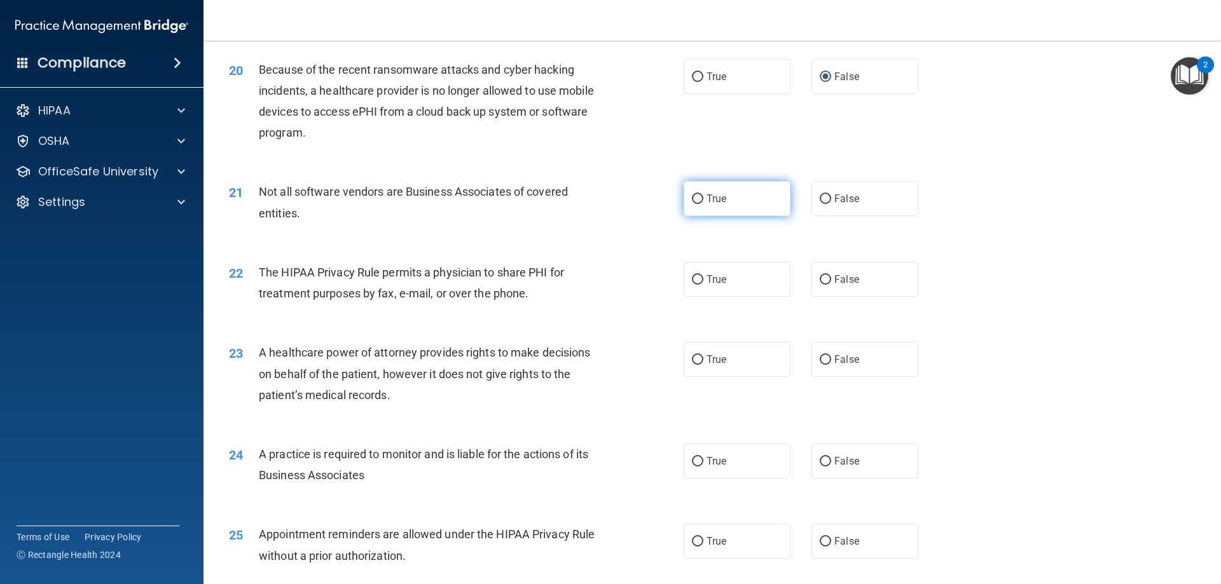
drag, startPoint x: 696, startPoint y: 199, endPoint x: 699, endPoint y: 208, distance: 9.3
click at [696, 199] on input "True" at bounding box center [697, 200] width 11 height 10
radio input "true"
click at [694, 280] on input "True" at bounding box center [697, 280] width 11 height 10
radio input "true"
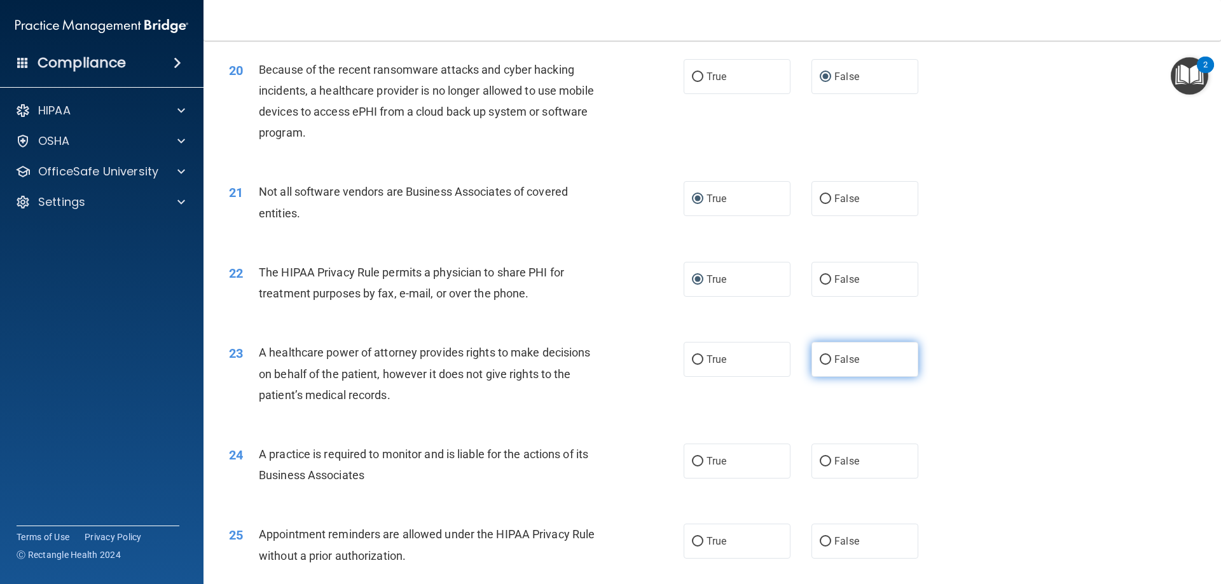
click at [820, 358] on input "False" at bounding box center [825, 361] width 11 height 10
radio input "true"
click at [823, 461] on input "False" at bounding box center [825, 462] width 11 height 10
radio input "true"
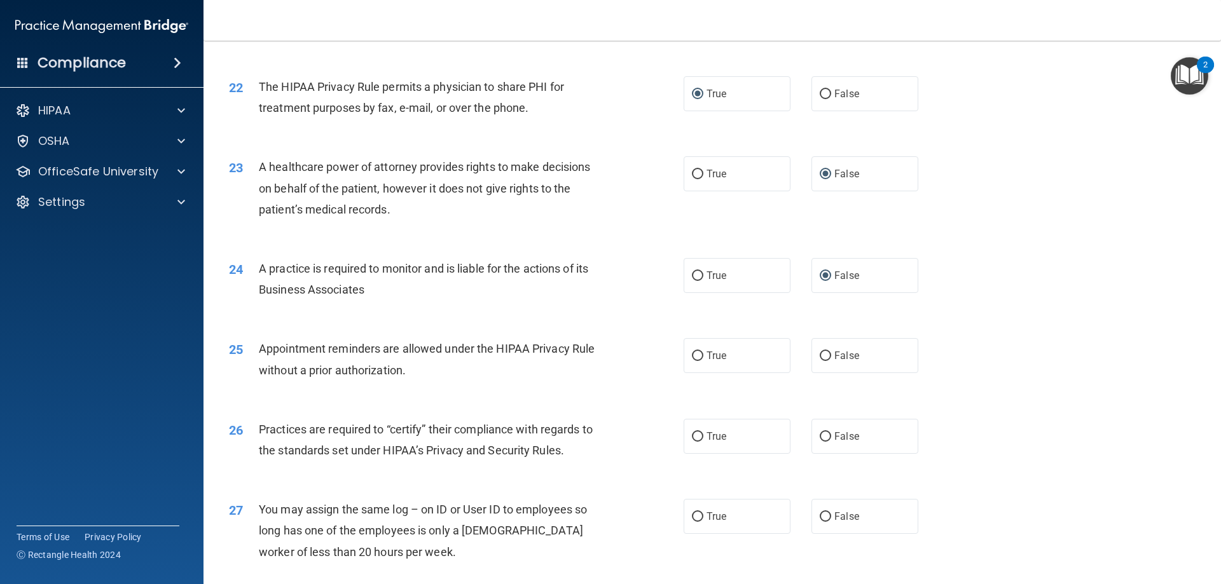
scroll to position [2035, 0]
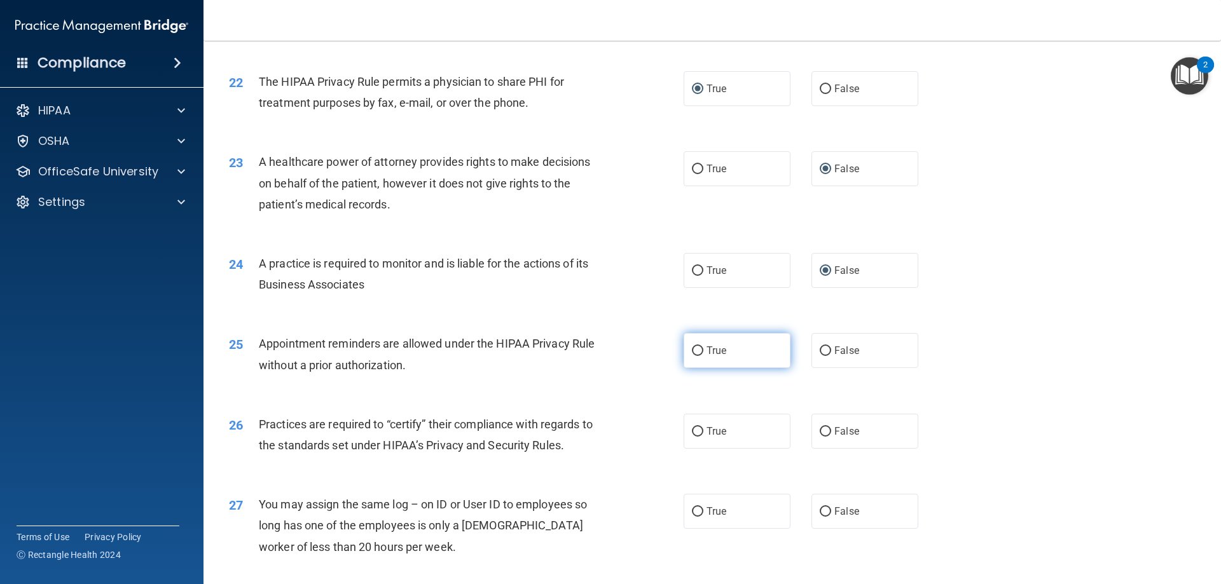
click at [693, 348] on input "True" at bounding box center [697, 352] width 11 height 10
radio input "true"
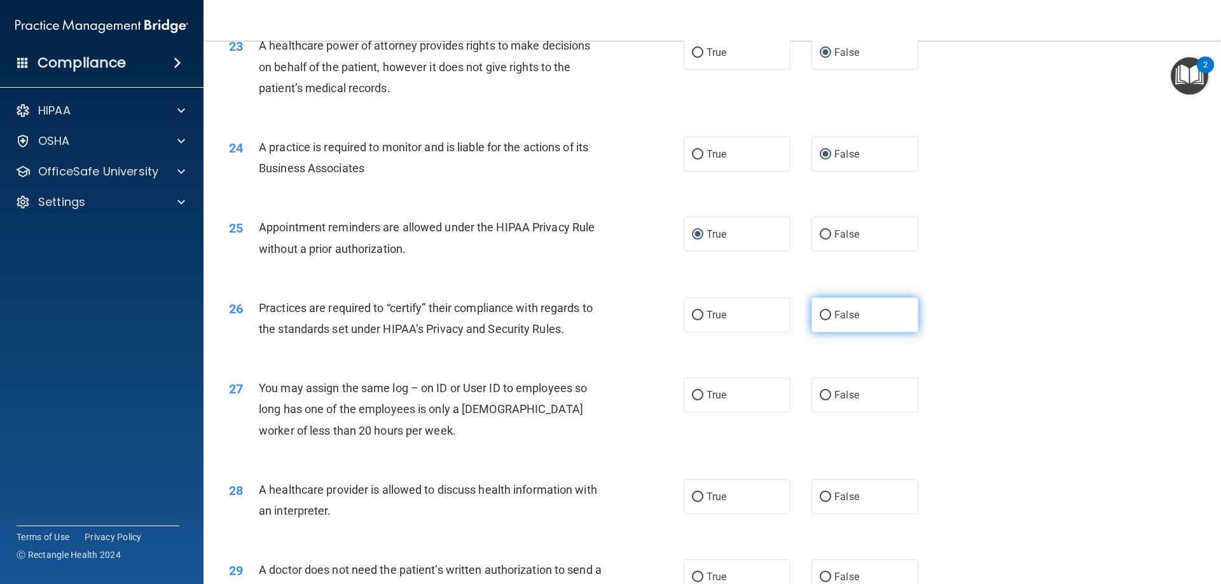
scroll to position [2162, 0]
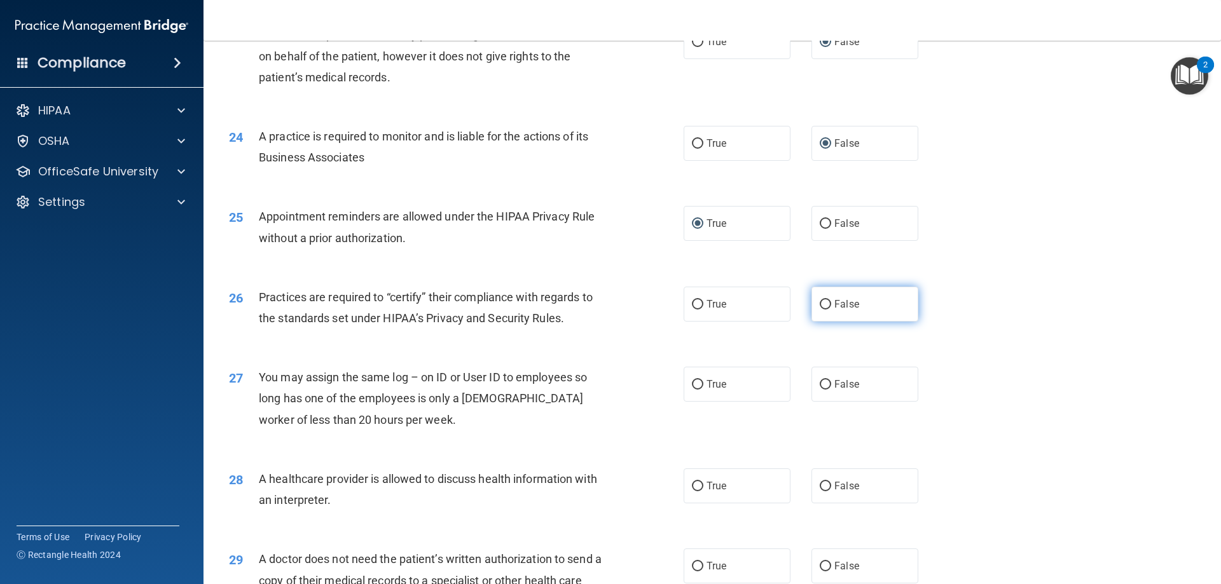
click at [820, 303] on input "False" at bounding box center [825, 305] width 11 height 10
radio input "true"
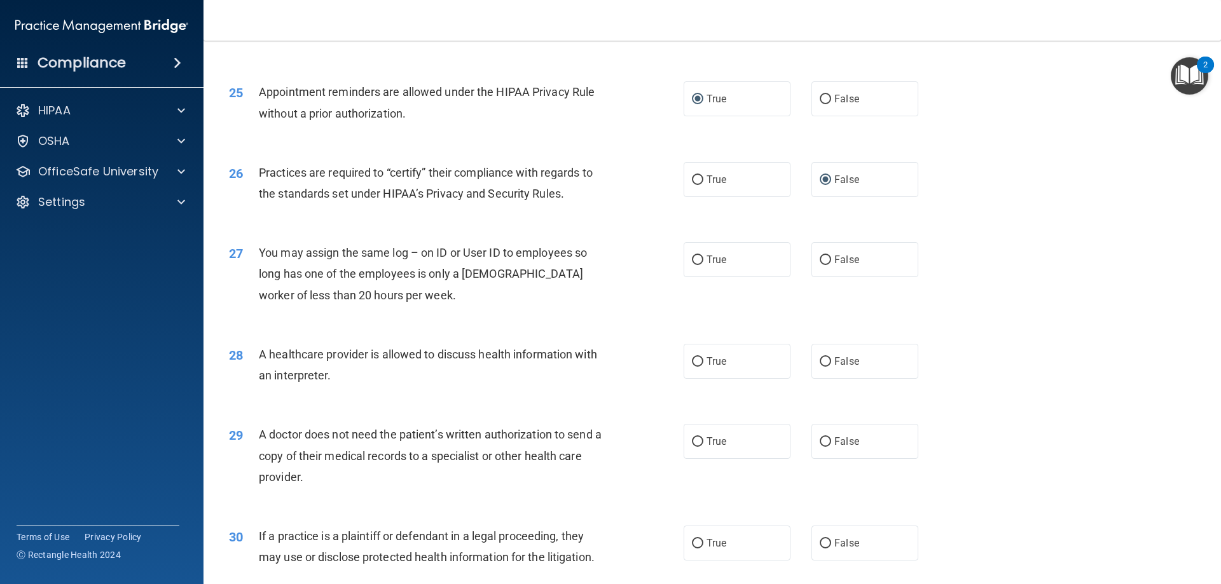
scroll to position [2290, 0]
drag, startPoint x: 819, startPoint y: 258, endPoint x: 831, endPoint y: 261, distance: 11.9
click at [820, 258] on input "False" at bounding box center [825, 258] width 11 height 10
radio input "true"
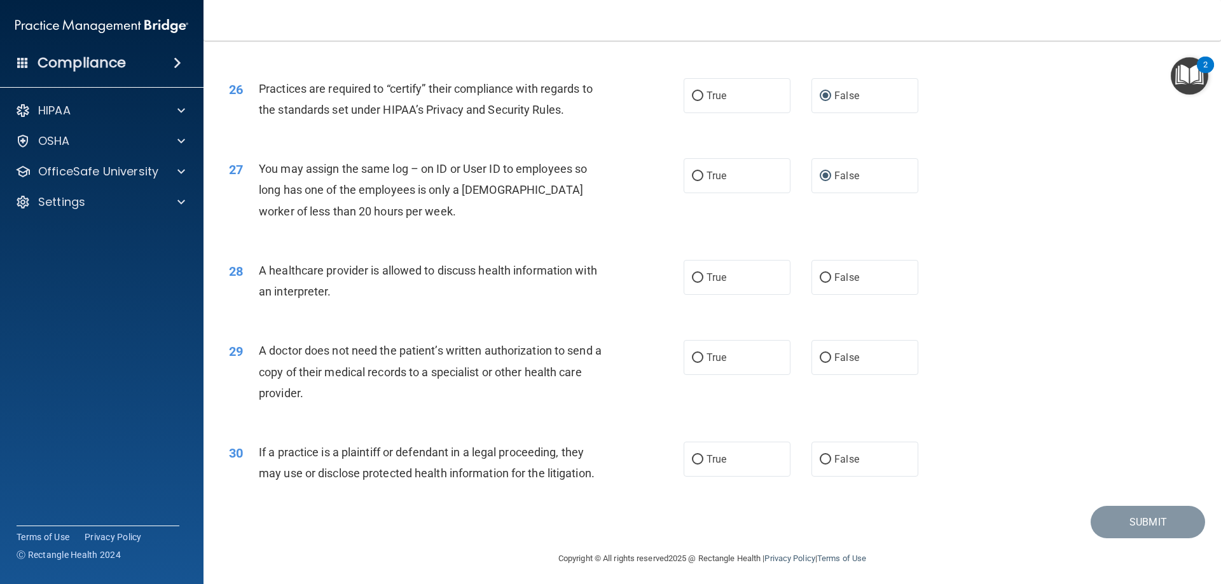
scroll to position [2376, 0]
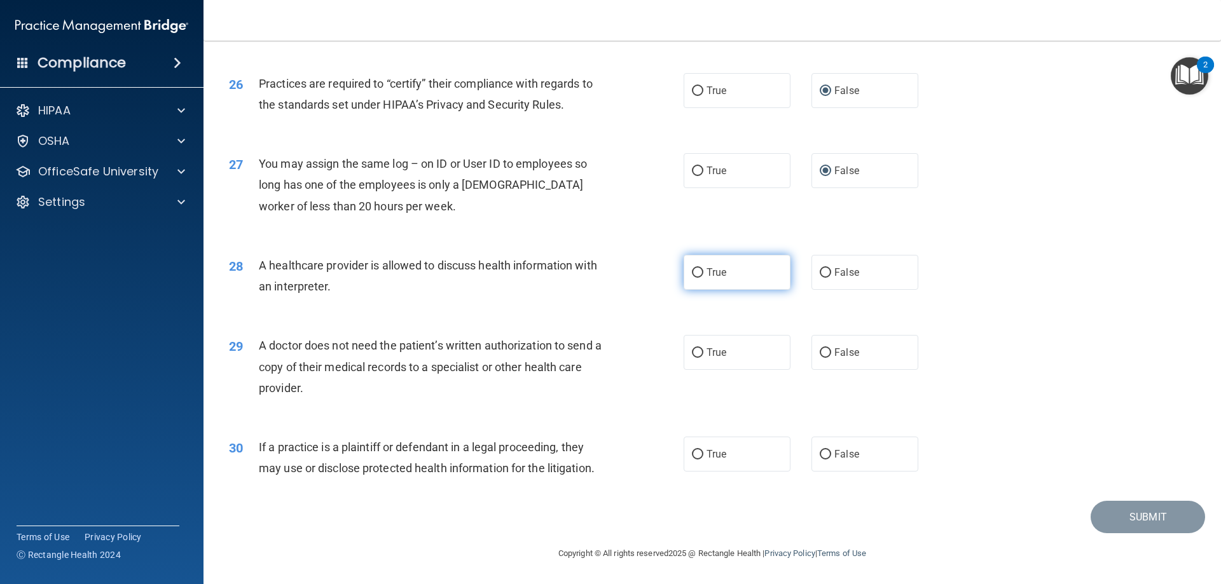
click at [693, 276] on input "True" at bounding box center [697, 273] width 11 height 10
radio input "true"
click at [693, 349] on input "True" at bounding box center [697, 354] width 11 height 10
radio input "true"
drag, startPoint x: 691, startPoint y: 452, endPoint x: 729, endPoint y: 493, distance: 55.4
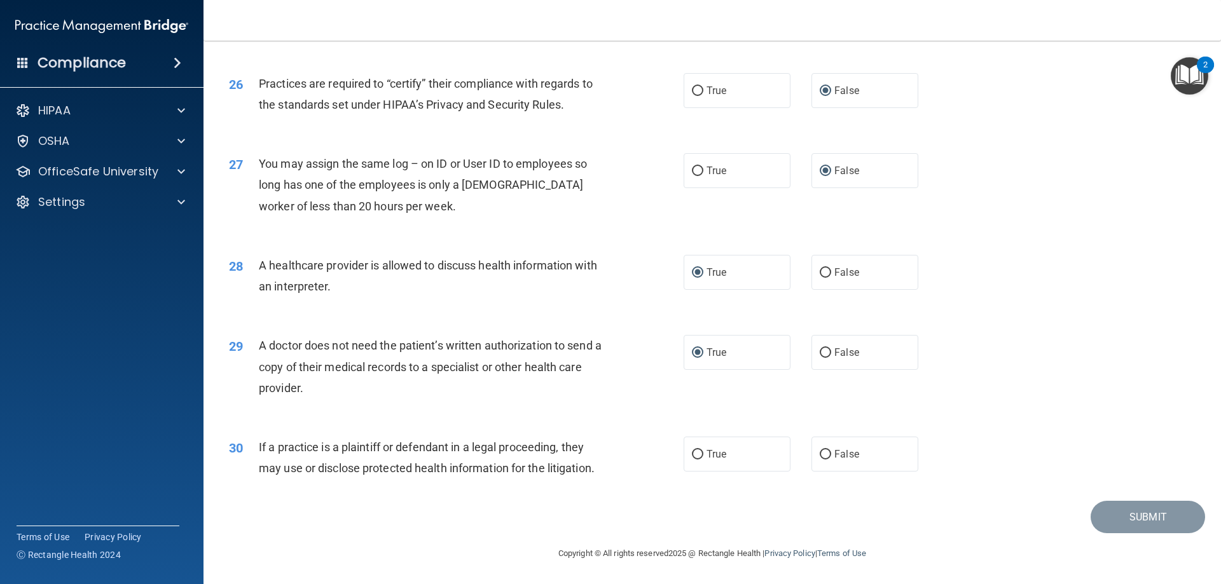
click at [692, 453] on input "True" at bounding box center [697, 455] width 11 height 10
radio input "true"
click at [1145, 513] on button "Submit" at bounding box center [1148, 517] width 114 height 32
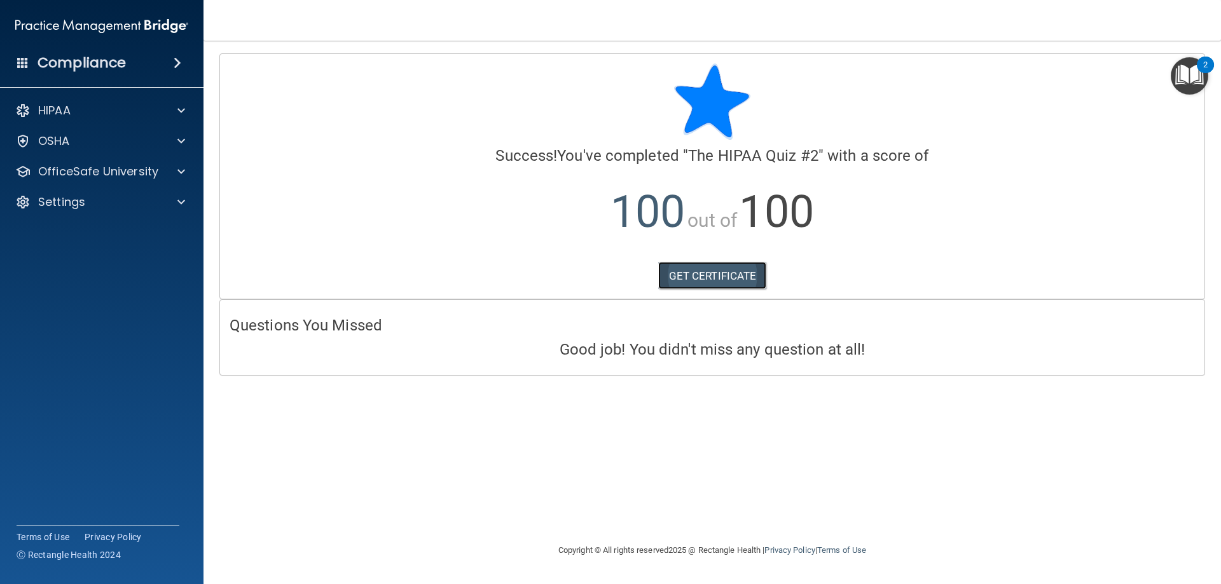
click at [715, 278] on link "GET CERTIFICATE" at bounding box center [712, 276] width 109 height 28
click at [141, 170] on p "OfficeSafe University" at bounding box center [98, 171] width 120 height 15
click at [154, 202] on img at bounding box center [154, 203] width 16 height 16
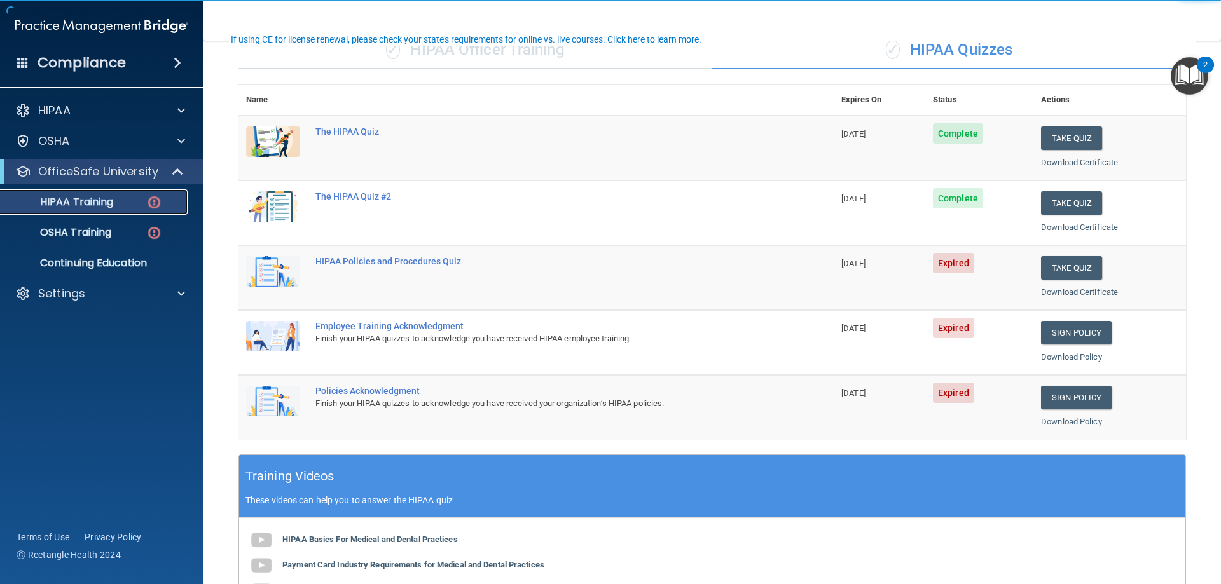
scroll to position [127, 0]
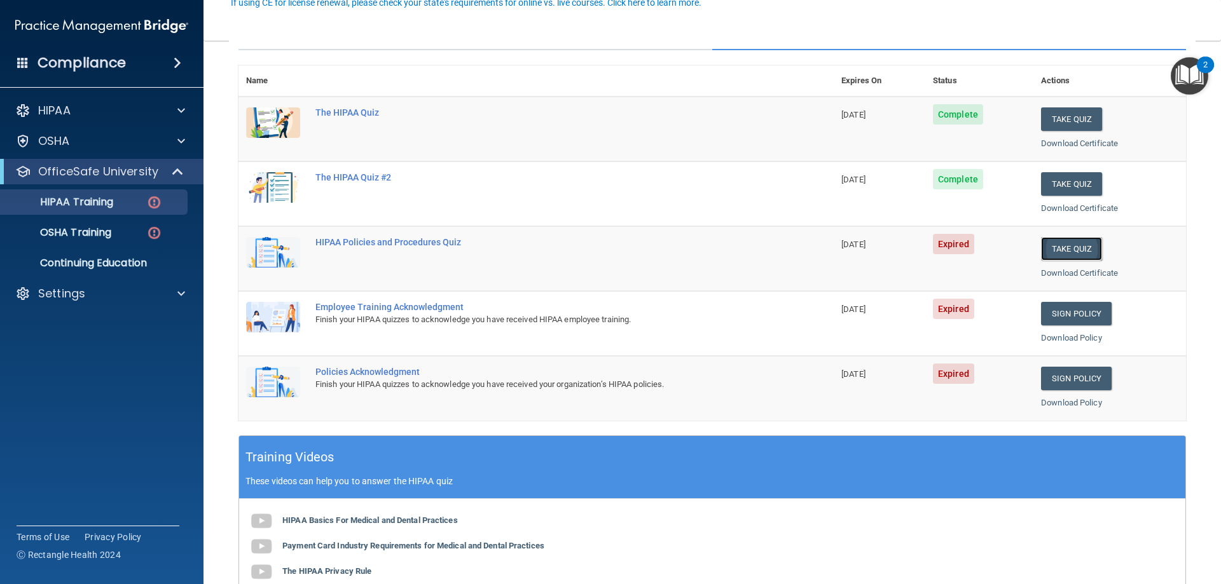
click at [1052, 250] on button "Take Quiz" at bounding box center [1071, 249] width 61 height 24
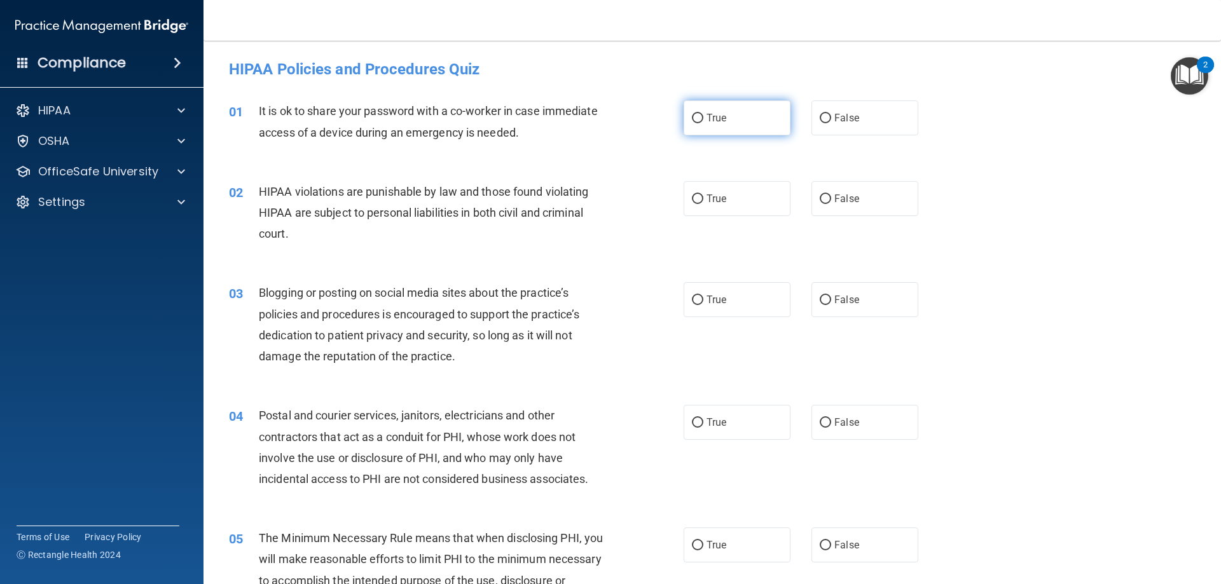
click at [692, 118] on input "True" at bounding box center [697, 119] width 11 height 10
radio input "true"
click at [820, 114] on input "False" at bounding box center [825, 119] width 11 height 10
radio input "true"
click at [613, 153] on div "01 It is ok to share your password with a co-worker in case immediate access of…" at bounding box center [712, 125] width 986 height 80
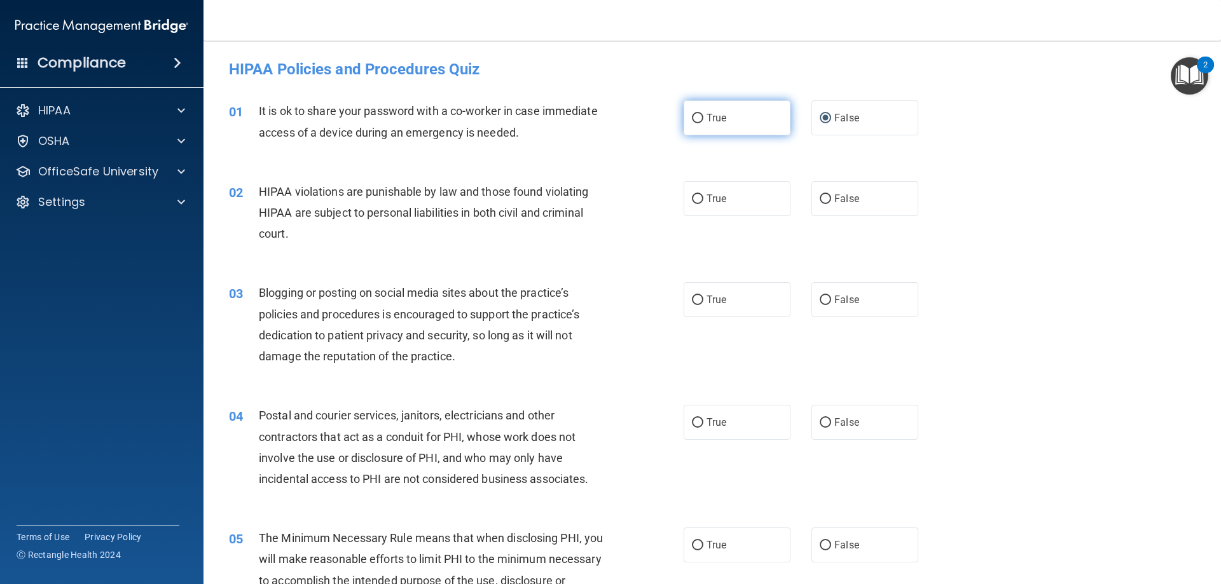
click at [692, 120] on input "True" at bounding box center [697, 119] width 11 height 10
radio input "true"
click at [821, 114] on input "False" at bounding box center [825, 119] width 11 height 10
radio input "true"
radio input "false"
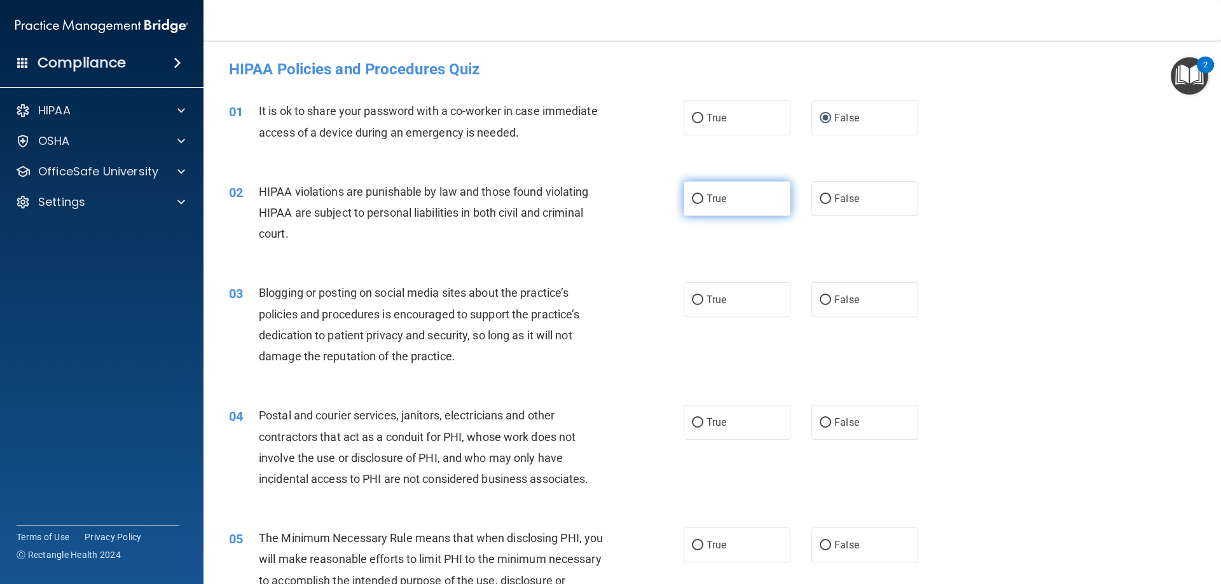
click at [693, 200] on input "True" at bounding box center [697, 200] width 11 height 10
radio input "true"
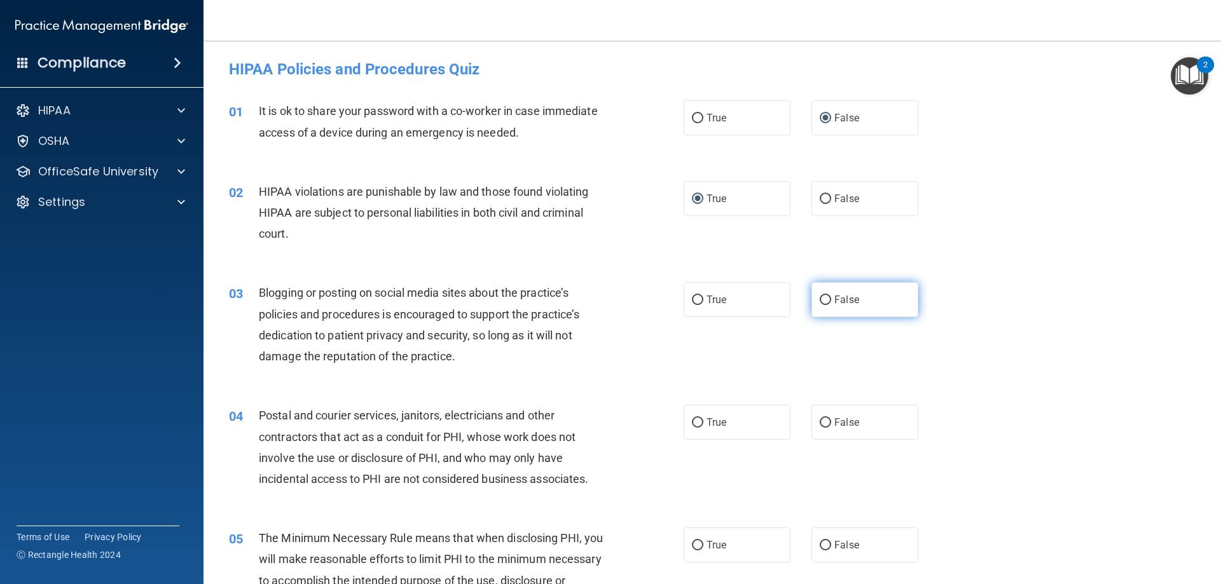
click at [823, 297] on input "False" at bounding box center [825, 301] width 11 height 10
radio input "true"
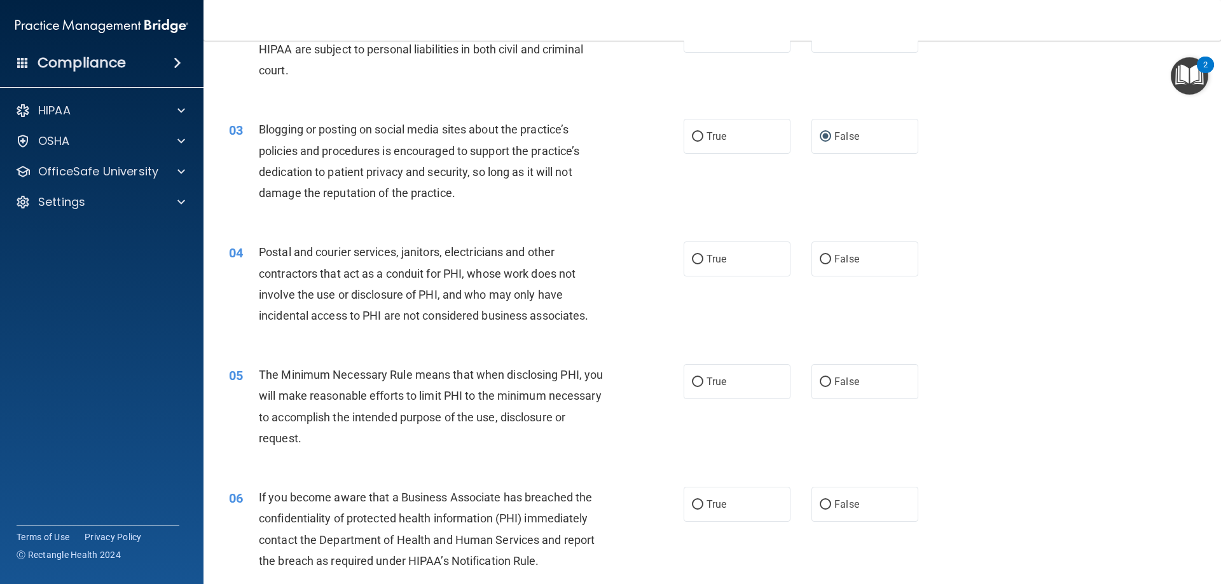
scroll to position [191, 0]
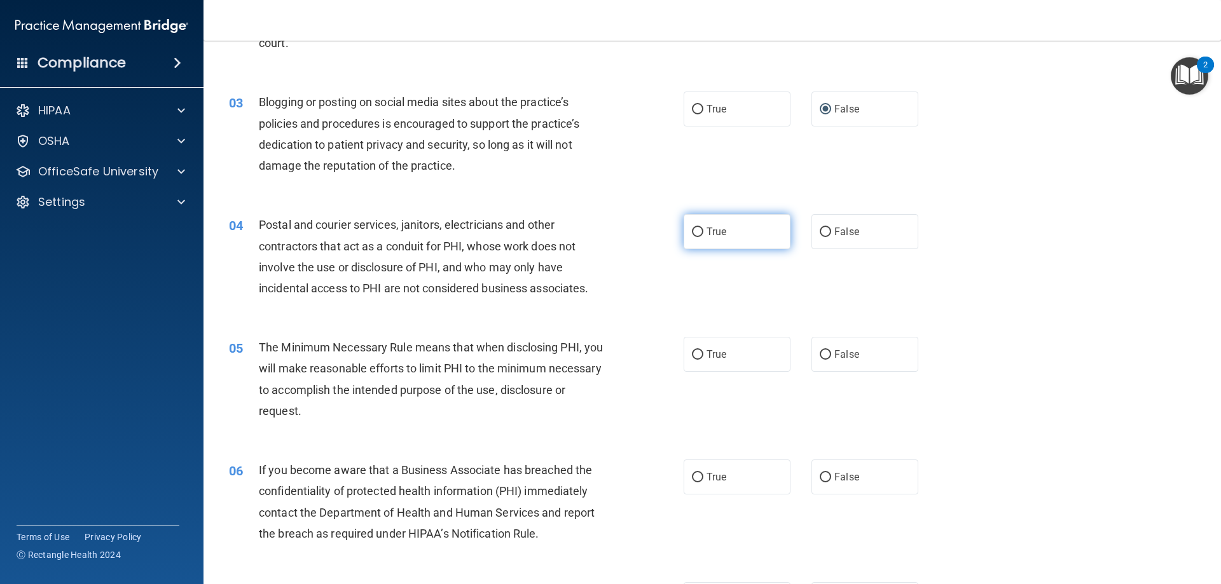
click at [692, 232] on input "True" at bounding box center [697, 233] width 11 height 10
radio input "true"
click at [695, 355] on input "True" at bounding box center [697, 355] width 11 height 10
radio input "true"
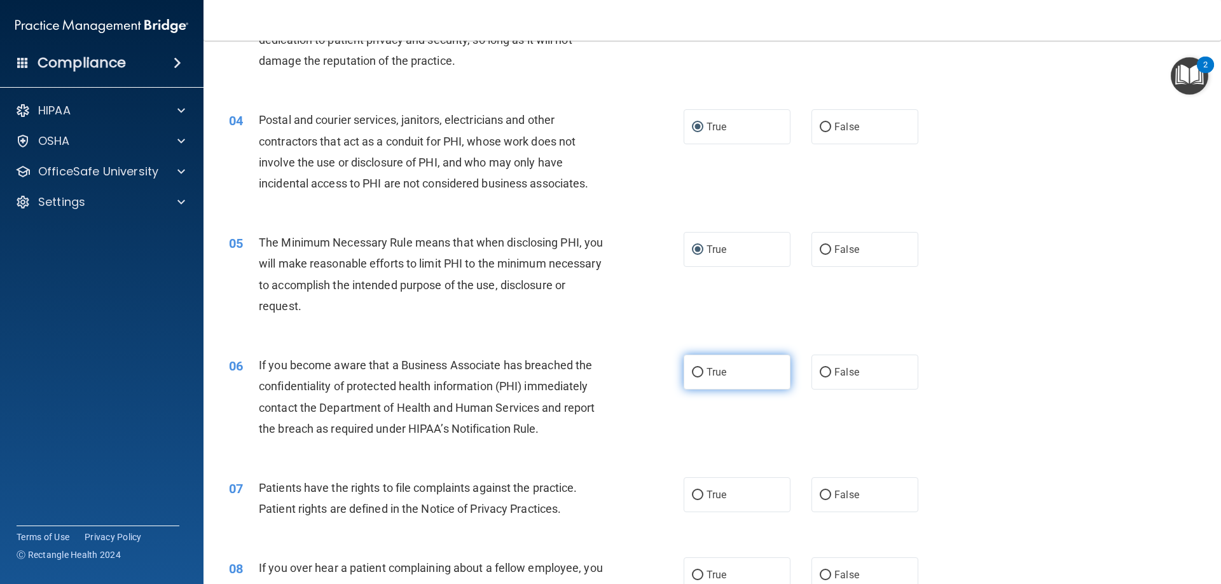
scroll to position [318, 0]
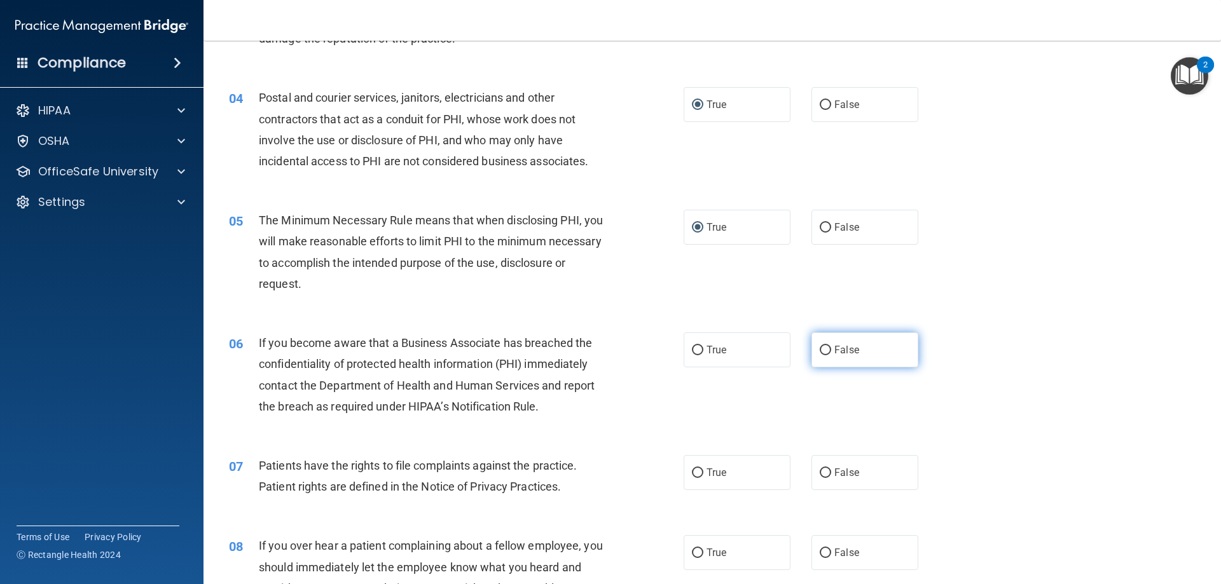
click at [820, 349] on input "False" at bounding box center [825, 351] width 11 height 10
radio input "true"
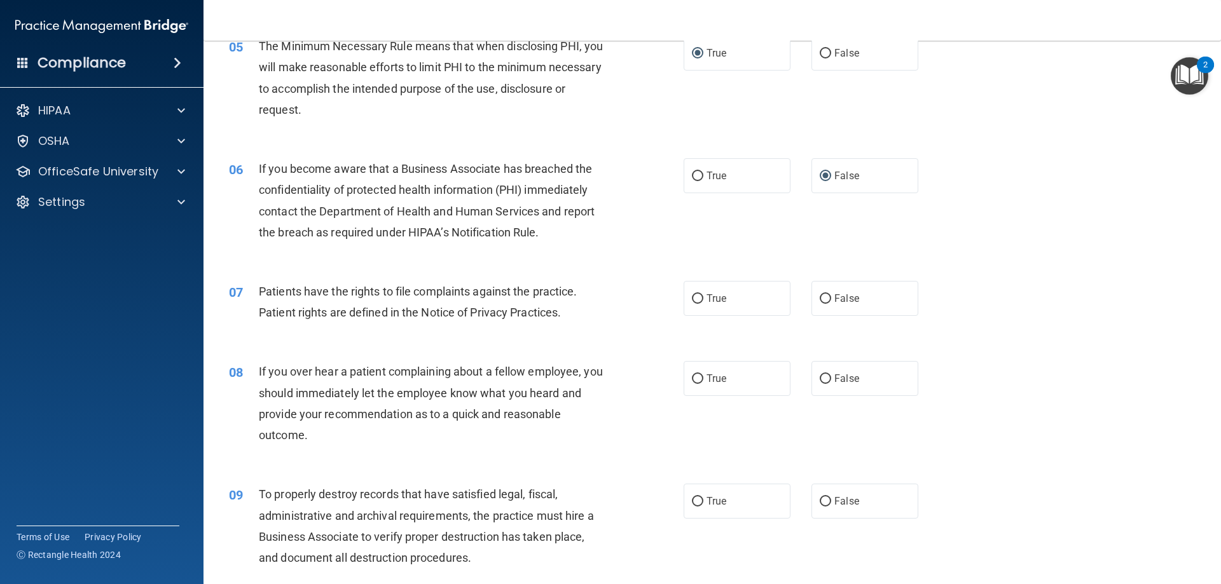
scroll to position [509, 0]
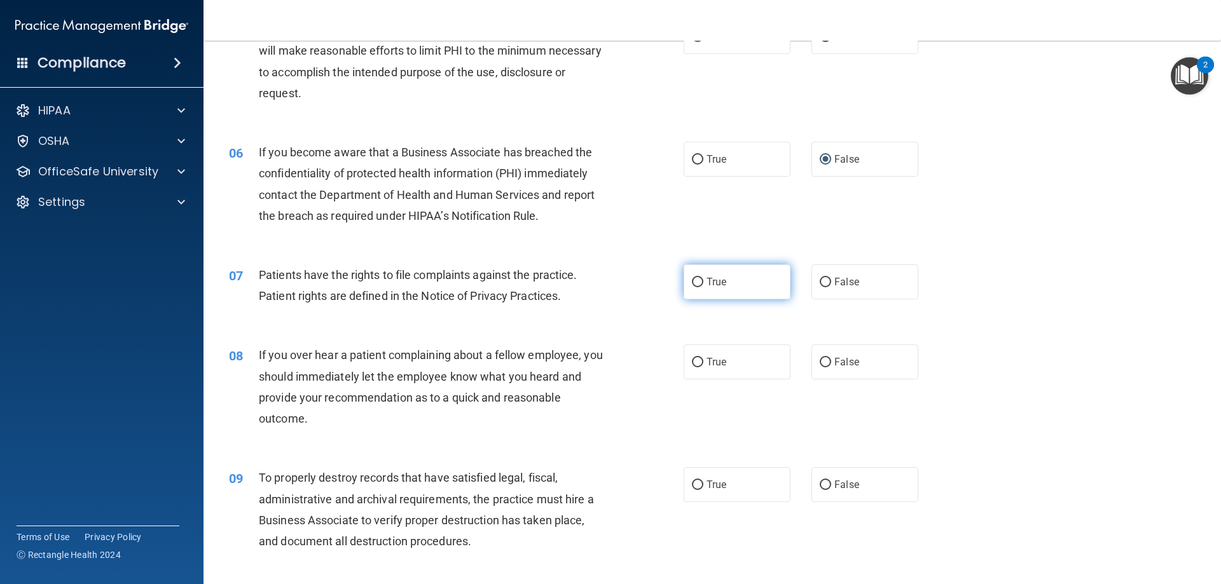
click at [692, 279] on input "True" at bounding box center [697, 283] width 11 height 10
radio input "true"
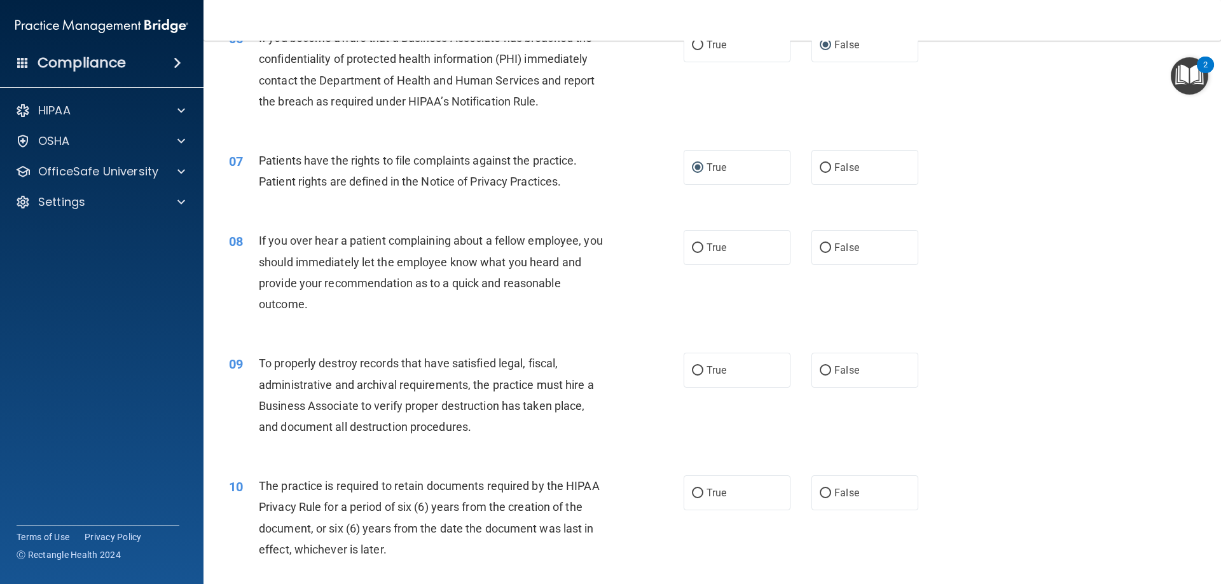
scroll to position [700, 0]
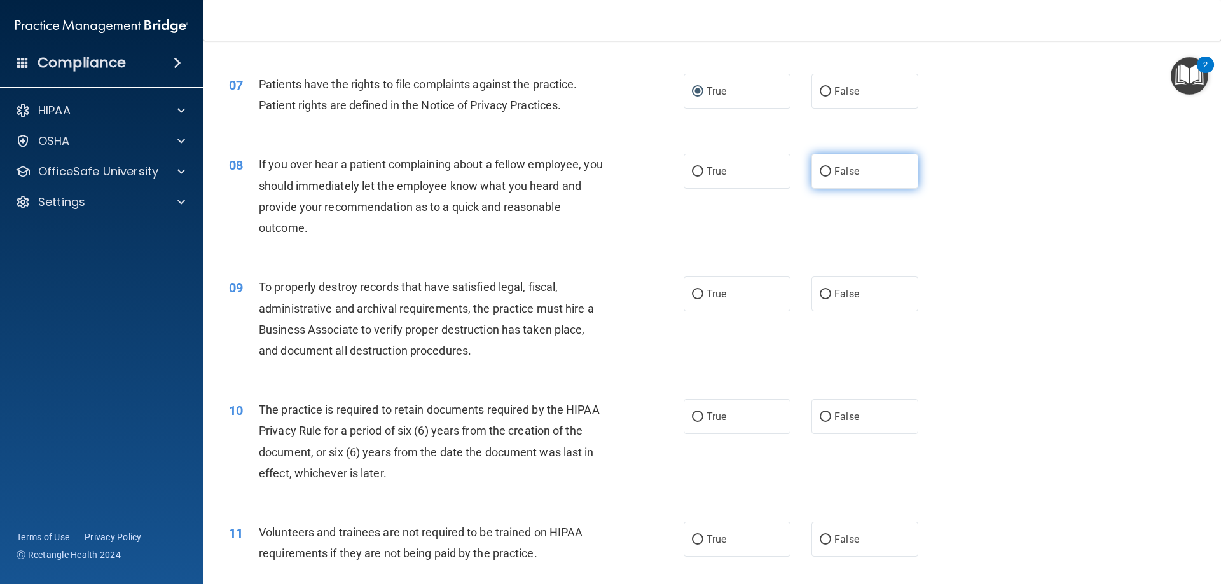
click at [820, 169] on input "False" at bounding box center [825, 172] width 11 height 10
radio input "true"
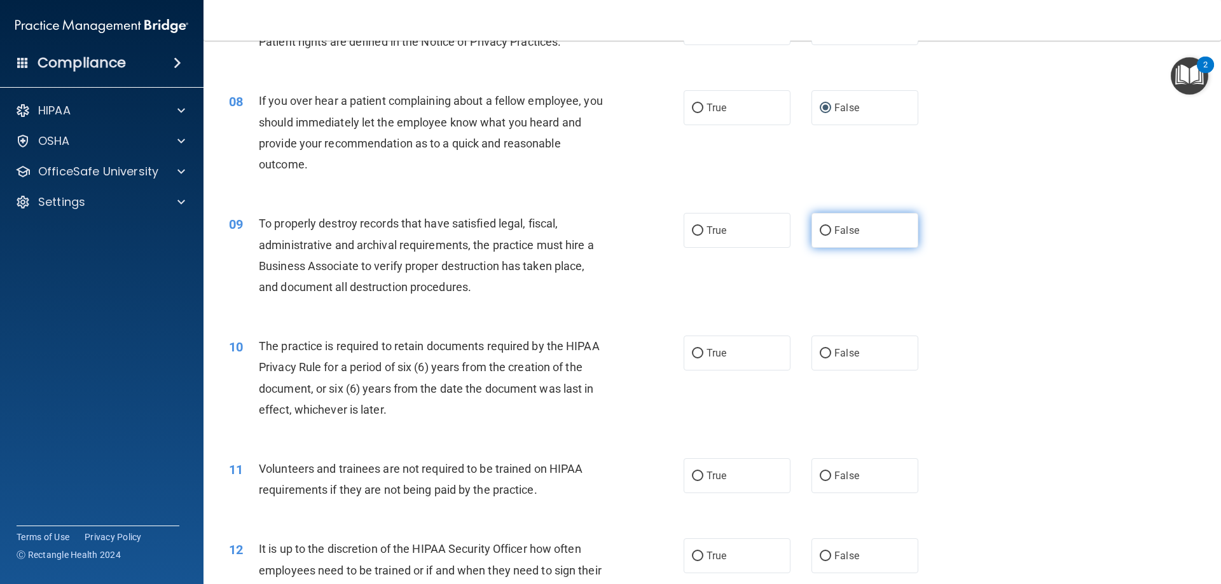
click at [821, 229] on input "False" at bounding box center [825, 231] width 11 height 10
radio input "true"
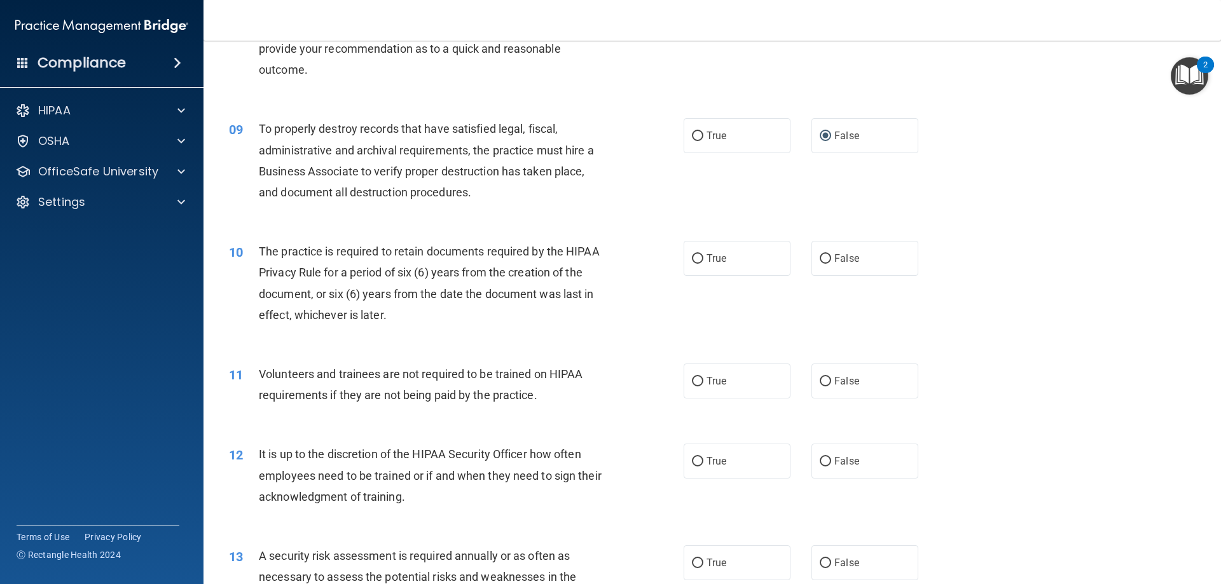
scroll to position [890, 0]
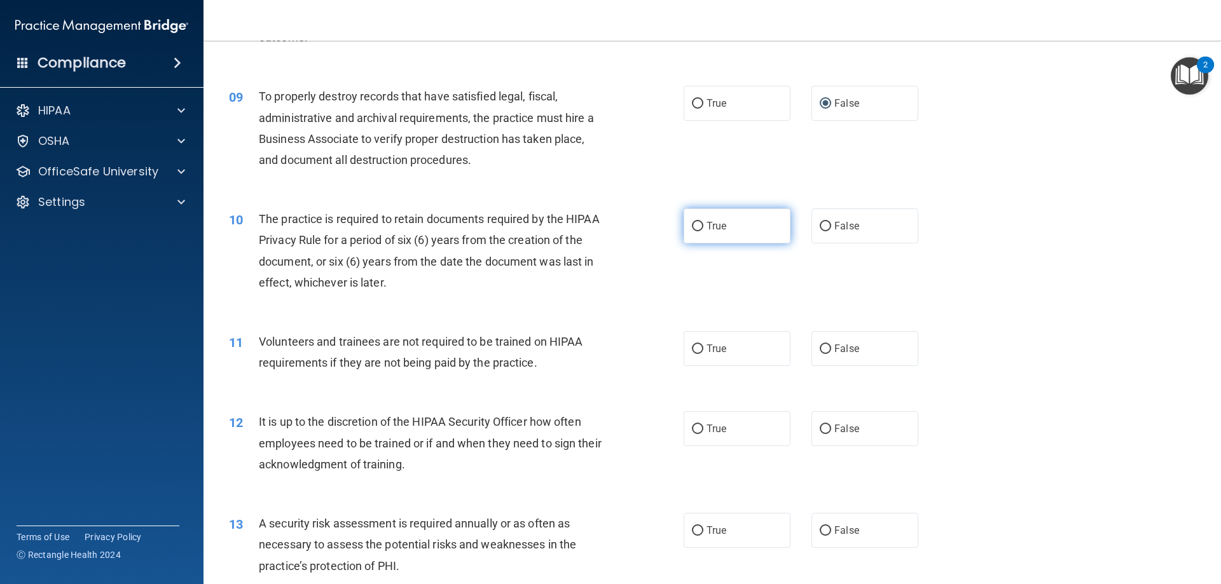
click at [693, 227] on input "True" at bounding box center [697, 227] width 11 height 10
radio input "true"
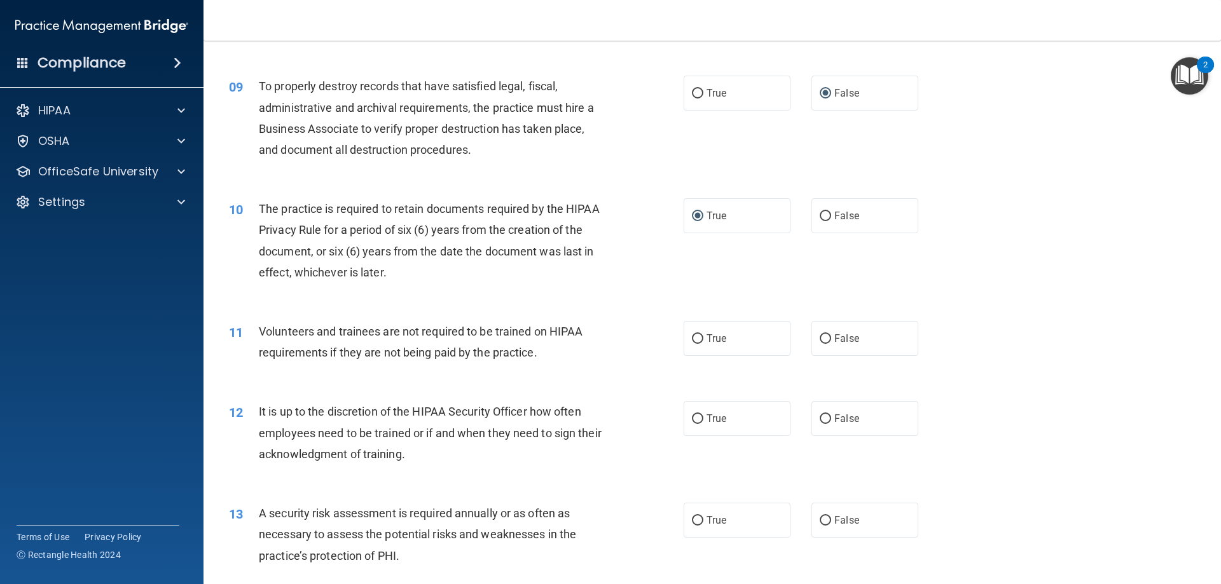
scroll to position [954, 0]
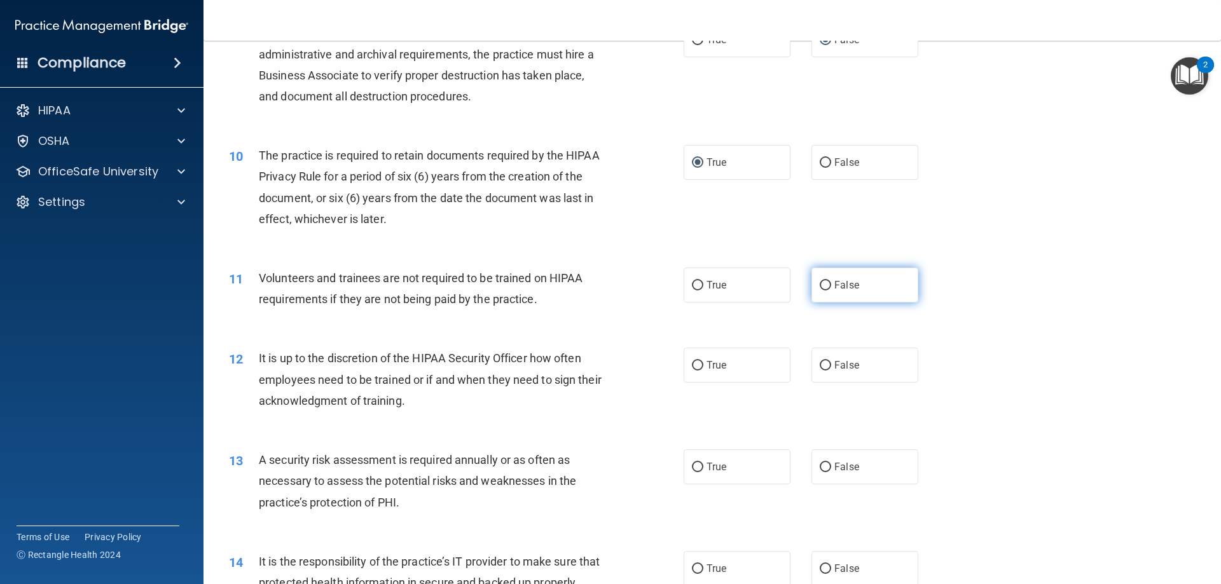
click at [821, 285] on input "False" at bounding box center [825, 286] width 11 height 10
radio input "true"
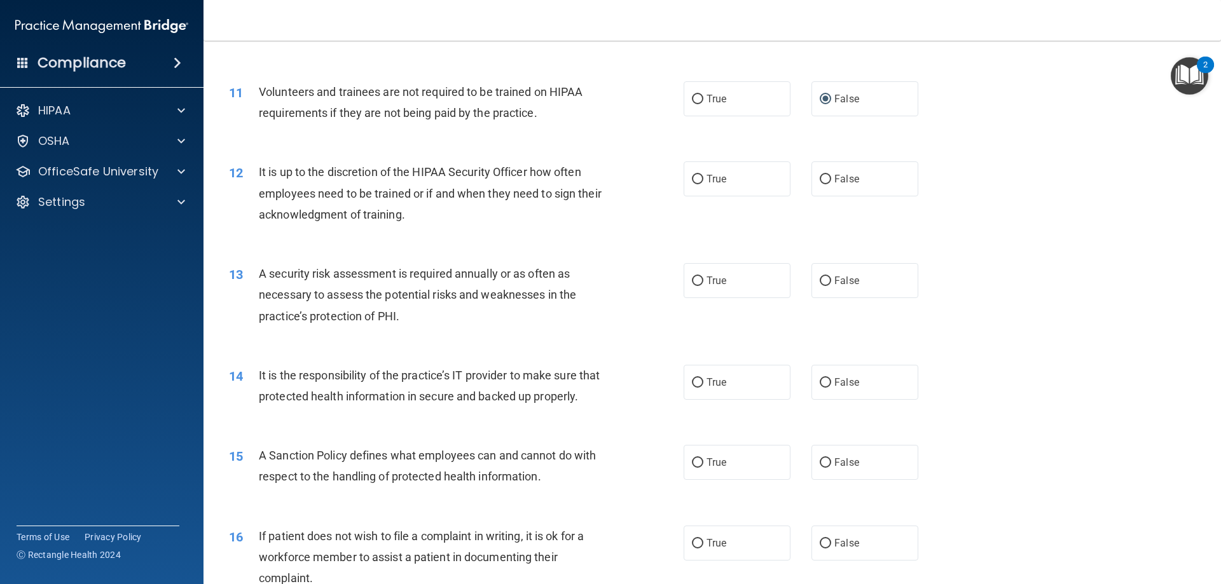
scroll to position [1145, 0]
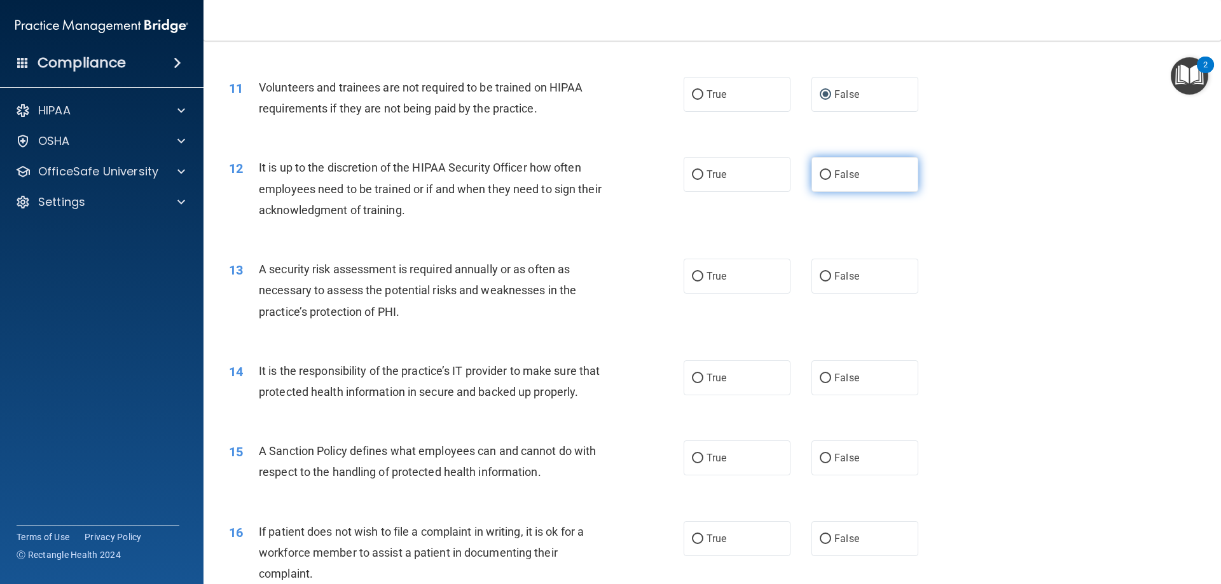
click at [820, 174] on input "False" at bounding box center [825, 175] width 11 height 10
radio input "true"
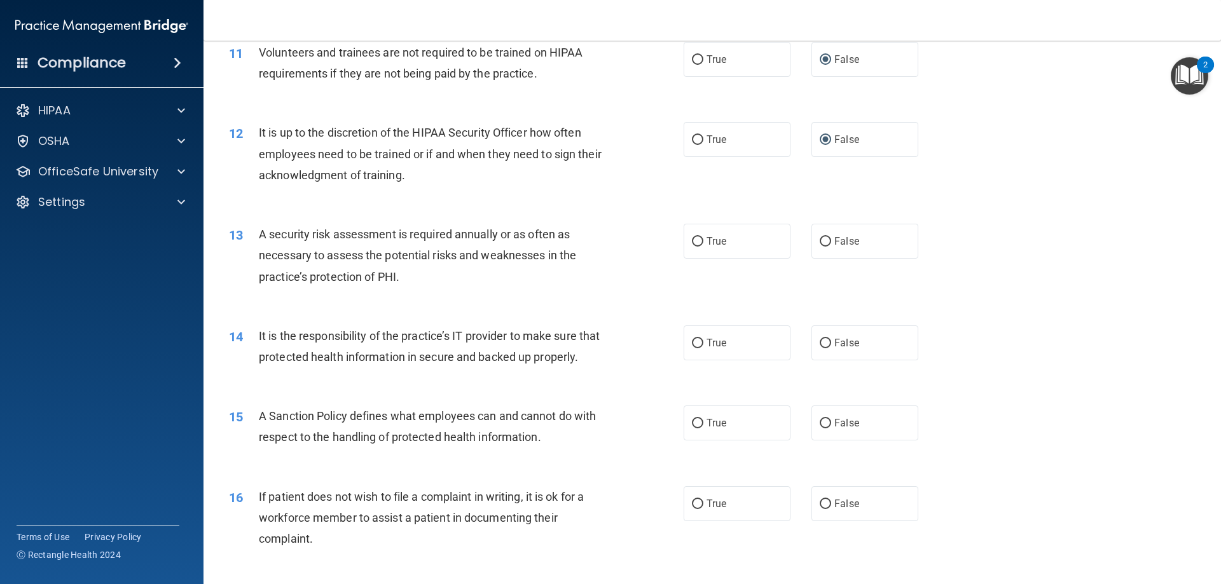
scroll to position [1208, 0]
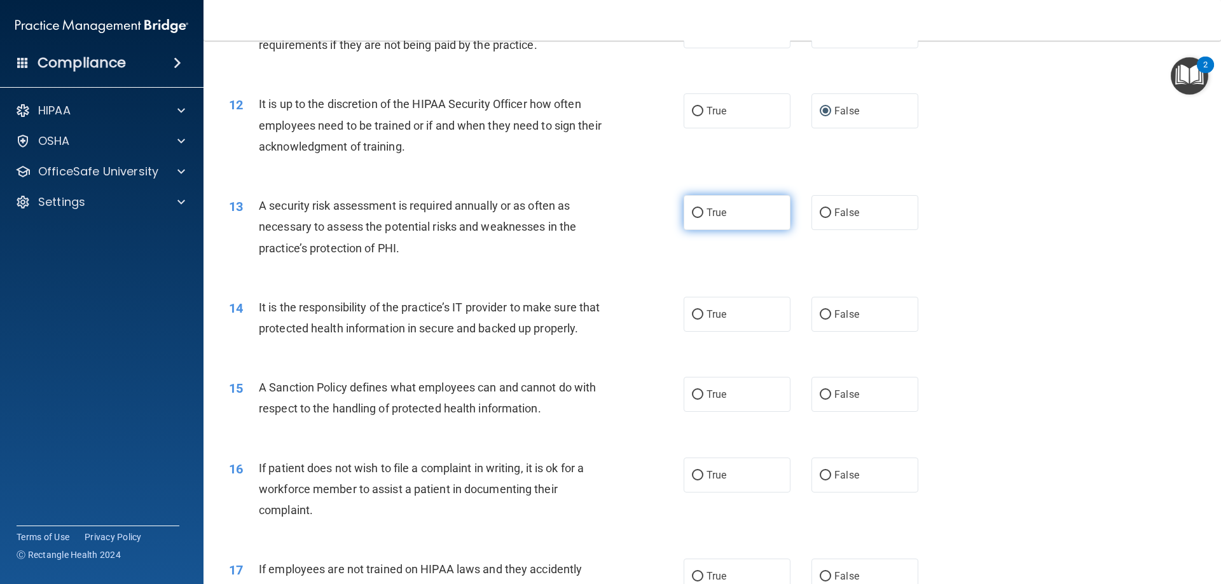
click at [692, 214] on input "True" at bounding box center [697, 214] width 11 height 10
radio input "true"
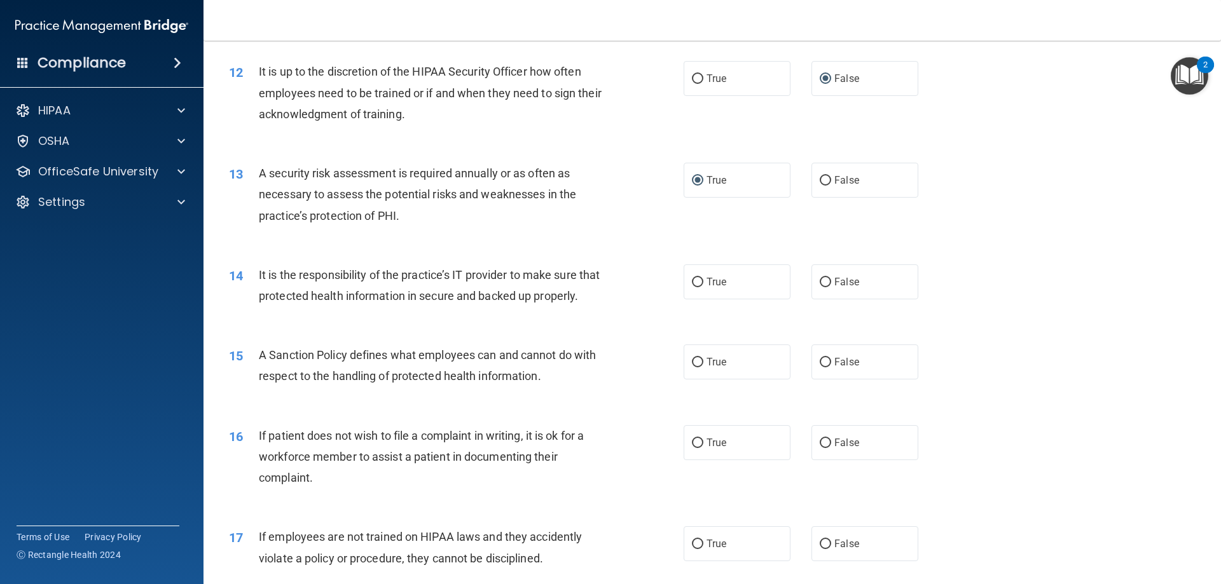
scroll to position [1272, 0]
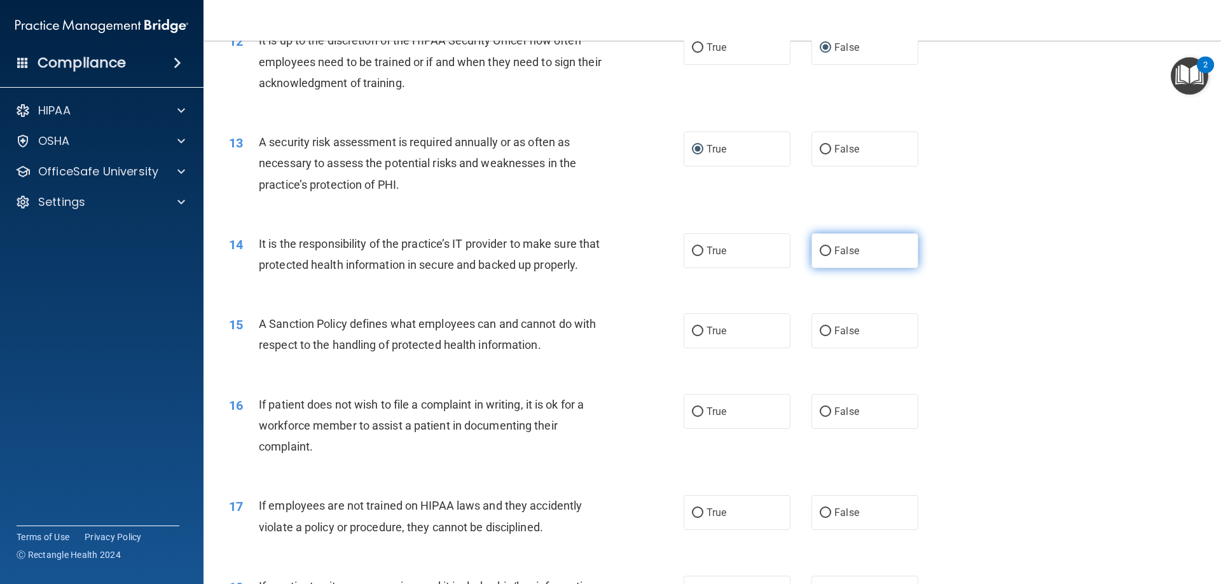
click at [820, 247] on input "False" at bounding box center [825, 252] width 11 height 10
radio input "true"
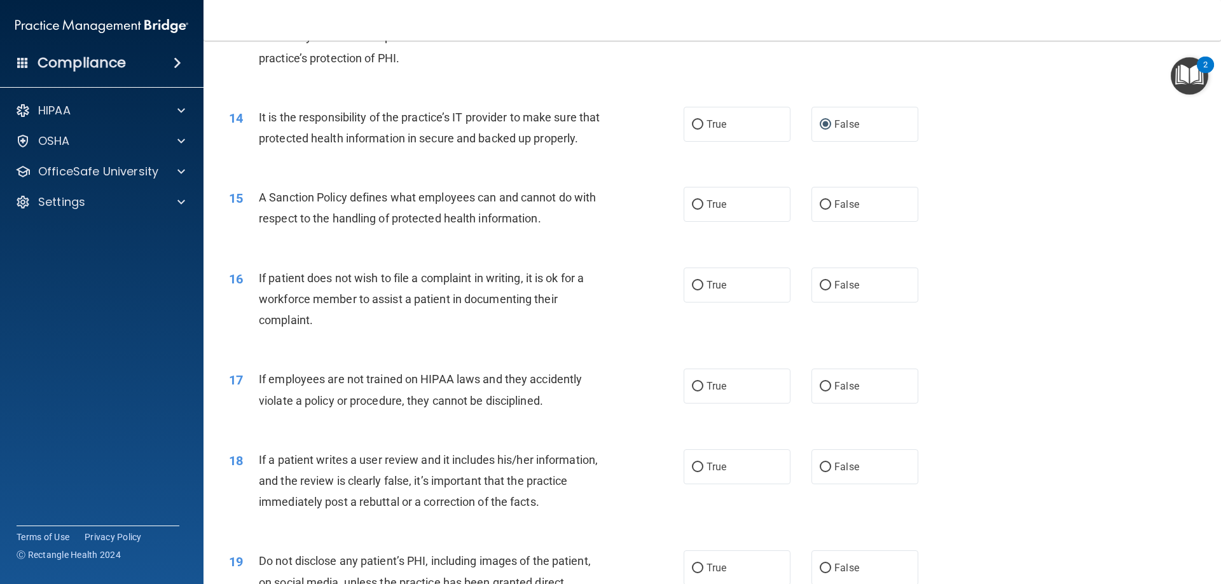
scroll to position [1399, 0]
click at [820, 209] on input "False" at bounding box center [825, 205] width 11 height 10
radio input "true"
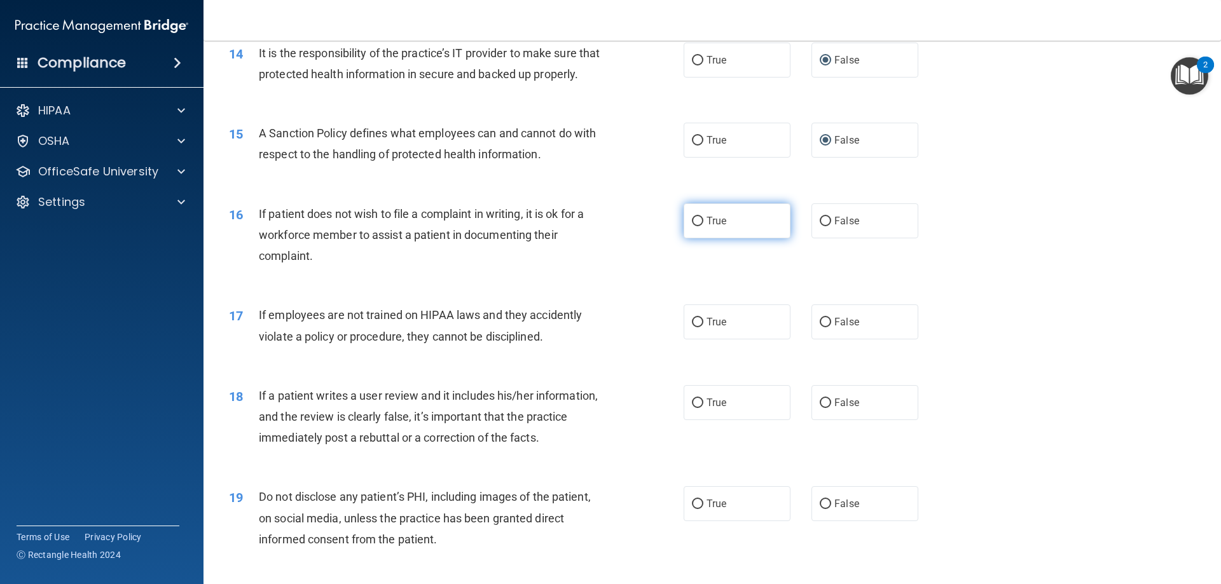
click at [696, 226] on input "True" at bounding box center [697, 222] width 11 height 10
radio input "true"
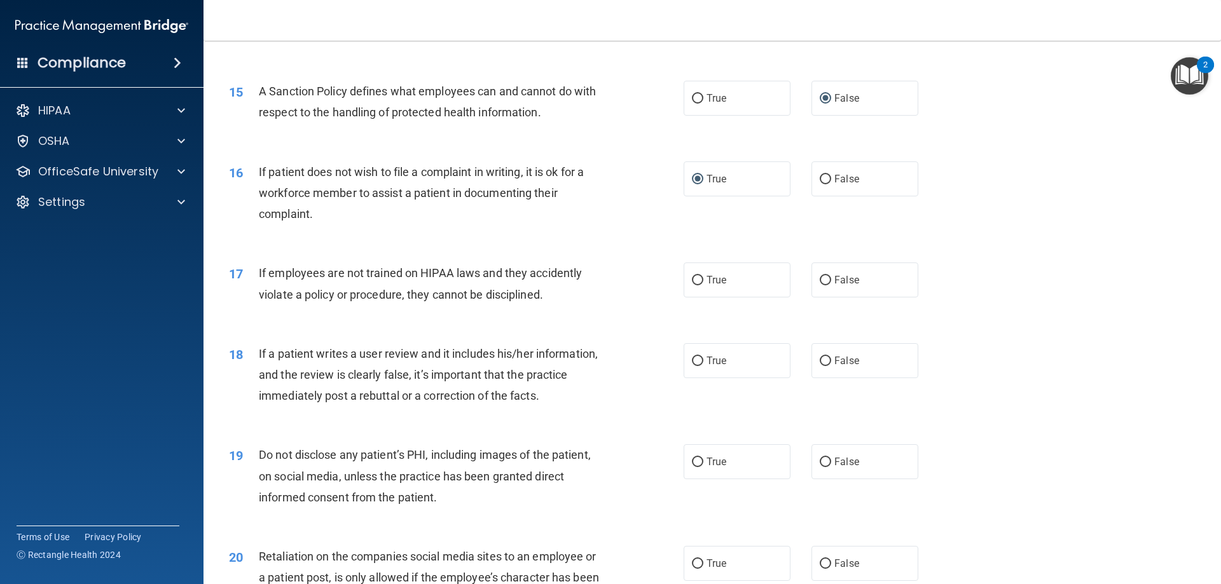
scroll to position [1526, 0]
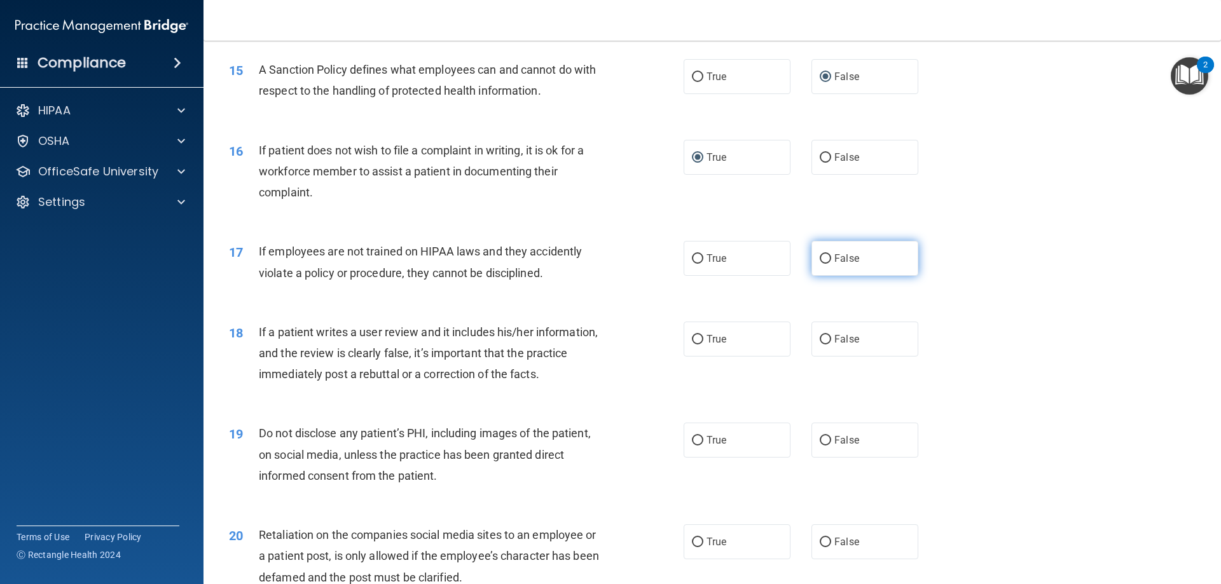
click at [820, 264] on input "False" at bounding box center [825, 259] width 11 height 10
radio input "true"
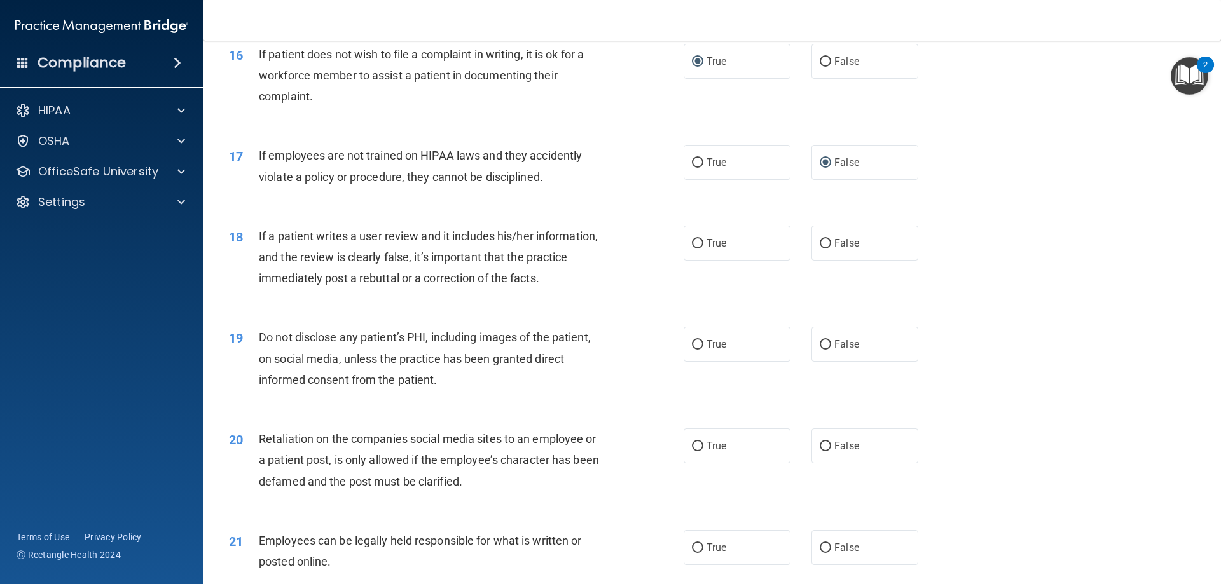
scroll to position [1654, 0]
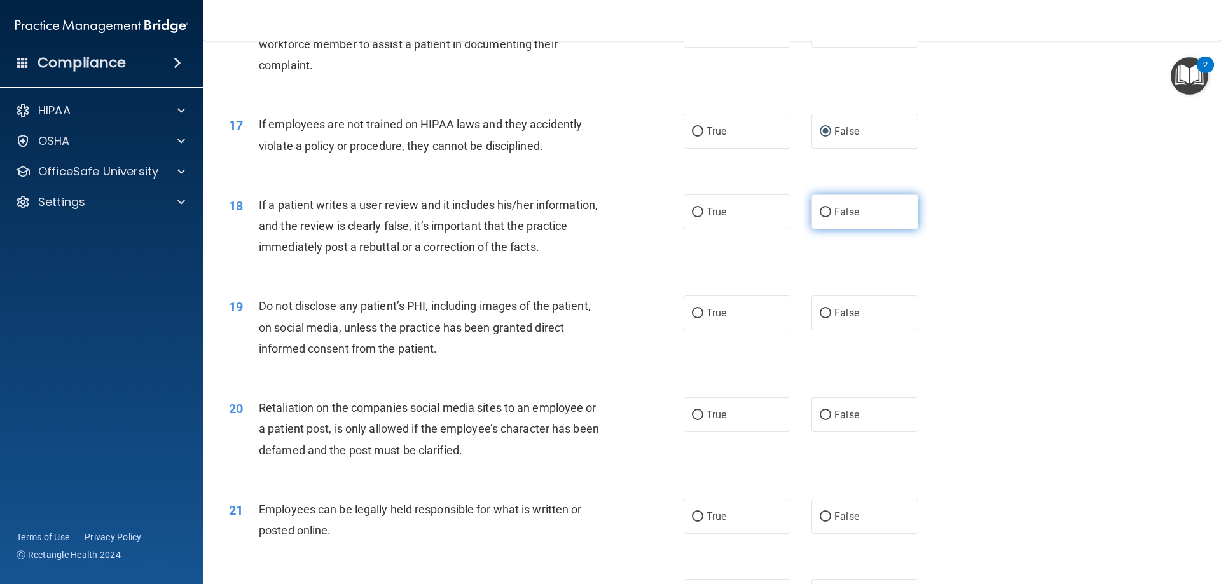
click at [822, 218] on input "False" at bounding box center [825, 213] width 11 height 10
radio input "true"
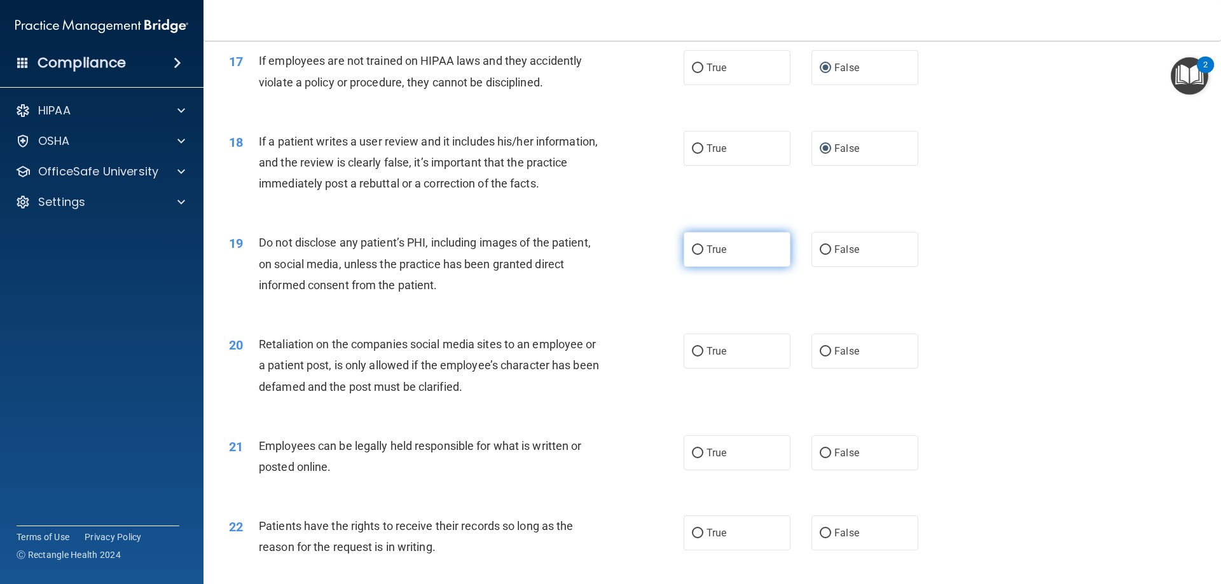
click at [696, 255] on input "True" at bounding box center [697, 251] width 11 height 10
radio input "true"
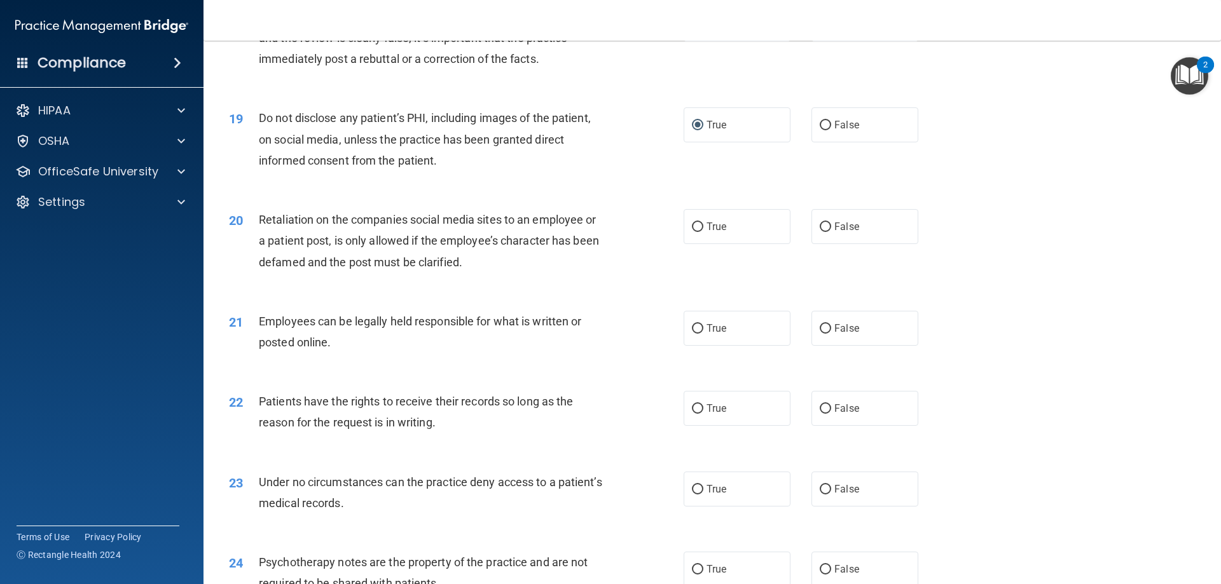
scroll to position [1844, 0]
click at [822, 230] on input "False" at bounding box center [825, 225] width 11 height 10
radio input "true"
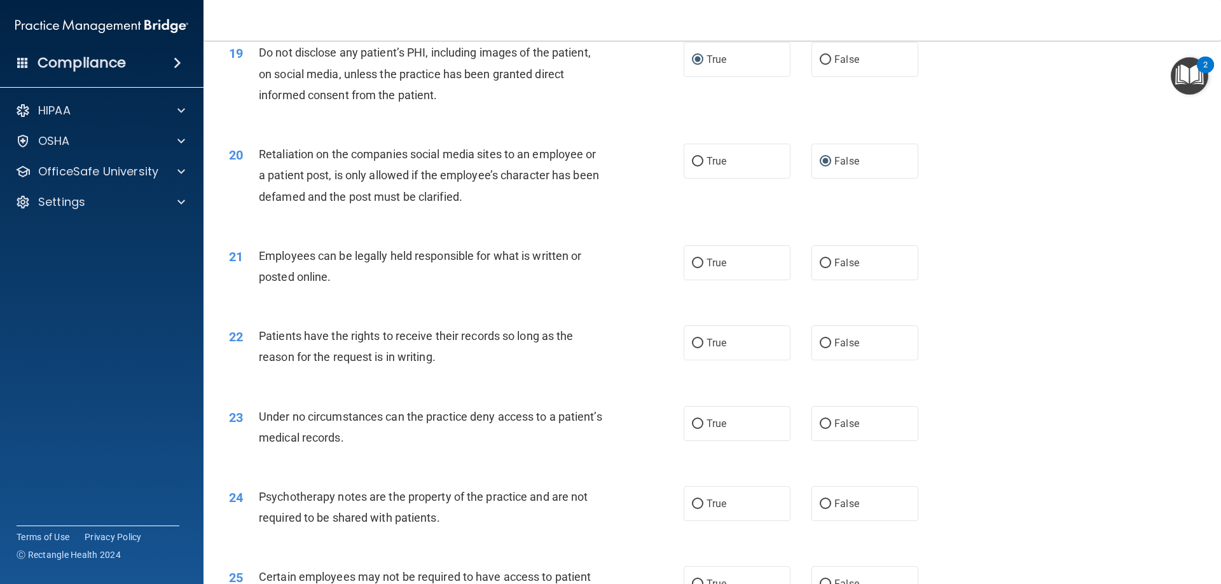
scroll to position [1908, 0]
click at [692, 268] on input "True" at bounding box center [697, 263] width 11 height 10
radio input "true"
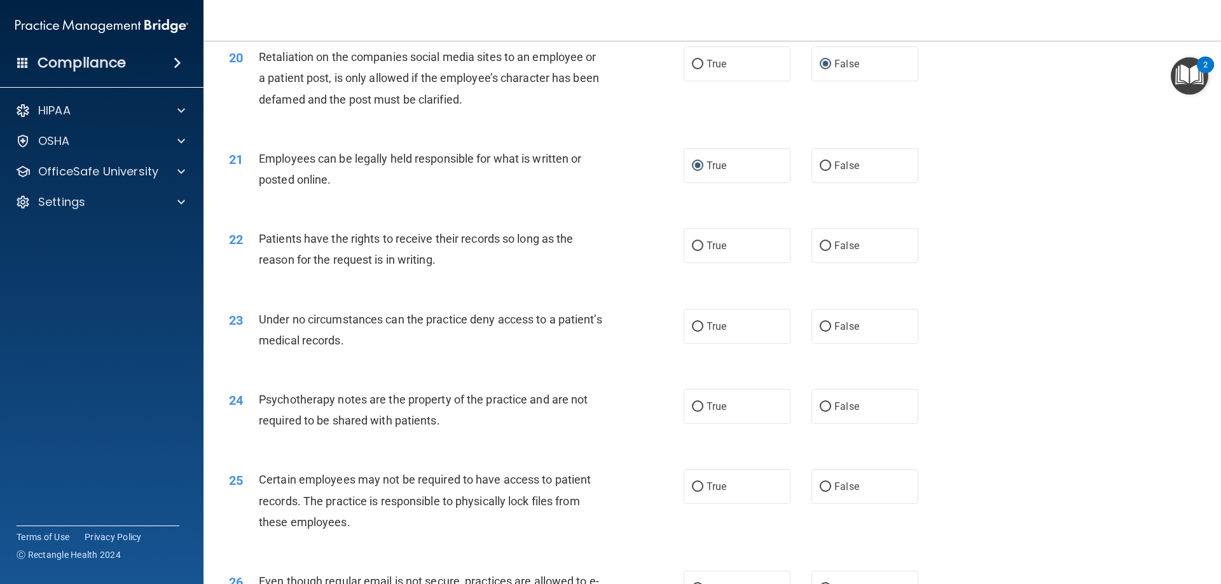
scroll to position [2099, 0]
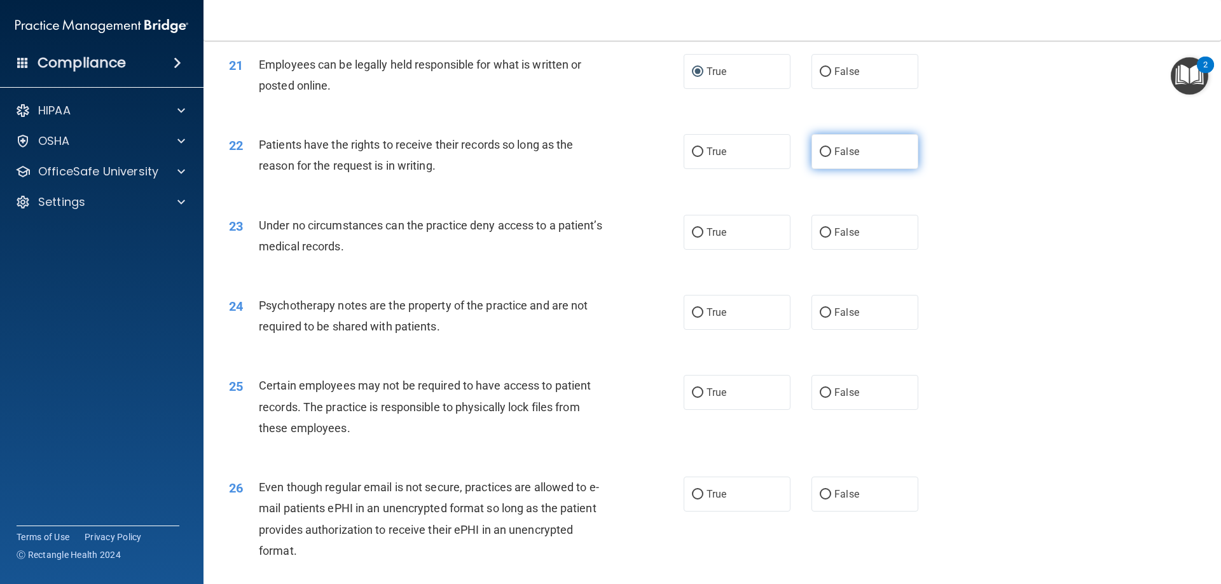
click at [820, 157] on input "False" at bounding box center [825, 153] width 11 height 10
radio input "true"
click at [820, 238] on input "False" at bounding box center [825, 233] width 11 height 10
radio input "true"
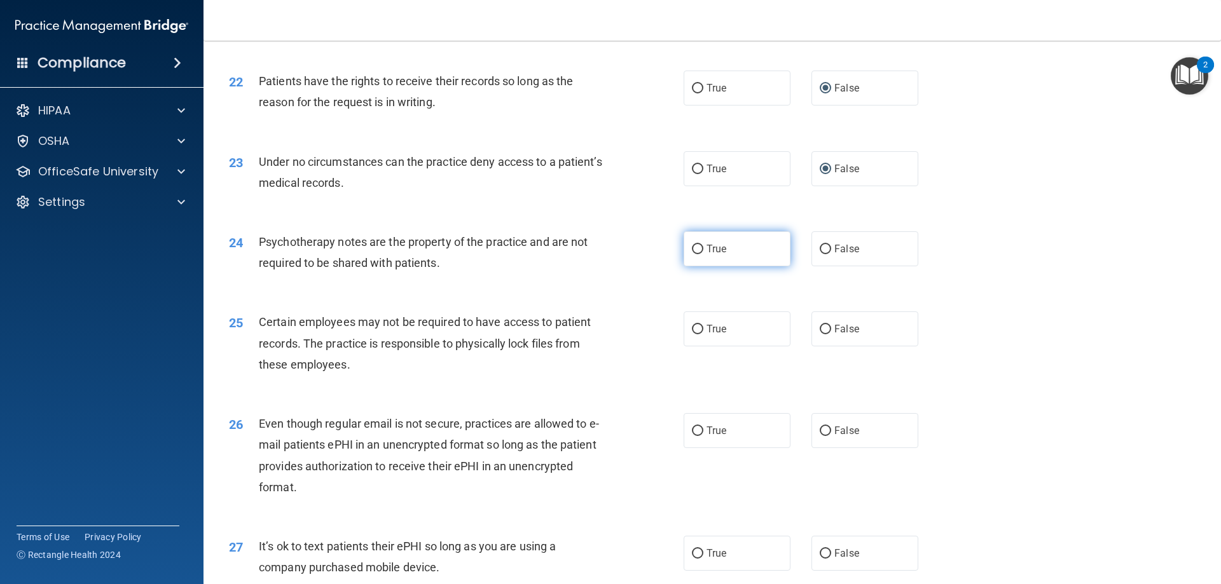
click at [692, 254] on input "True" at bounding box center [697, 250] width 11 height 10
radio input "true"
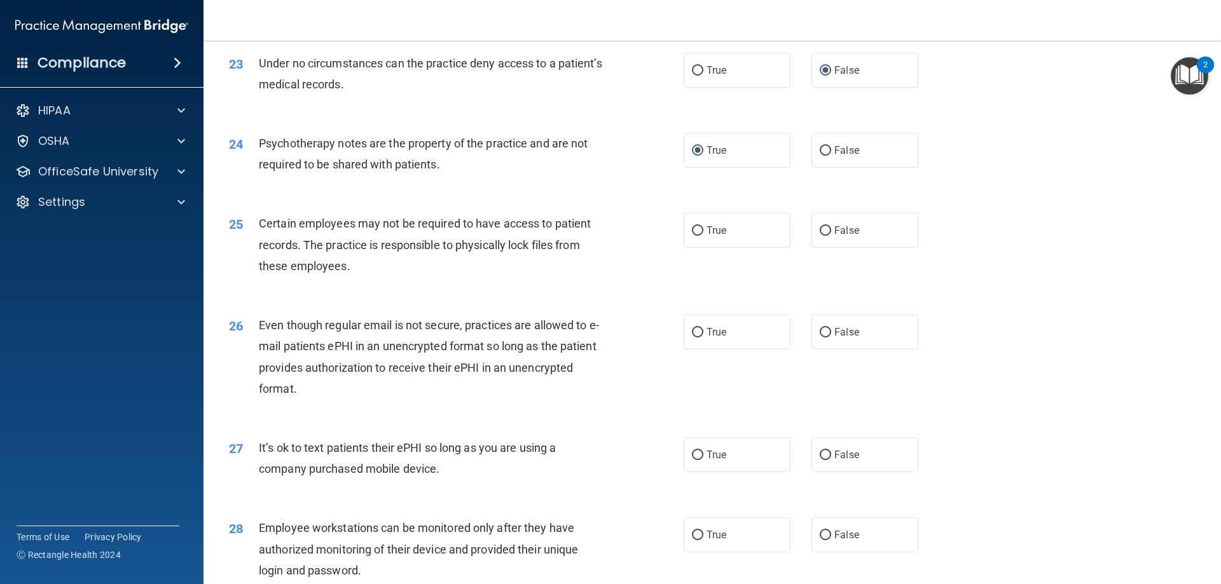
scroll to position [2290, 0]
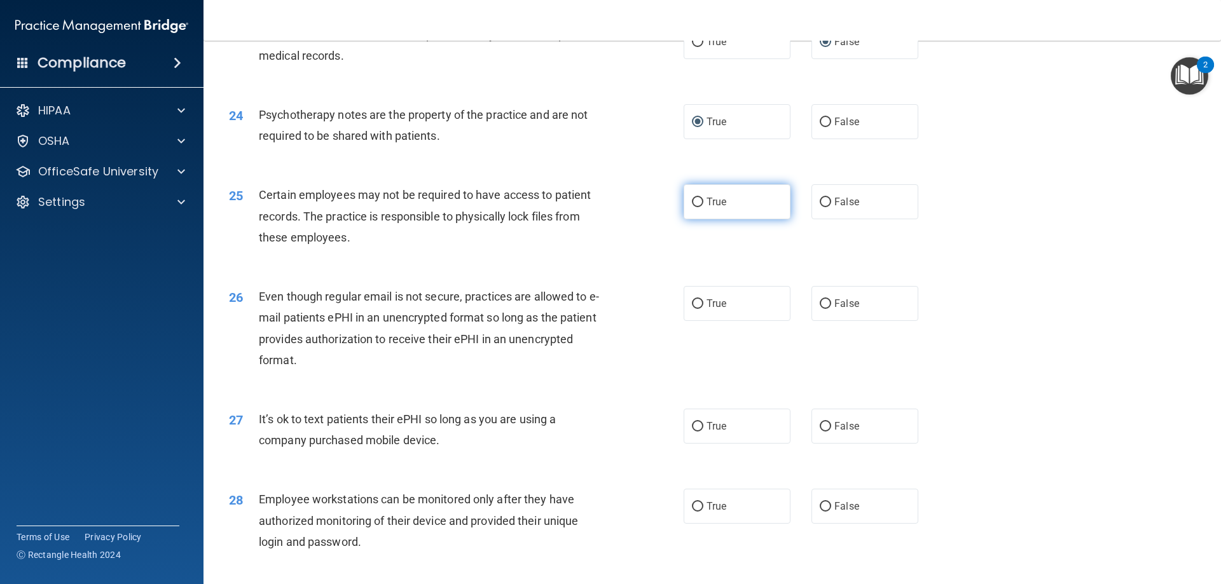
drag, startPoint x: 690, startPoint y: 223, endPoint x: 702, endPoint y: 227, distance: 12.1
click at [692, 207] on input "True" at bounding box center [697, 203] width 11 height 10
radio input "true"
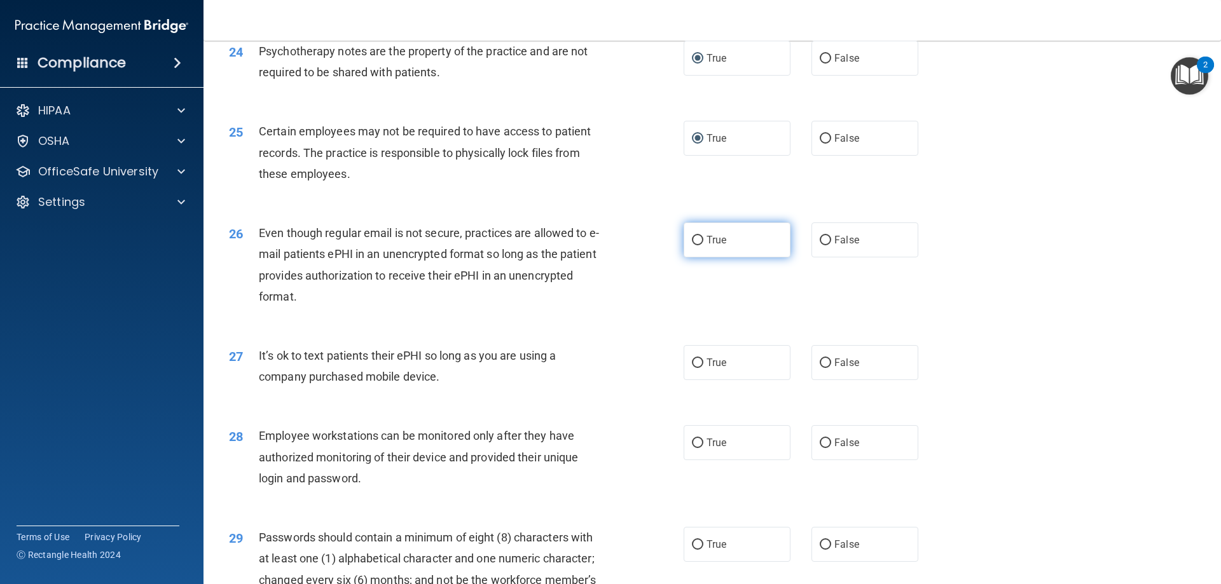
click at [694, 246] on input "True" at bounding box center [697, 241] width 11 height 10
radio input "true"
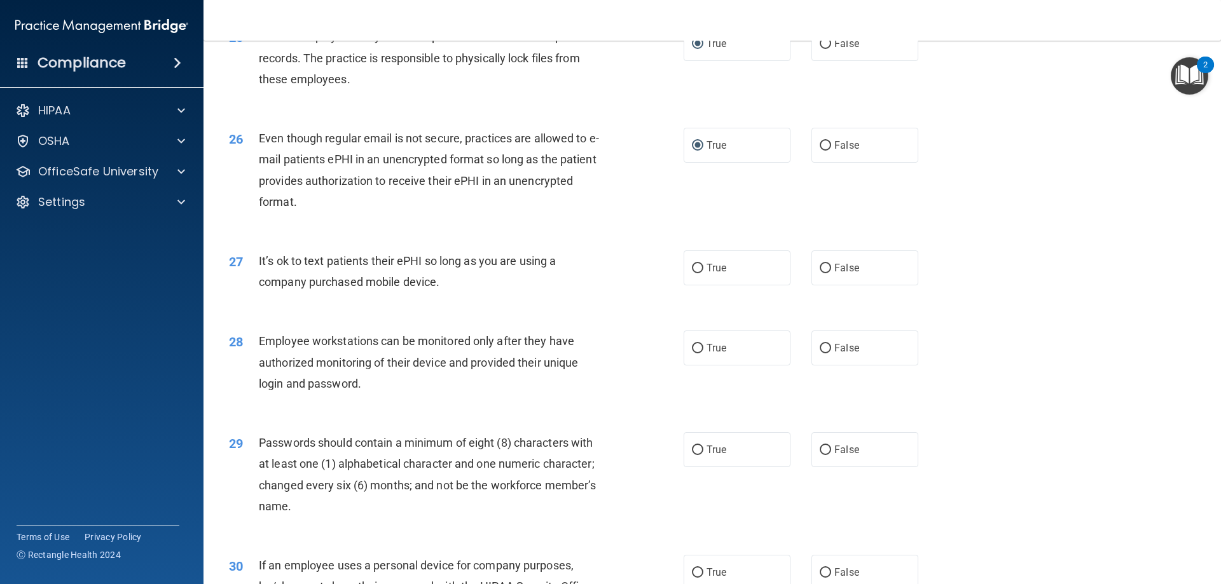
scroll to position [2480, 0]
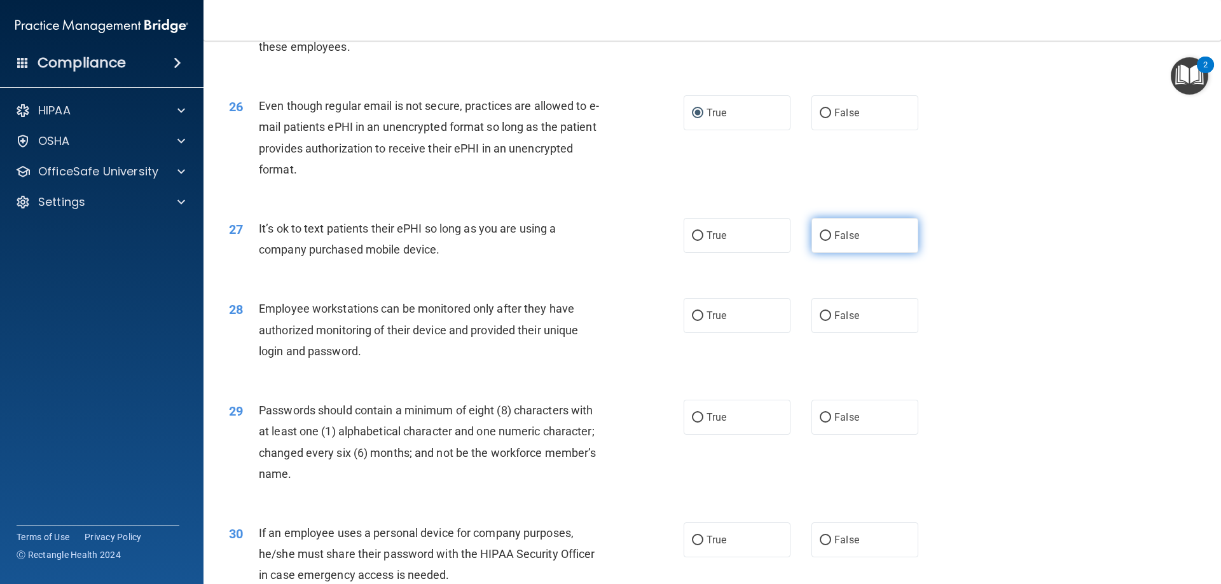
click at [820, 241] on input "False" at bounding box center [825, 237] width 11 height 10
radio input "true"
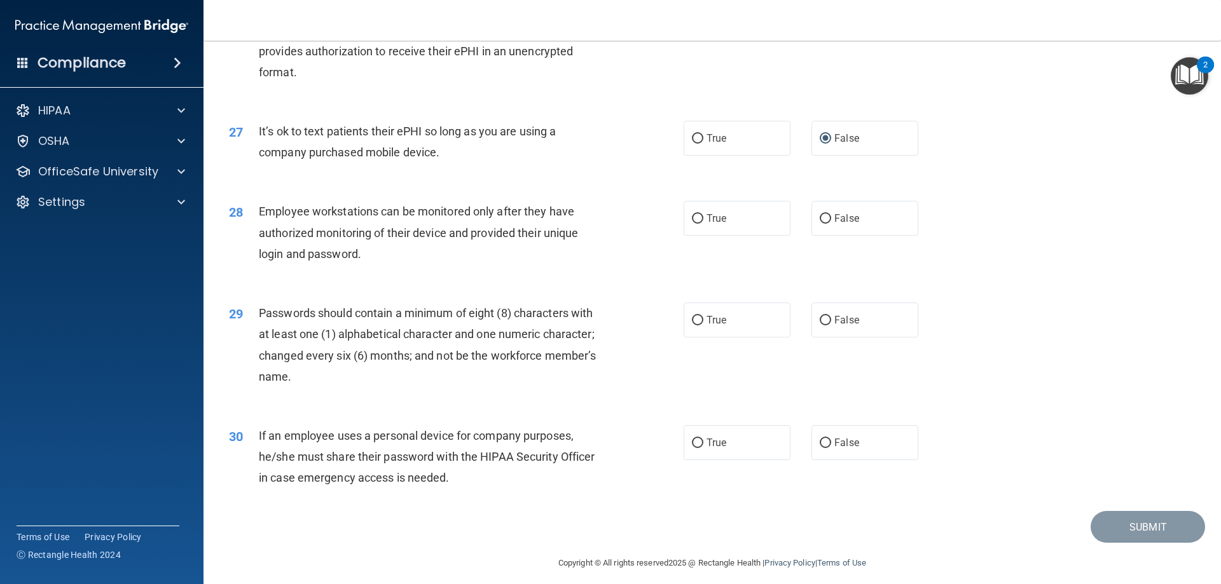
scroll to position [2608, 0]
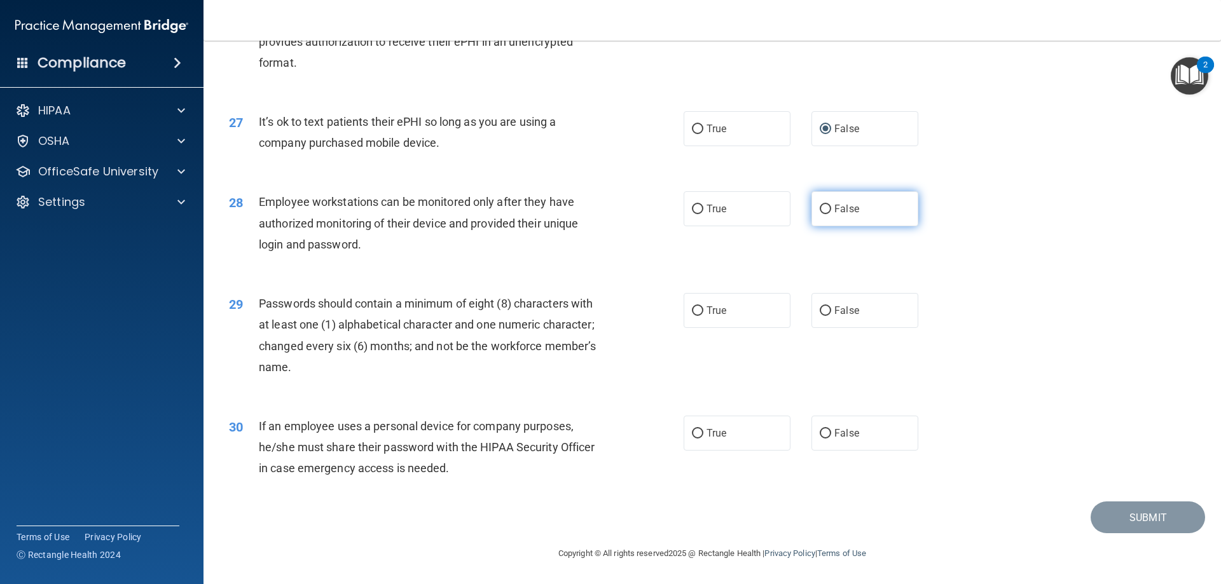
click at [820, 212] on input "False" at bounding box center [825, 210] width 11 height 10
radio input "true"
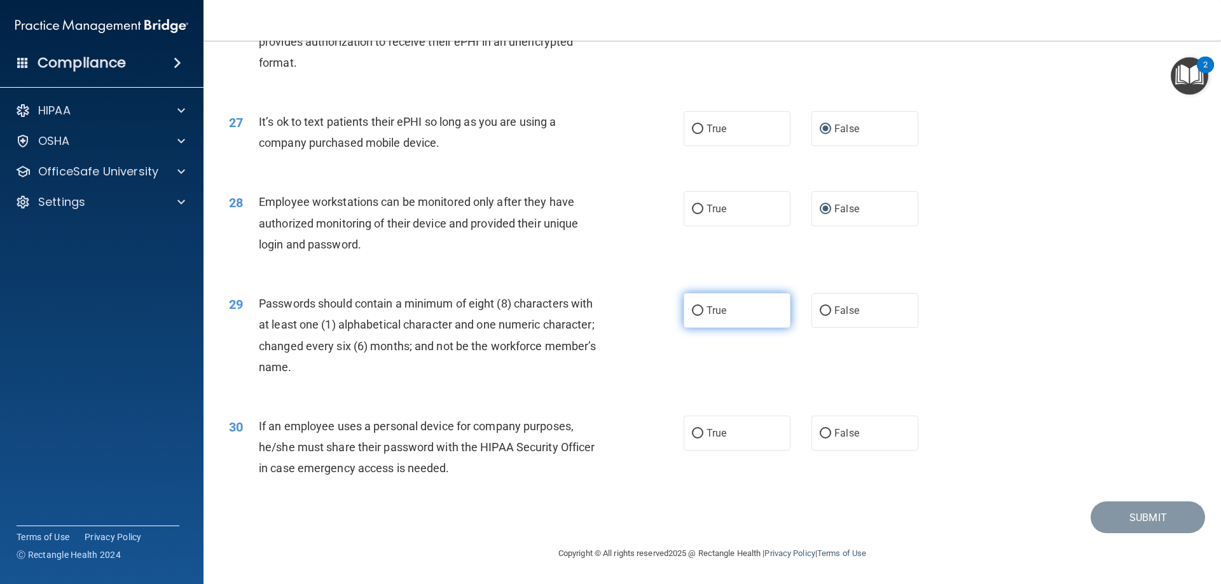
click at [692, 312] on input "True" at bounding box center [697, 312] width 11 height 10
radio input "true"
click at [820, 434] on input "False" at bounding box center [825, 434] width 11 height 10
radio input "true"
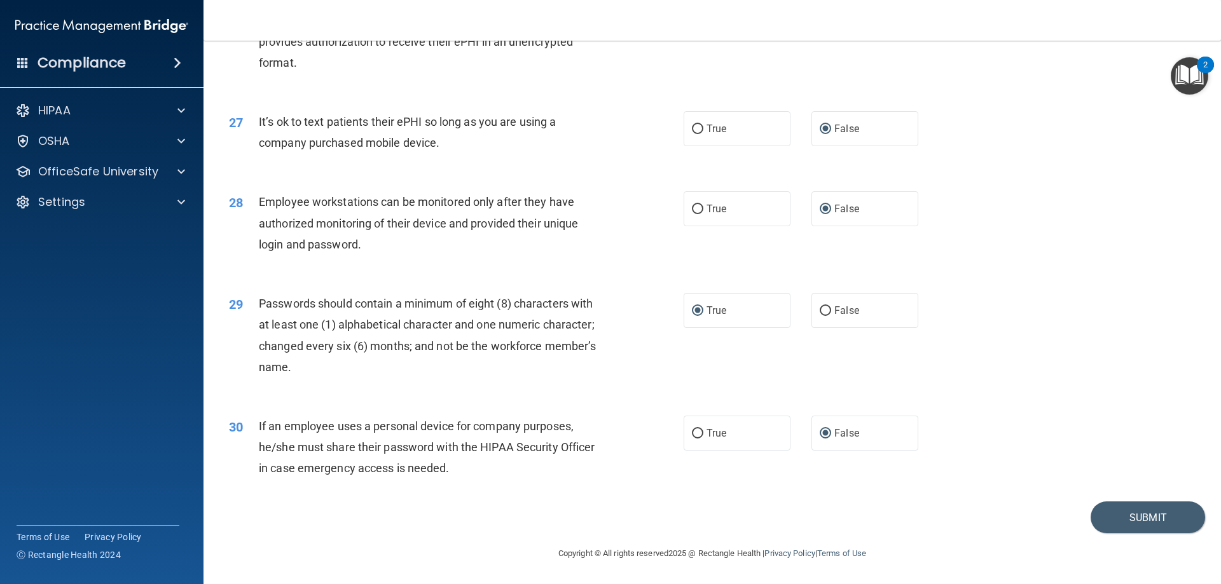
scroll to position [2608, 0]
click at [1121, 518] on button "Submit" at bounding box center [1148, 518] width 114 height 32
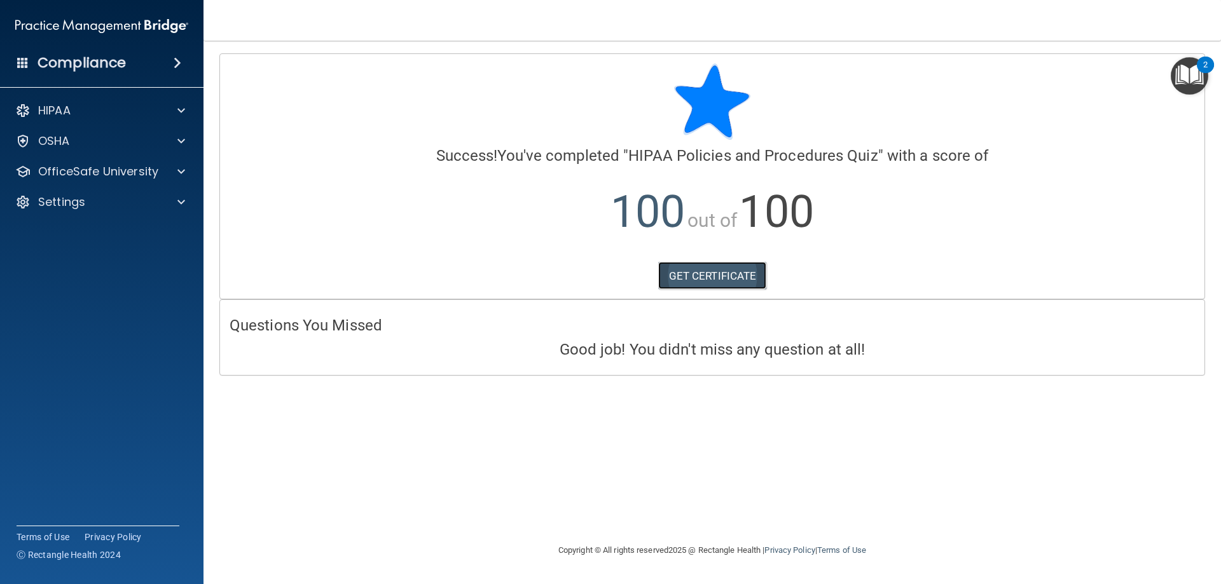
click at [701, 277] on link "GET CERTIFICATE" at bounding box center [712, 276] width 109 height 28
click at [170, 166] on div at bounding box center [179, 171] width 32 height 15
click at [146, 199] on img at bounding box center [154, 203] width 16 height 16
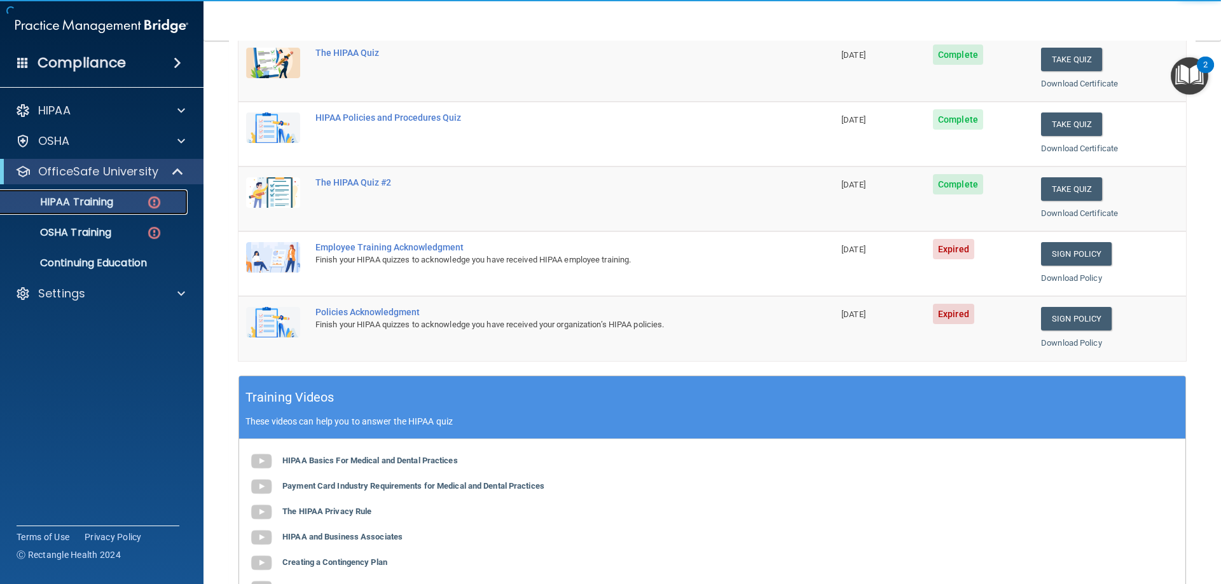
scroll to position [191, 0]
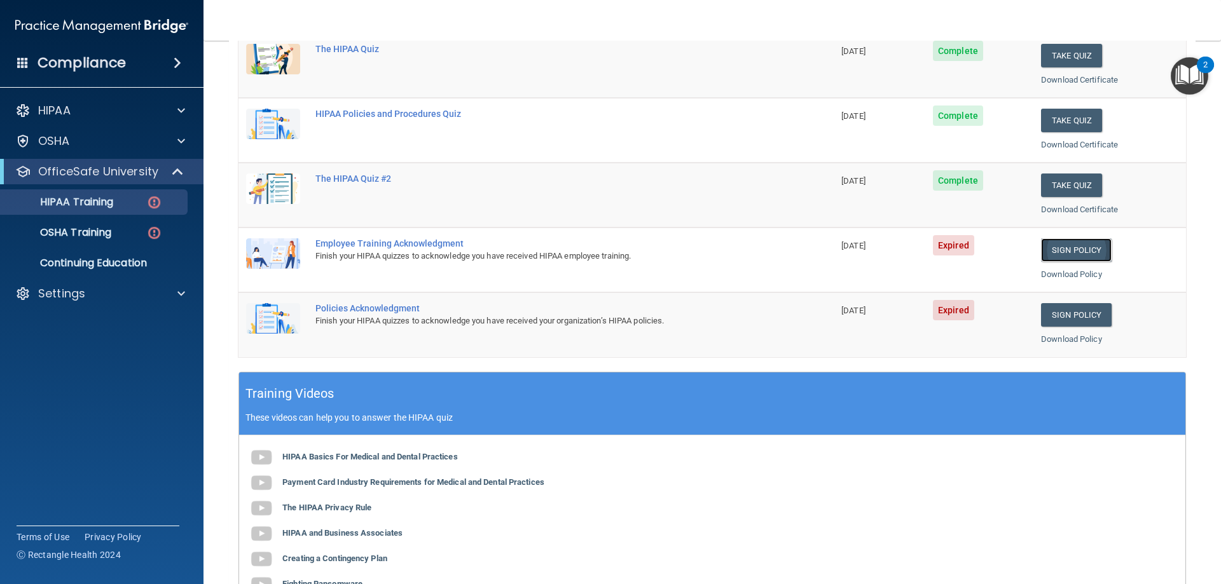
click at [1079, 244] on link "Sign Policy" at bounding box center [1076, 251] width 71 height 24
click at [1059, 317] on link "Sign Policy" at bounding box center [1076, 315] width 71 height 24
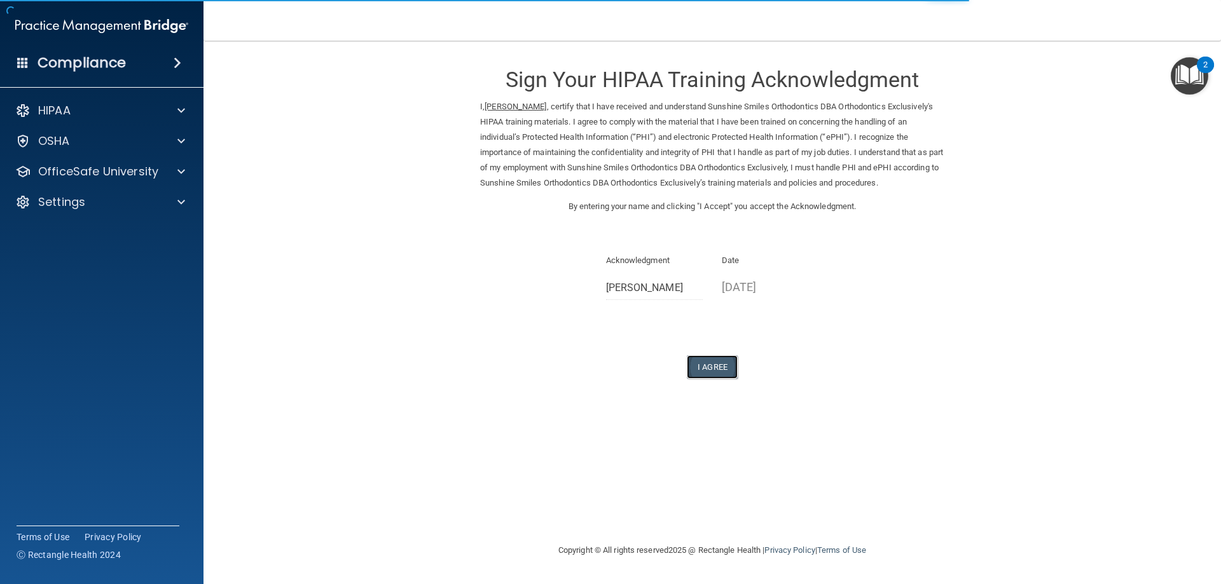
click at [707, 371] on button "I Agree" at bounding box center [712, 368] width 51 height 24
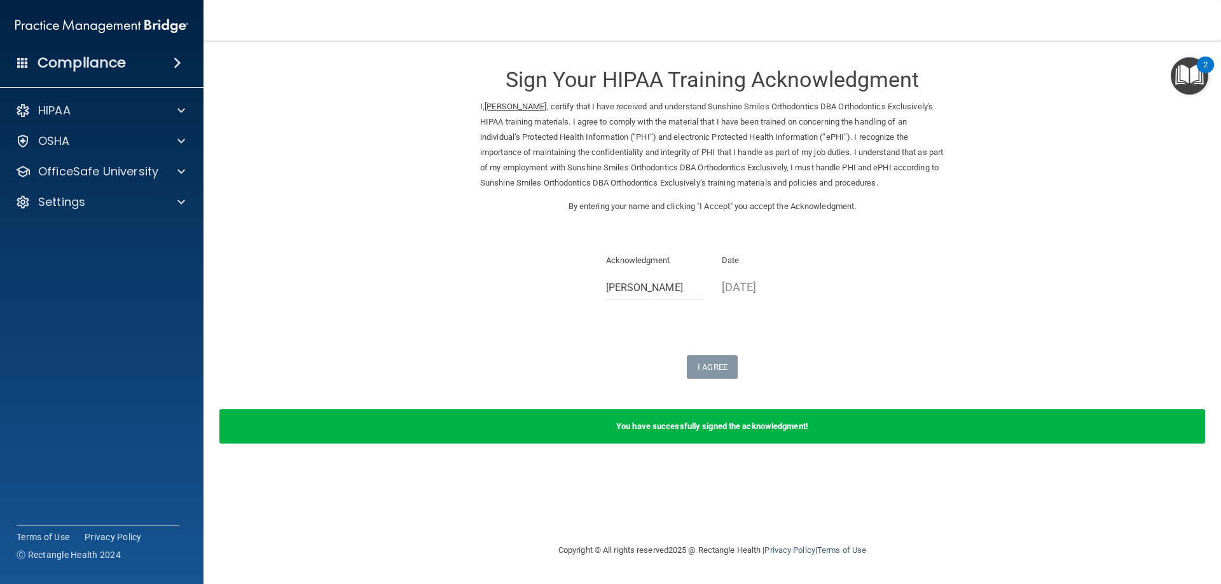
click at [935, 259] on div "Acknowledgment Pamela Zinn Date 08/25/2025" at bounding box center [712, 281] width 464 height 57
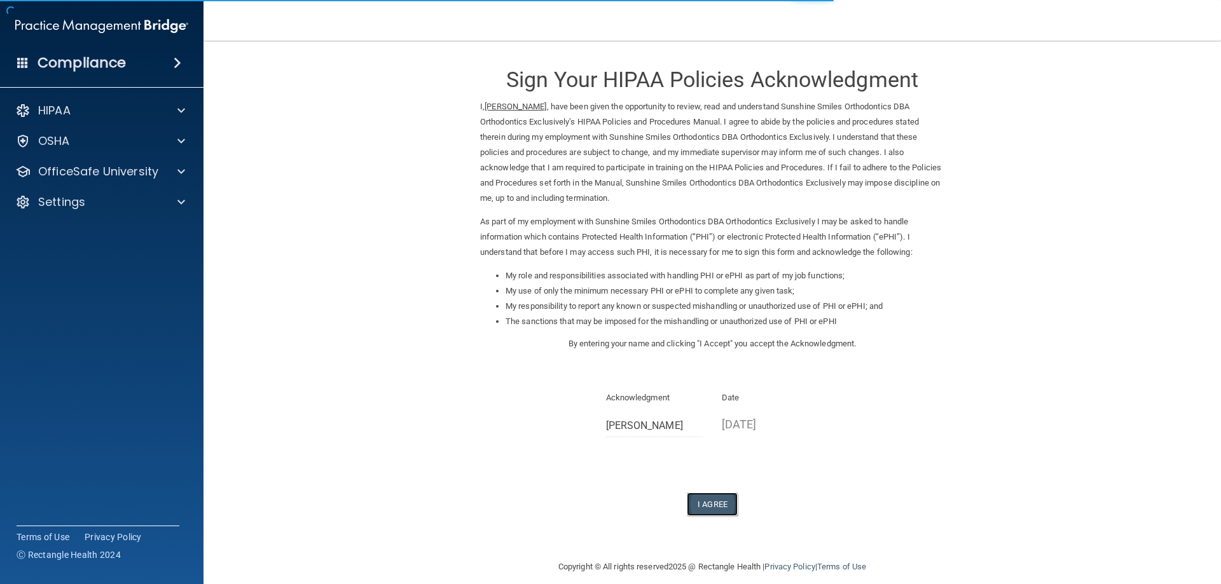
click at [716, 504] on button "I Agree" at bounding box center [712, 505] width 51 height 24
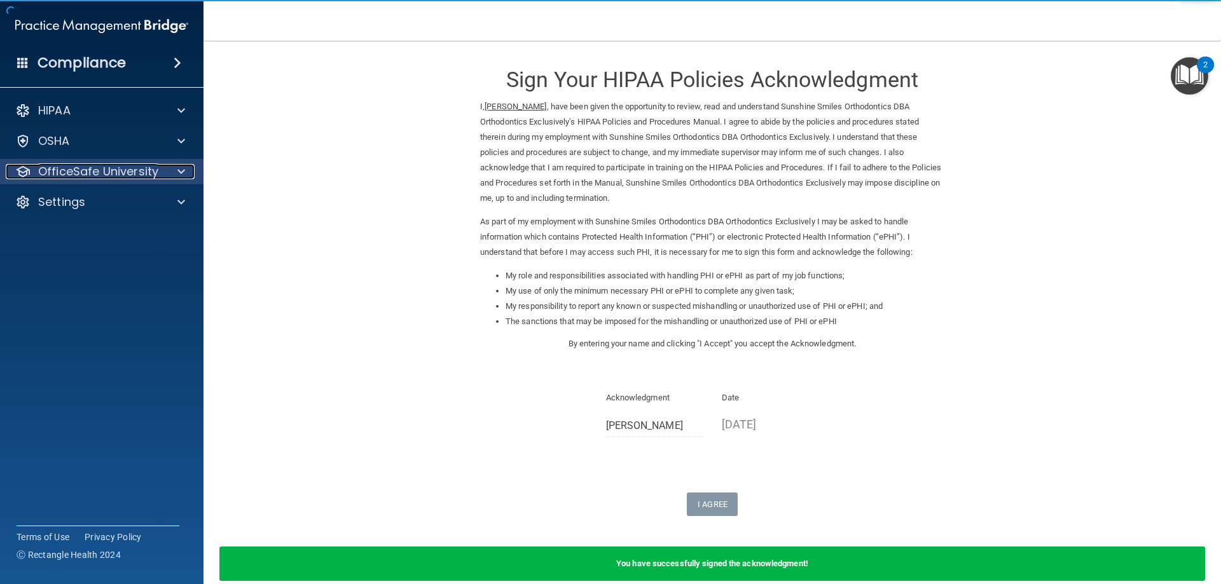
click at [137, 170] on p "OfficeSafe University" at bounding box center [98, 171] width 120 height 15
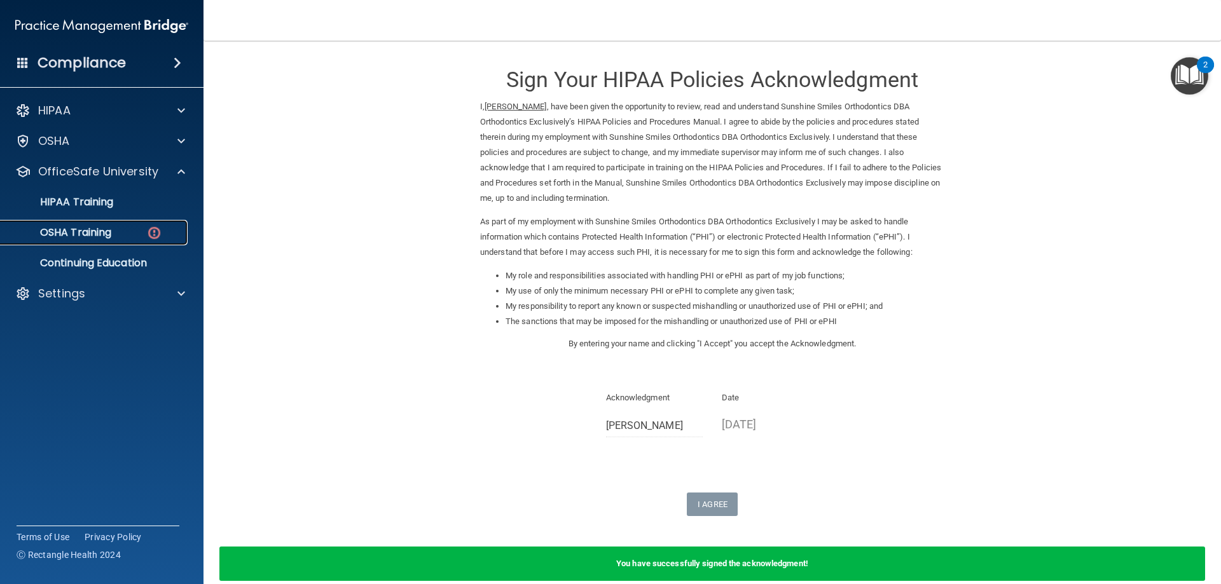
click at [147, 230] on img at bounding box center [154, 233] width 16 height 16
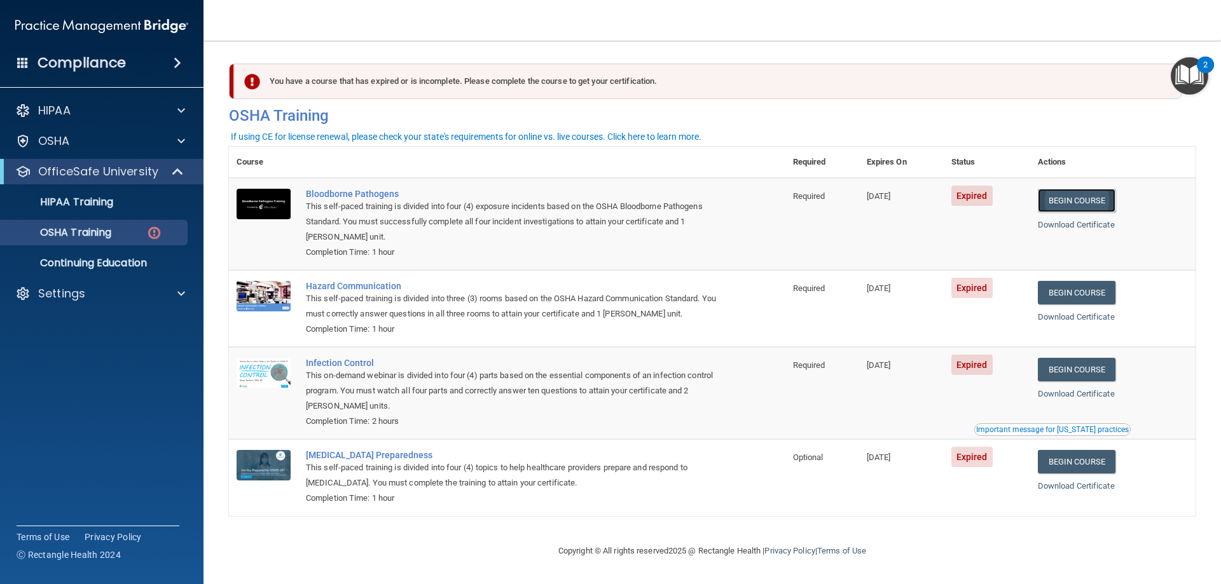
click at [1074, 198] on link "Begin Course" at bounding box center [1077, 201] width 78 height 24
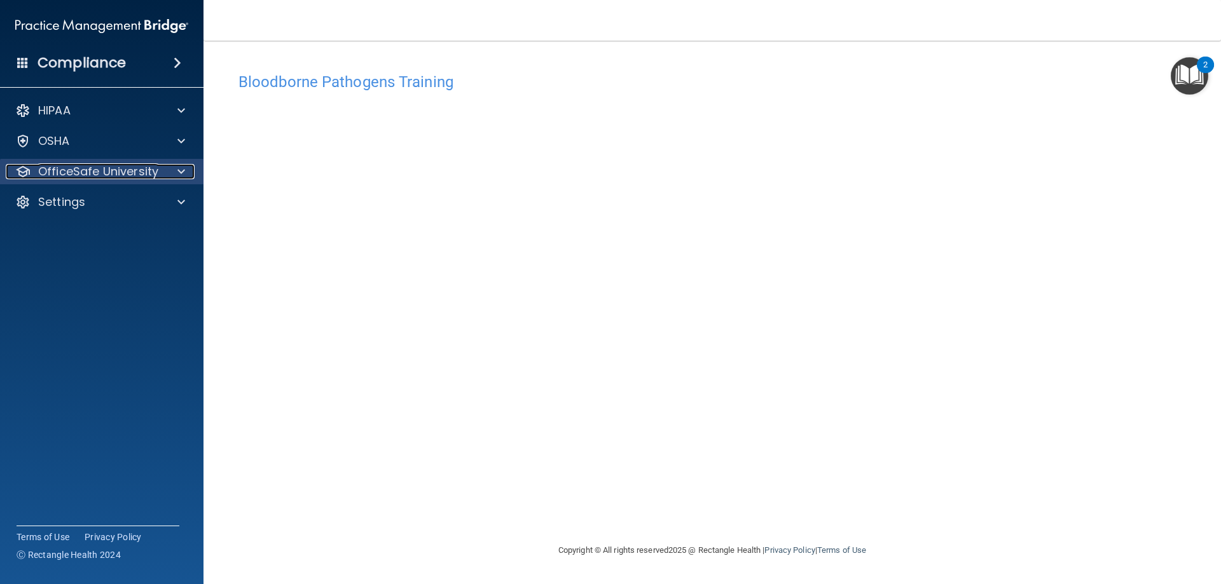
click at [132, 165] on p "OfficeSafe University" at bounding box center [98, 171] width 120 height 15
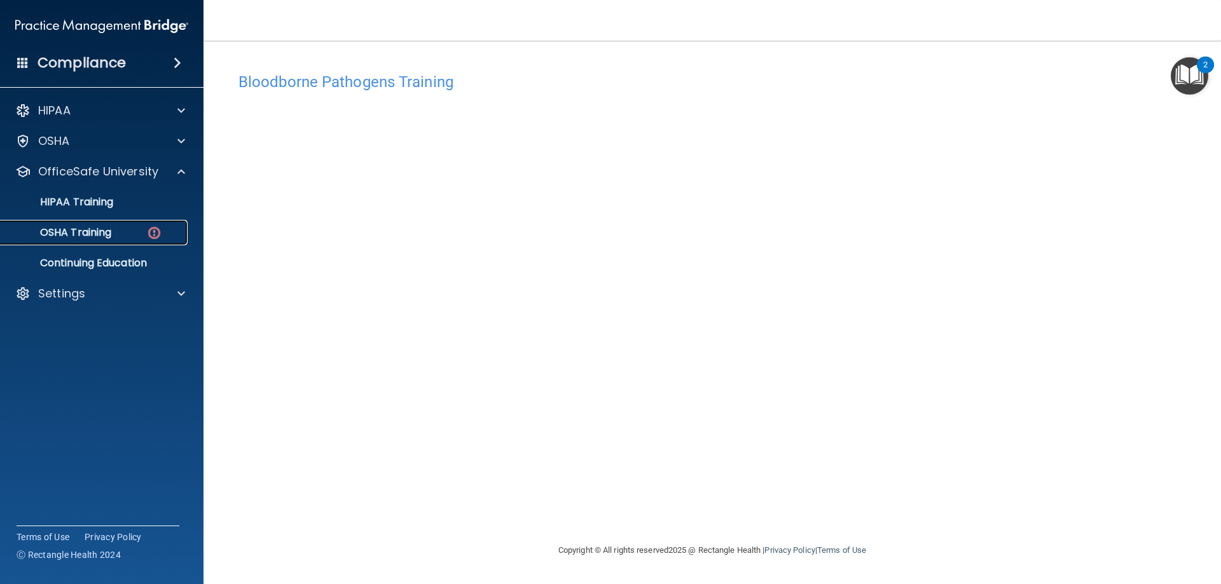
click at [141, 229] on div "OSHA Training" at bounding box center [95, 232] width 174 height 13
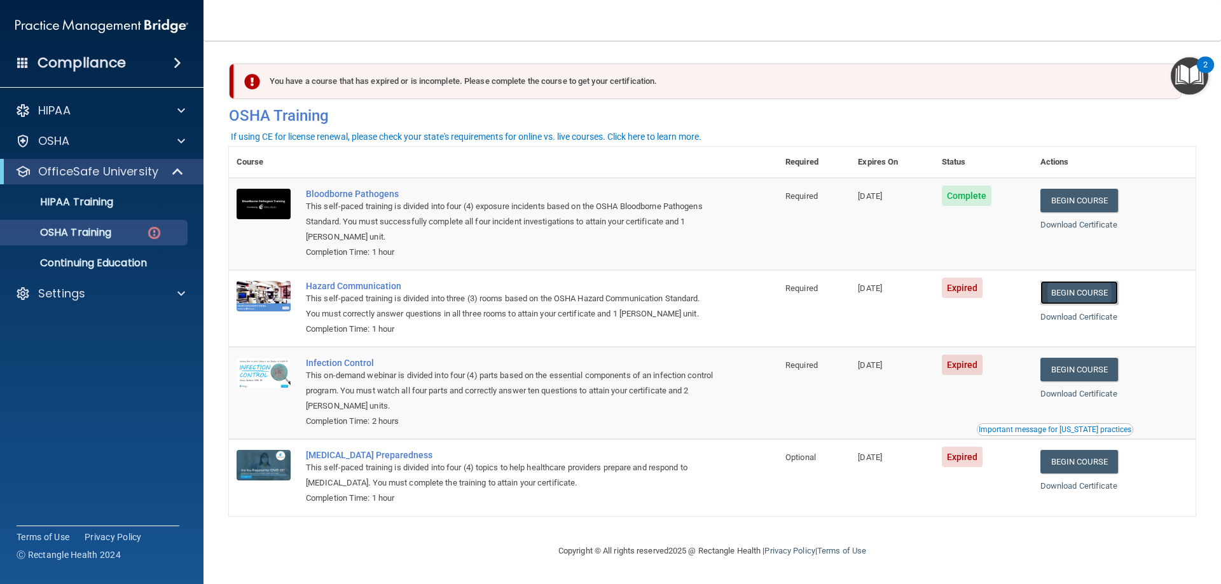
click at [1081, 298] on link "Begin Course" at bounding box center [1080, 293] width 78 height 24
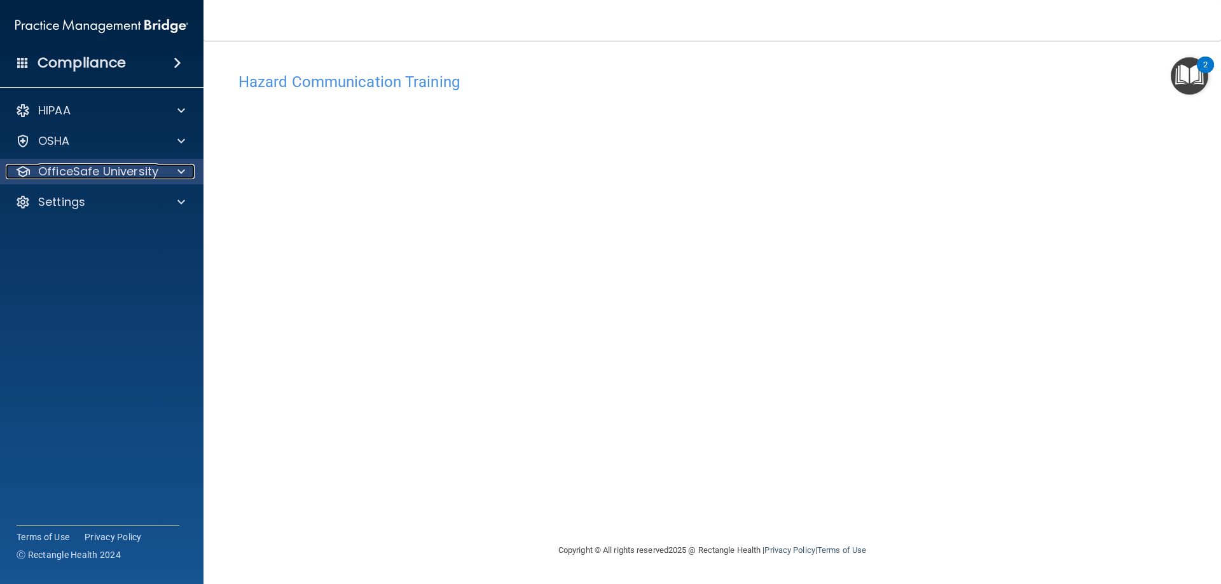
click at [159, 171] on div "OfficeSafe University" at bounding box center [85, 171] width 158 height 15
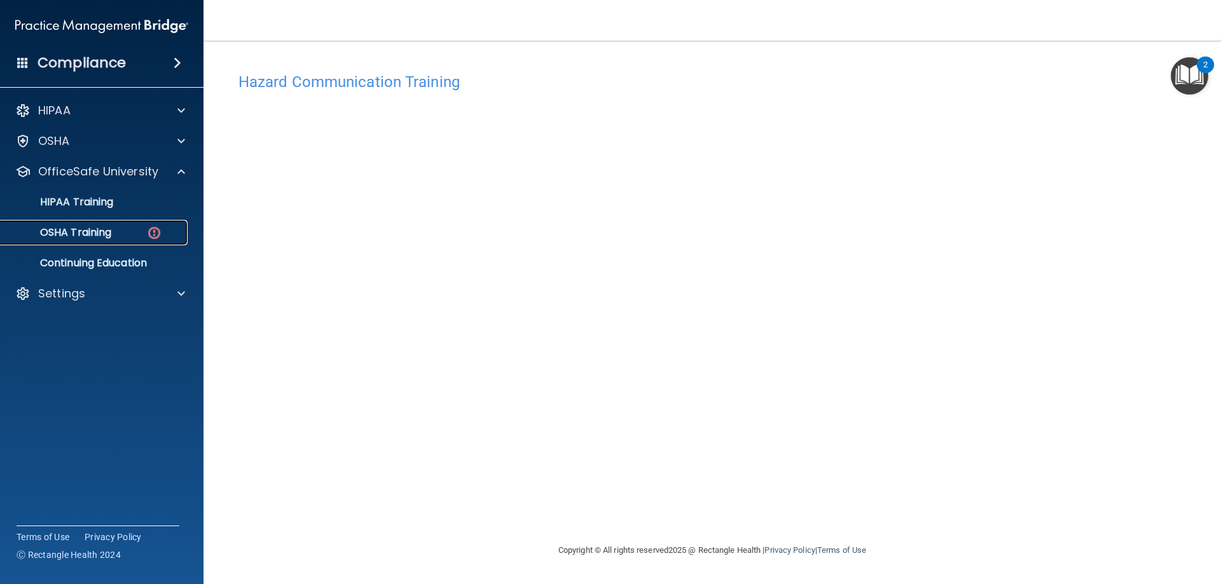
drag, startPoint x: 151, startPoint y: 232, endPoint x: 216, endPoint y: 223, distance: 65.6
click at [151, 233] on img at bounding box center [154, 233] width 16 height 16
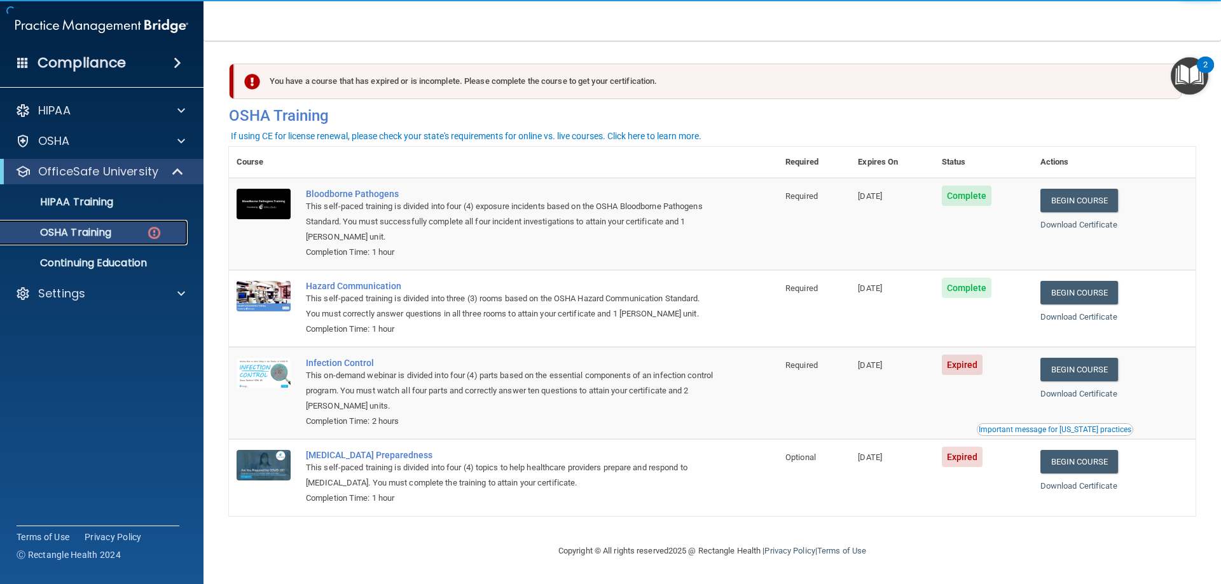
scroll to position [1, 0]
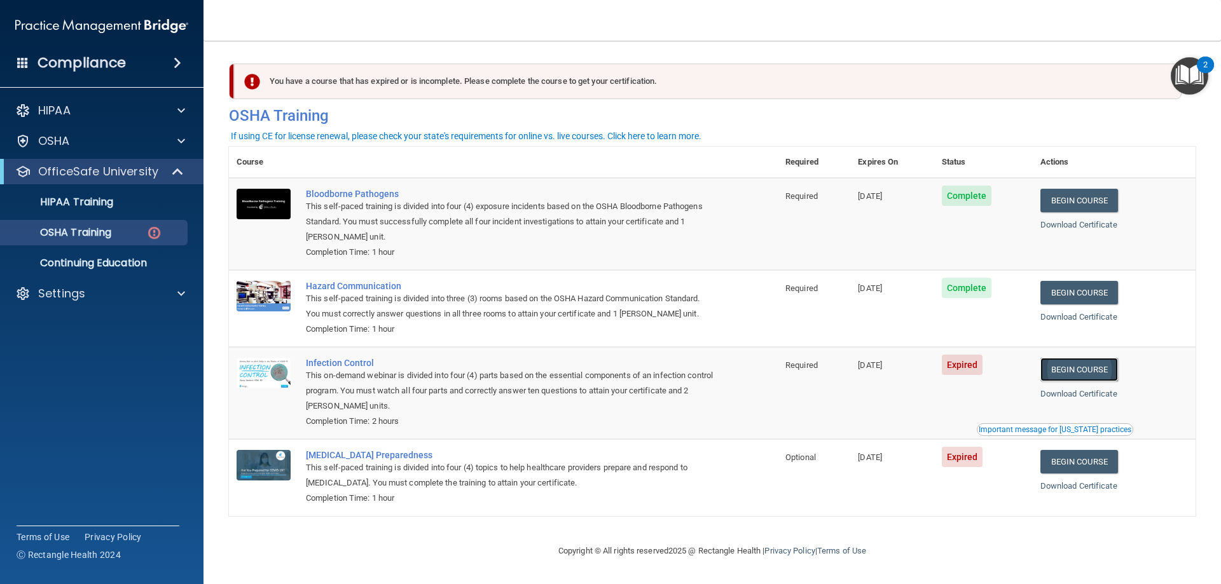
click at [1107, 368] on link "Begin Course" at bounding box center [1080, 370] width 78 height 24
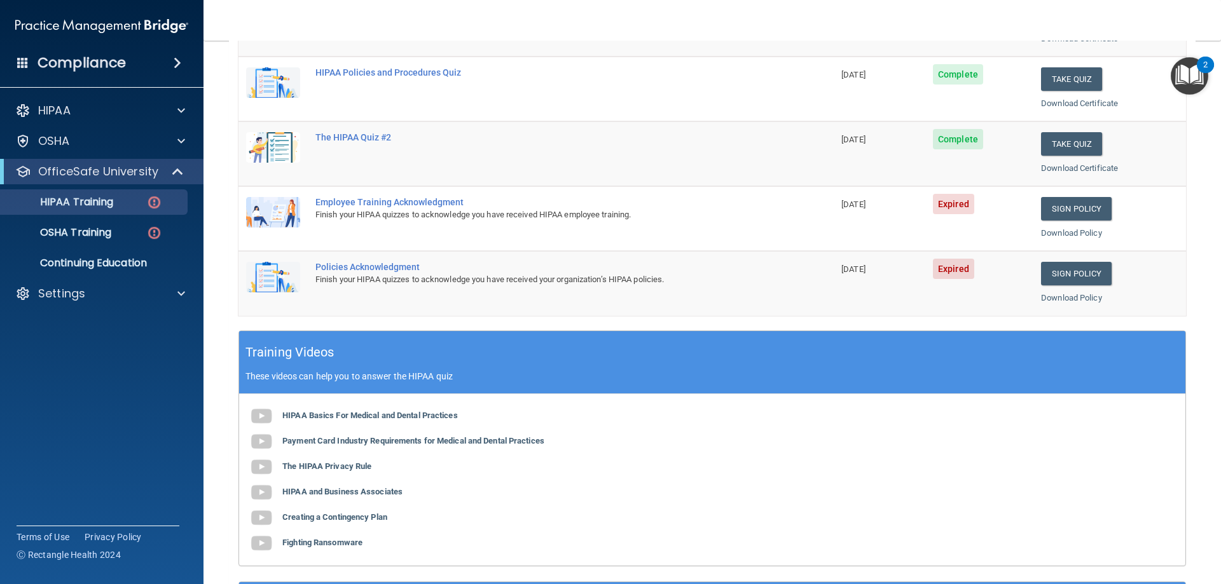
scroll to position [254, 0]
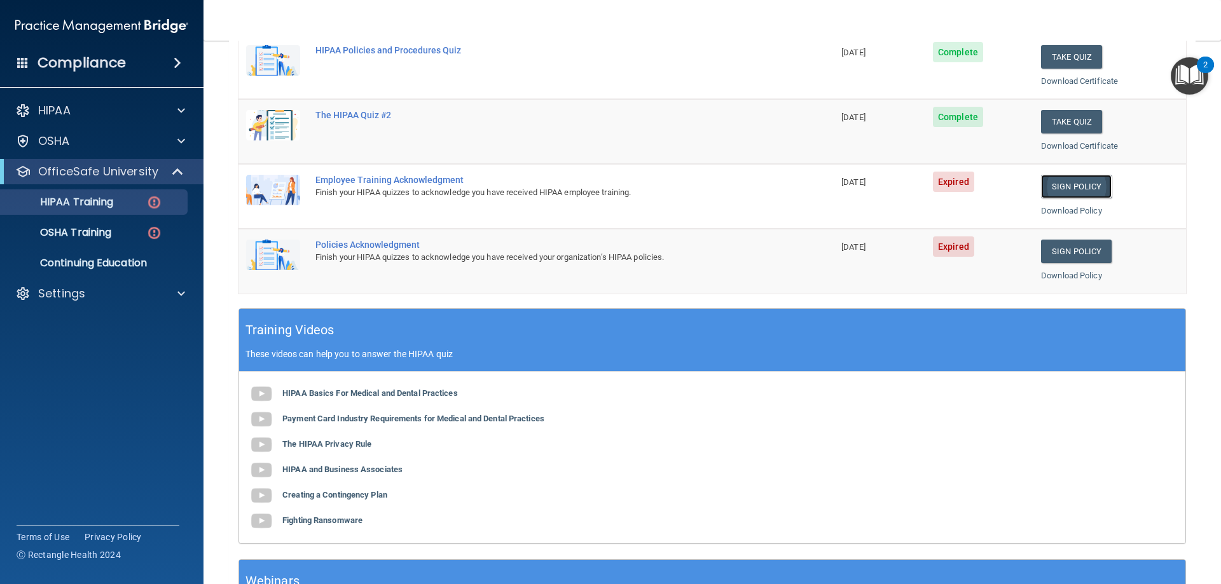
click at [1070, 185] on link "Sign Policy" at bounding box center [1076, 187] width 71 height 24
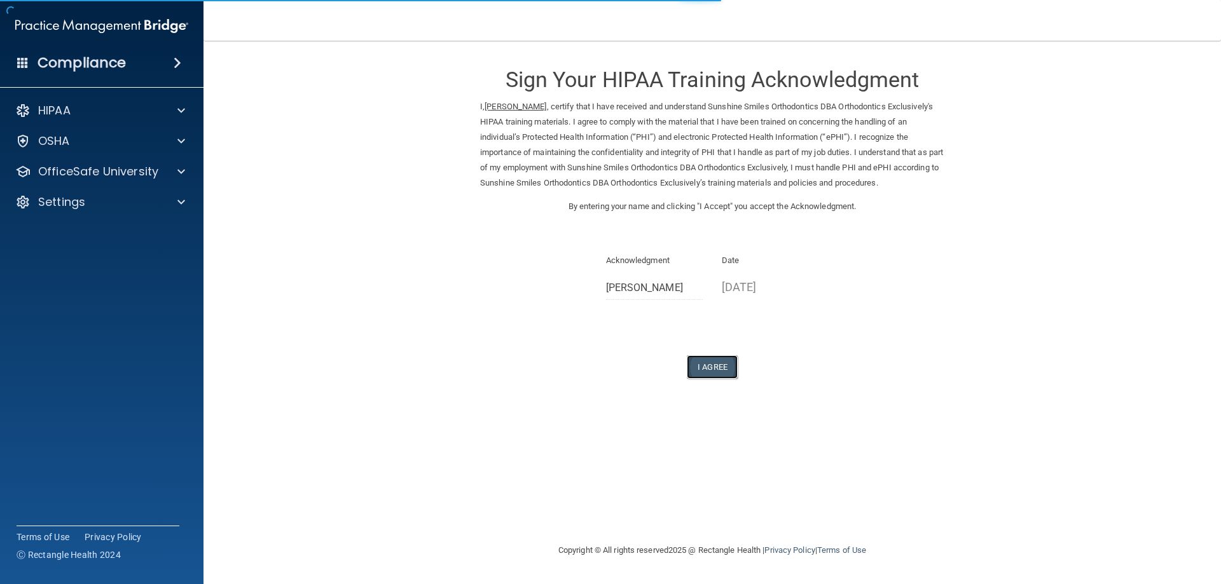
click at [693, 366] on button "I Agree" at bounding box center [712, 368] width 51 height 24
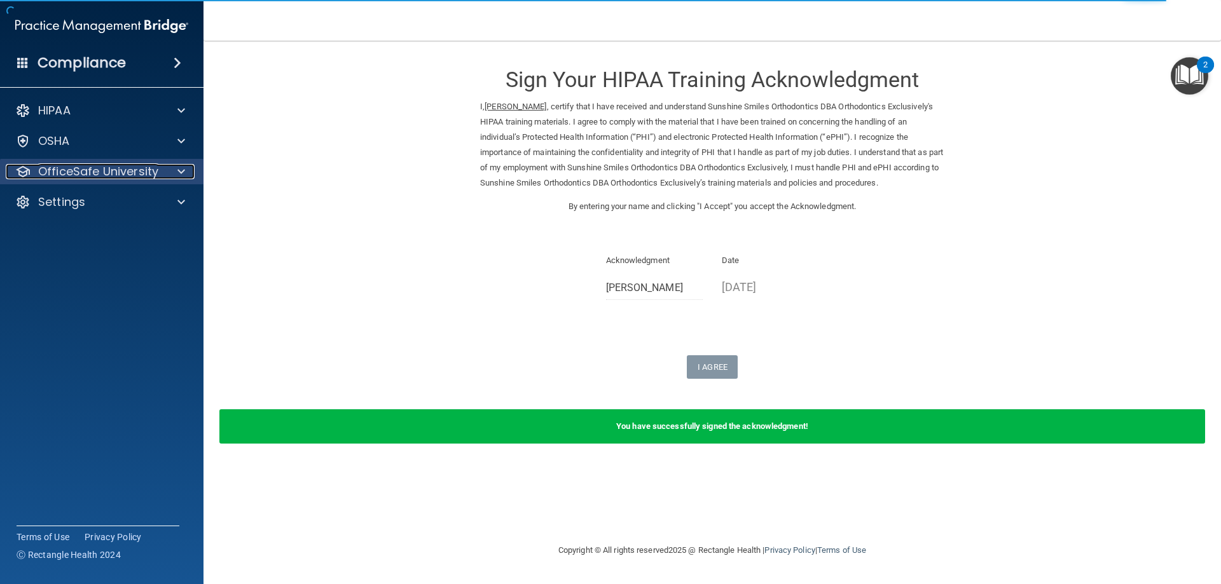
click at [146, 171] on p "OfficeSafe University" at bounding box center [98, 171] width 120 height 15
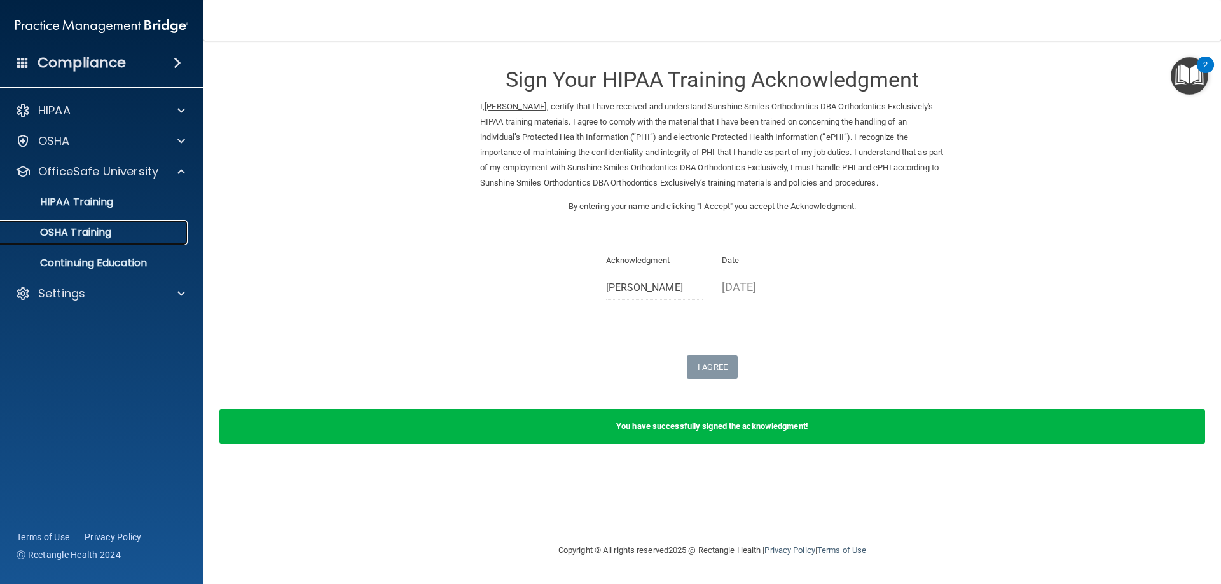
click at [132, 232] on div "OSHA Training" at bounding box center [95, 232] width 174 height 13
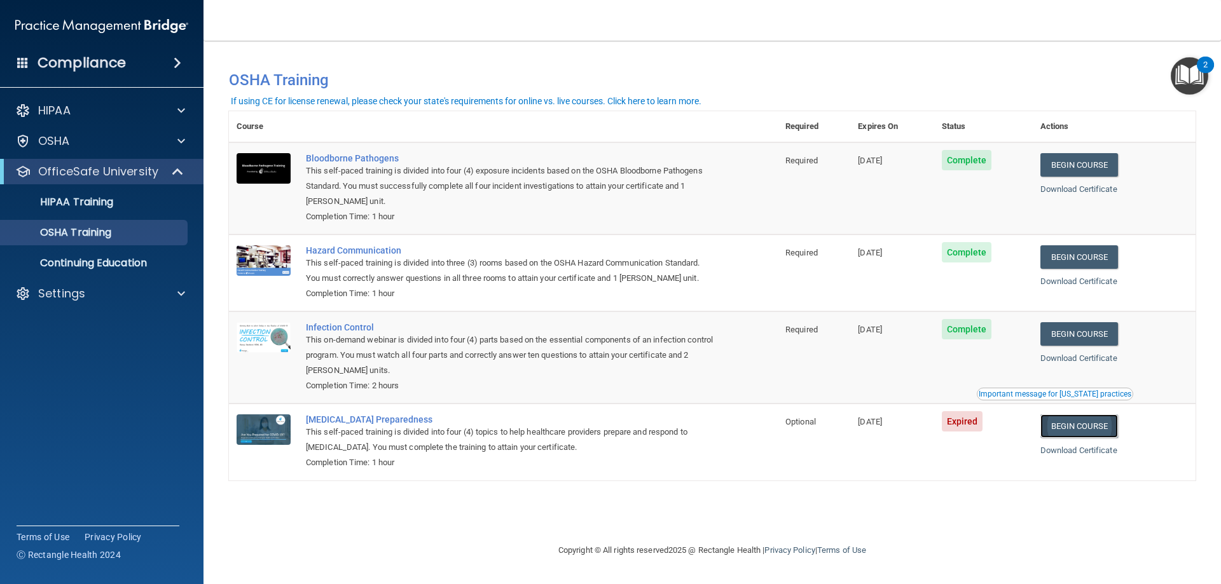
click at [1083, 427] on link "Begin Course" at bounding box center [1080, 427] width 78 height 24
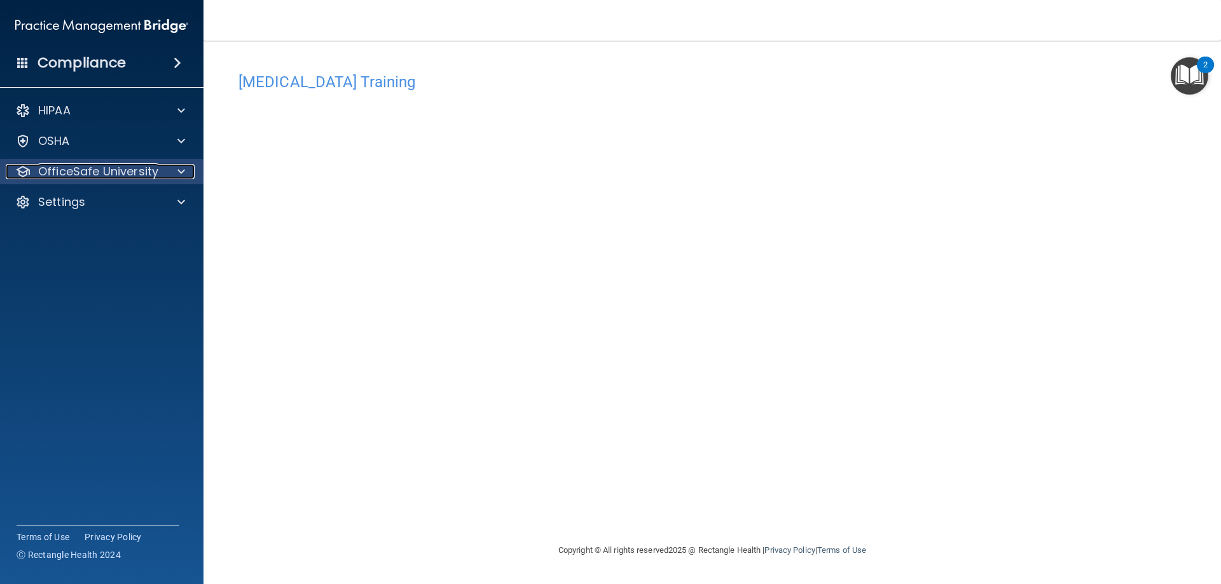
click at [85, 170] on p "OfficeSafe University" at bounding box center [98, 171] width 120 height 15
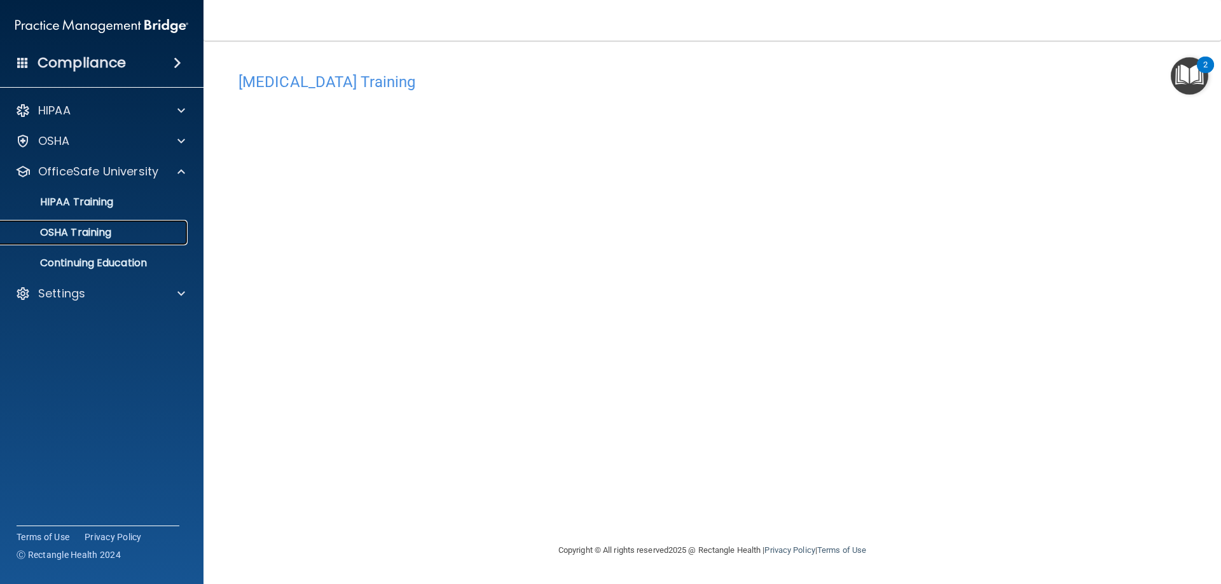
click at [99, 238] on p "OSHA Training" at bounding box center [59, 232] width 103 height 13
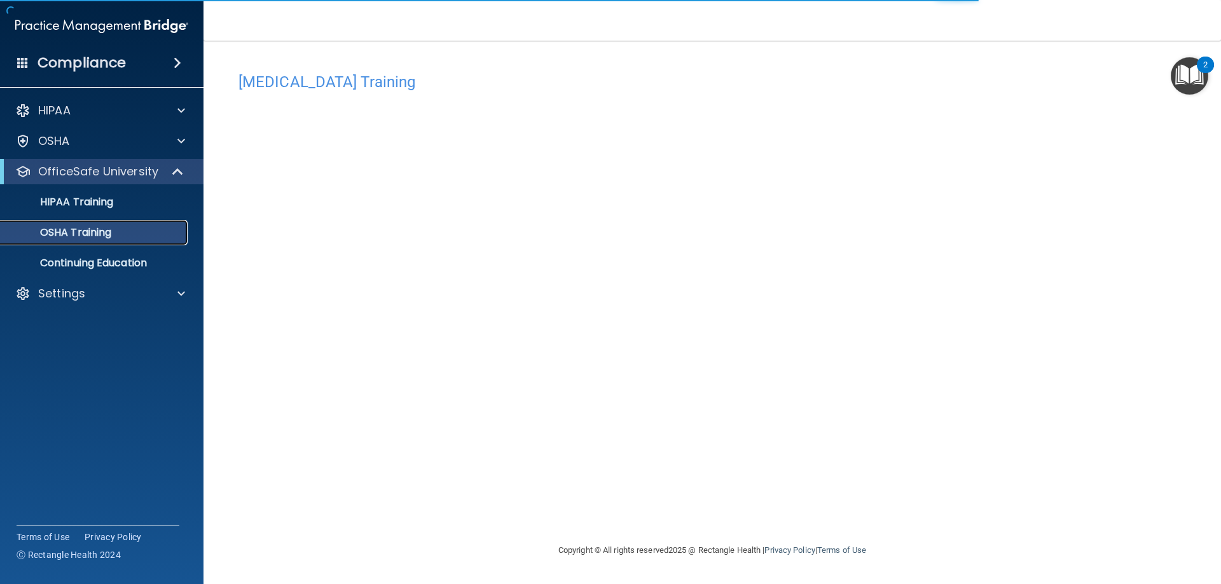
click at [130, 230] on div "OSHA Training" at bounding box center [95, 232] width 174 height 13
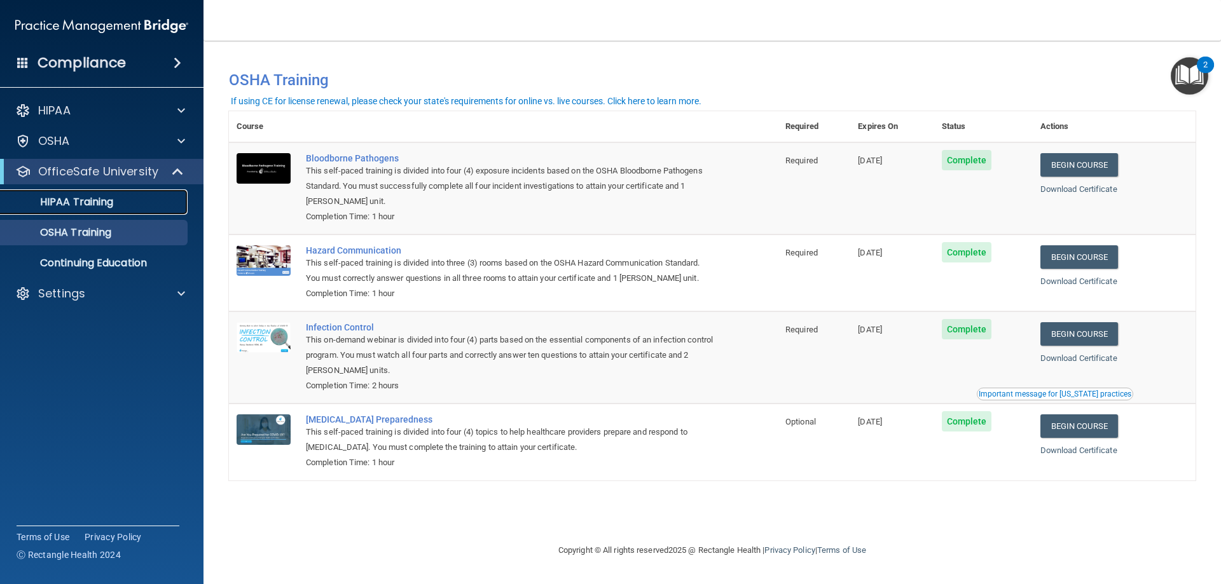
click at [122, 202] on div "HIPAA Training" at bounding box center [95, 202] width 174 height 13
